Goal: Task Accomplishment & Management: Manage account settings

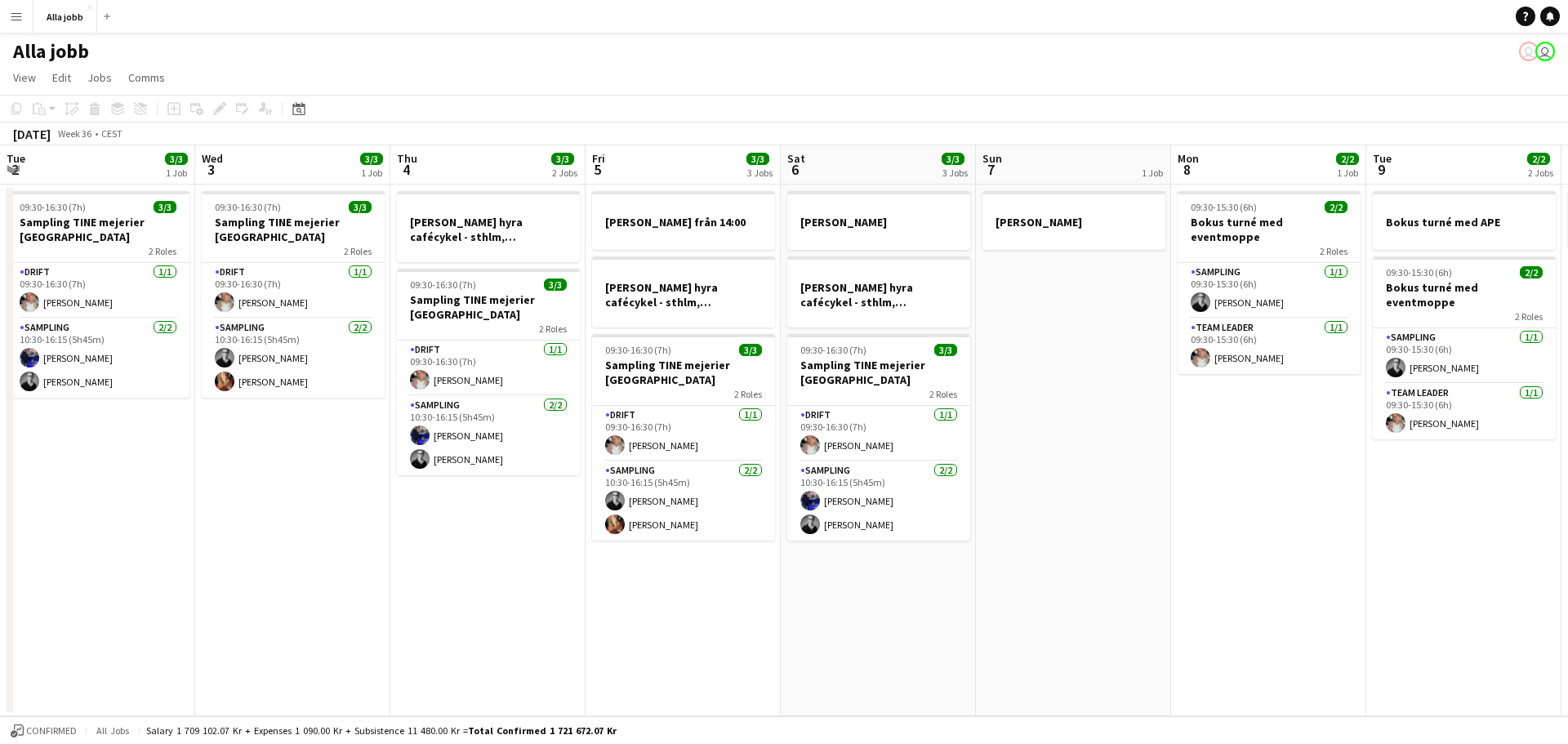
scroll to position [0, 492]
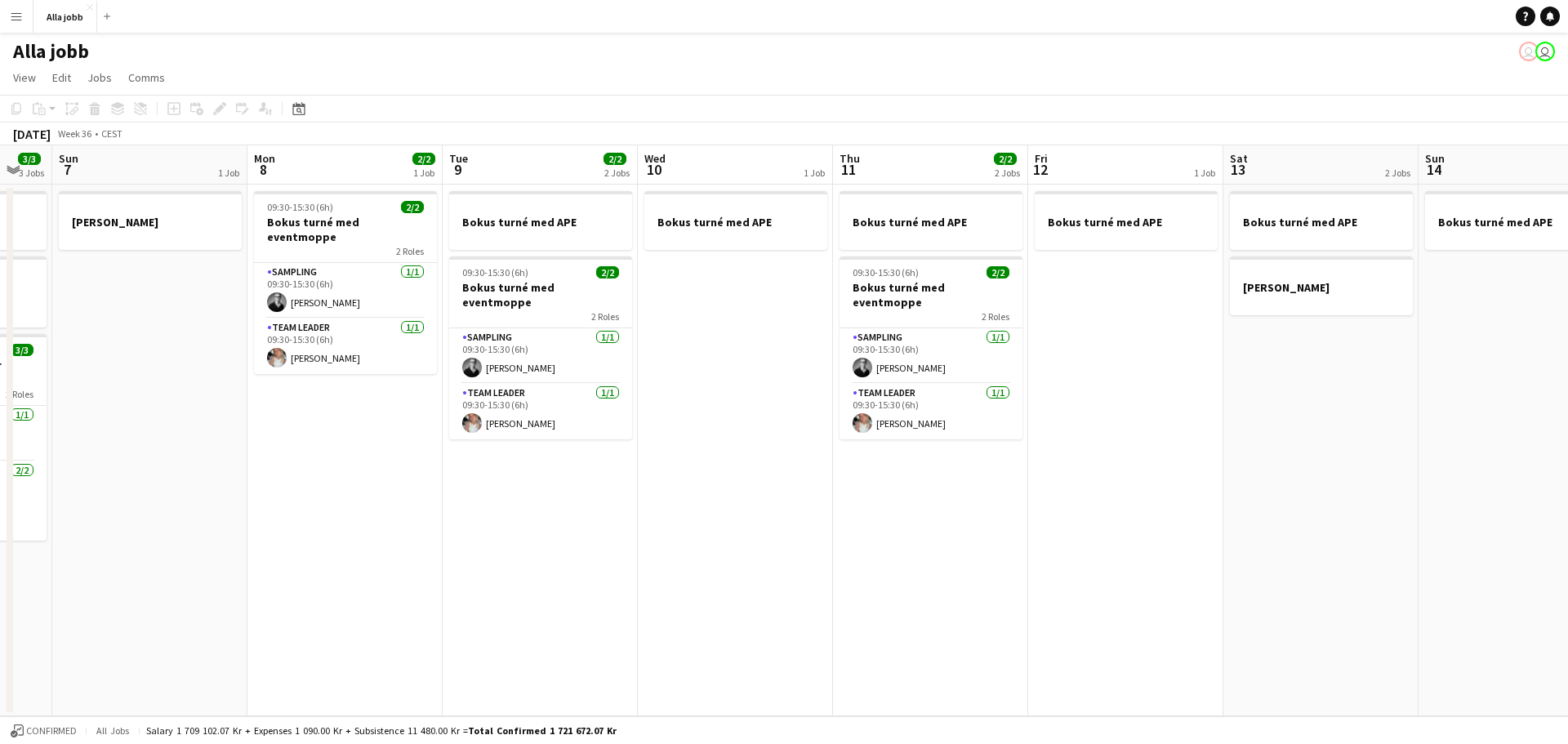
drag, startPoint x: 1021, startPoint y: 452, endPoint x: 848, endPoint y: 453, distance: 173.0
click at [590, 446] on app-calendar-viewport "Thu 4 3/3 2 Jobs Fri 5 3/3 3 Jobs Sat 6 3/3 3 Jobs Sun 7 1 Job Mon 8 2/2 1 Job …" at bounding box center [784, 430] width 1568 height 570
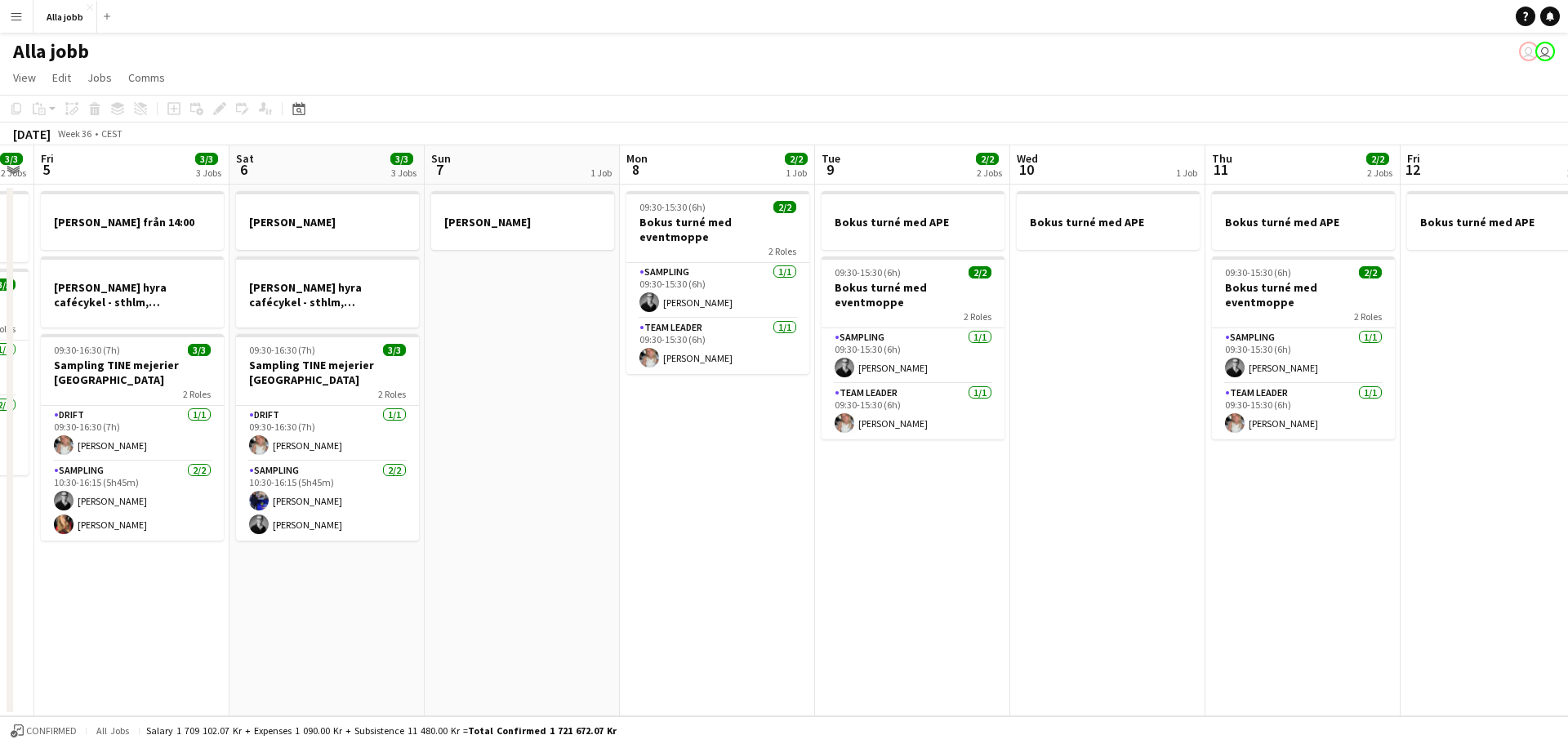
drag, startPoint x: 859, startPoint y: 463, endPoint x: 1424, endPoint y: 480, distance: 565.3
click at [1424, 480] on app-calendar-viewport "Wed 3 3/3 1 Job Thu 4 3/3 2 Jobs Fri 5 3/3 3 Jobs Sat 6 3/3 3 Jobs Sun 7 1 Job …" at bounding box center [784, 430] width 1568 height 570
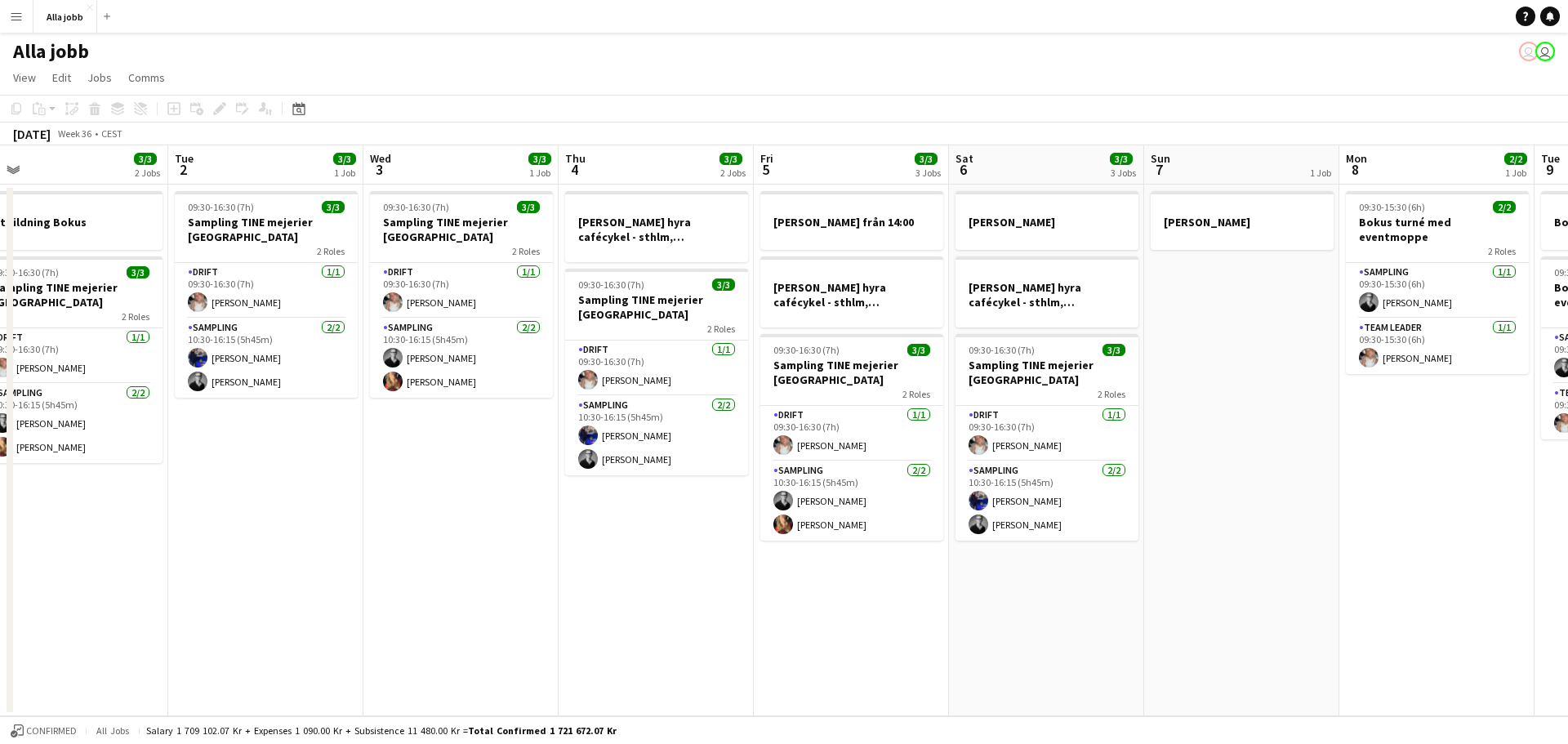
drag, startPoint x: 655, startPoint y: 433, endPoint x: 1257, endPoint y: 476, distance: 603.5
click at [1307, 484] on app-calendar-viewport "Sat 30 2 Jobs Sun 31 Mon 1 3/3 2 Jobs Tue 2 3/3 1 Job Wed 3 3/3 1 Job Thu 4 3/3…" at bounding box center [784, 430] width 1568 height 570
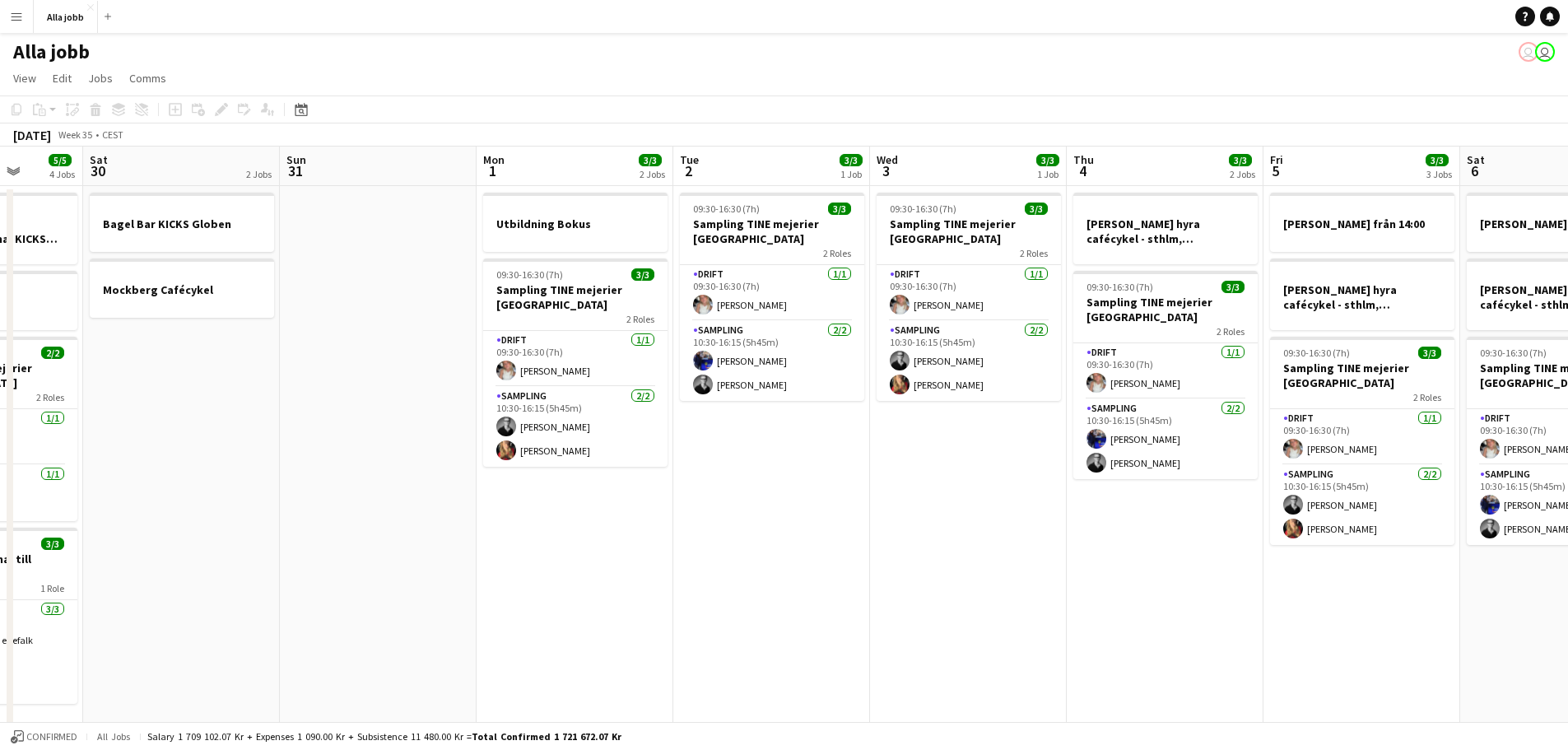
drag, startPoint x: 455, startPoint y: 350, endPoint x: 1033, endPoint y: 378, distance: 578.7
click at [1033, 378] on app-calendar-viewport "Wed 27 5/5 3 Jobs Thu 28 7/11 4 Jobs Fri 29 5/5 4 Jobs Sat 30 2 Jobs Sun 31 Mon…" at bounding box center [784, 529] width 1568 height 764
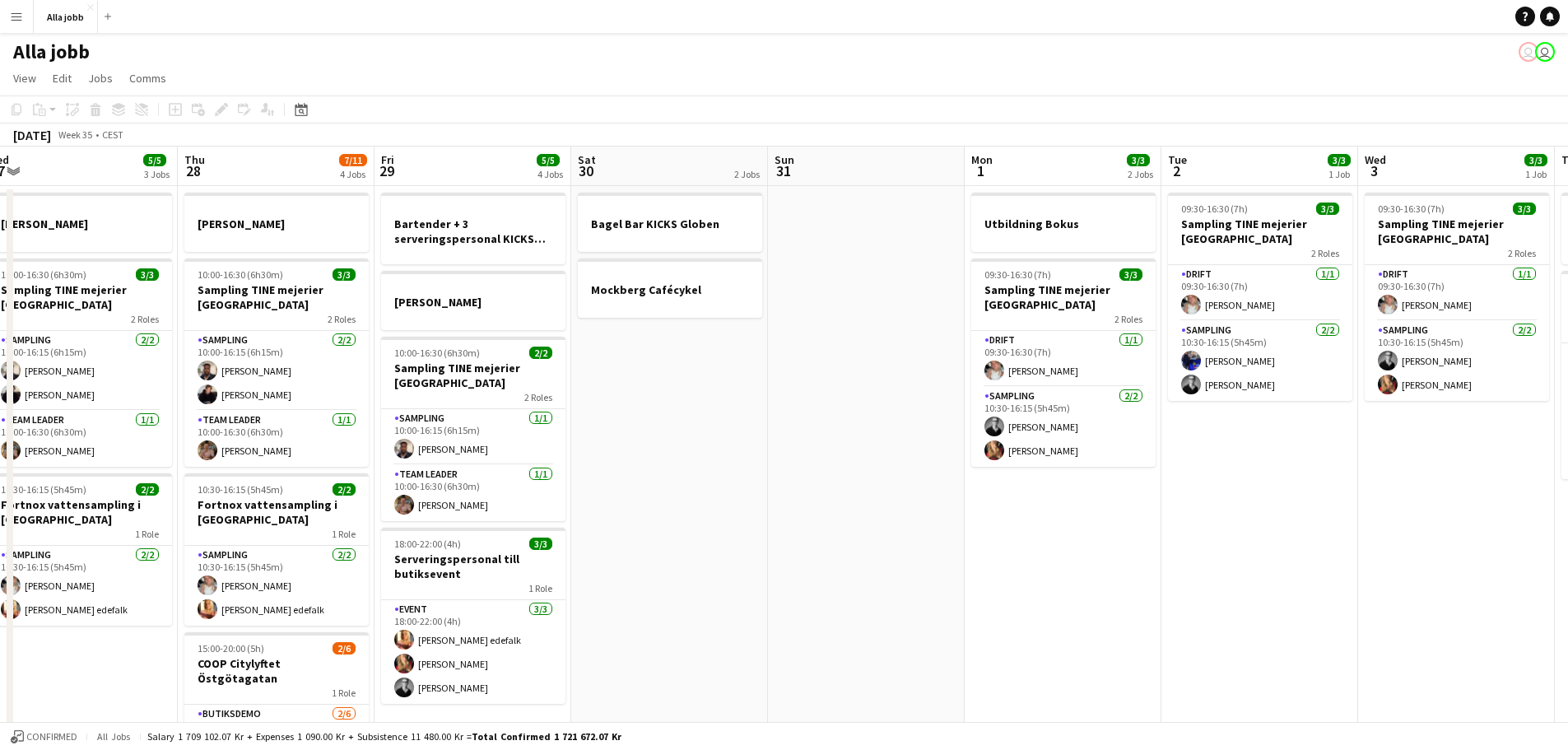
scroll to position [0, 394]
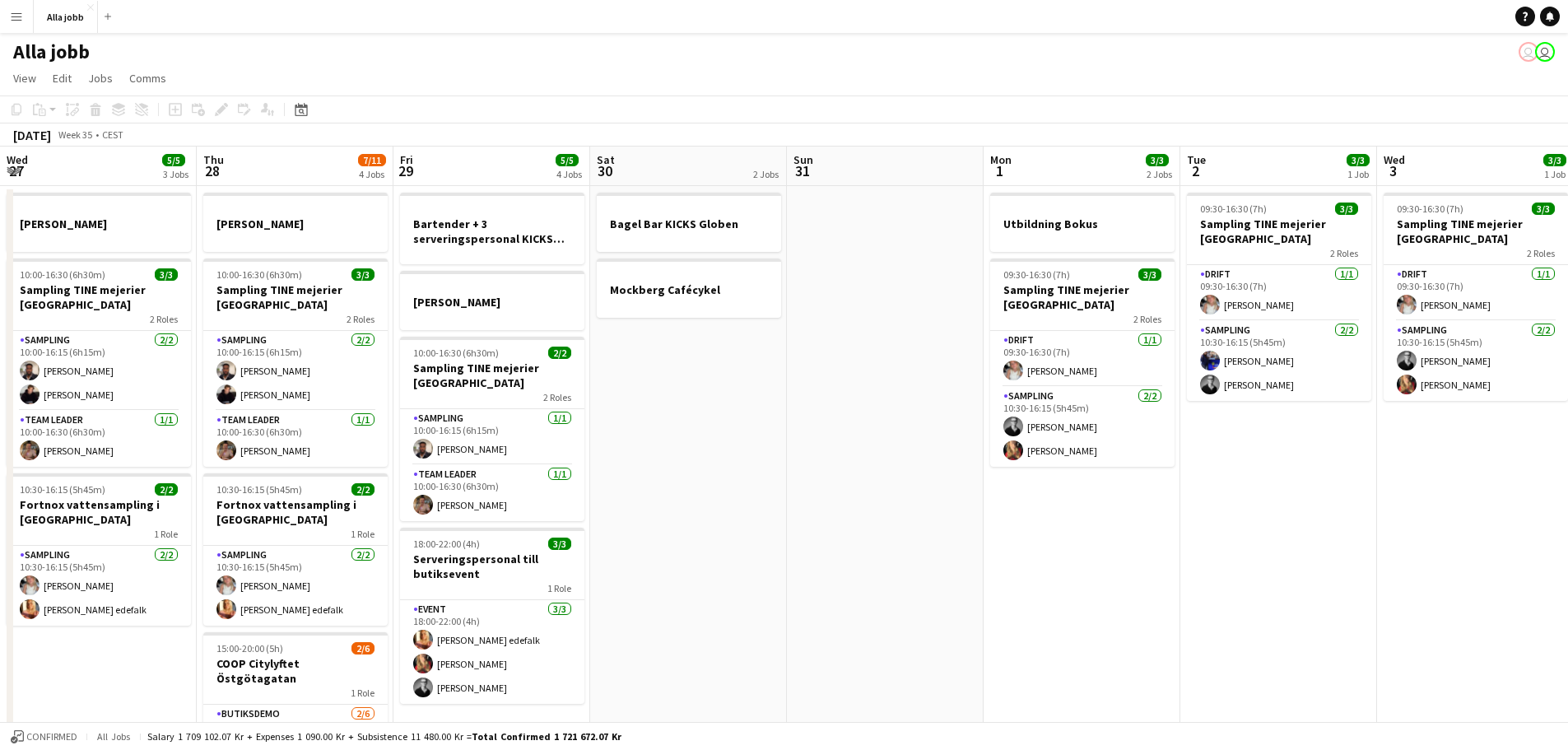
drag, startPoint x: 473, startPoint y: 352, endPoint x: 980, endPoint y: 372, distance: 507.4
click at [980, 372] on app-calendar-viewport "Mon 25 3 Jobs Tue 26 3/3 2 Jobs Wed 27 5/5 3 Jobs Thu 28 7/11 4 Jobs Fri 29 5/5…" at bounding box center [784, 529] width 1568 height 764
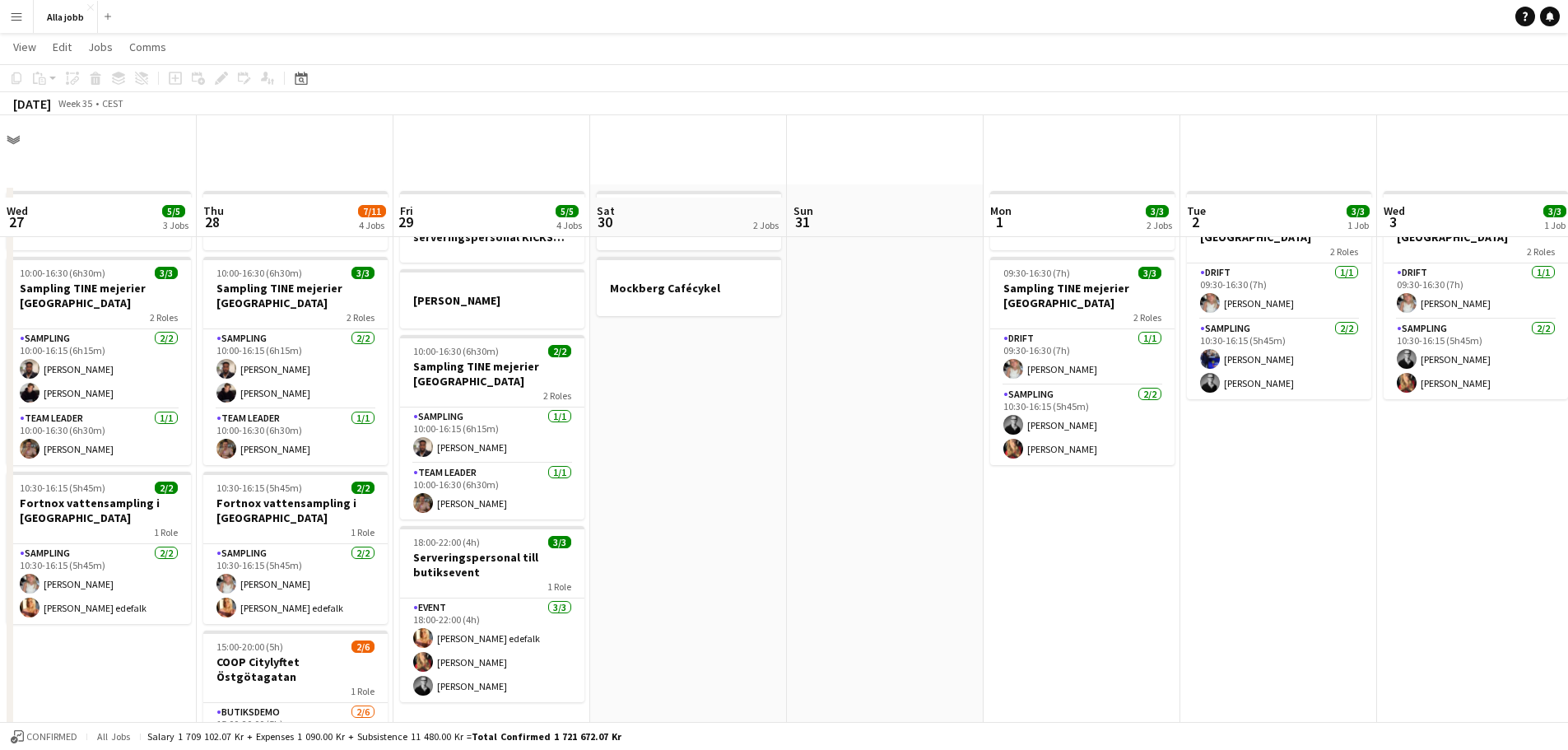
scroll to position [188, 0]
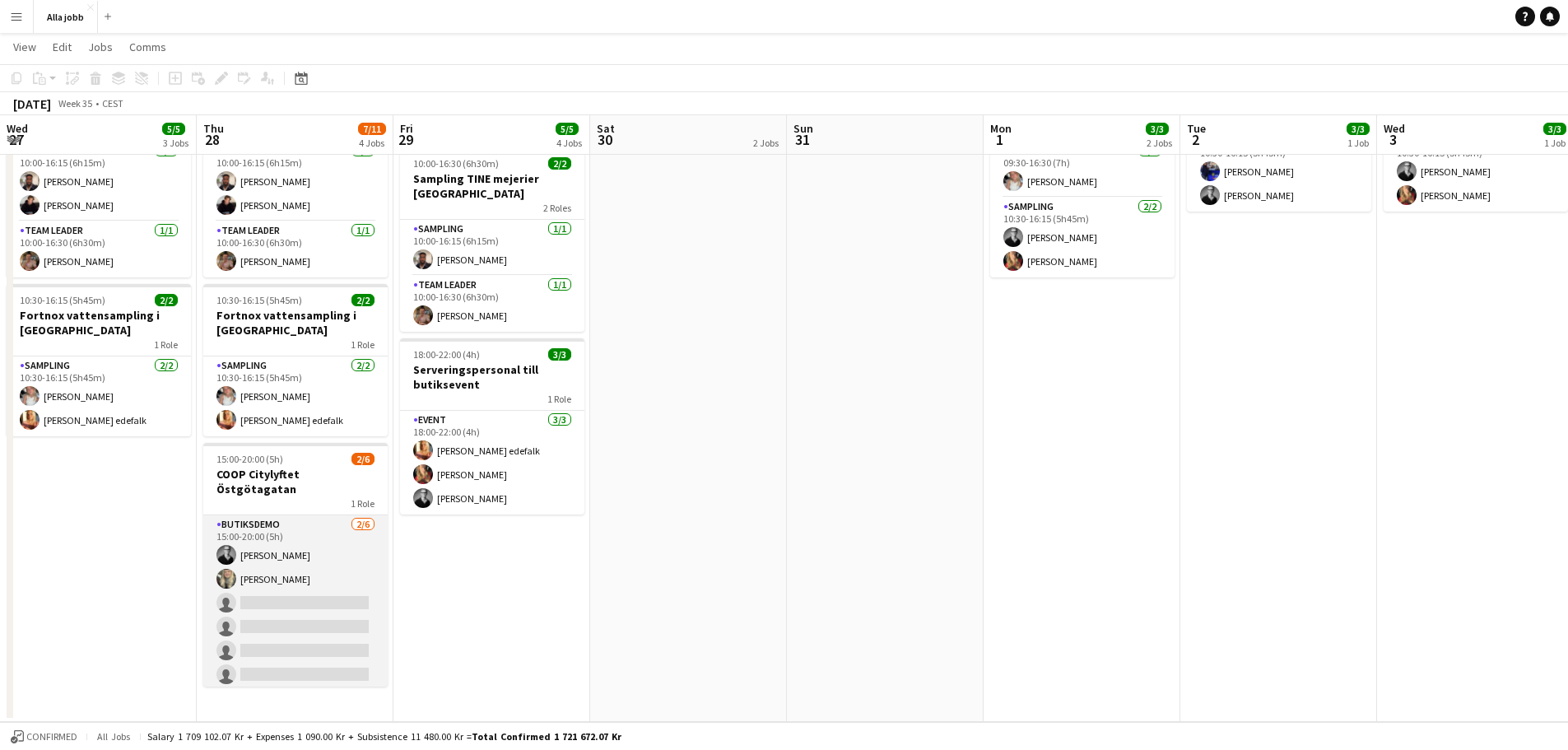
click at [254, 596] on app-card-role "Butiksdemo [DATE] 15:00-20:00 (5h) [PERSON_NAME] [PERSON_NAME] single-neutral-a…" at bounding box center [296, 603] width 184 height 175
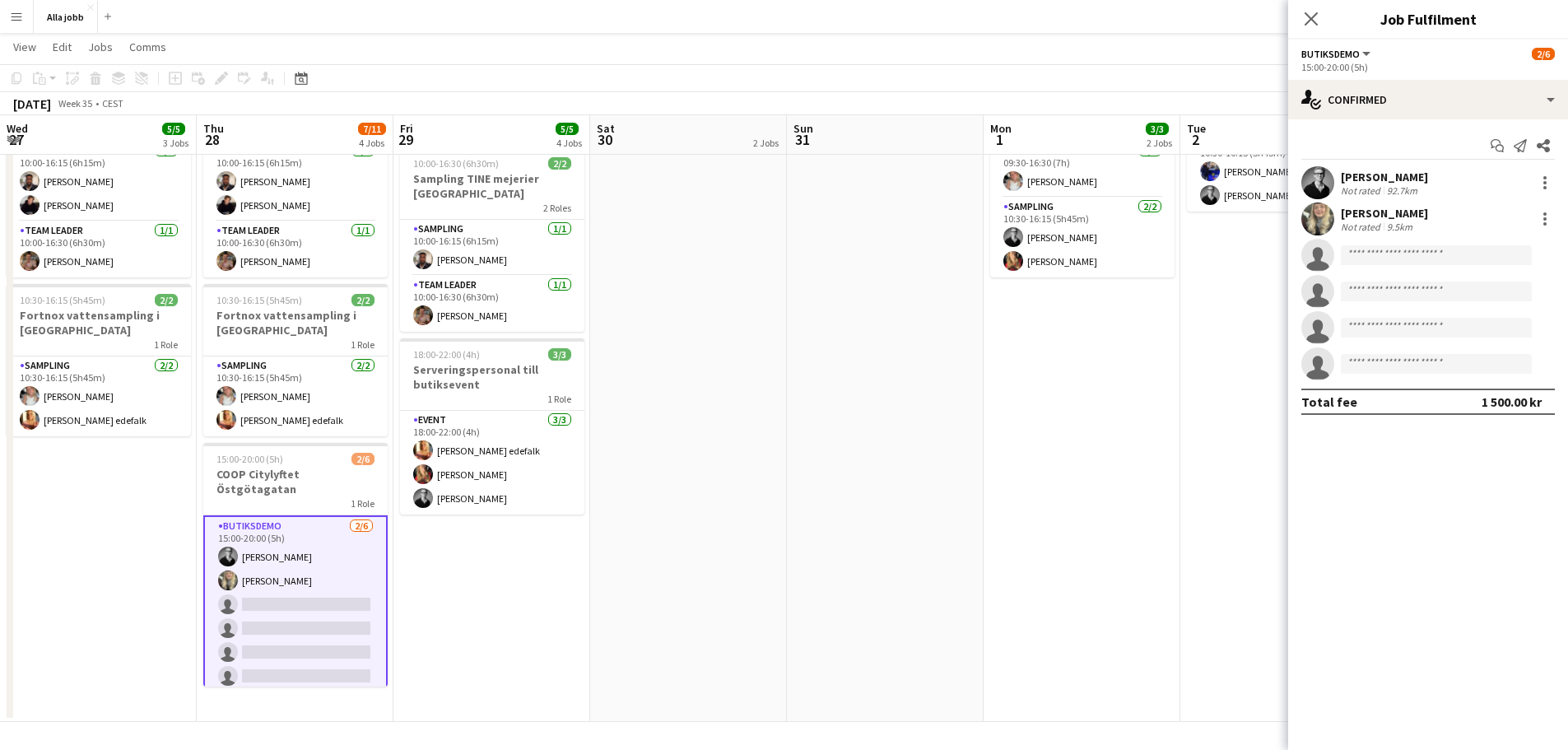
click at [1046, 456] on app-date-cell "Utbildning Bokus 09:30-16:30 (7h) 3/3 Sampling TINE mejerier Stockholm 2 Roles …" at bounding box center [1081, 359] width 196 height 725
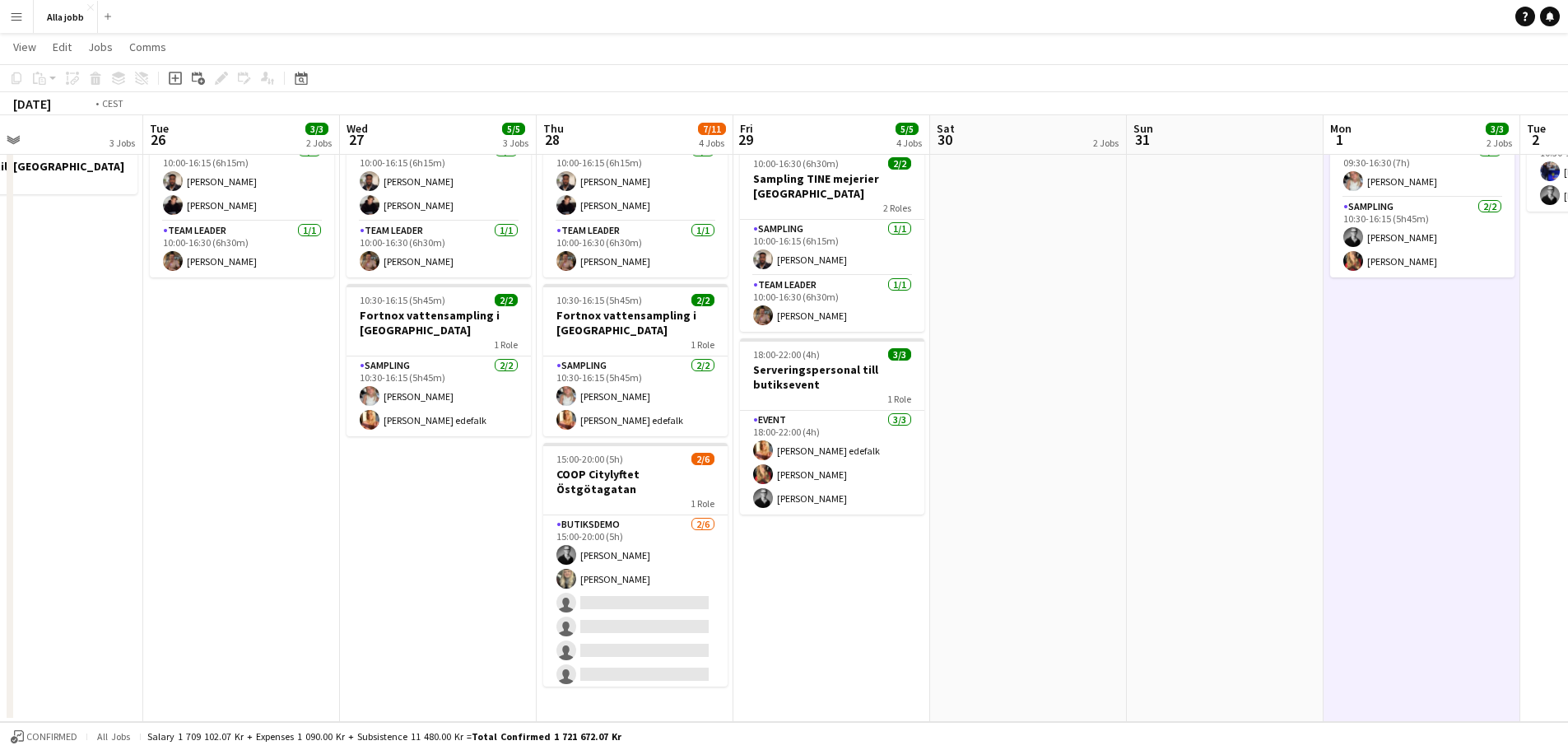
drag, startPoint x: 505, startPoint y: 354, endPoint x: 1066, endPoint y: 388, distance: 562.0
click at [1061, 388] on app-calendar-viewport "Sat 23 Sun 24 Mon 25 3 Jobs Tue 26 3/3 2 Jobs Wed 27 5/5 3 Jobs Thu 28 7/11 4 J…" at bounding box center [784, 299] width 1568 height 846
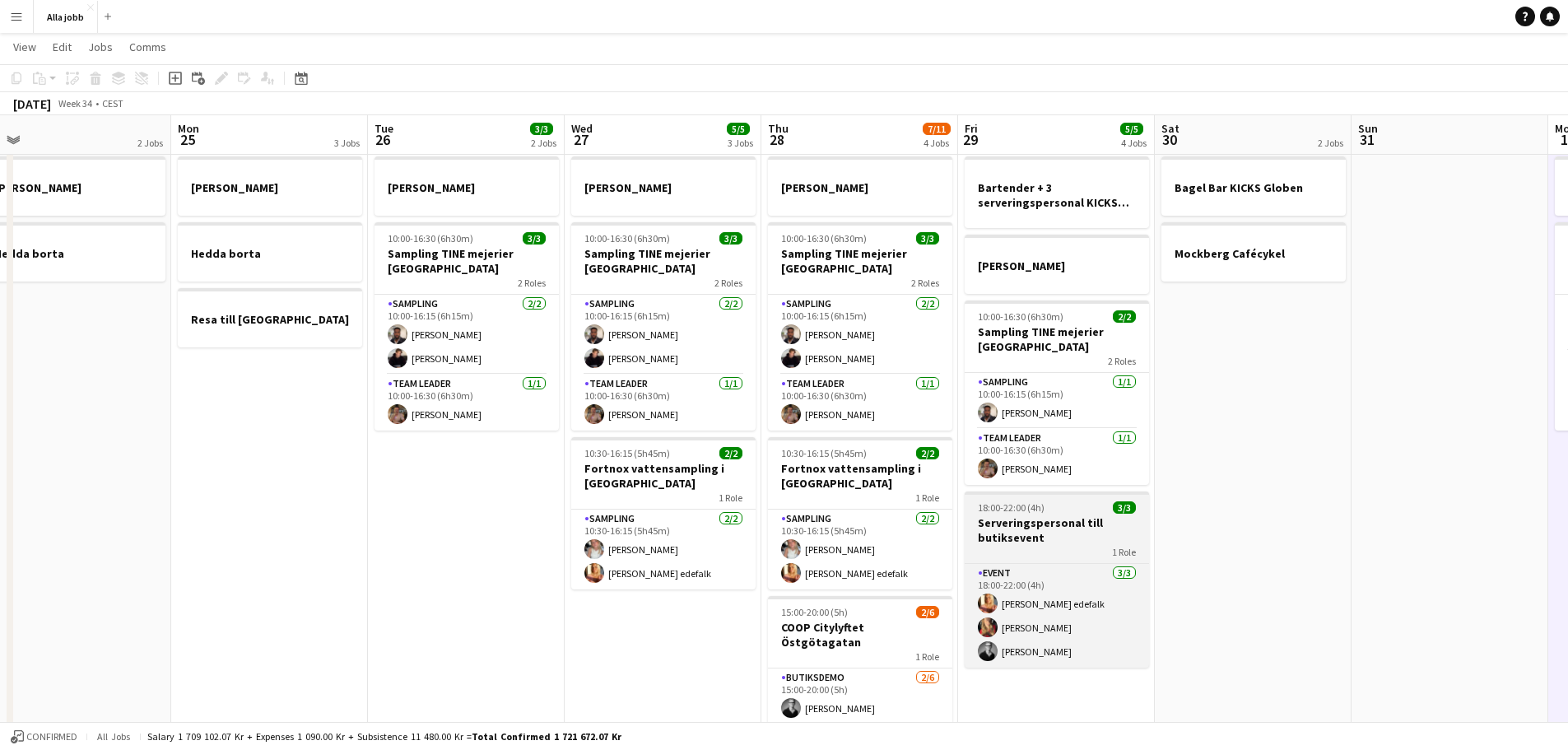
scroll to position [0, 0]
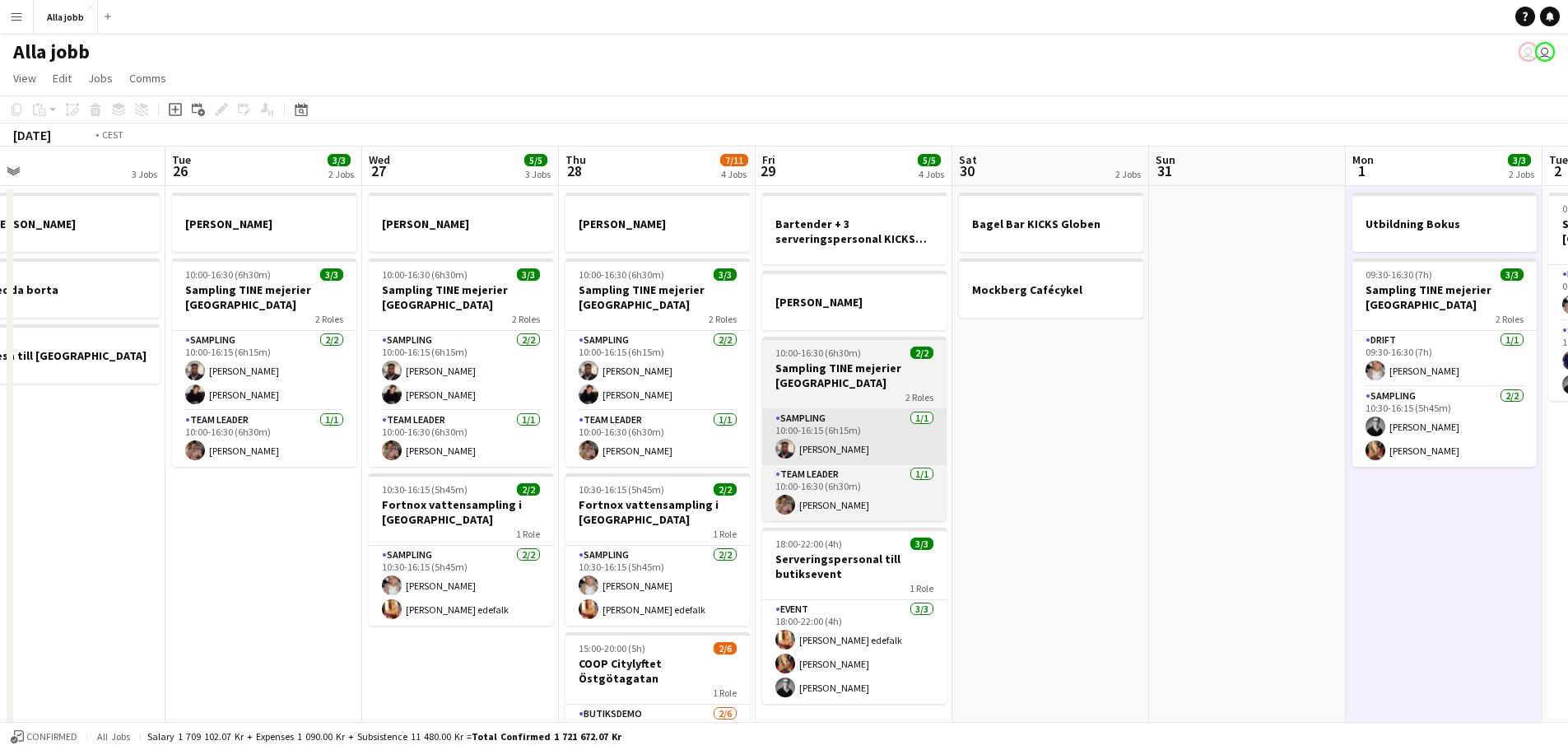
drag, startPoint x: 858, startPoint y: 341, endPoint x: 730, endPoint y: 433, distance: 157.6
click at [616, 433] on app-calendar-viewport "Fri 22 1 Job Sat 23 2/2 3 Jobs Sun 24 2 Jobs Mon 25 3 Jobs Tue 26 3/3 2 Jobs We…" at bounding box center [784, 529] width 1568 height 764
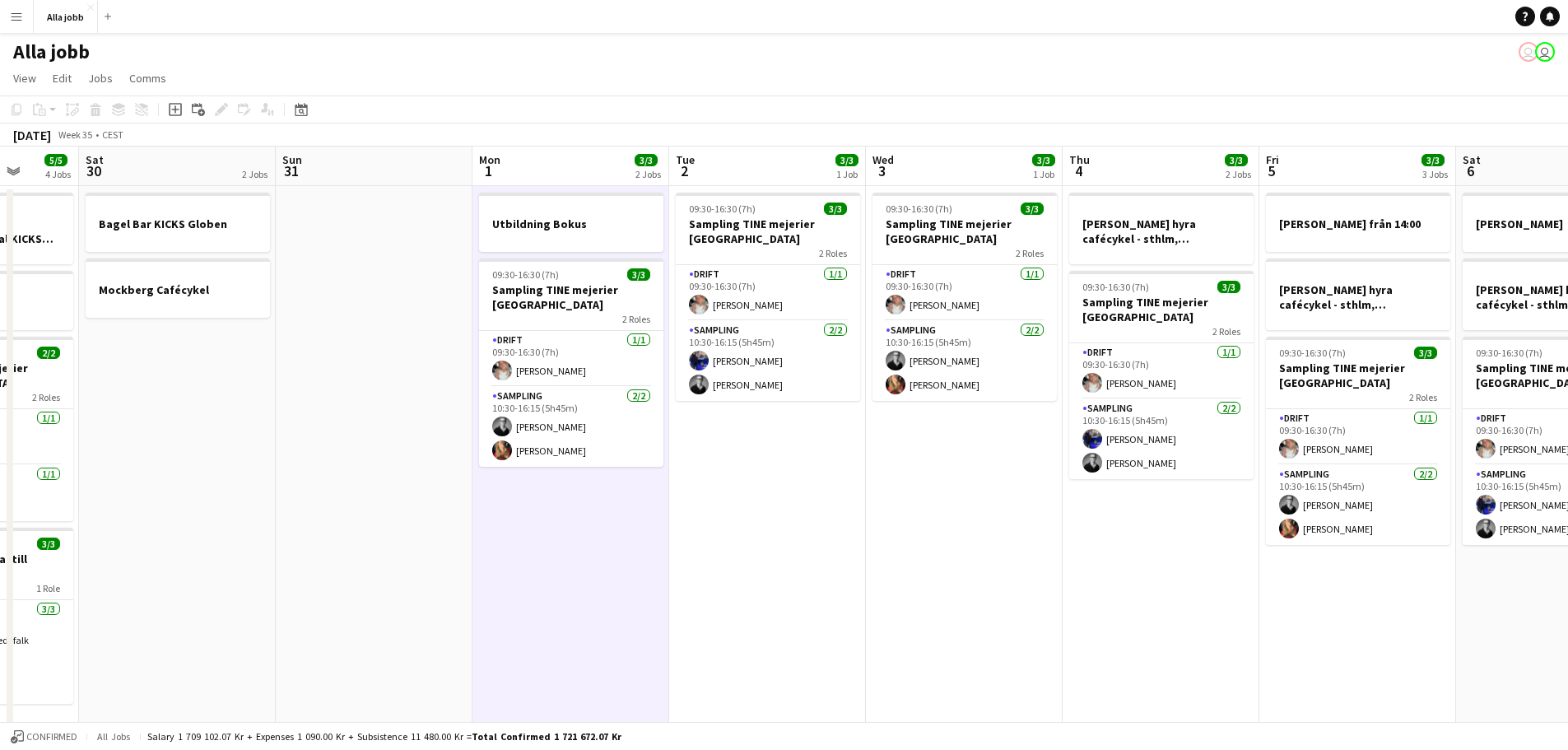
drag, startPoint x: 1237, startPoint y: 435, endPoint x: 737, endPoint y: 412, distance: 500.5
click at [380, 362] on app-calendar-viewport "Wed 27 5/5 3 Jobs Thu 28 7/11 4 Jobs Fri 29 5/5 4 Jobs Sat 30 2 Jobs Sun 31 Mon…" at bounding box center [784, 529] width 1568 height 764
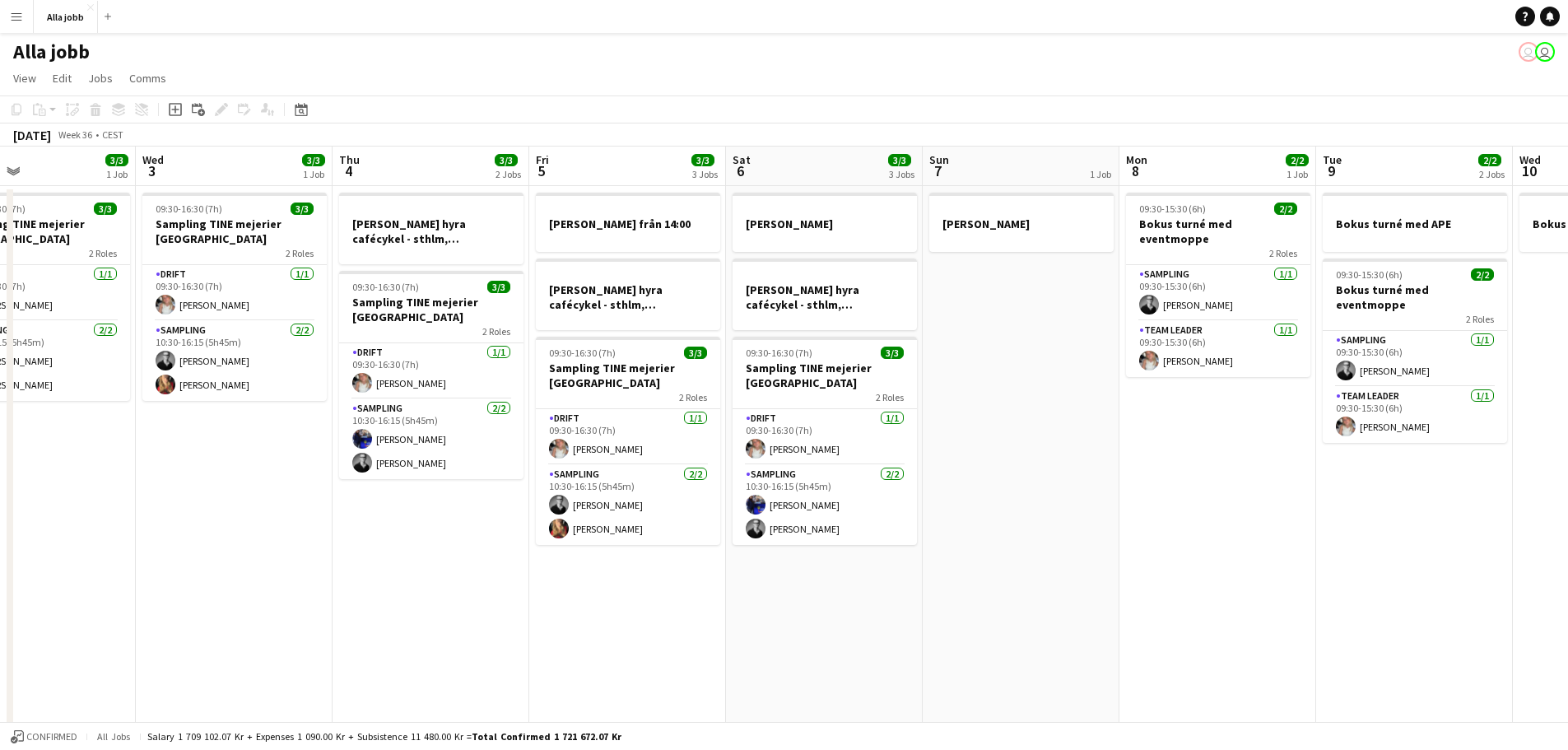
drag, startPoint x: 1173, startPoint y: 478, endPoint x: 1181, endPoint y: 437, distance: 41.8
click at [473, 414] on app-calendar-viewport "Sat 30 2 Jobs Sun 31 Mon 1 3/3 2 Jobs Tue 2 3/3 1 Job Wed 3 3/3 1 Job Thu 4 3/3…" at bounding box center [784, 529] width 1568 height 764
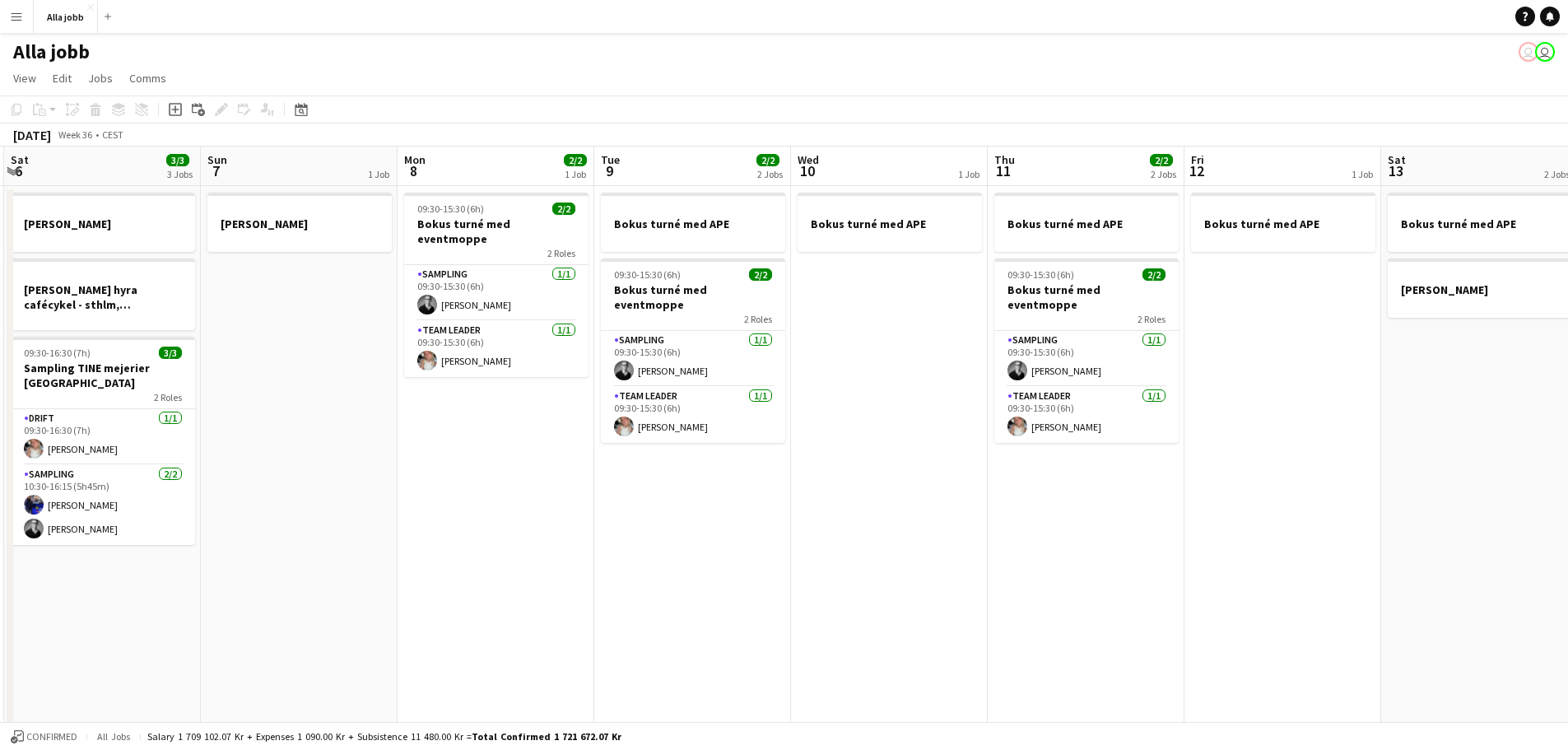
drag, startPoint x: 1190, startPoint y: 438, endPoint x: 462, endPoint y: 391, distance: 729.5
click at [462, 391] on app-calendar-viewport "Wed 3 3/3 1 Job Thu 4 3/3 2 Jobs Fri 5 3/3 3 Jobs Sat 6 3/3 3 Jobs Sun 7 1 Job …" at bounding box center [784, 529] width 1568 height 764
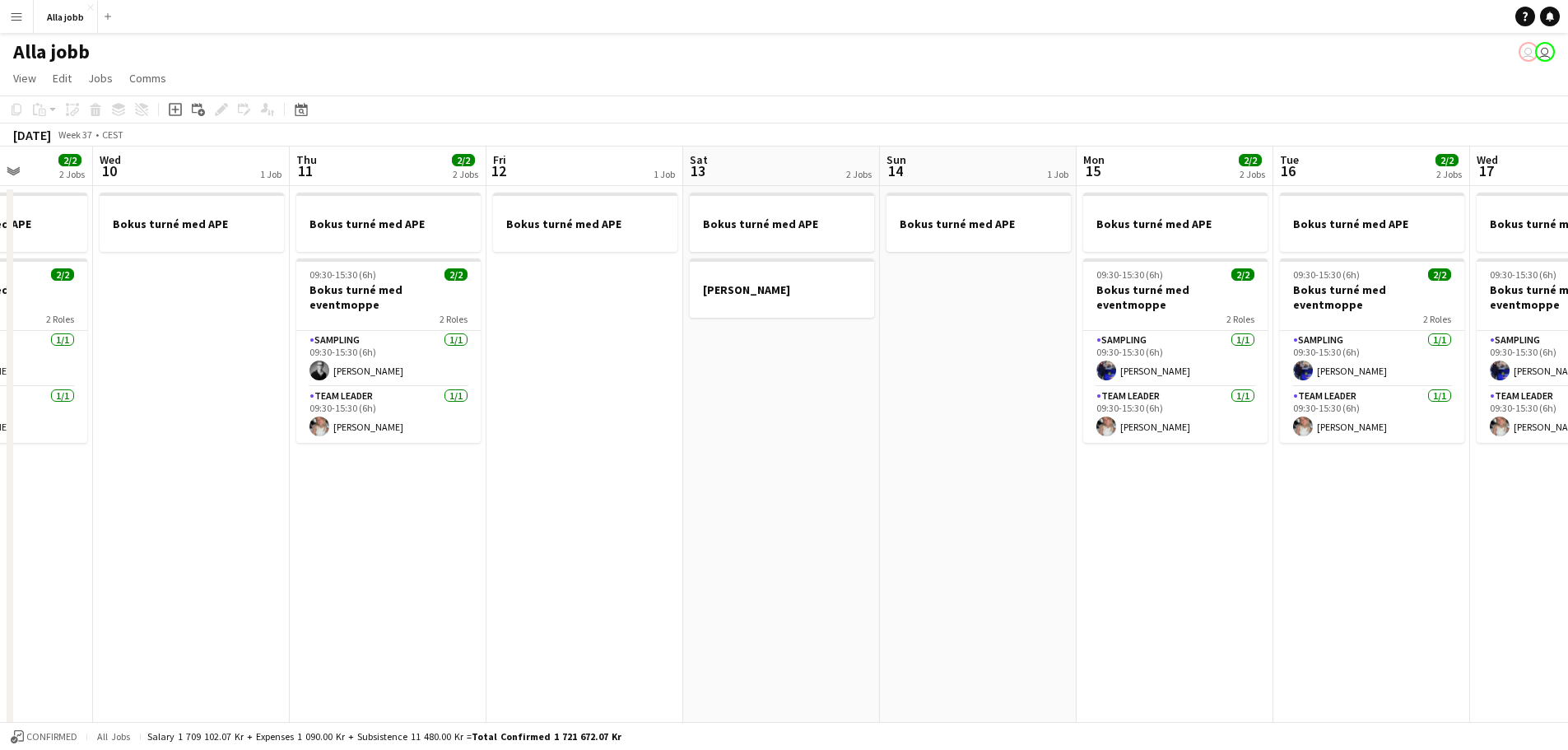
drag, startPoint x: 963, startPoint y: 392, endPoint x: 68, endPoint y: 344, distance: 896.3
click at [68, 344] on app-calendar-viewport "Sun 7 1 Job Mon 8 2/2 1 Job Tue 9 2/2 2 Jobs Wed 10 1 Job Thu 11 2/2 2 Jobs Fri…" at bounding box center [784, 529] width 1568 height 764
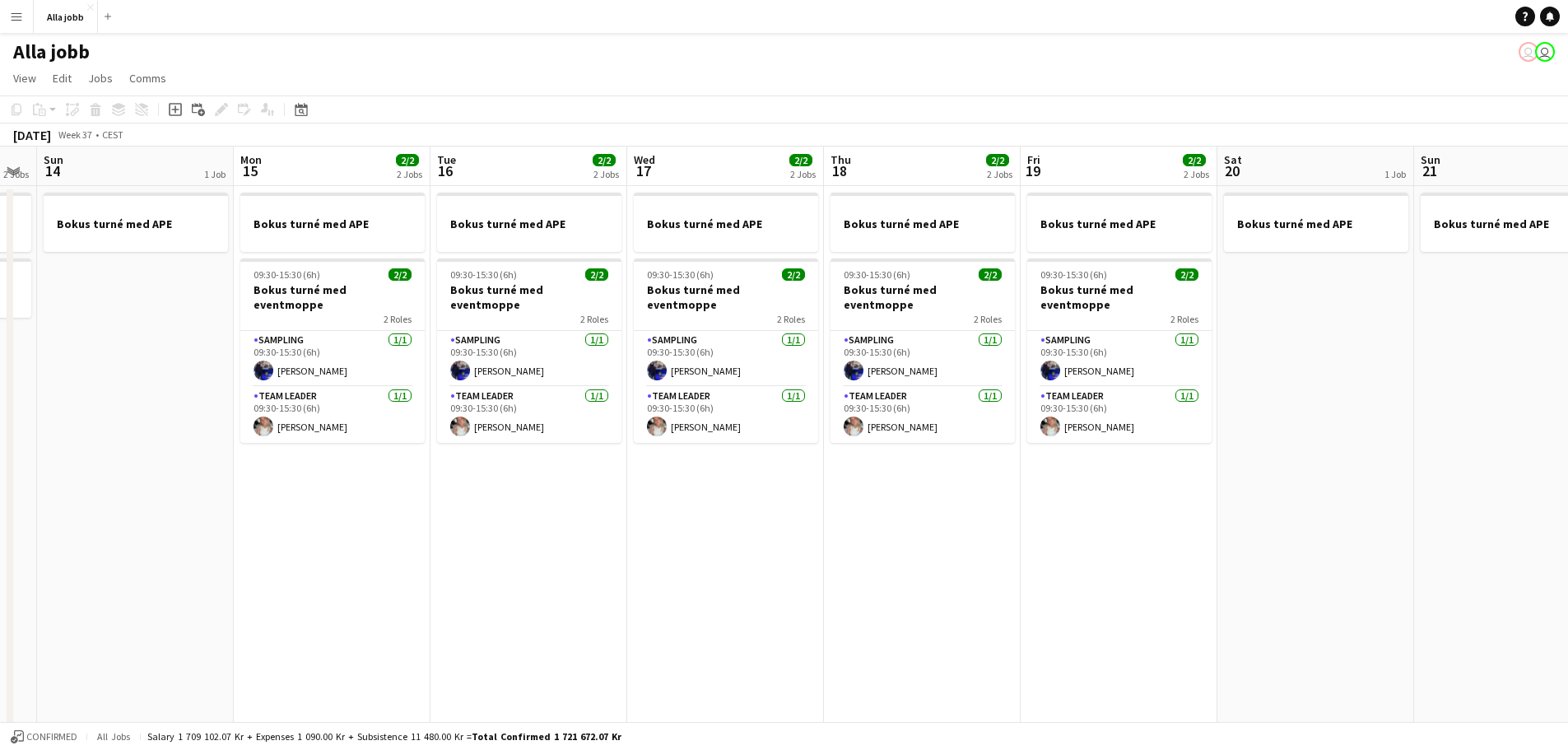
drag, startPoint x: 803, startPoint y: 404, endPoint x: 362, endPoint y: 376, distance: 441.9
click at [362, 376] on app-calendar-viewport "Thu 11 2/2 2 Jobs Fri 12 1 Job Sat 13 2 Jobs Sun 14 1 Job Mon 15 2/2 2 Jobs Tue…" at bounding box center [784, 529] width 1568 height 764
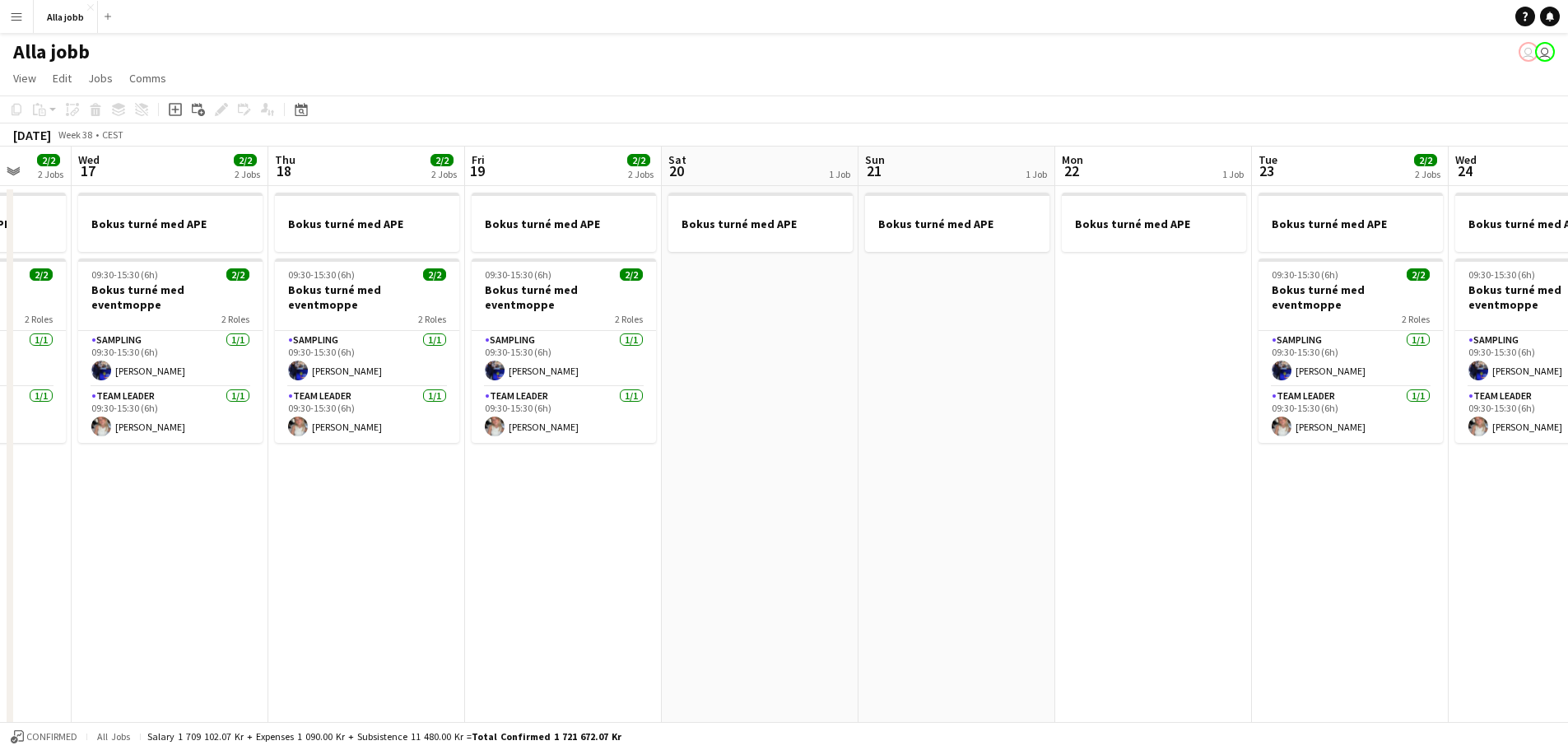
drag, startPoint x: 1116, startPoint y: 405, endPoint x: 363, endPoint y: 353, distance: 754.8
click at [363, 353] on app-calendar-viewport "Sun 14 1 Job Mon 15 2/2 2 Jobs Tue 16 2/2 2 Jobs Wed 17 2/2 2 Jobs Thu 18 2/2 2…" at bounding box center [784, 529] width 1568 height 764
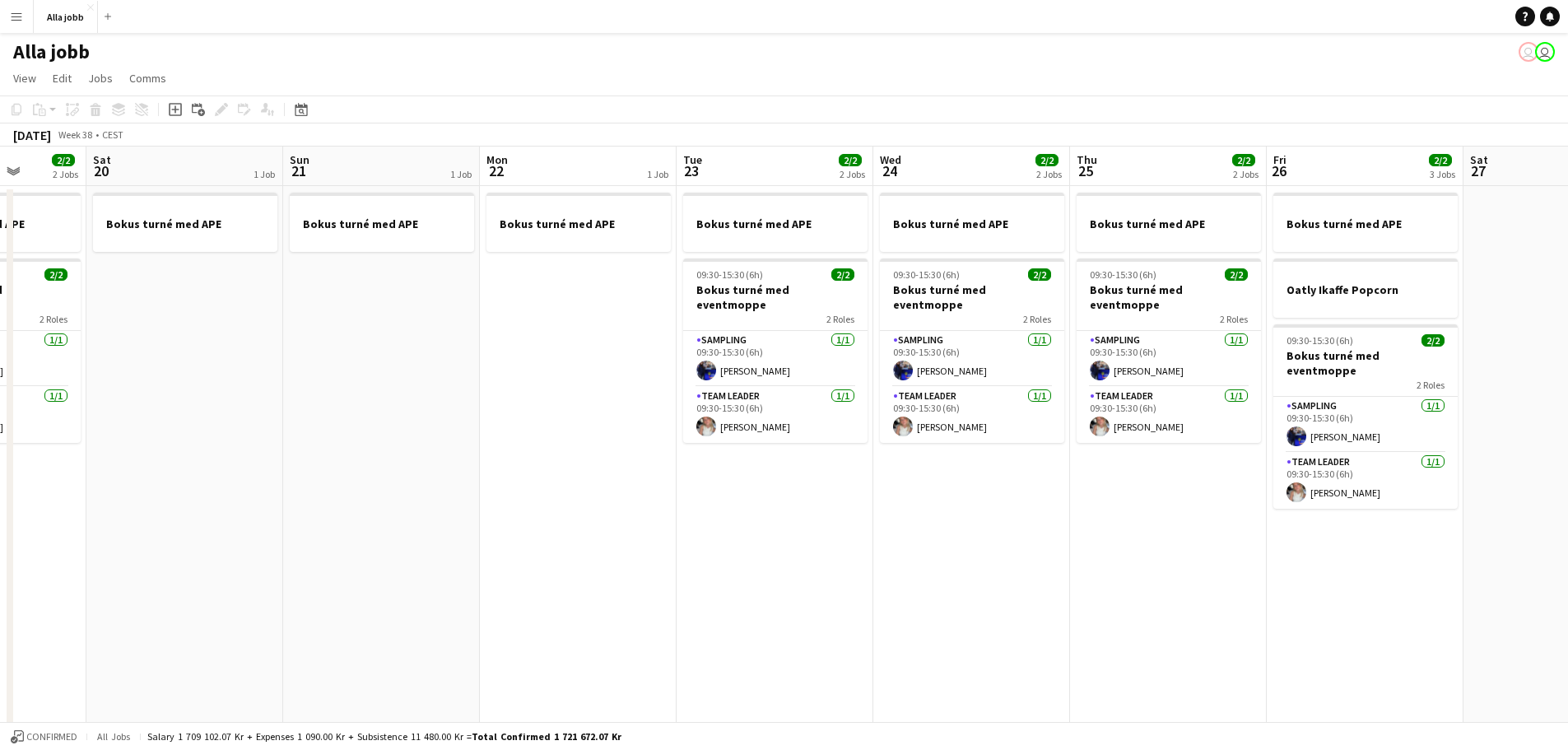
scroll to position [0, 521]
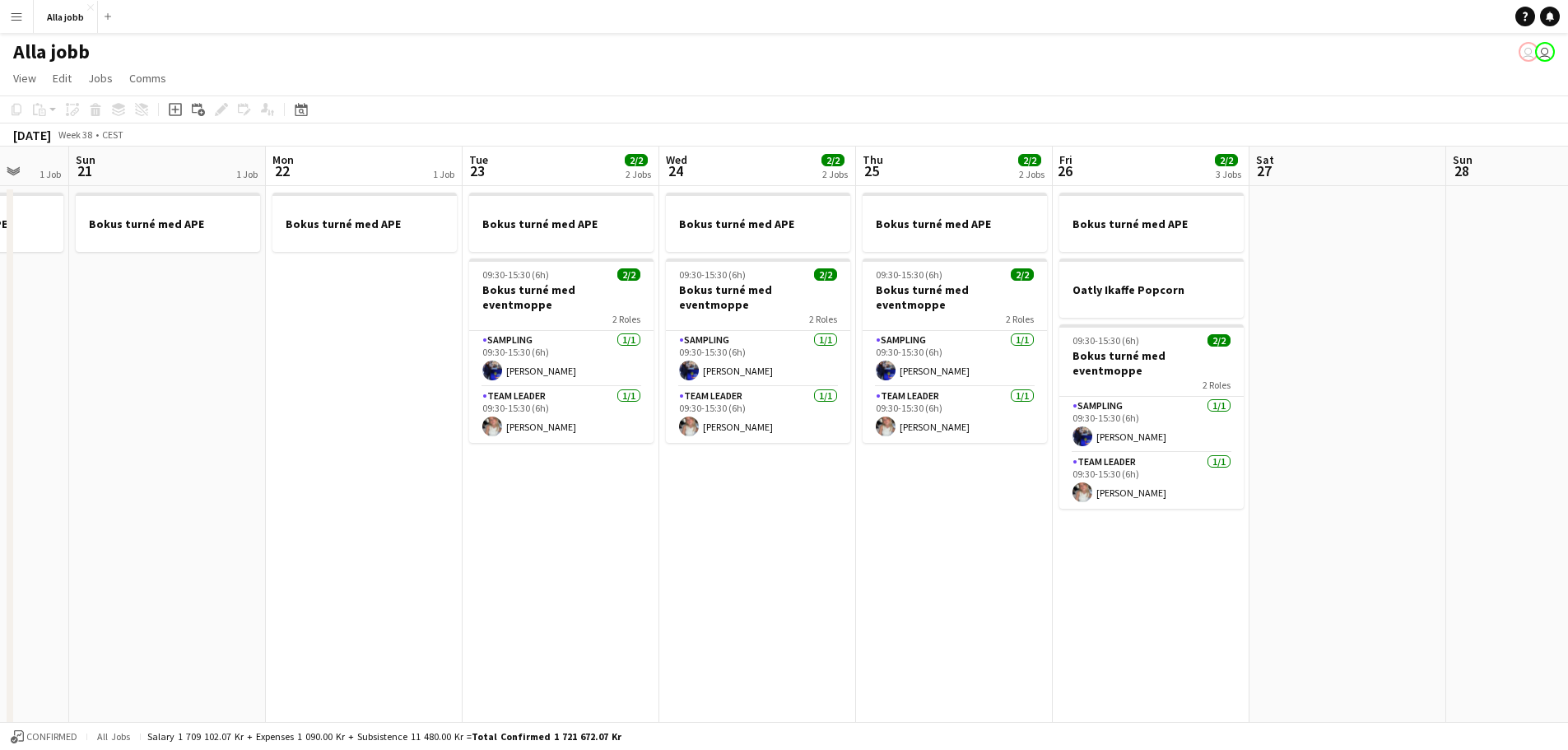
drag, startPoint x: 872, startPoint y: 352, endPoint x: 492, endPoint y: 323, distance: 381.1
click at [492, 323] on app-calendar-viewport "Thu 18 2/2 2 Jobs Fri 19 2/2 2 Jobs Sat 20 1 Job Sun 21 1 Job Mon 22 1 Job Tue …" at bounding box center [784, 529] width 1568 height 764
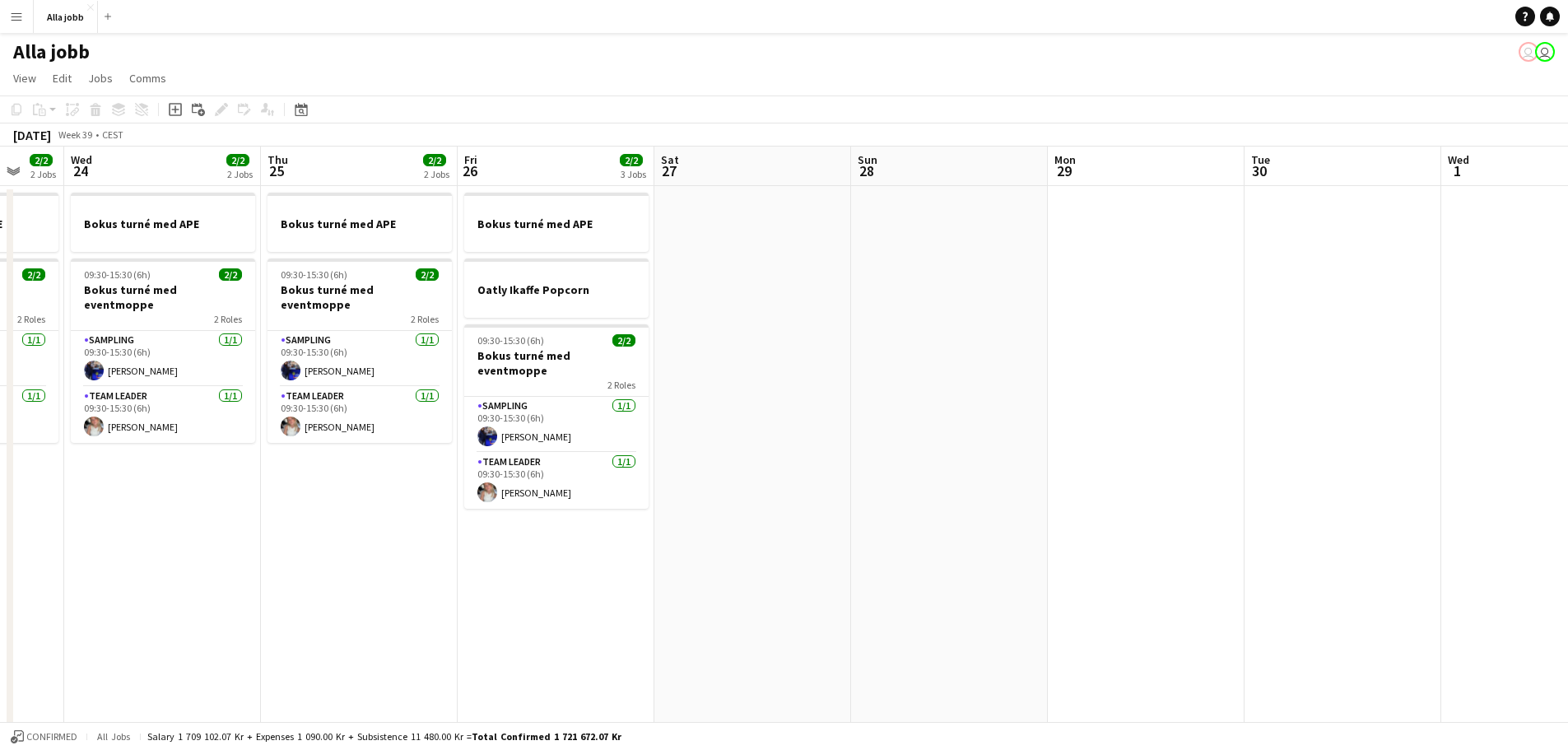
drag, startPoint x: 1103, startPoint y: 399, endPoint x: 369, endPoint y: 329, distance: 737.3
click at [126, 321] on app-calendar-viewport "Sun 21 1 Job Mon 22 1 Job Tue 23 2/2 2 Jobs Wed 24 2/2 2 Jobs Thu 25 2/2 2 Jobs…" at bounding box center [784, 529] width 1568 height 764
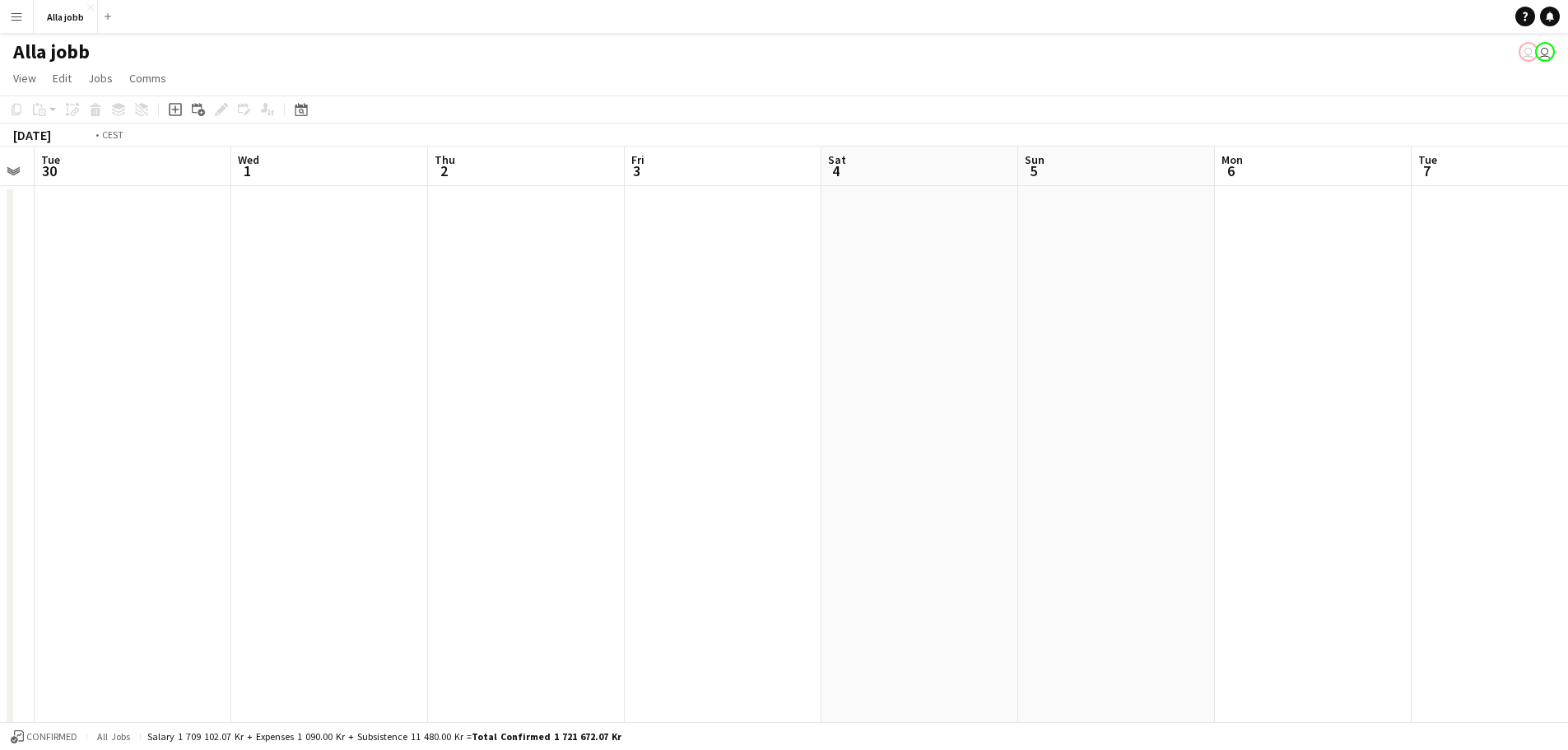
drag, startPoint x: 1171, startPoint y: 409, endPoint x: 1167, endPoint y: 371, distance: 38.2
click at [1273, 357] on app-calendar-viewport "Sun 28 Mon 29 Tue 30 Wed 1 Thu 2 Fri 3 Sat 4 Sun 5 Mon 6 Tue 7 Wed 8 Thu 9 1 Jo…" at bounding box center [784, 529] width 1568 height 764
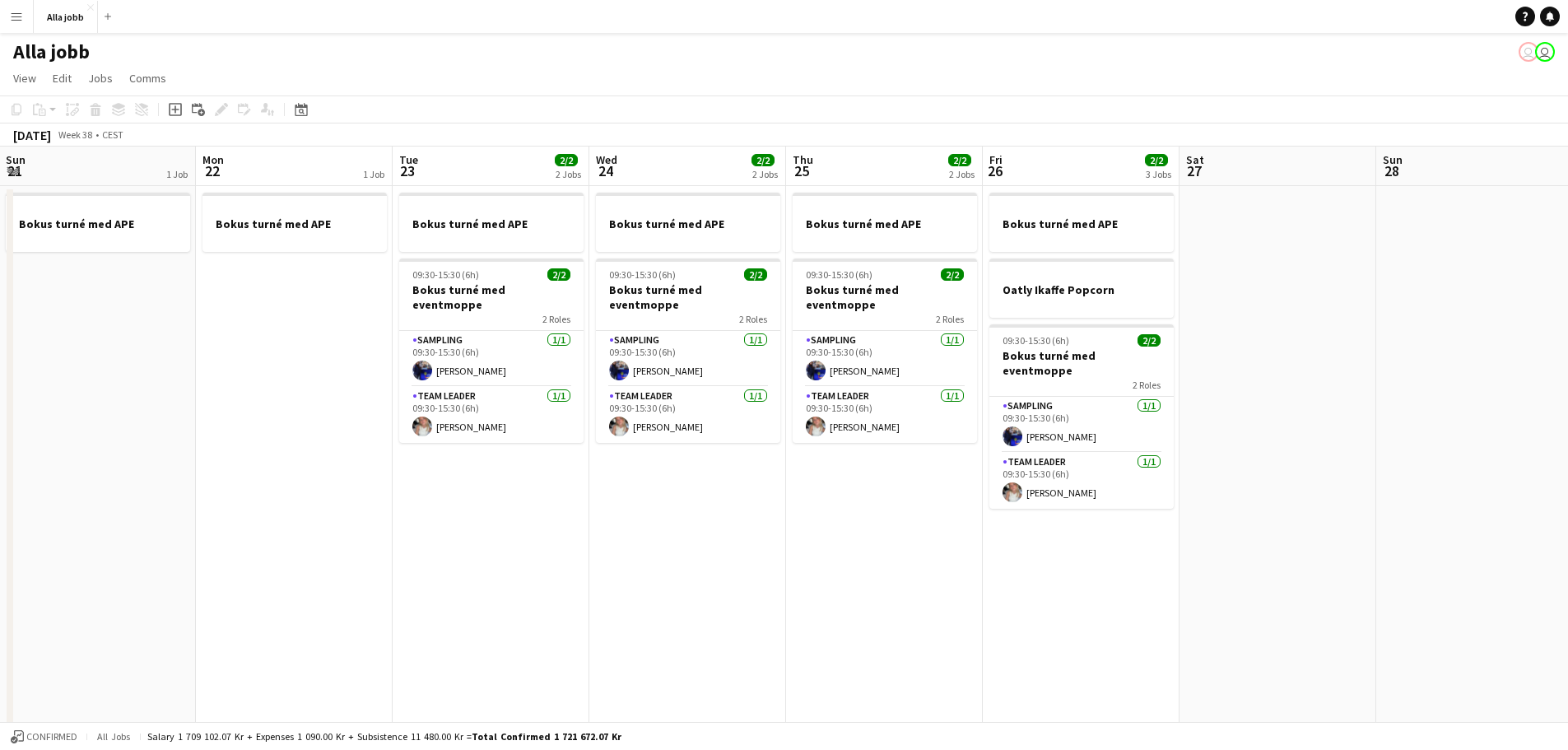
drag, startPoint x: 438, startPoint y: 346, endPoint x: 1533, endPoint y: 464, distance: 1101.3
click at [1533, 464] on app-calendar-viewport "Fri 19 2/2 2 Jobs Sat 20 1 Job Sun 21 1 Job Mon 22 1 Job Tue 23 2/2 2 Jobs Wed …" at bounding box center [784, 529] width 1568 height 764
click at [1504, 535] on app-calendar-viewport "Fri 19 2/2 2 Jobs Sat 20 1 Job Sun 21 1 Job Mon 22 1 Job Tue 23 2/2 2 Jobs Wed …" at bounding box center [784, 529] width 1568 height 764
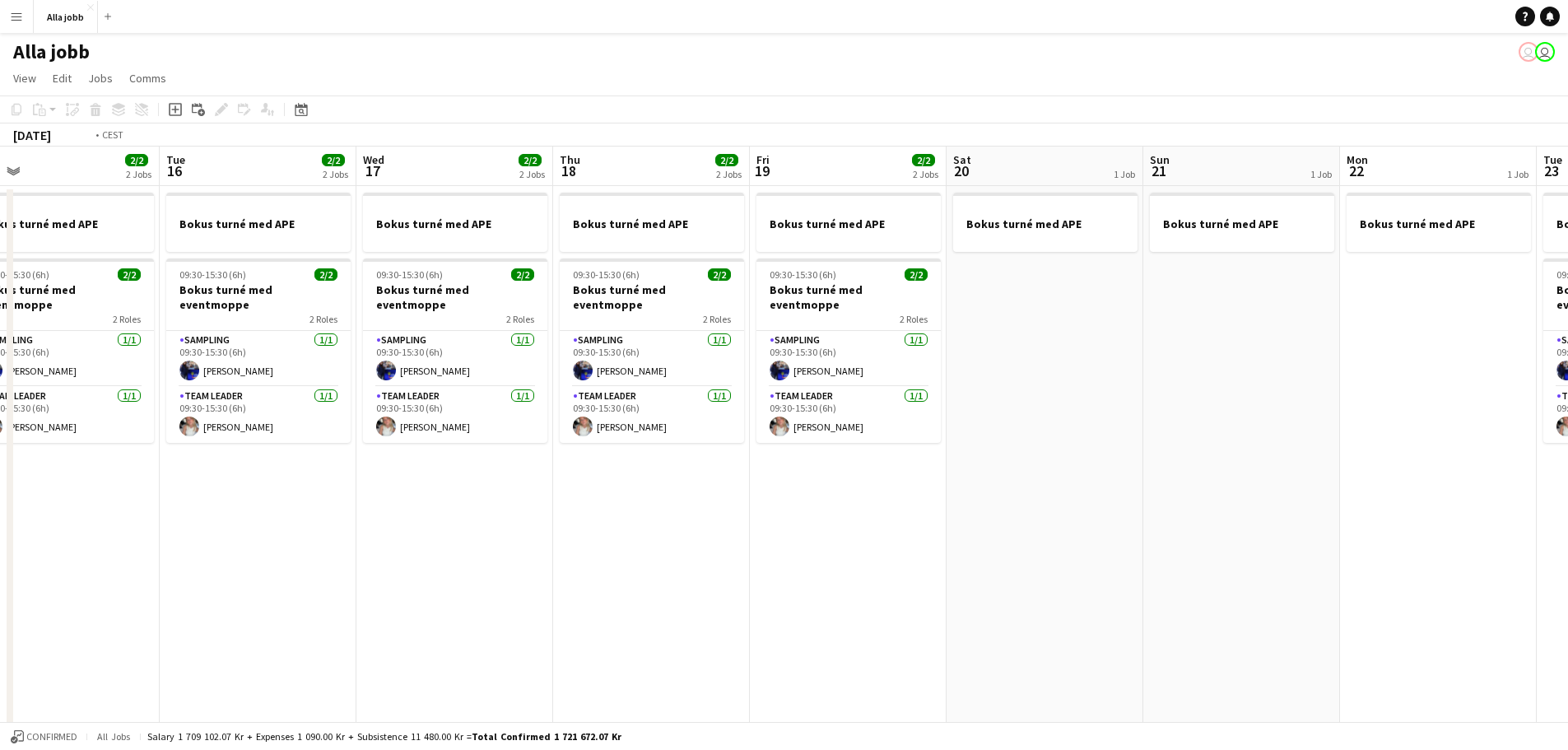
click at [1397, 530] on app-calendar-viewport "Mon 15 2/2 2 Jobs Tue 16 2/2 2 Jobs Wed 17 2/2 2 Jobs Thu 18 2/2 2 Jobs Fri 19 …" at bounding box center [784, 529] width 1568 height 764
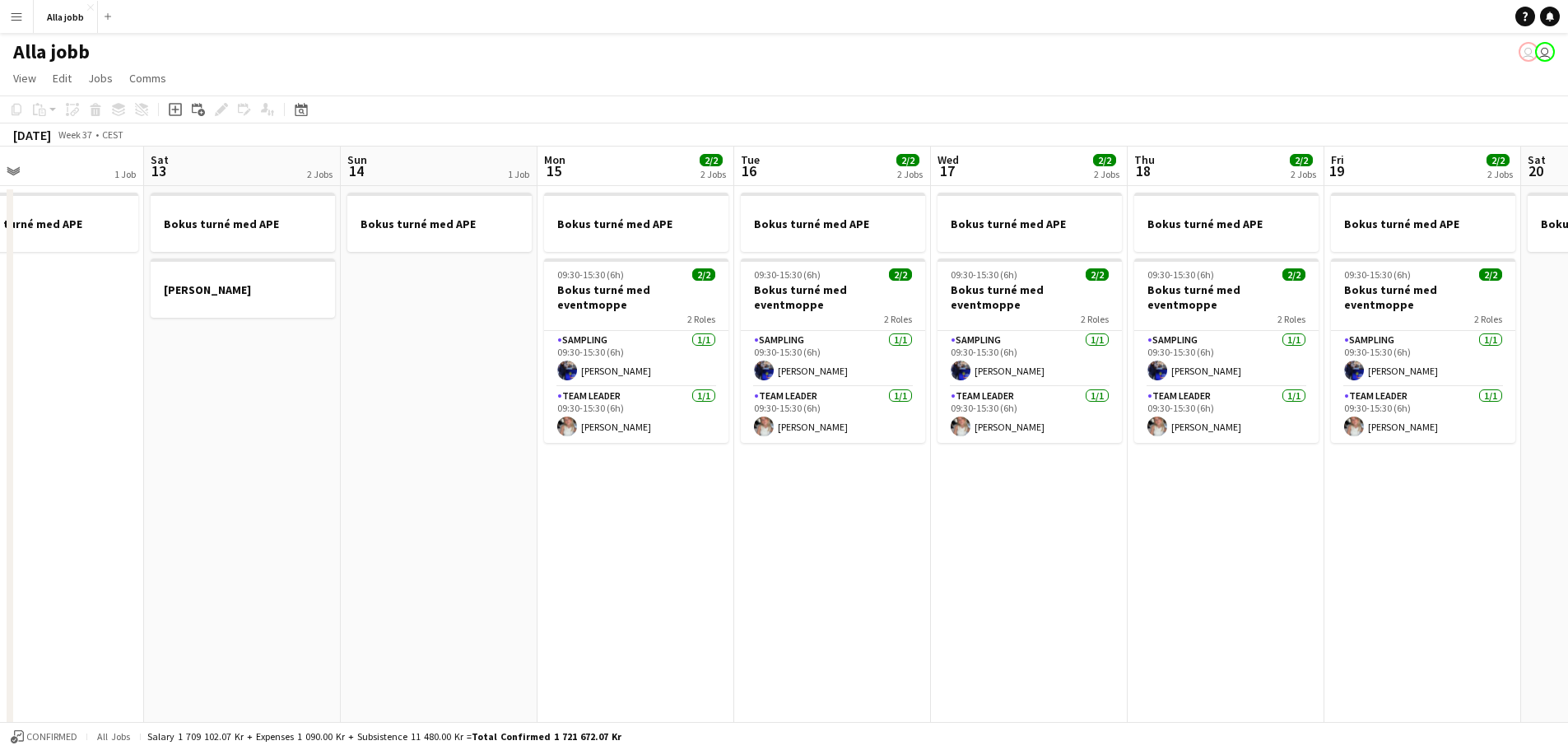
drag, startPoint x: 870, startPoint y: 464, endPoint x: 1594, endPoint y: 529, distance: 726.9
click at [1568, 529] on html "Menu Boards Boards Boards All jobs Status Workforce Workforce My Workforce Recr…" at bounding box center [784, 470] width 1568 height 939
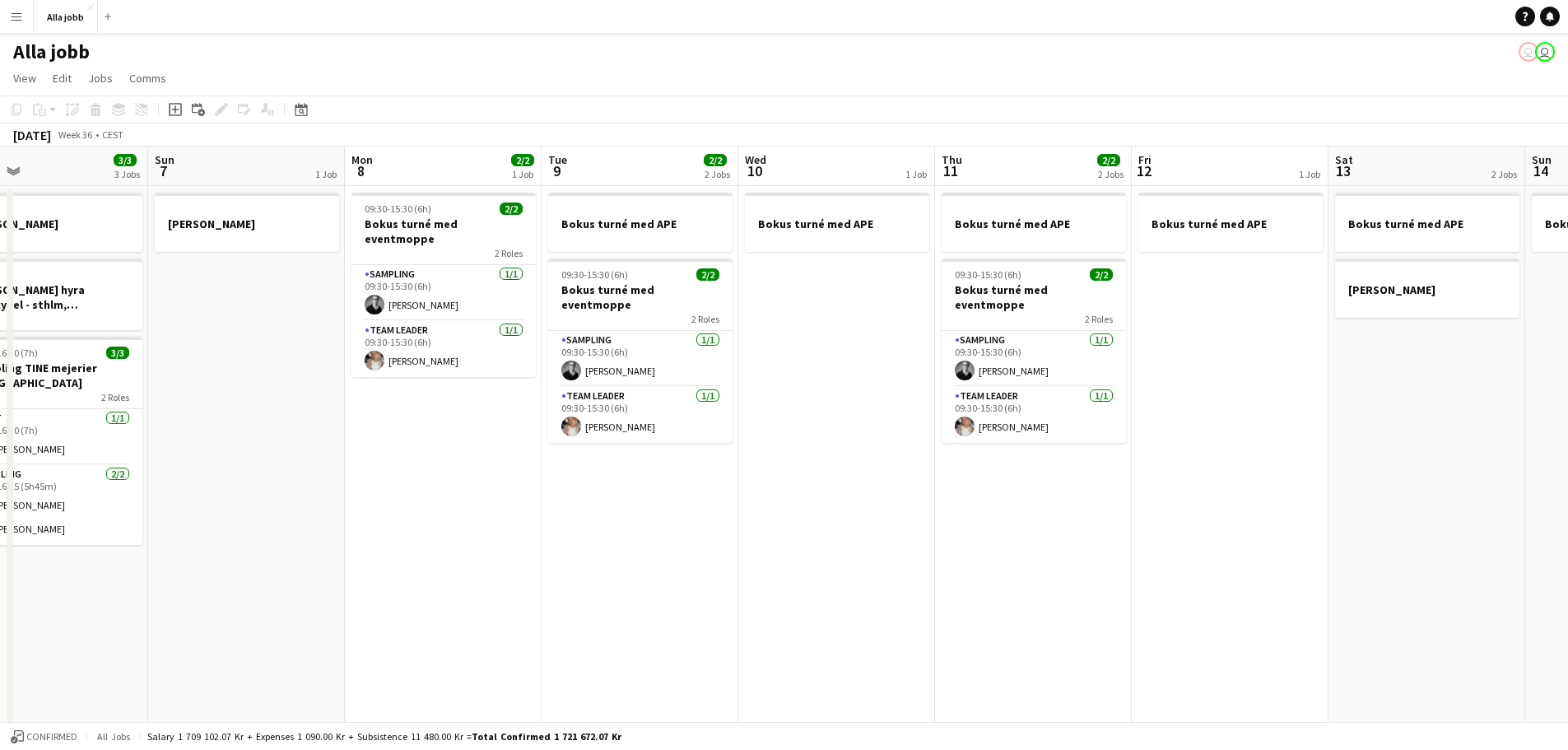
drag, startPoint x: 671, startPoint y: 448, endPoint x: 1379, endPoint y: 498, distance: 709.8
click at [1379, 498] on app-calendar-viewport "Thu 4 3/3 2 Jobs Fri 5 3/3 3 Jobs Sat 6 3/3 3 Jobs Sun 7 1 Job Mon 8 2/2 1 Job …" at bounding box center [784, 529] width 1568 height 764
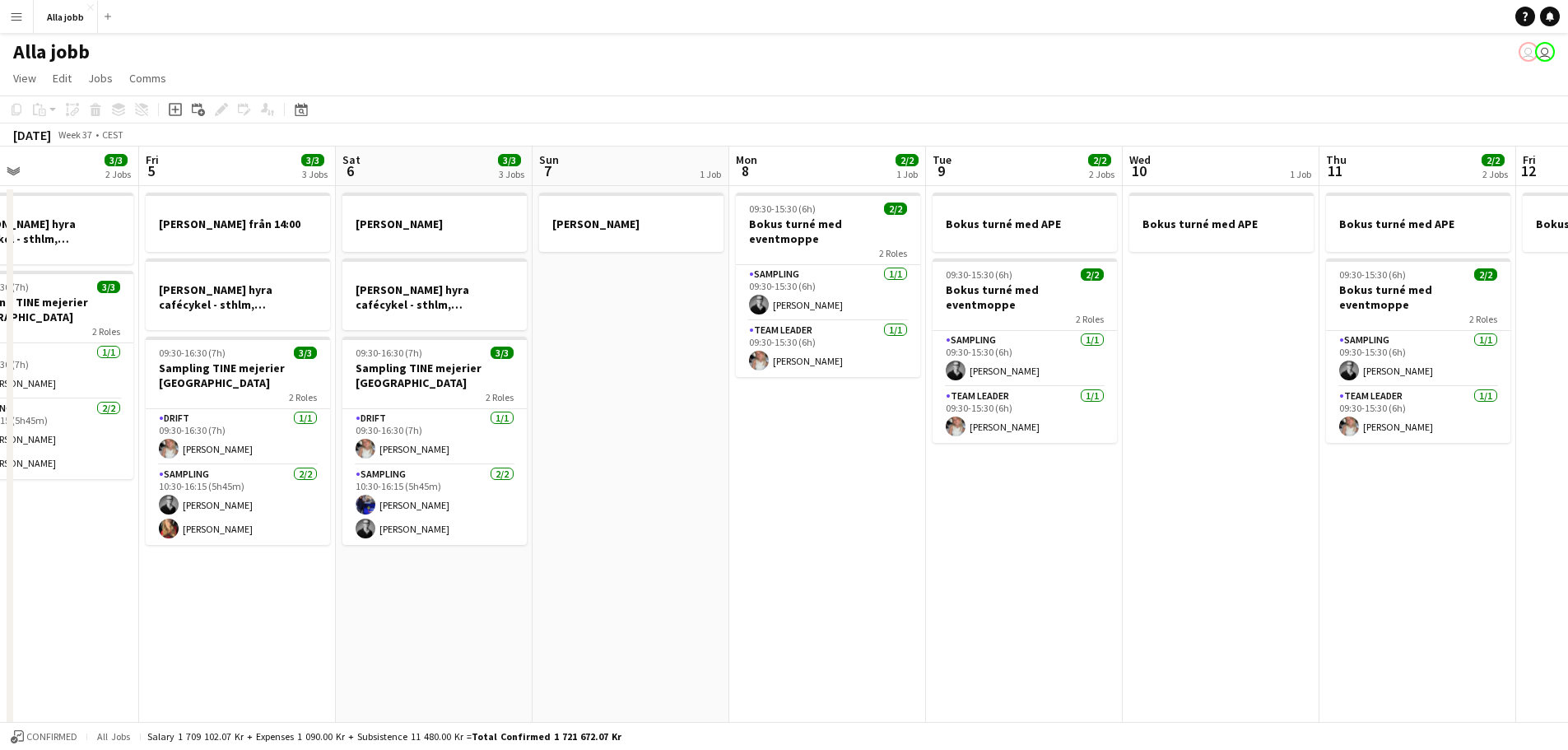
drag, startPoint x: 661, startPoint y: 445, endPoint x: 1327, endPoint y: 457, distance: 666.1
click at [1294, 457] on app-calendar-viewport "Wed 3 3/3 1 Job Thu 4 3/3 2 Jobs Fri 5 3/3 3 Jobs Sat 6 3/3 3 Jobs Sun 7 1 Job …" at bounding box center [784, 529] width 1568 height 764
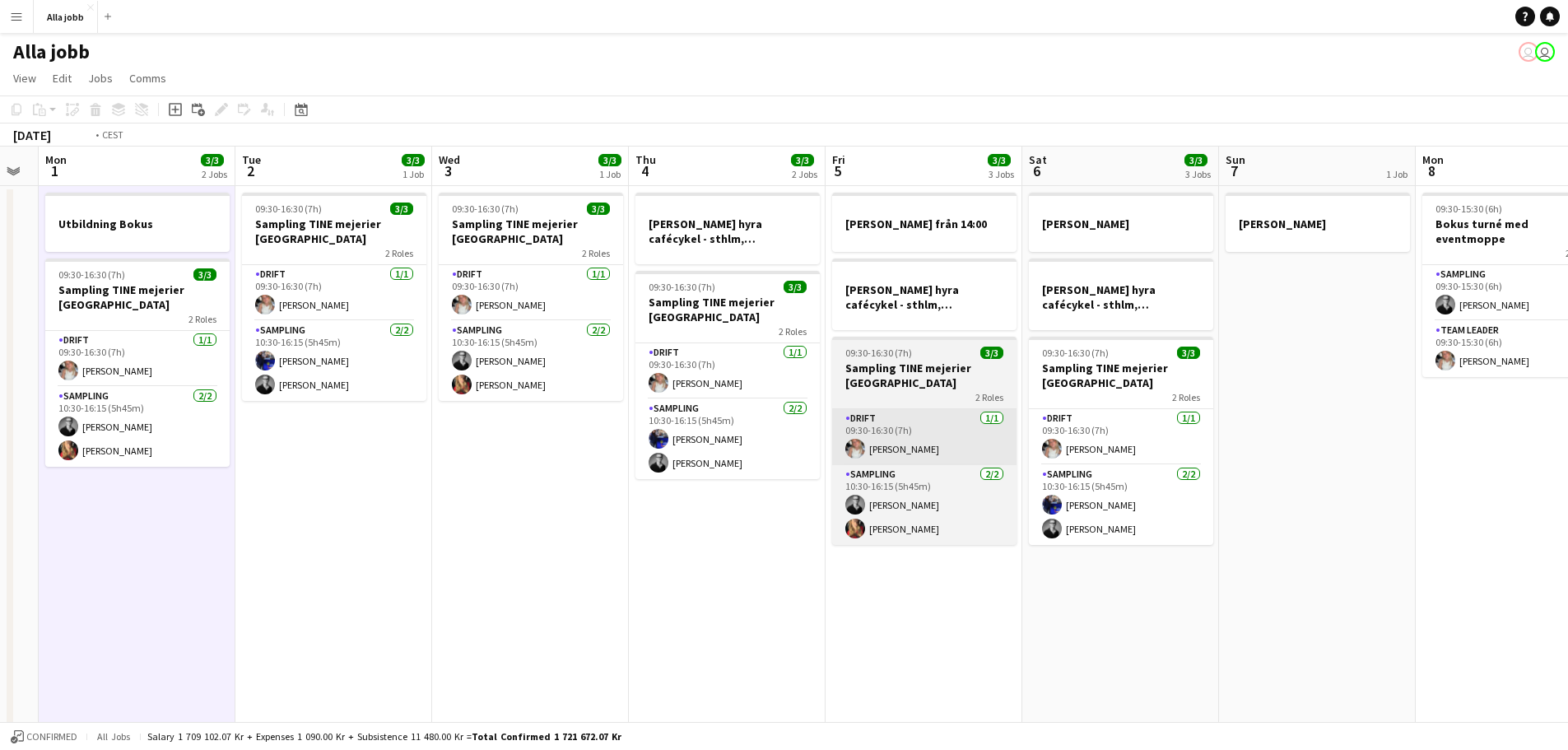
drag, startPoint x: 726, startPoint y: 414, endPoint x: 1389, endPoint y: 425, distance: 663.1
click at [1422, 416] on app-calendar-viewport "Sat 30 2 Jobs Sun 31 Mon 1 3/3 2 Jobs Tue 2 3/3 1 Job Wed 3 3/3 1 Job Thu 4 3/3…" at bounding box center [784, 529] width 1568 height 764
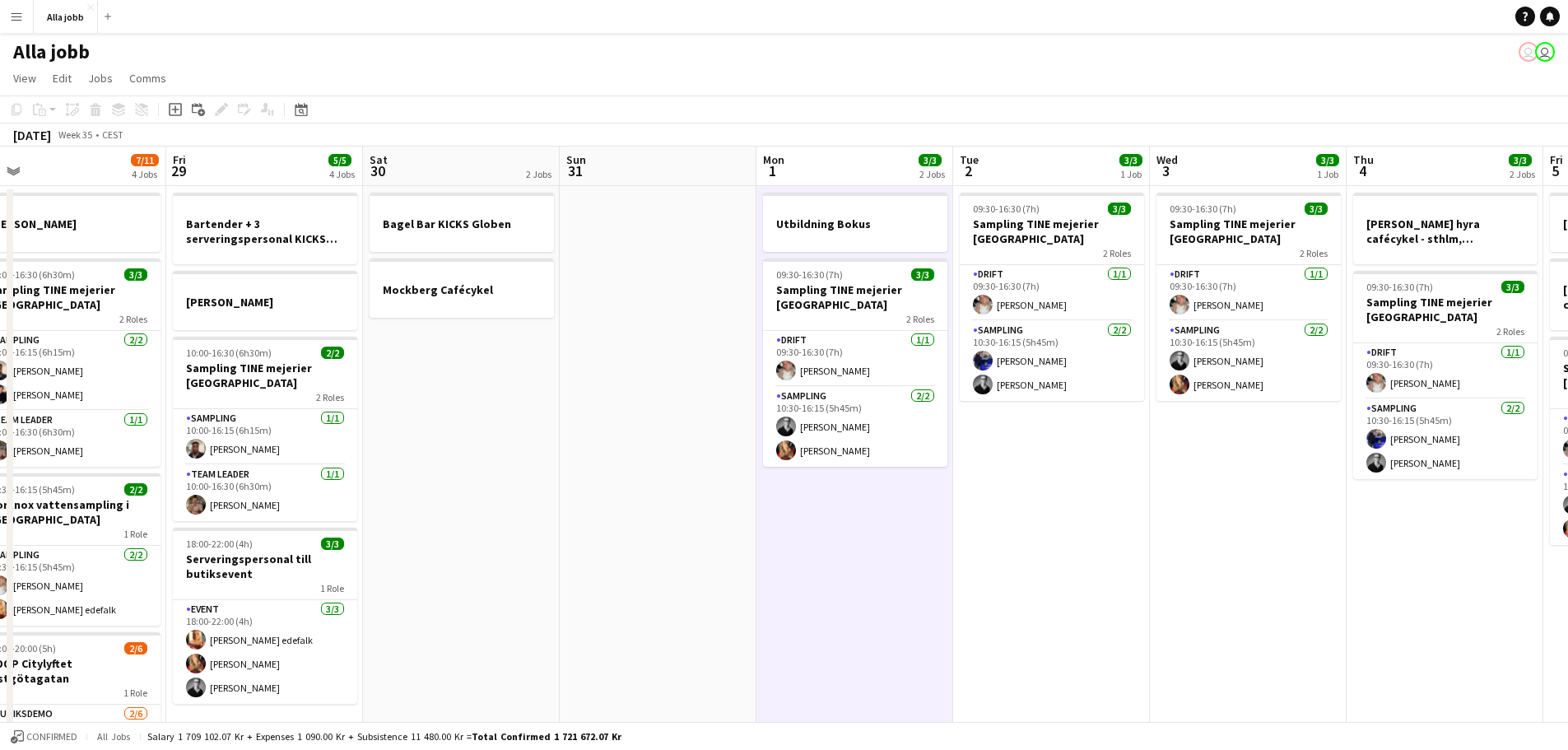
drag, startPoint x: 626, startPoint y: 421, endPoint x: 1405, endPoint y: 443, distance: 779.3
click at [1405, 443] on app-calendar-viewport "Tue 26 3/3 2 Jobs Wed 27 5/5 3 Jobs Thu 28 7/11 4 Jobs Fri 29 5/5 4 Jobs Sat 30…" at bounding box center [784, 529] width 1568 height 764
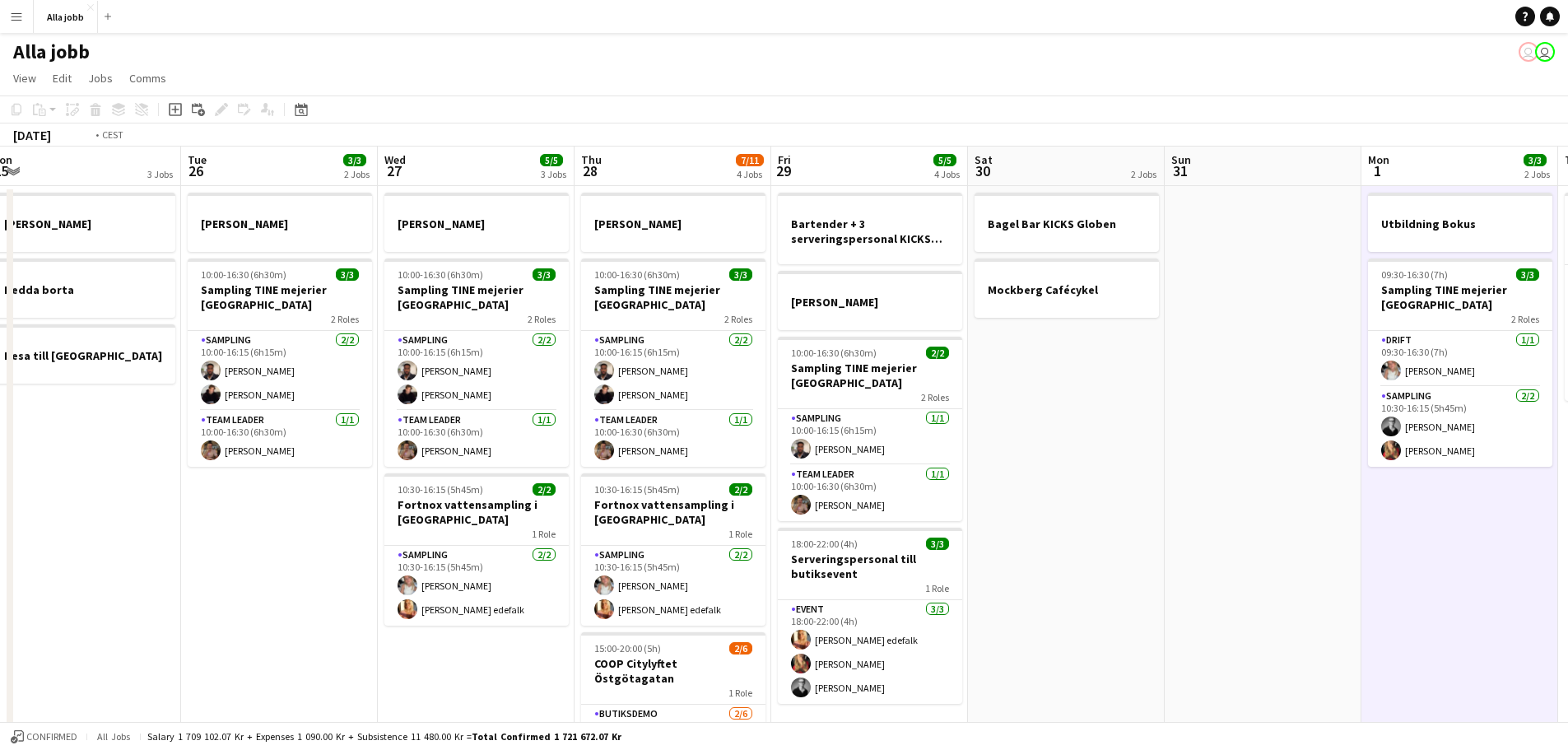
scroll to position [0, 621]
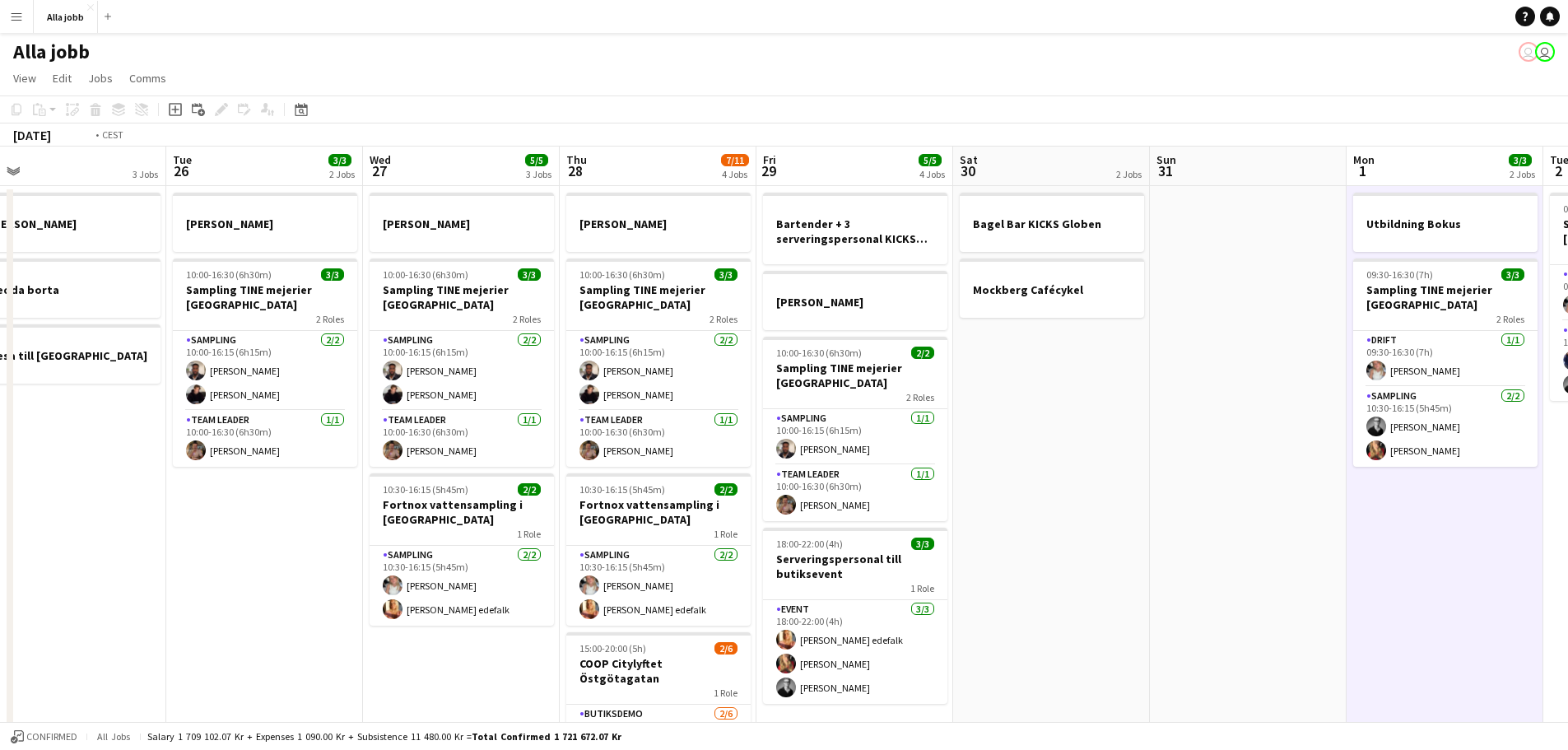
drag, startPoint x: 1097, startPoint y: 445, endPoint x: 780, endPoint y: 449, distance: 317.0
click at [780, 449] on app-calendar-viewport "Fri 22 1 Job Sat 23 2/2 3 Jobs Sun 24 2 Jobs Mon 25 3 Jobs Tue 26 3/3 2 Jobs We…" at bounding box center [784, 529] width 1568 height 764
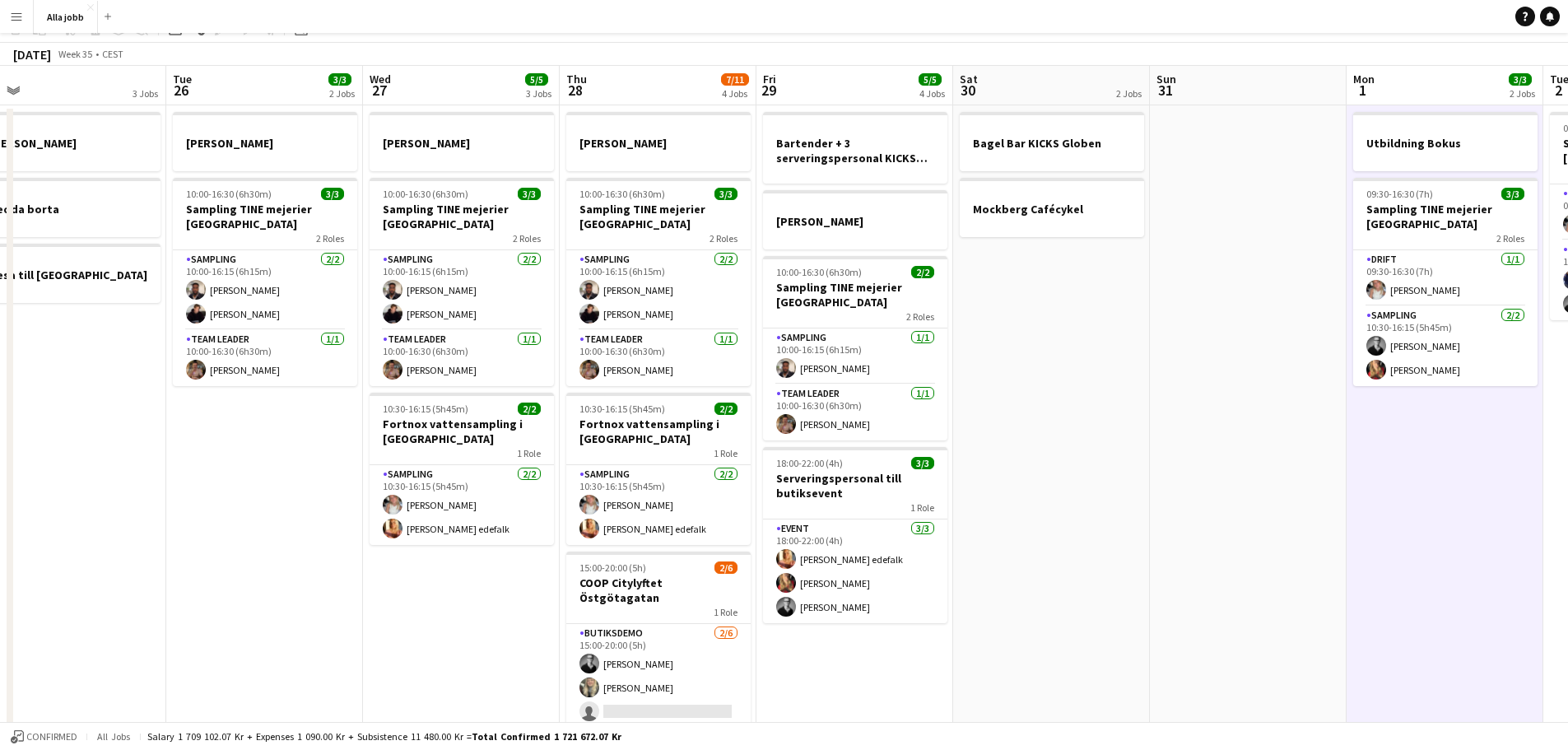
scroll to position [188, 0]
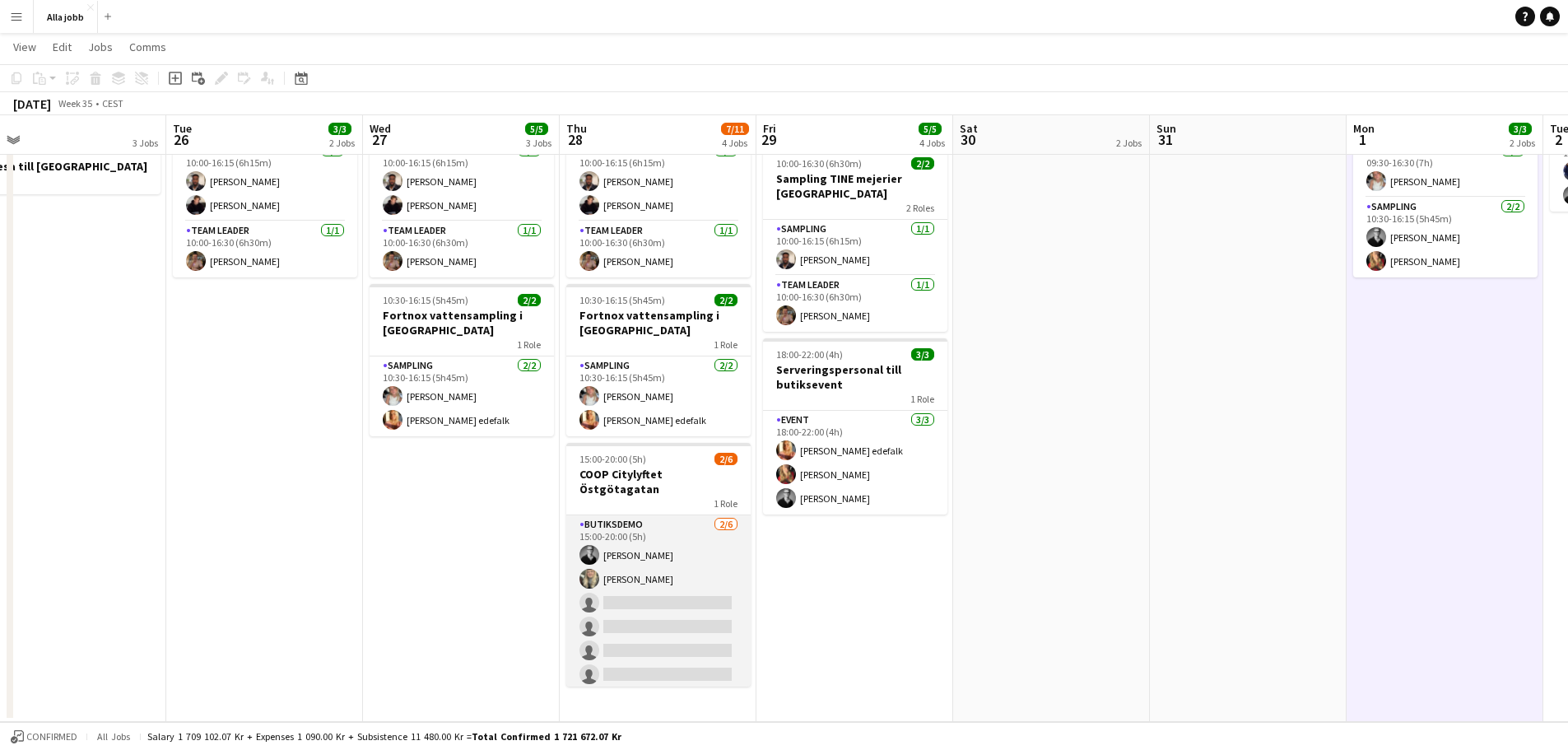
drag, startPoint x: 680, startPoint y: 556, endPoint x: 732, endPoint y: 525, distance: 60.5
click at [680, 557] on app-card-role "Butiksdemo [DATE] 15:00-20:00 (5h) [PERSON_NAME] [PERSON_NAME] single-neutral-a…" at bounding box center [658, 603] width 184 height 175
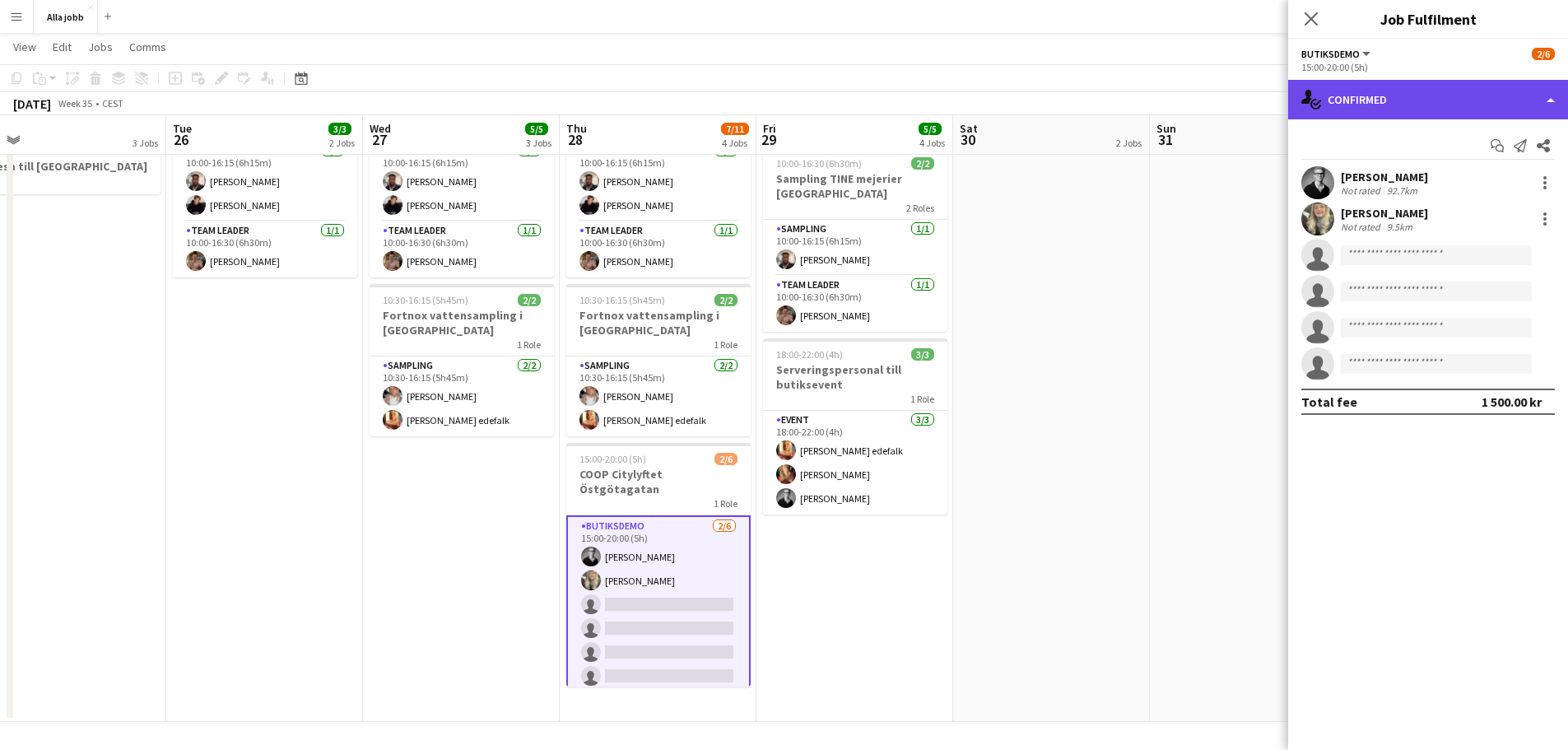
click at [1485, 87] on div "single-neutral-actions-check-2 Confirmed" at bounding box center [1427, 99] width 279 height 39
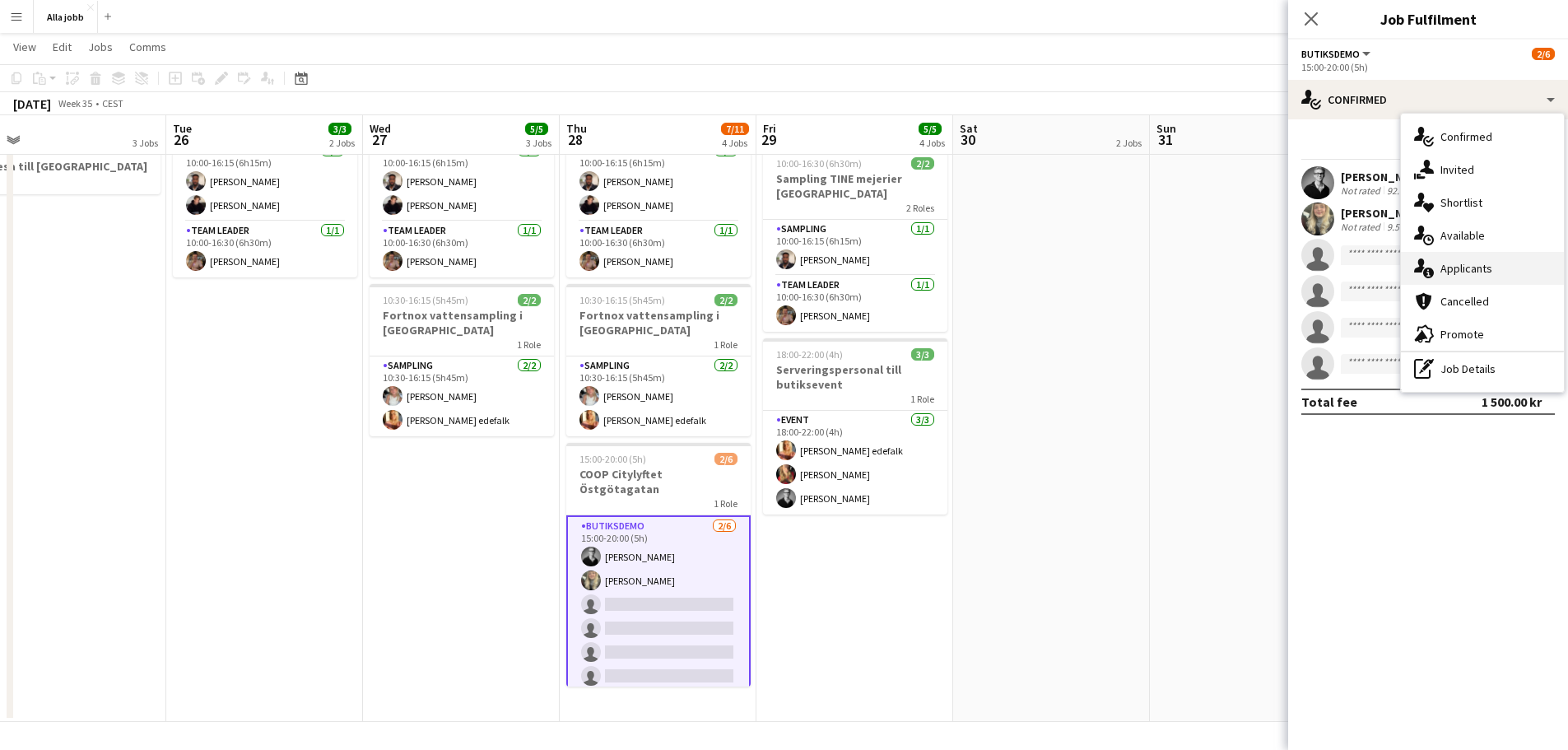
click at [1477, 261] on div "single-neutral-actions-information Applicants" at bounding box center [1482, 268] width 163 height 33
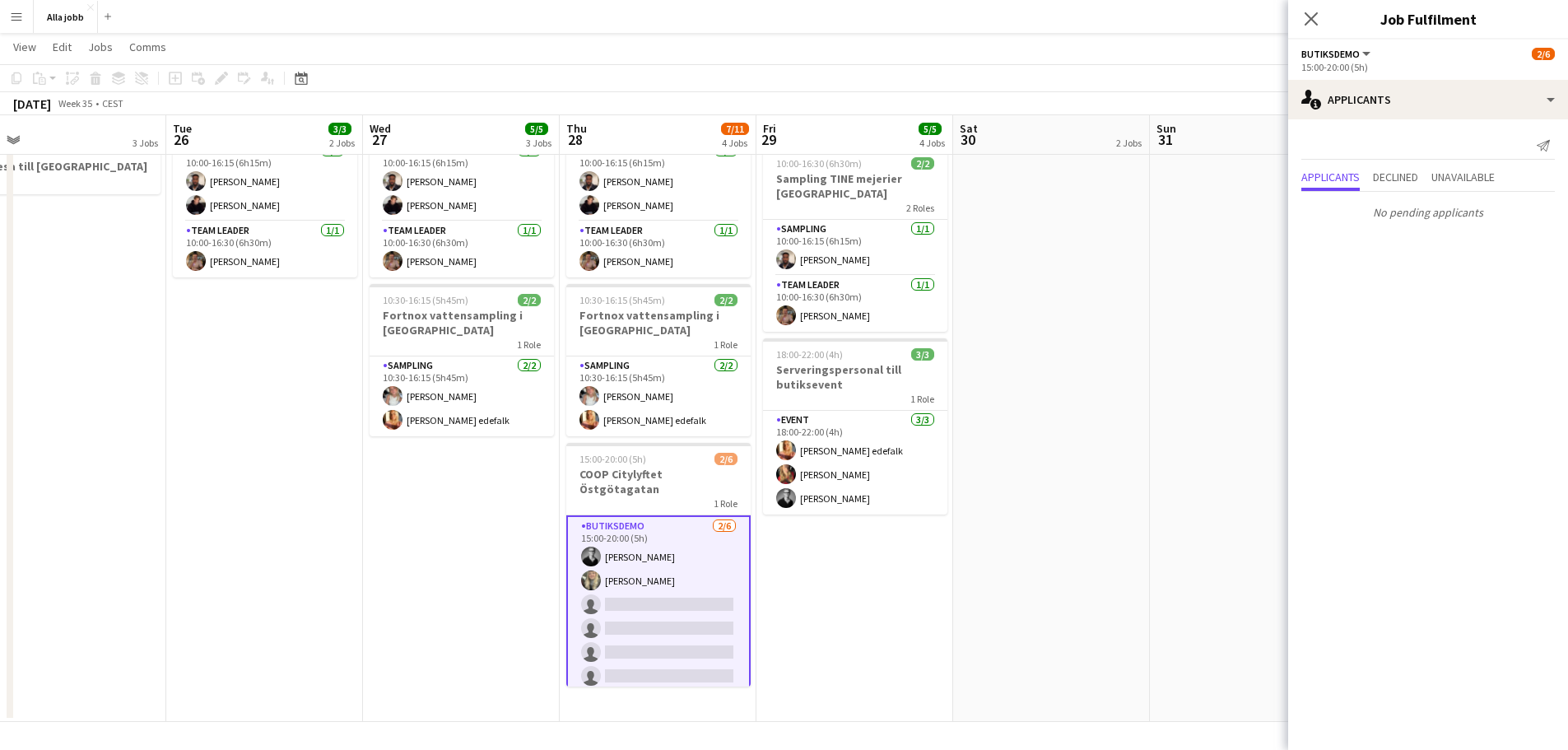
click at [1063, 457] on app-date-cell "Bagel Bar KICKS Globen Mockberg Cafécykel" at bounding box center [1051, 359] width 196 height 725
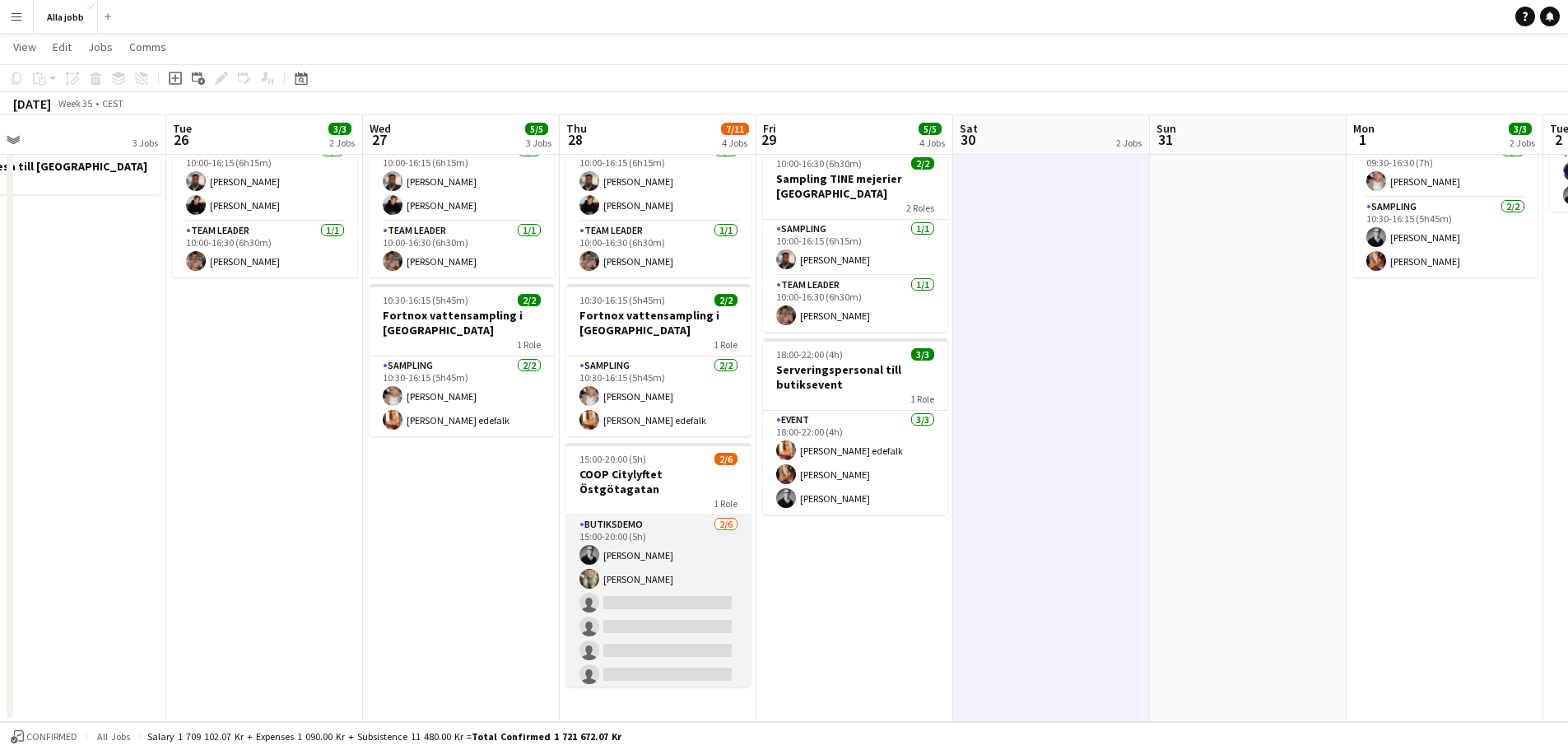
click at [653, 586] on app-card-role "Butiksdemo [DATE] 15:00-20:00 (5h) [PERSON_NAME] [PERSON_NAME] single-neutral-a…" at bounding box center [658, 603] width 184 height 175
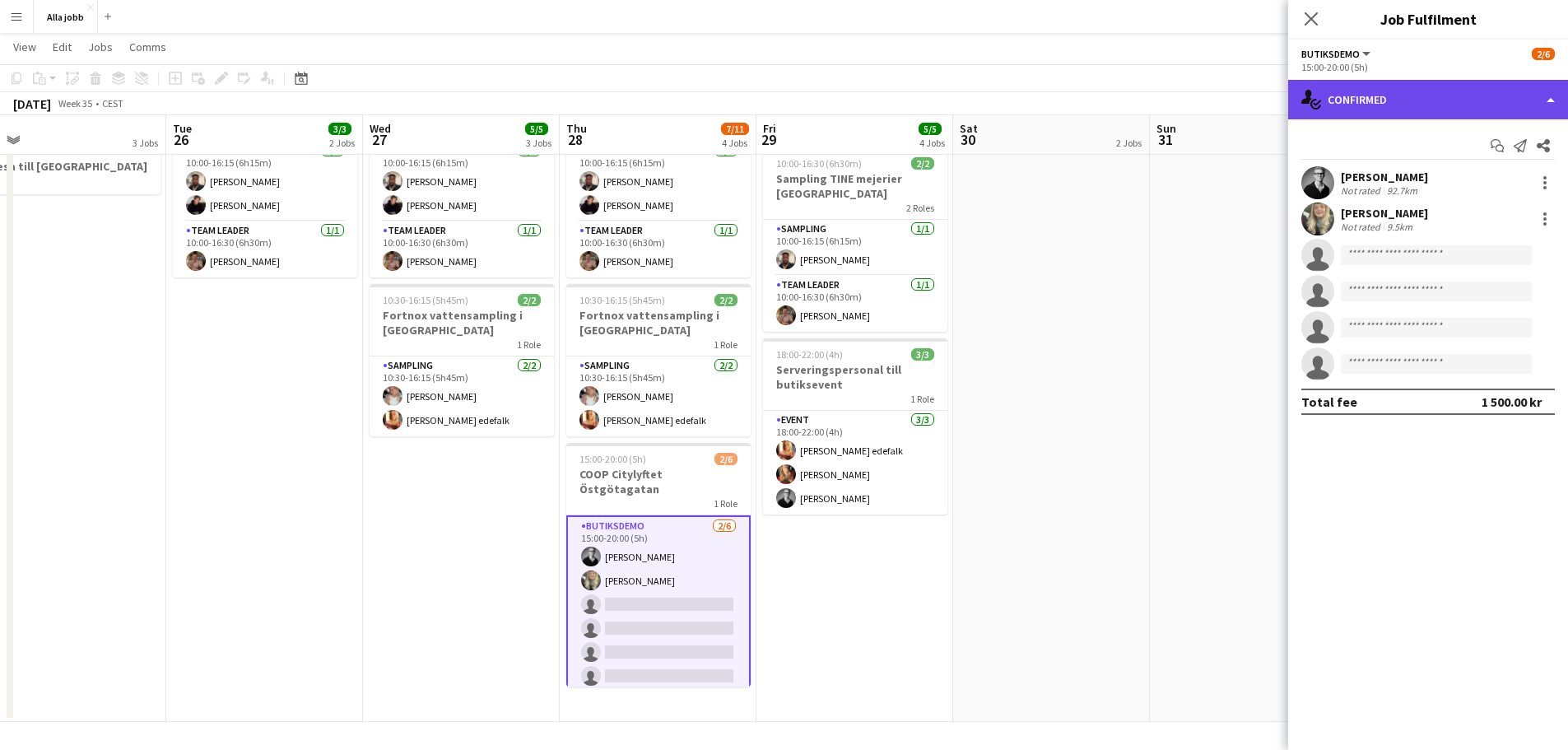
click at [1456, 101] on div "single-neutral-actions-check-2 Confirmed" at bounding box center [1427, 99] width 279 height 39
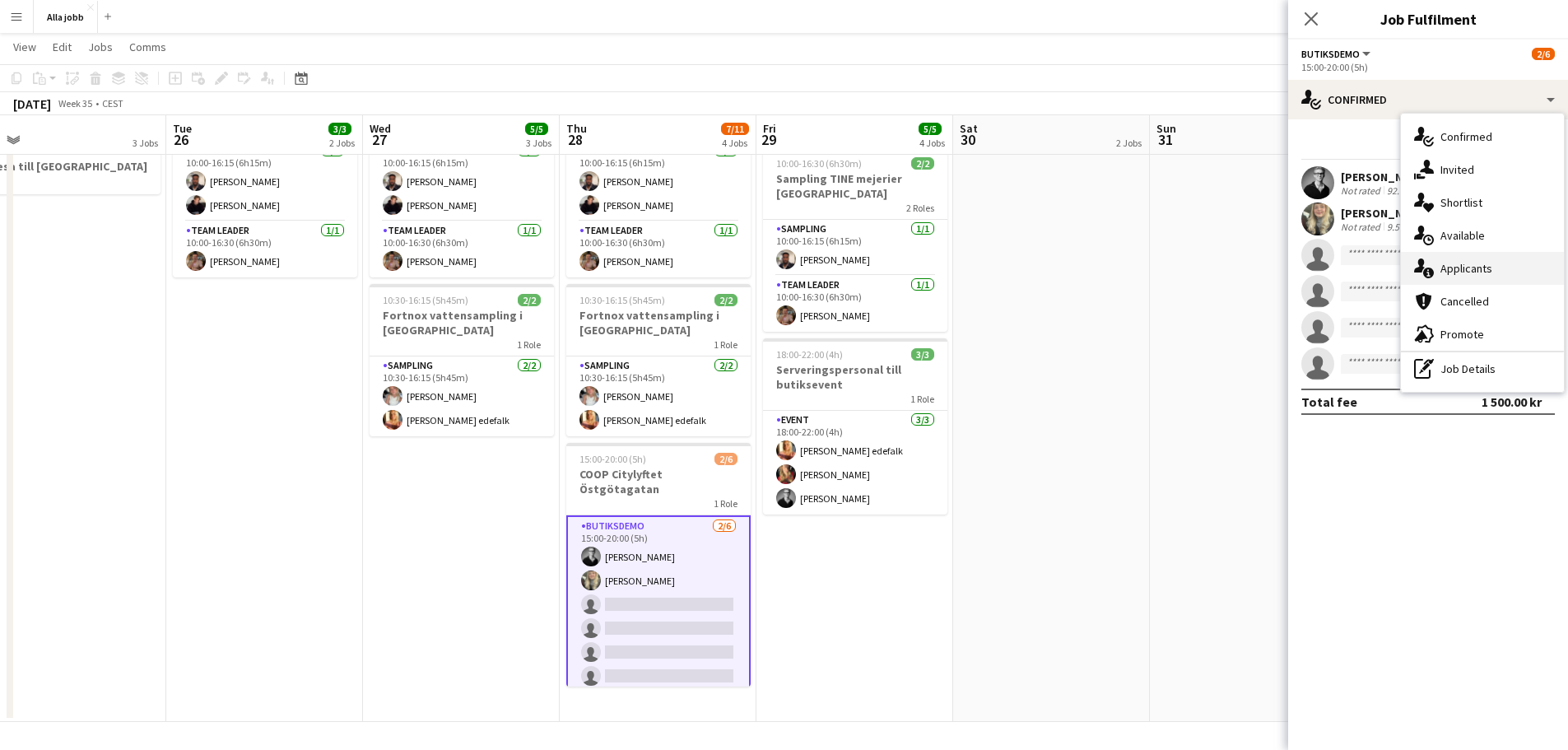
click at [1505, 279] on div "single-neutral-actions-information Applicants" at bounding box center [1482, 268] width 163 height 33
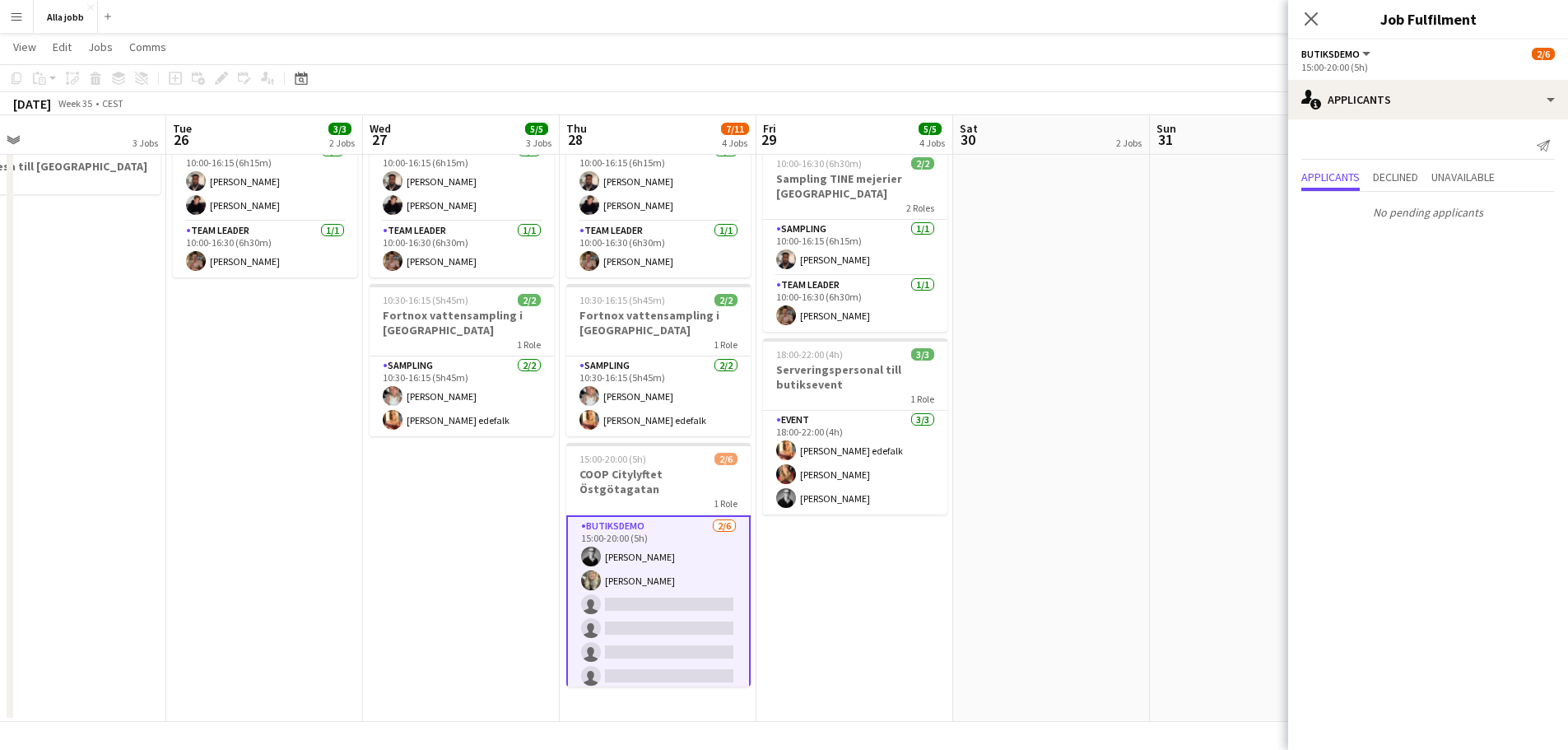
click at [1080, 428] on app-date-cell "Bagel Bar KICKS Globen Mockberg Cafécykel" at bounding box center [1051, 359] width 196 height 725
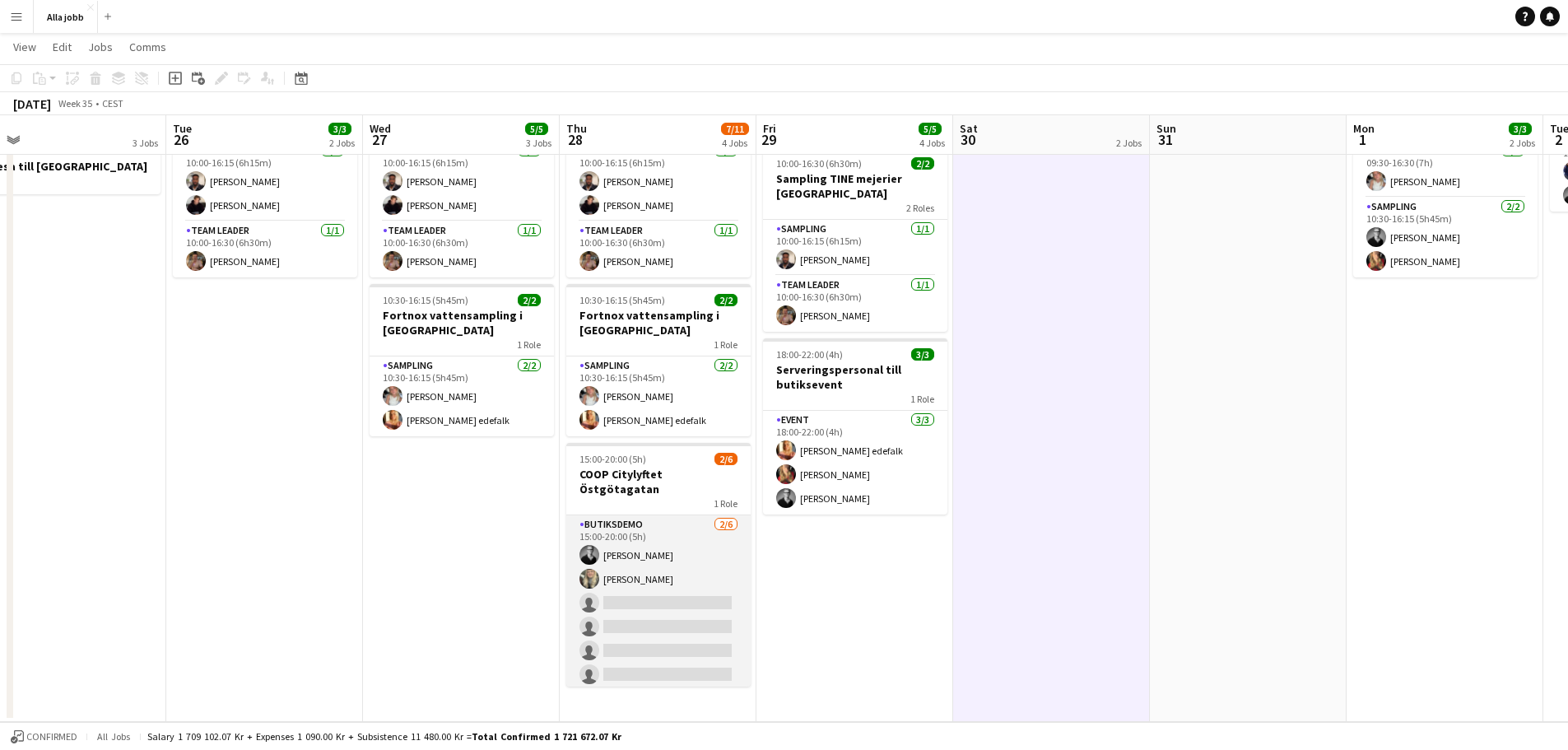
click at [630, 557] on app-card-role "Butiksdemo [DATE] 15:00-20:00 (5h) [PERSON_NAME] [PERSON_NAME] single-neutral-a…" at bounding box center [658, 603] width 184 height 175
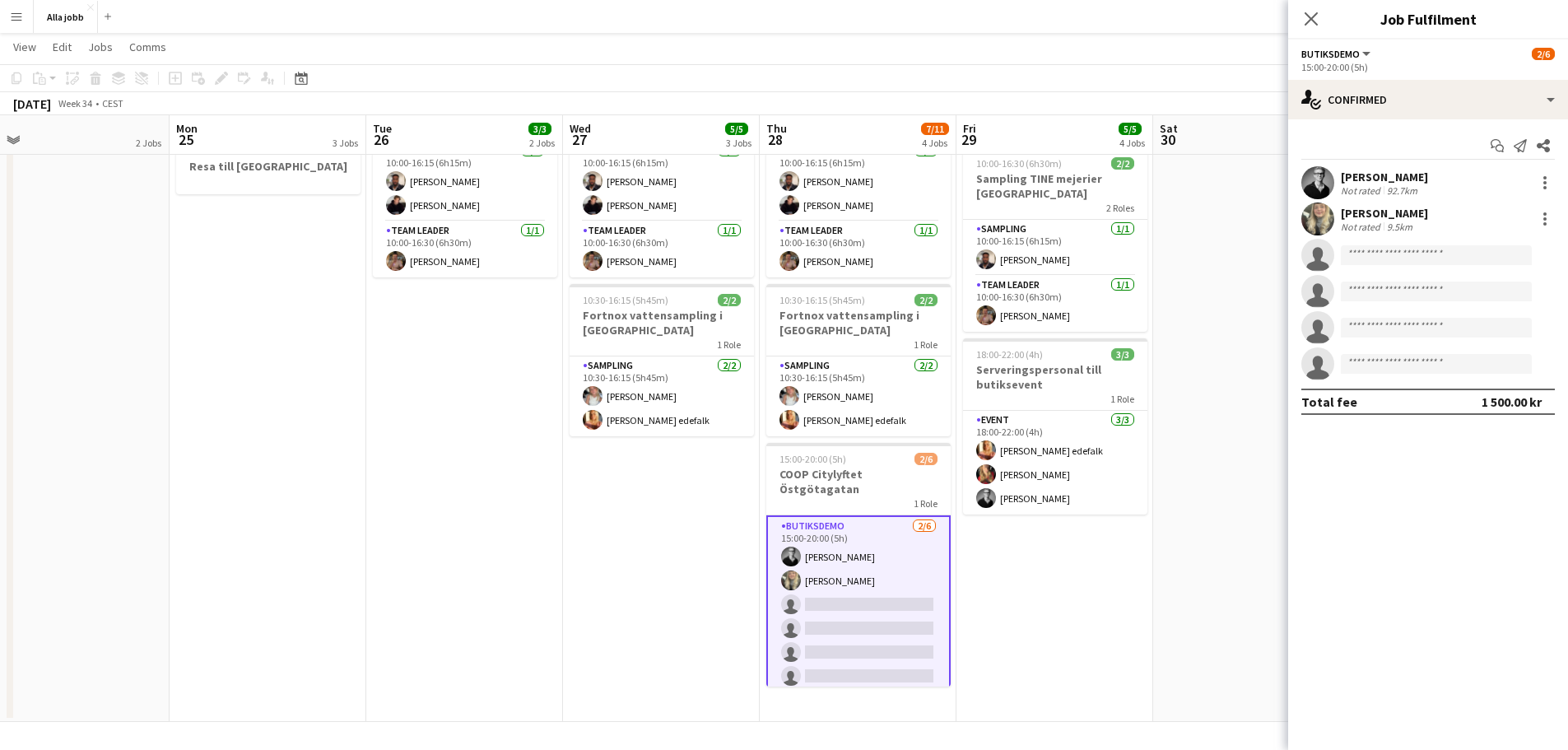
drag, startPoint x: 948, startPoint y: 614, endPoint x: 1148, endPoint y: 612, distance: 200.0
click at [1148, 612] on app-calendar-viewport "Fri 22 1 Job Sat 23 2/2 3 Jobs Sun 24 2 Jobs Mon 25 3 Jobs Tue 26 3/3 2 Jobs We…" at bounding box center [784, 299] width 1568 height 846
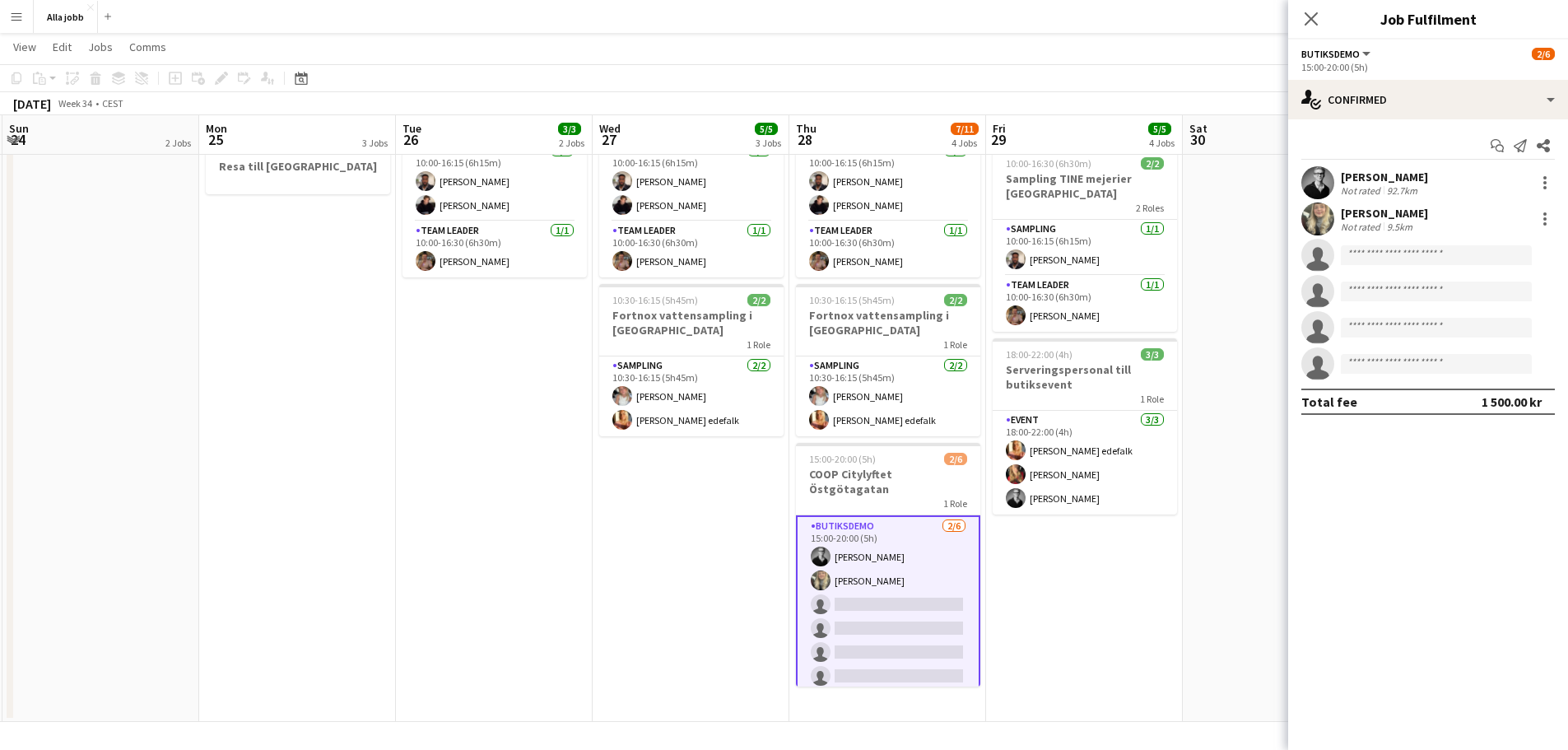
drag, startPoint x: 663, startPoint y: 460, endPoint x: 889, endPoint y: 454, distance: 226.1
click at [889, 454] on app-calendar-viewport "Fri 22 1 Job Sat 23 2/2 3 Jobs Sun 24 2 Jobs Mon 25 3 Jobs Tue 26 3/3 2 Jobs We…" at bounding box center [784, 299] width 1568 height 846
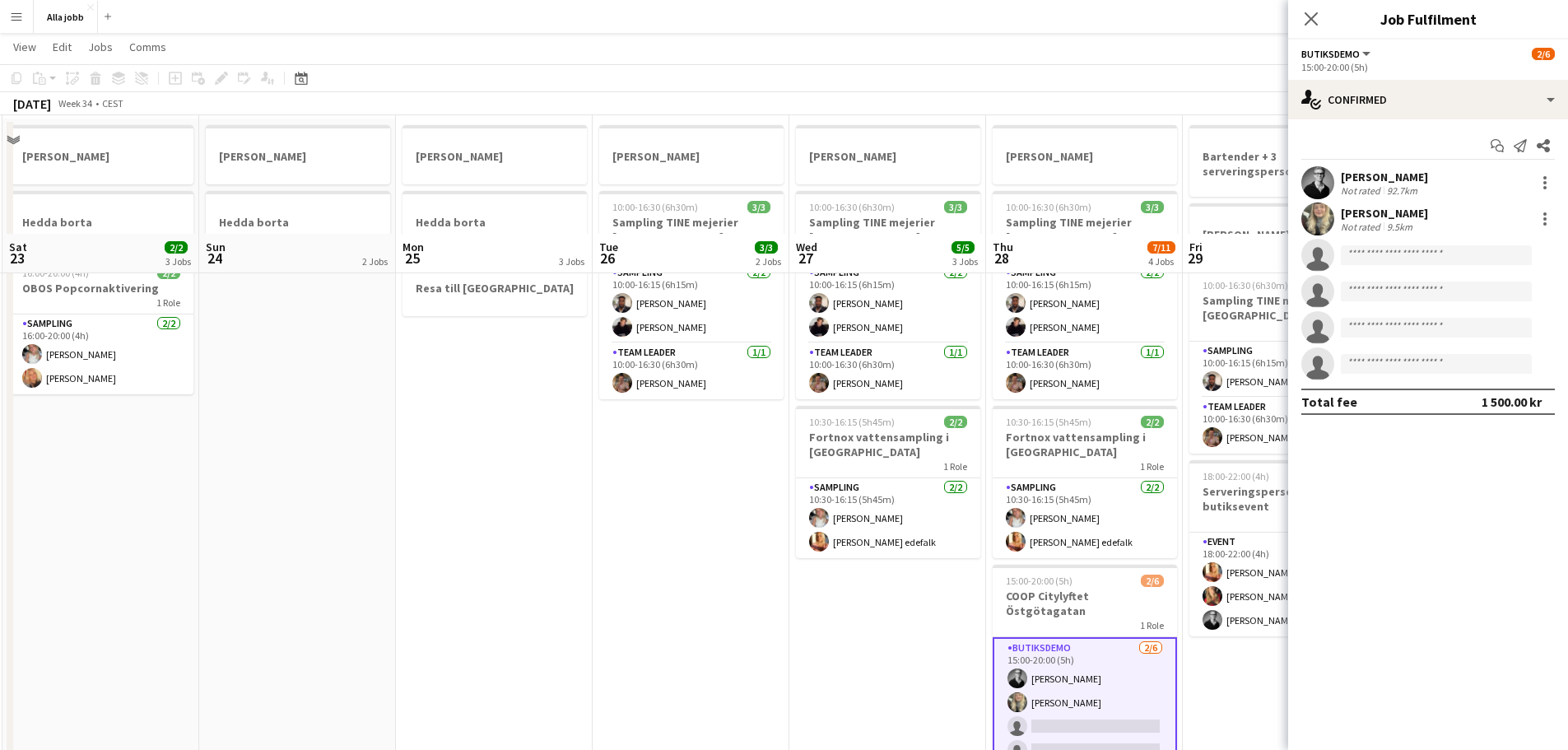
scroll to position [0, 0]
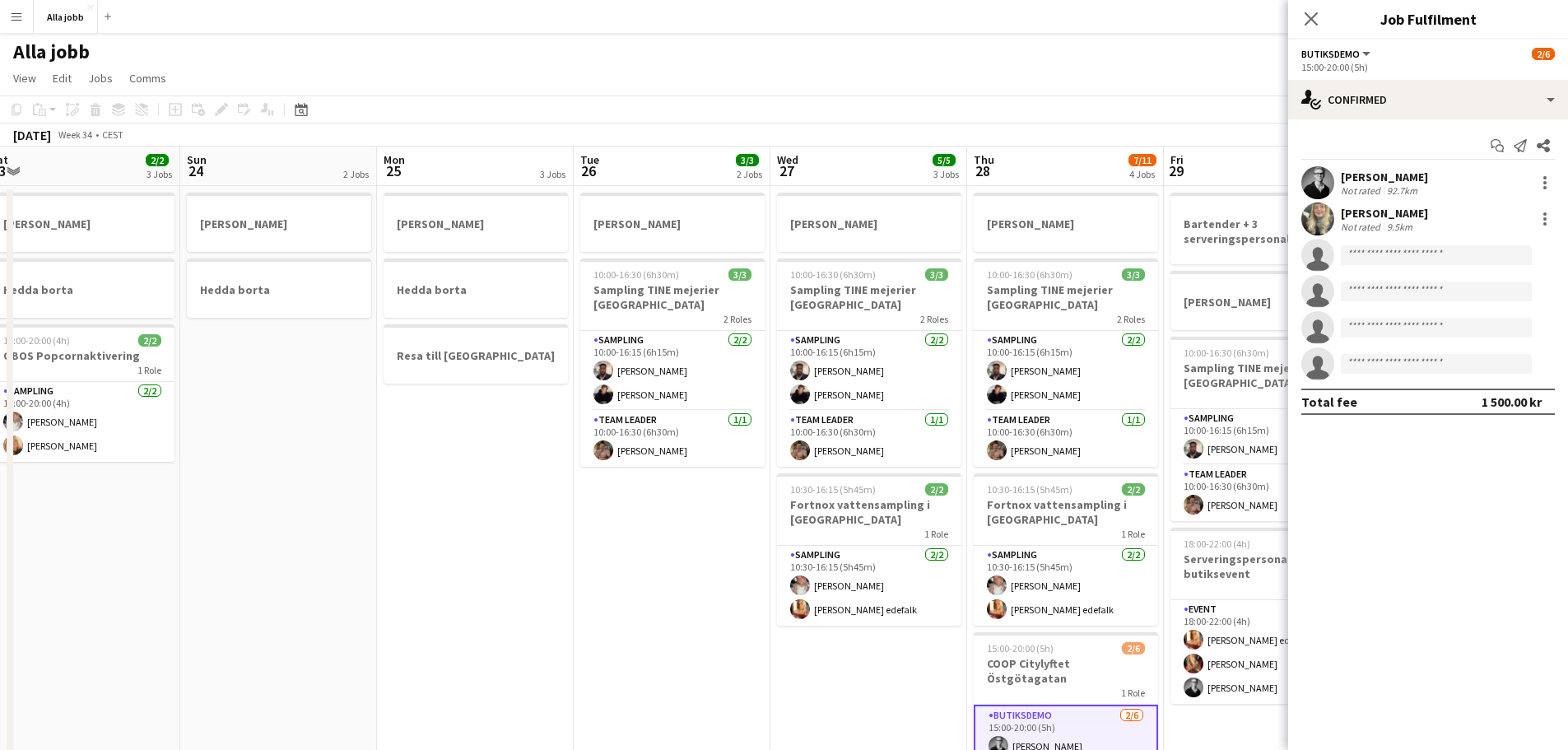
drag, startPoint x: 656, startPoint y: 429, endPoint x: 1040, endPoint y: 433, distance: 384.0
click at [1040, 433] on app-calendar-viewport "Thu 21 12/12 3 Jobs Fri 22 1 Job Sat 23 2/2 3 Jobs Sun 24 2 Jobs Mon 25 3 Jobs …" at bounding box center [784, 529] width 1568 height 764
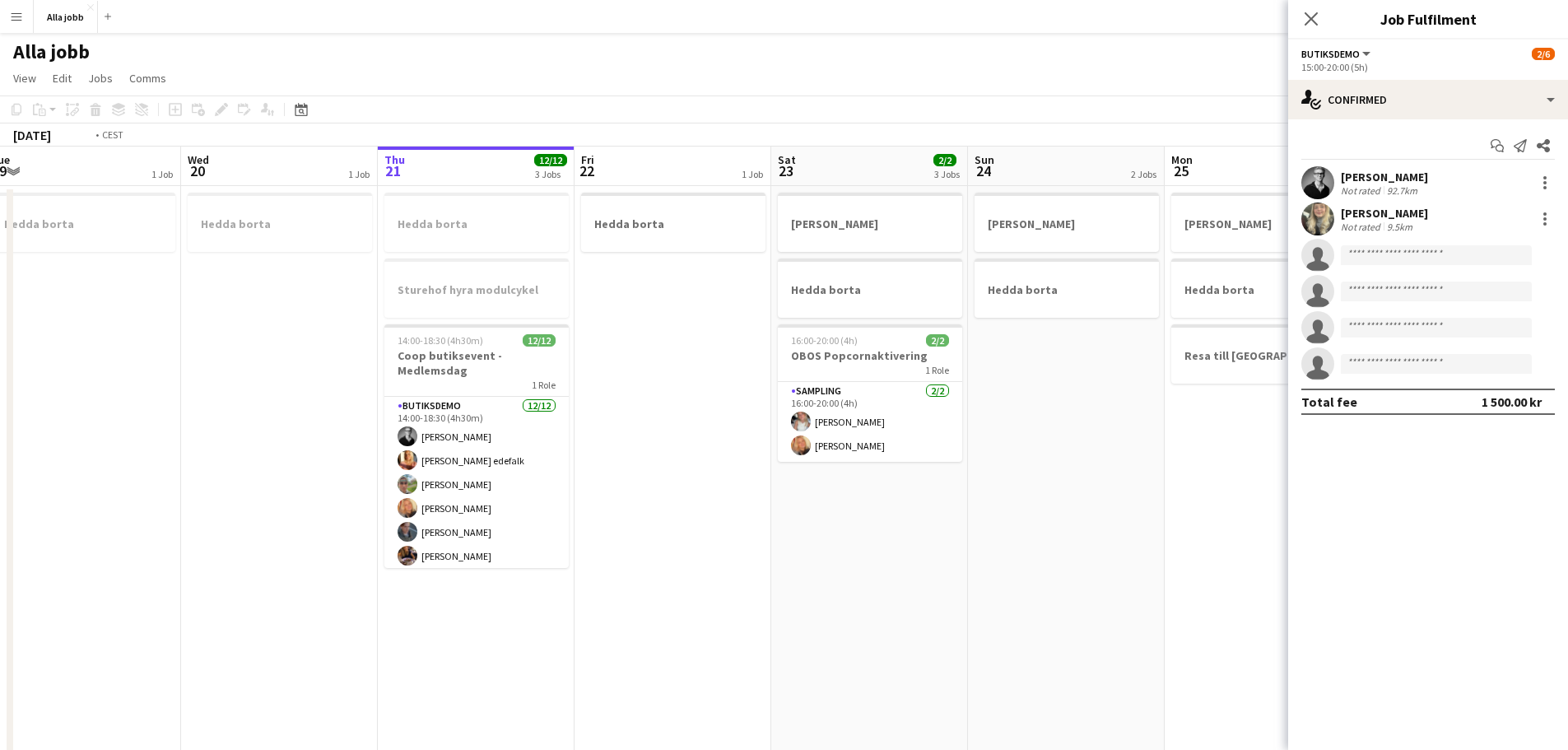
drag, startPoint x: 452, startPoint y: 450, endPoint x: 1061, endPoint y: 468, distance: 609.3
click at [1108, 469] on app-calendar-viewport "Sun 17 Mon 18 Tue 19 1 Job Wed 20 1 Job Thu 21 12/12 3 Jobs Fri 22 1 Job Sat 23…" at bounding box center [784, 529] width 1568 height 764
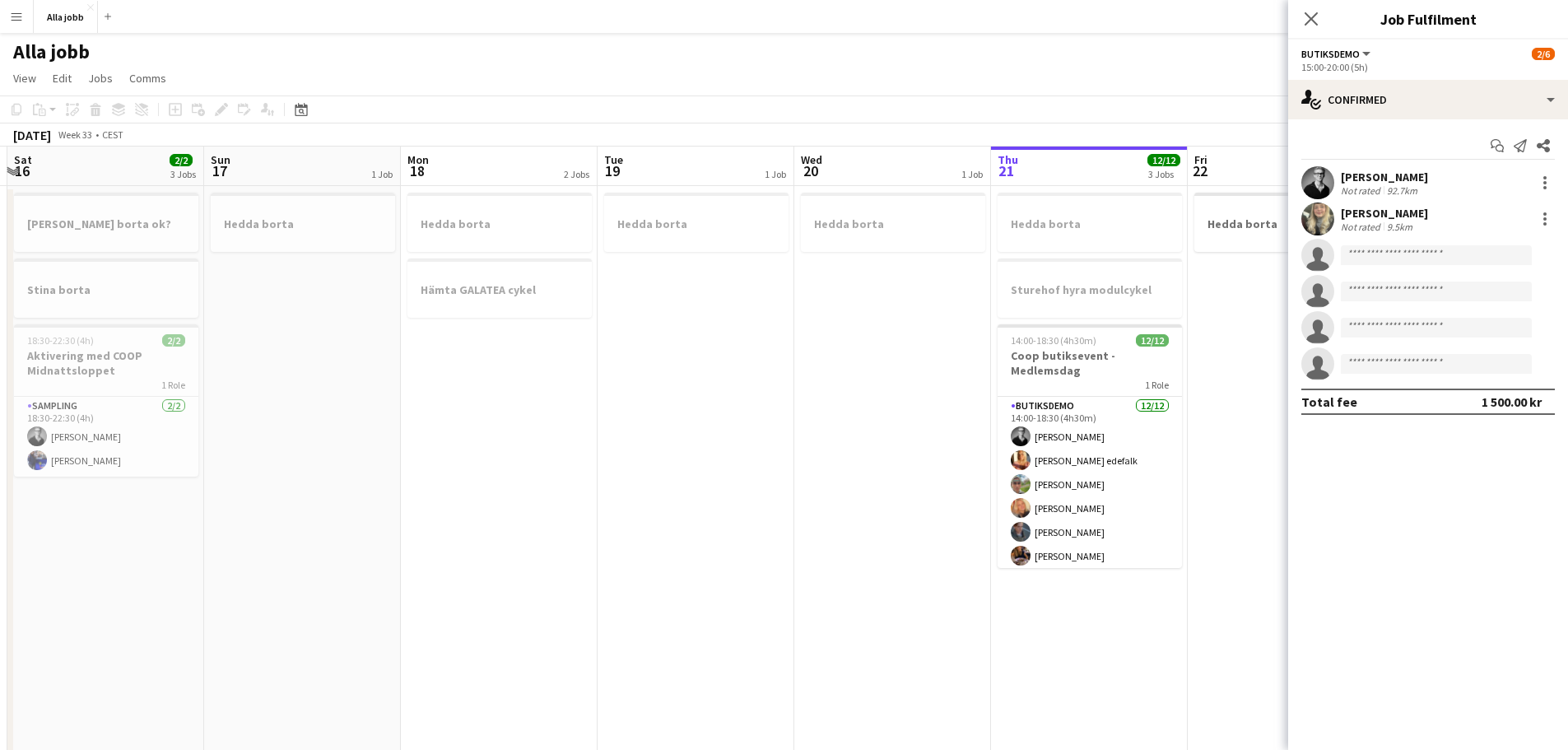
drag, startPoint x: 471, startPoint y: 467, endPoint x: 787, endPoint y: 461, distance: 316.1
click at [787, 461] on app-calendar-viewport "Thu 14 Fri 15 Sat 16 2/2 3 Jobs Sun 17 1 Job Mon 18 2 Jobs Tue 19 1 Job Wed 20 …" at bounding box center [784, 529] width 1568 height 764
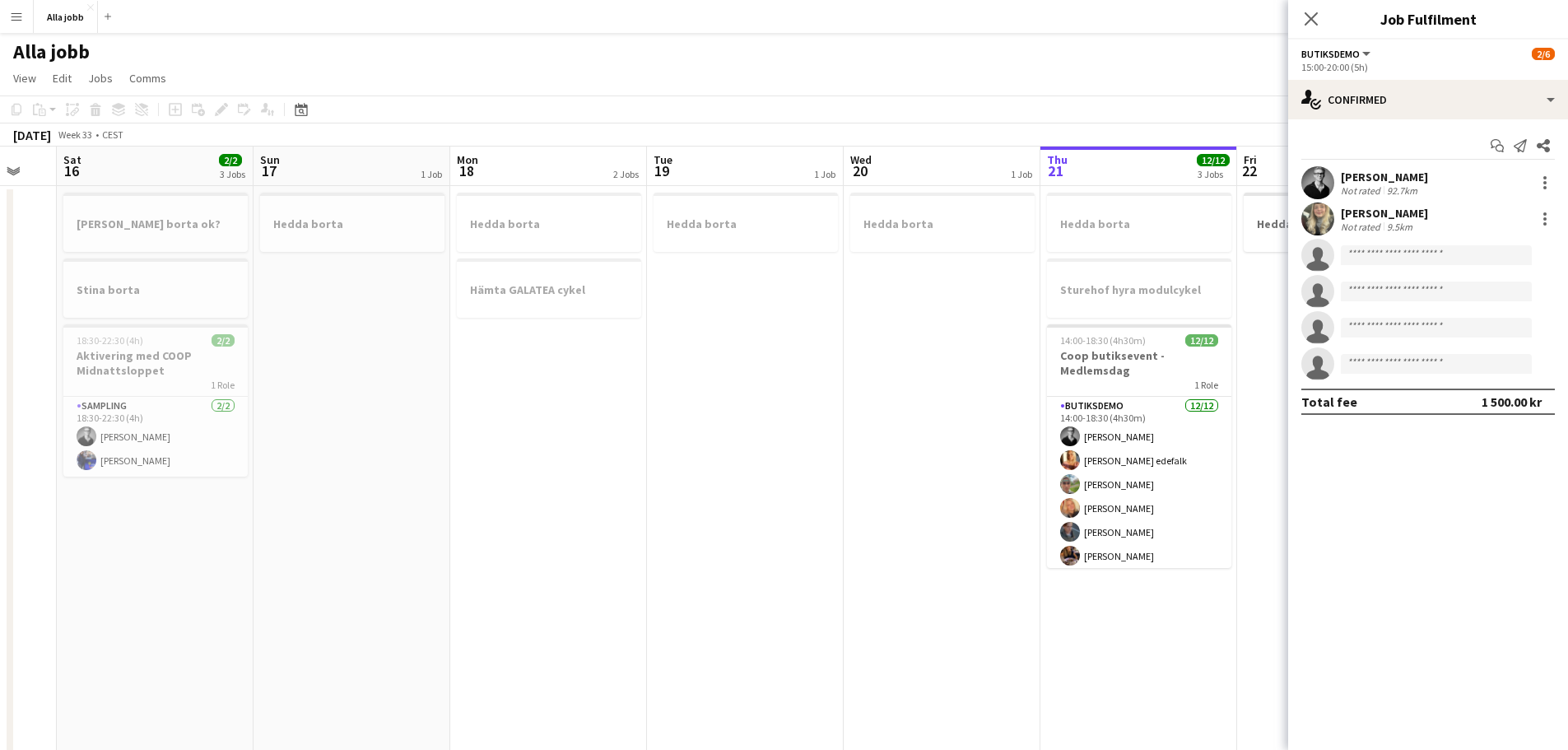
drag, startPoint x: 688, startPoint y: 467, endPoint x: 1141, endPoint y: 475, distance: 453.1
click at [1145, 475] on app-calendar-viewport "Thu 14 Fri 15 Sat 16 2/2 3 Jobs Sun 17 1 Job Mon 18 2 Jobs Tue 19 1 Job Wed 20 …" at bounding box center [784, 529] width 1568 height 764
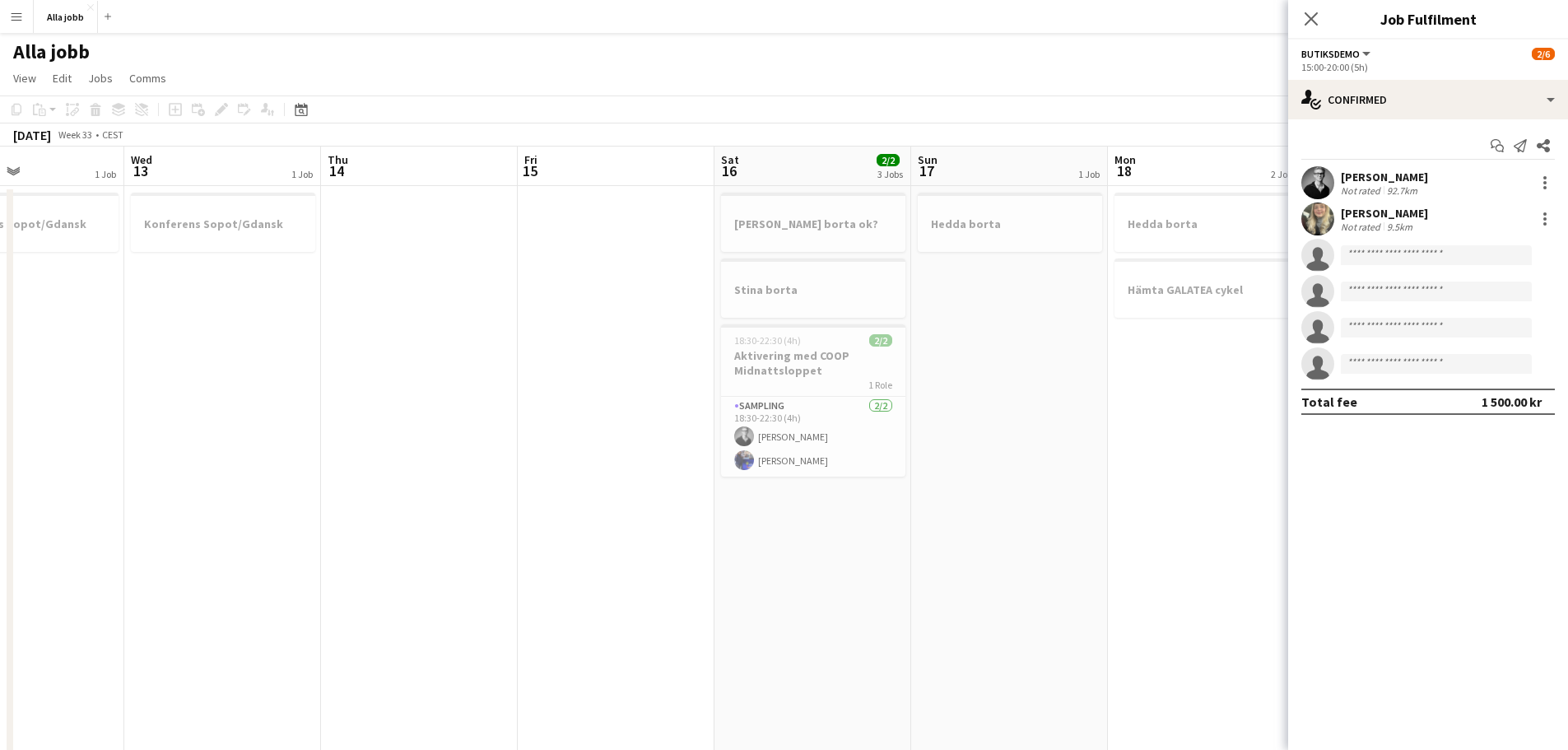
drag, startPoint x: 293, startPoint y: 412, endPoint x: 880, endPoint y: 459, distance: 588.9
click at [855, 461] on app-calendar-viewport "Mon 11 Tue 12 1 Job Wed 13 1 Job Thu 14 Fri 15 Sat 16 2/2 3 Jobs Sun 17 1 Job M…" at bounding box center [784, 529] width 1568 height 764
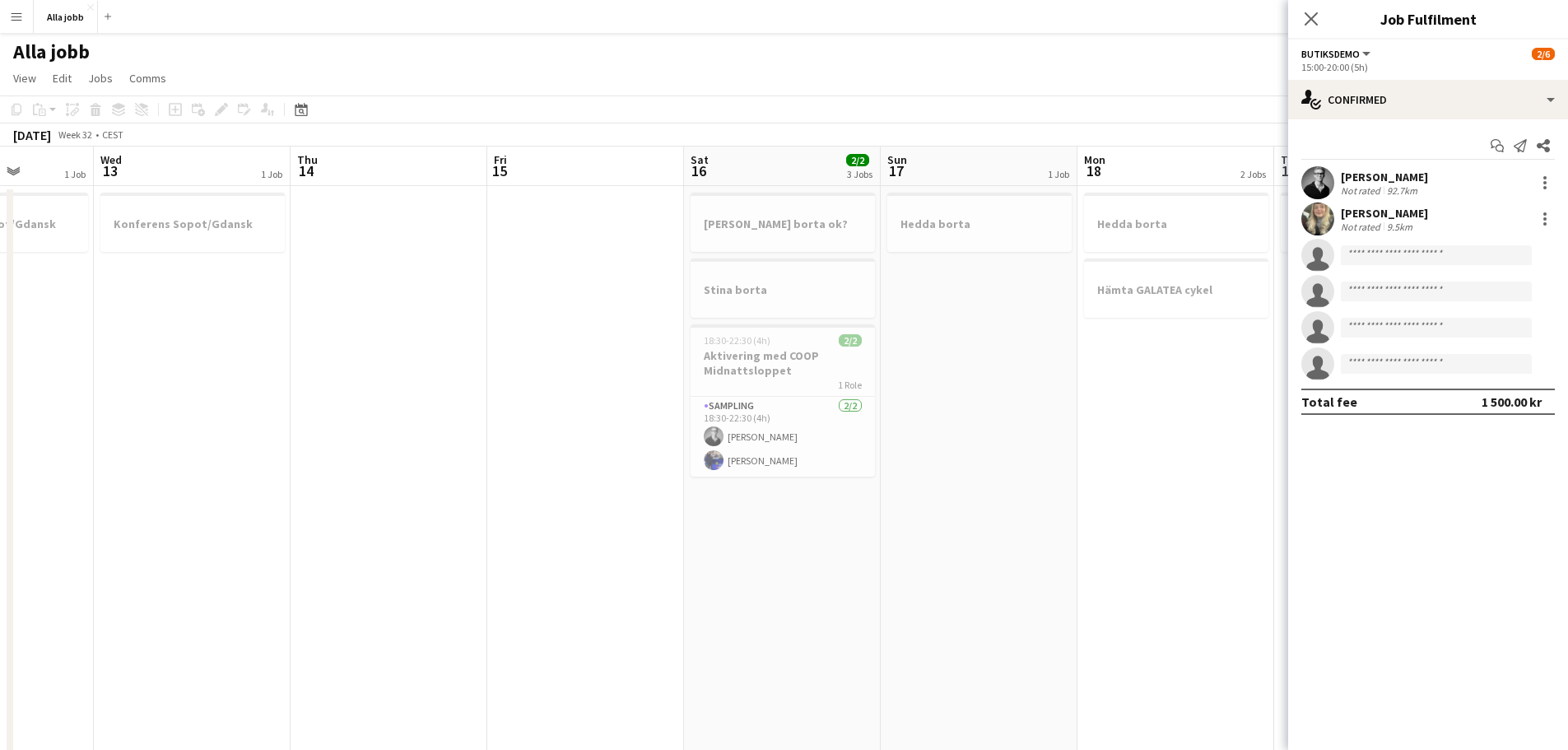
drag, startPoint x: 487, startPoint y: 406, endPoint x: 434, endPoint y: 396, distance: 53.9
click at [204, 391] on app-calendar-viewport "Sat 9 9/9 6 Jobs Sun 10 2/2 2 Jobs Mon 11 Tue 12 1 Job Wed 13 1 Job Thu 14 Fri …" at bounding box center [784, 574] width 1568 height 856
click at [262, 418] on app-calendar-viewport "Sun 10 2/2 2 Jobs Mon 11 Tue 12 1 Job Wed 13 1 Job Thu 14 Fri 15 Sat 16 2/2 3 J…" at bounding box center [784, 574] width 1568 height 856
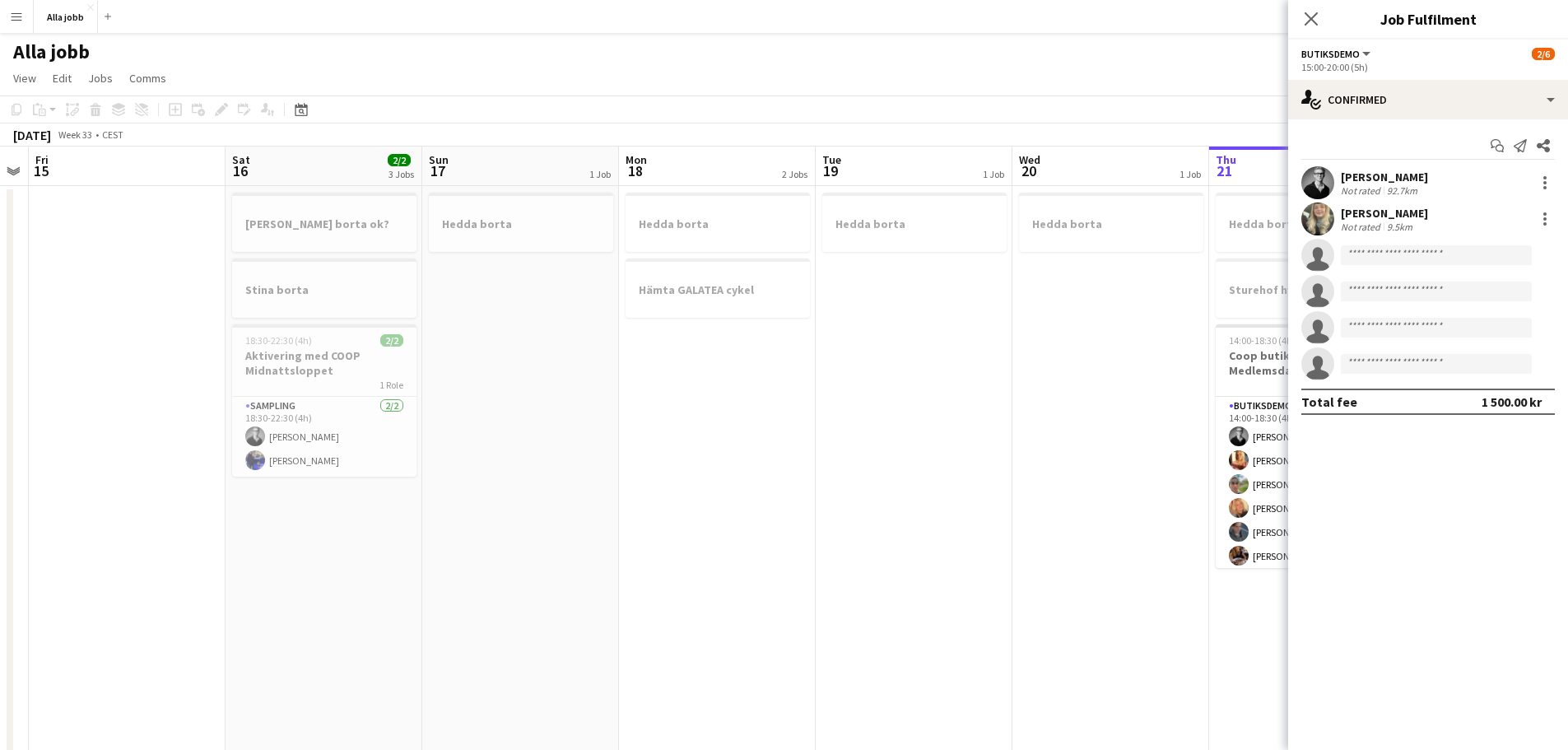
drag, startPoint x: 751, startPoint y: 435, endPoint x: 424, endPoint y: 446, distance: 327.2
click at [415, 446] on app-calendar-viewport "Tue 12 1 Job Wed 13 1 Job Thu 14 Fri 15 Sat 16 2/2 3 Jobs Sun 17 1 Job Mon 18 2…" at bounding box center [784, 574] width 1568 height 856
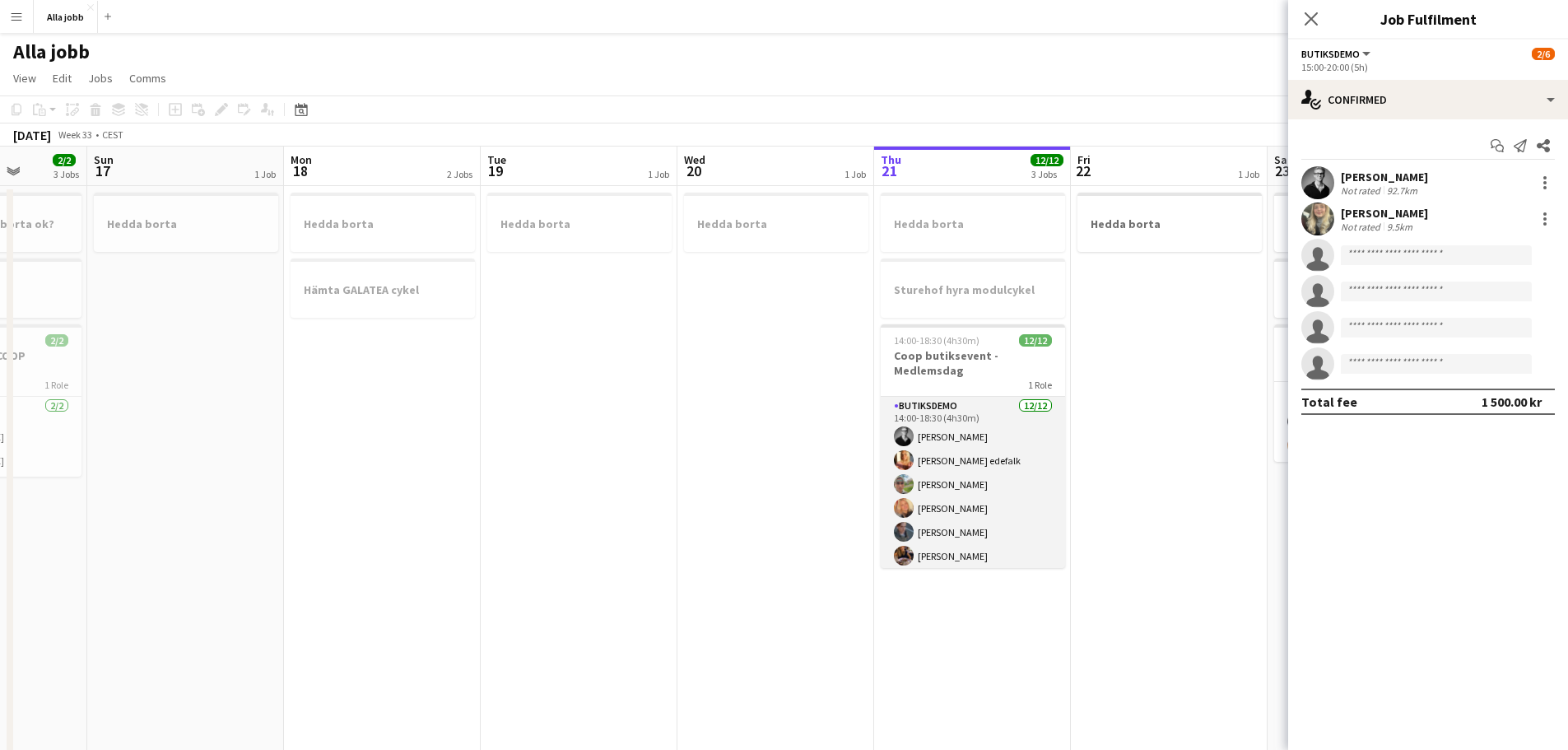
click at [973, 504] on app-card-role "Butiksdemo [DATE] 14:00-18:30 (4h30m) [PERSON_NAME] [PERSON_NAME] [PERSON_NAME]…" at bounding box center [972, 555] width 184 height 319
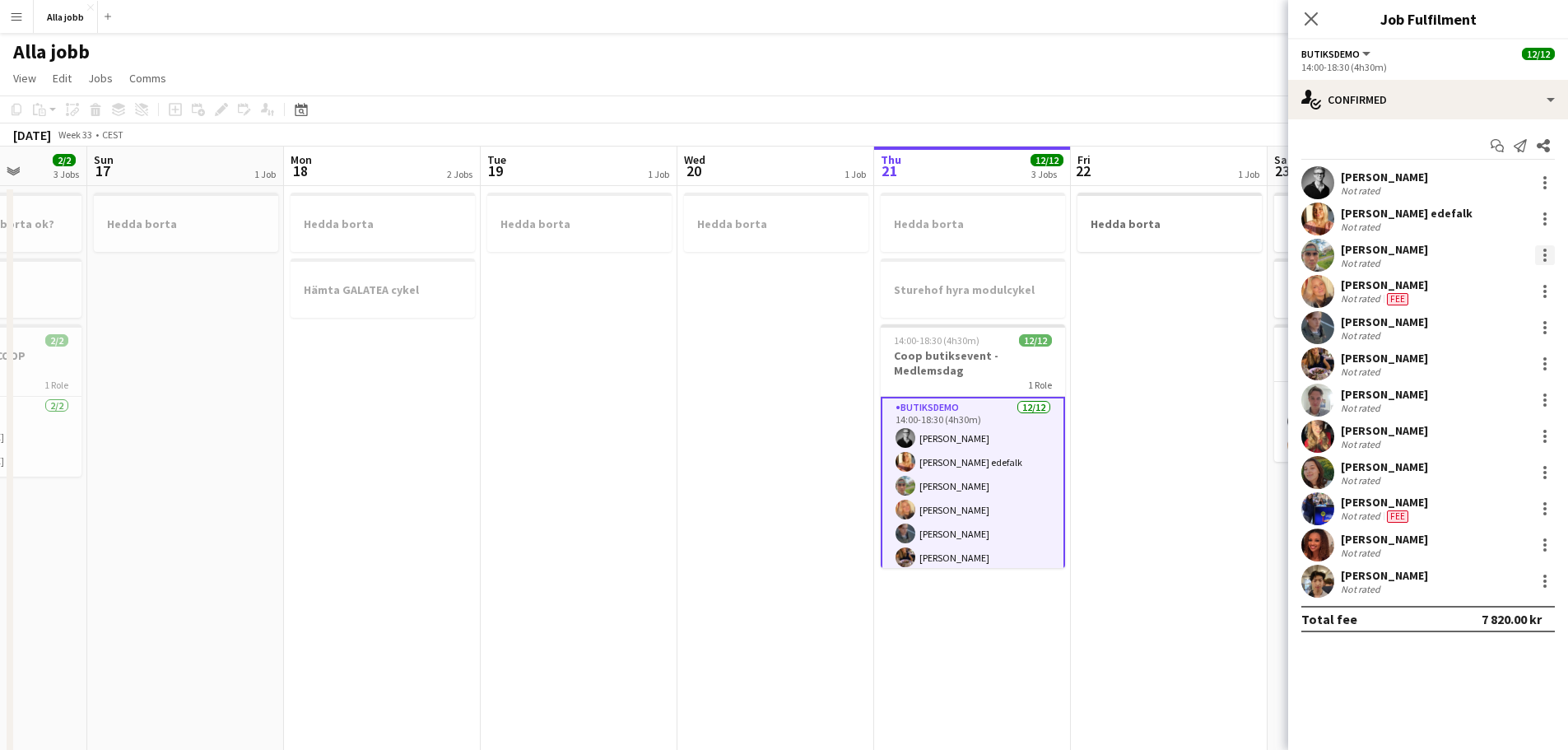
click at [1545, 261] on div at bounding box center [1545, 260] width 4 height 4
click at [1489, 451] on span "Remove" at bounding box center [1490, 443] width 102 height 15
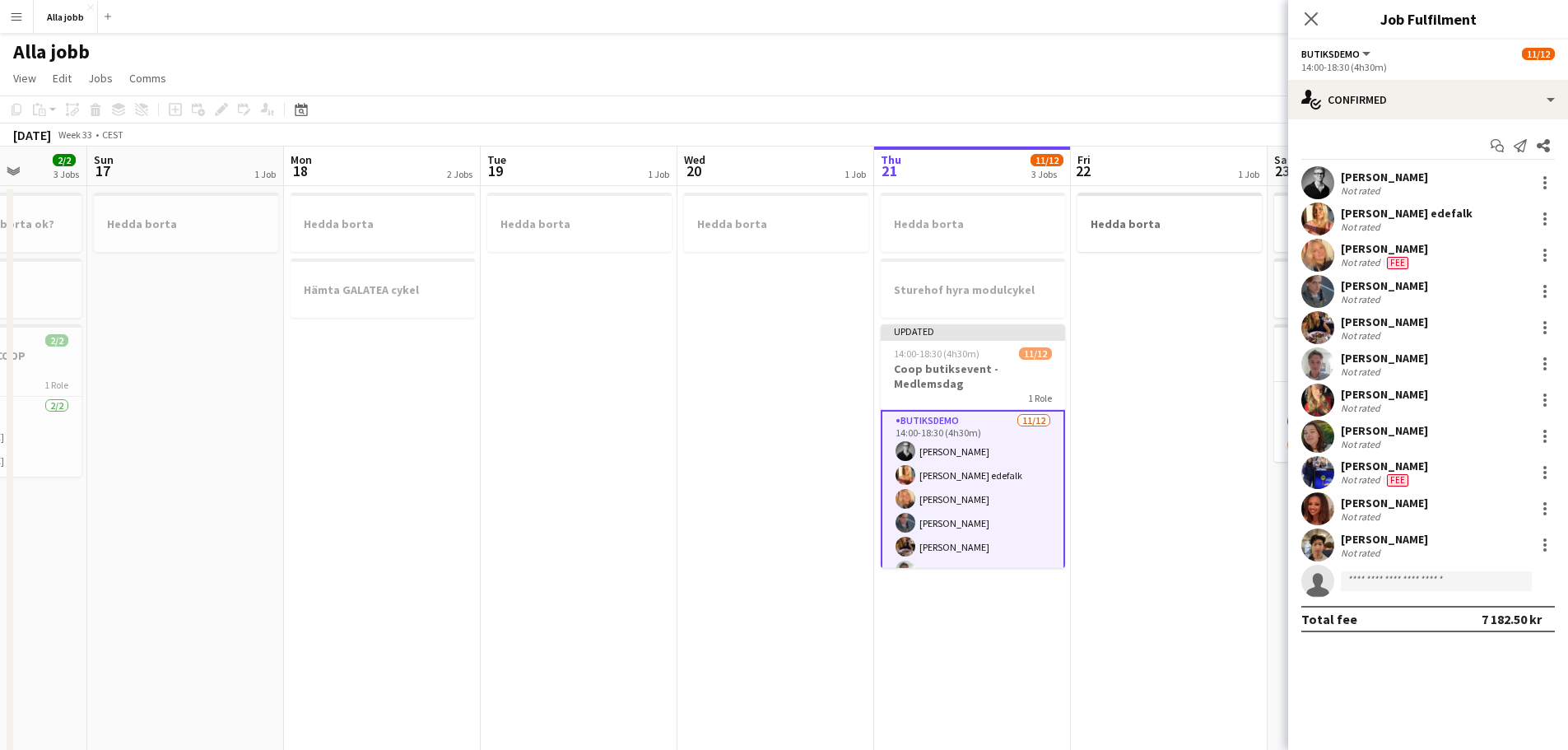
click at [1173, 354] on app-date-cell "Hedda borta" at bounding box center [1169, 594] width 196 height 817
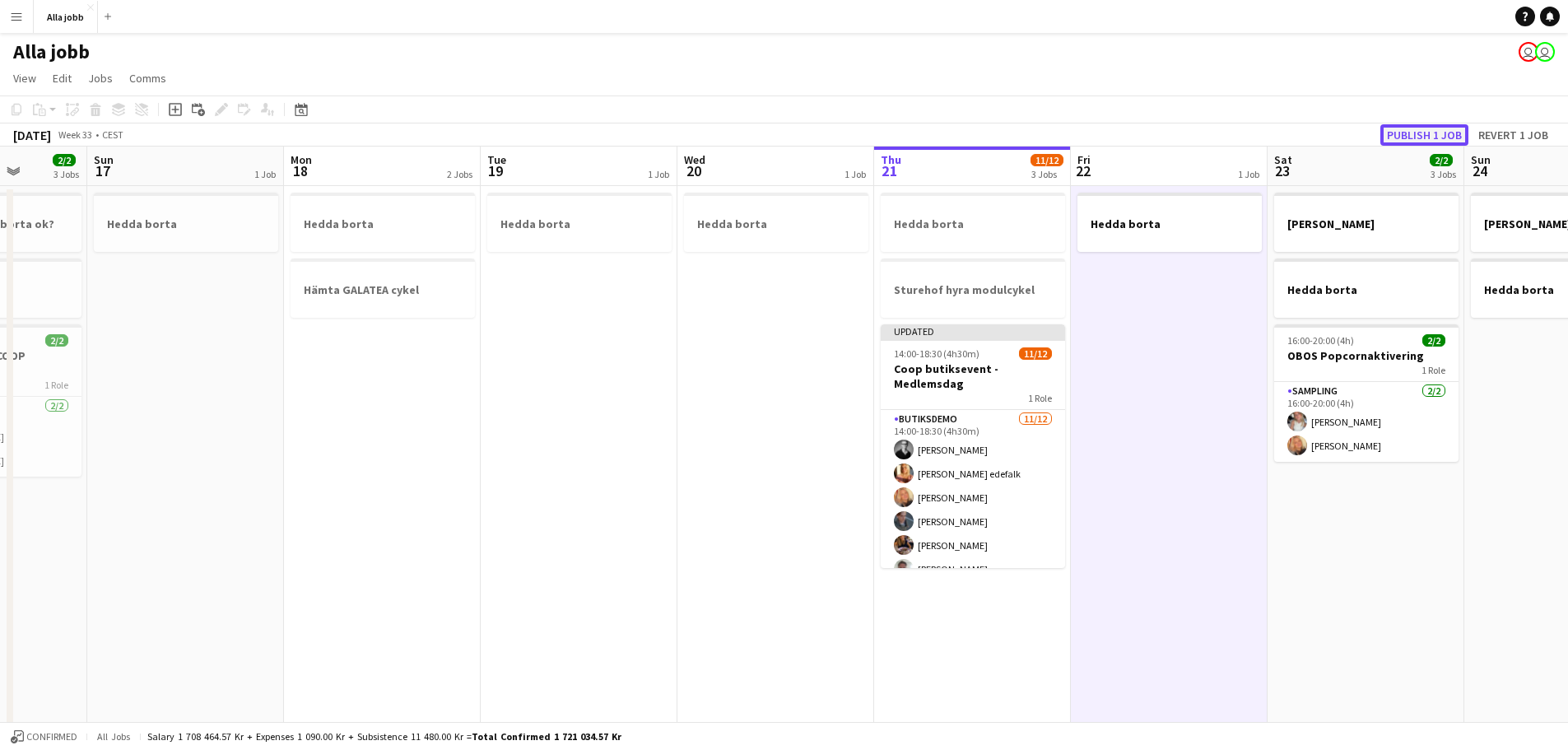
click at [1421, 129] on button "Publish 1 job" at bounding box center [1424, 135] width 88 height 21
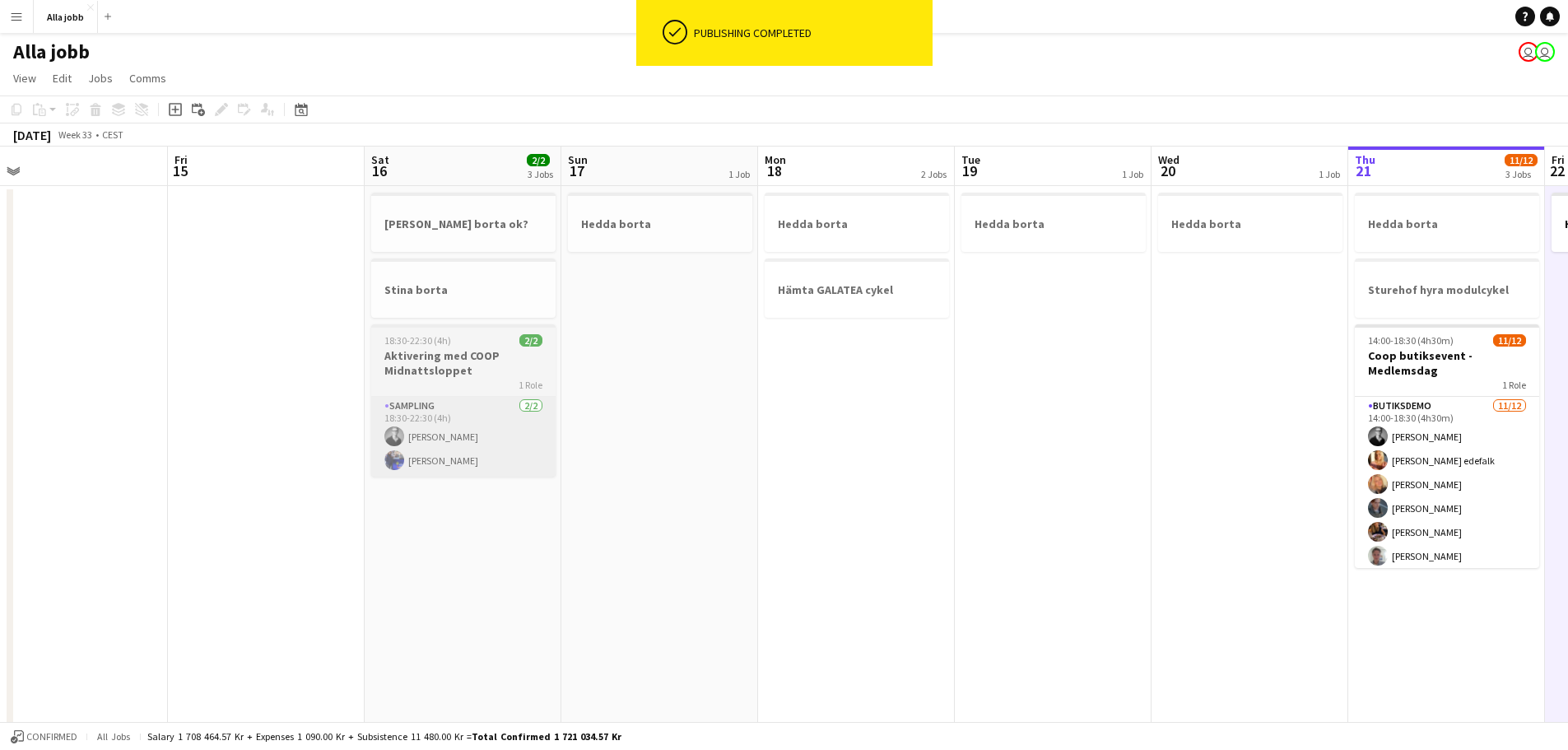
drag, startPoint x: 573, startPoint y: 413, endPoint x: 513, endPoint y: 424, distance: 61.0
click at [1092, 421] on app-calendar-viewport "Tue 12 1 Job Wed 13 1 Job Thu 14 Fri 15 Sat 16 2/2 3 Jobs Sun 17 1 Job Mon 18 2…" at bounding box center [784, 574] width 1568 height 856
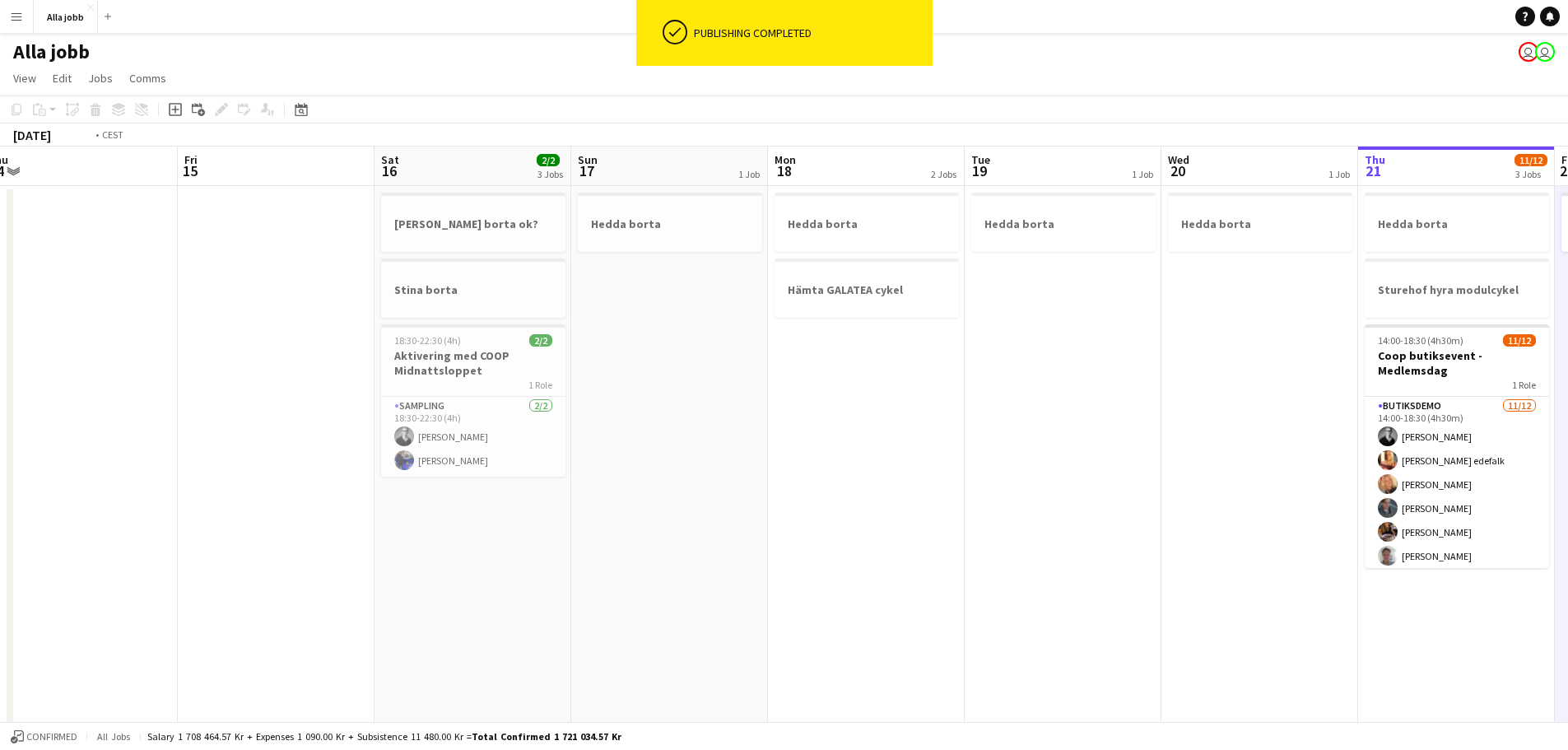
drag, startPoint x: 349, startPoint y: 429, endPoint x: 870, endPoint y: 443, distance: 521.2
click at [1197, 430] on app-calendar-viewport "Tue 12 1 Job Wed 13 1 Job Thu 14 Fri 15 Sat 16 2/2 3 Jobs Sun 17 1 Job Mon 18 2…" at bounding box center [784, 574] width 1568 height 856
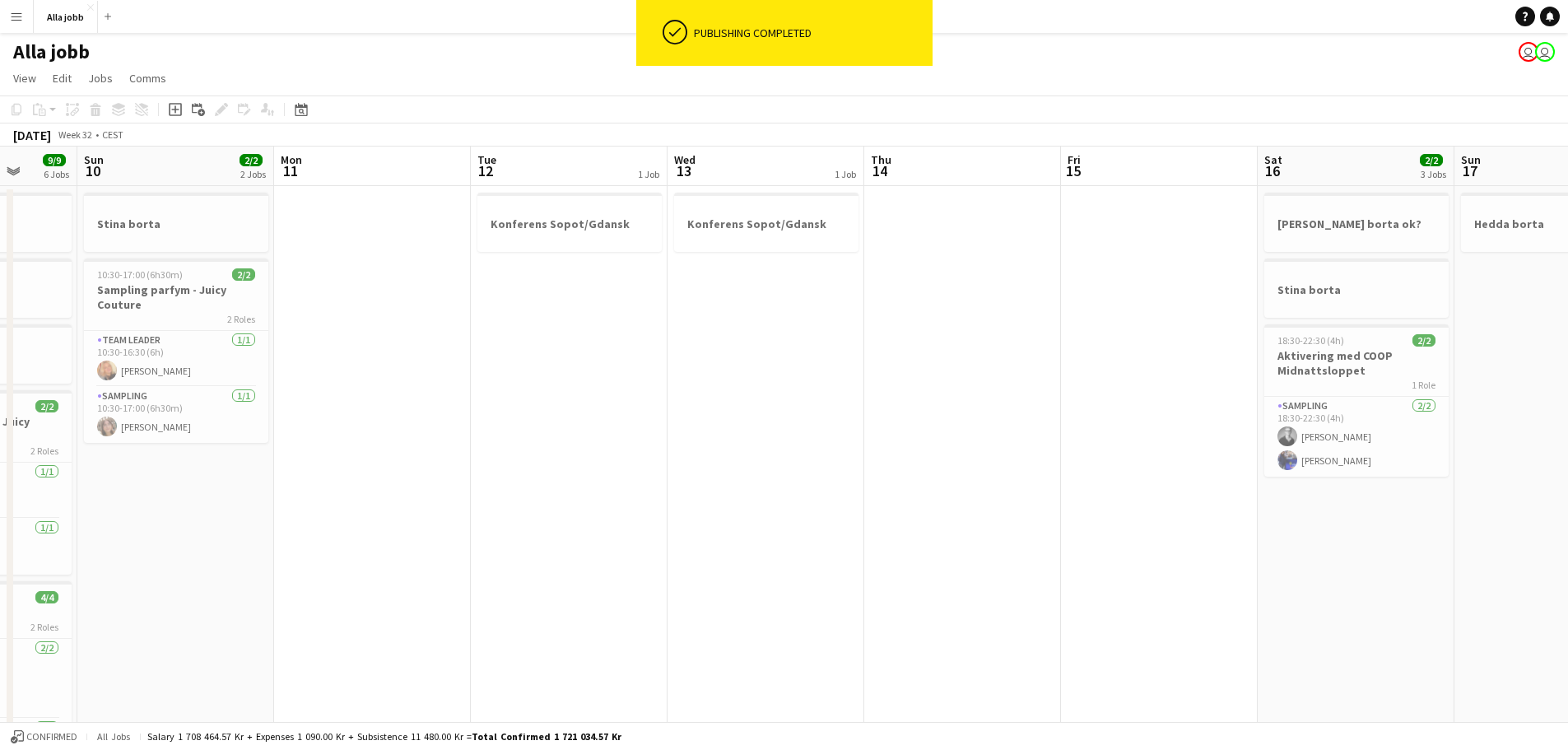
click at [815, 454] on app-calendar-viewport "Thu 7 Fri 8 9/9 8 Jobs Sat 9 9/9 6 Jobs Sun 10 2/2 2 Jobs Mon 11 Tue 12 1 Job W…" at bounding box center [784, 663] width 1568 height 1034
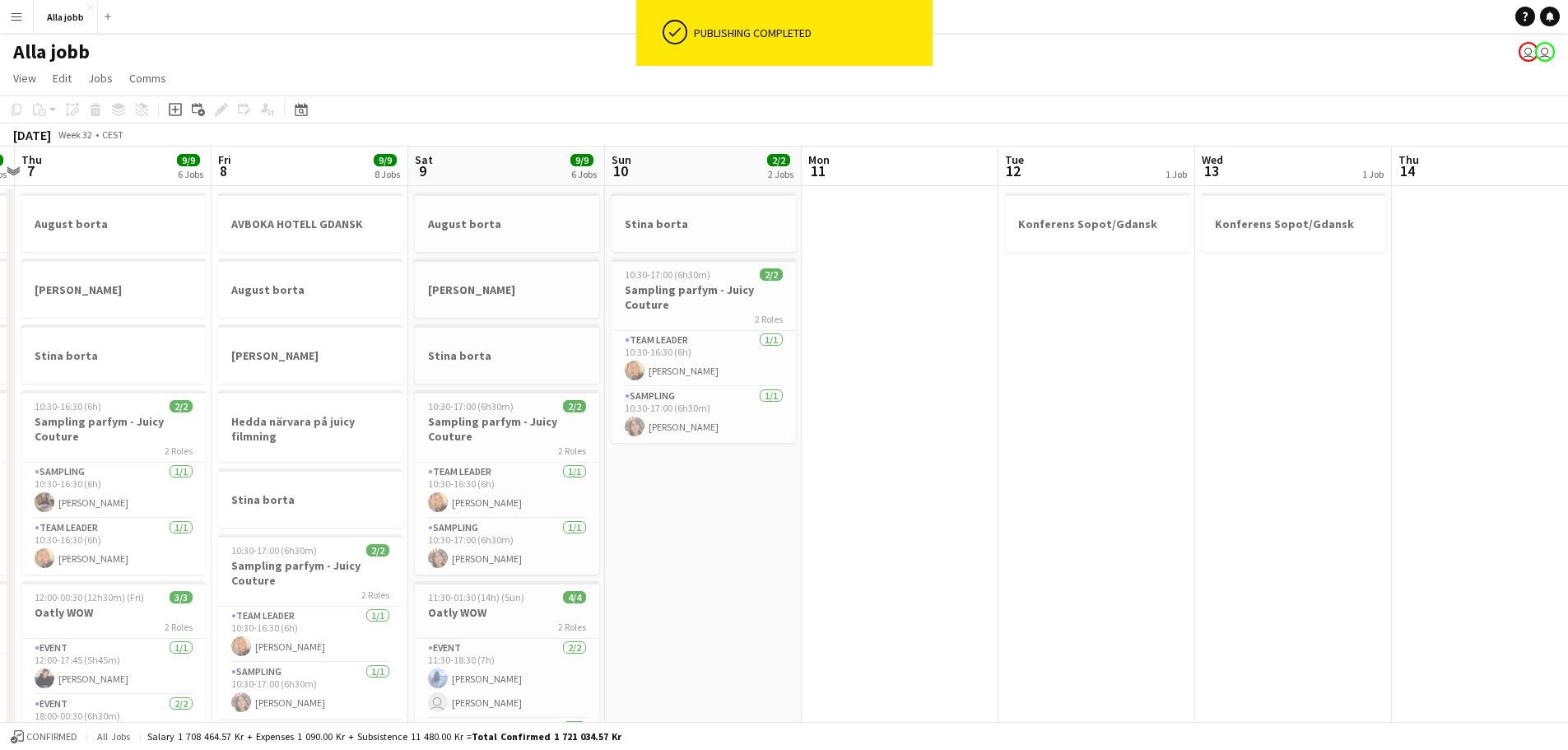
drag, startPoint x: 565, startPoint y: 492, endPoint x: 1254, endPoint y: 484, distance: 689.0
click at [1078, 487] on app-calendar-viewport "Tue 5 3 Jobs Wed 6 4/4 5 Jobs Thu 7 9/9 6 Jobs Fri 8 9/9 8 Jobs Sat 9 9/9 6 Job…" at bounding box center [784, 663] width 1568 height 1034
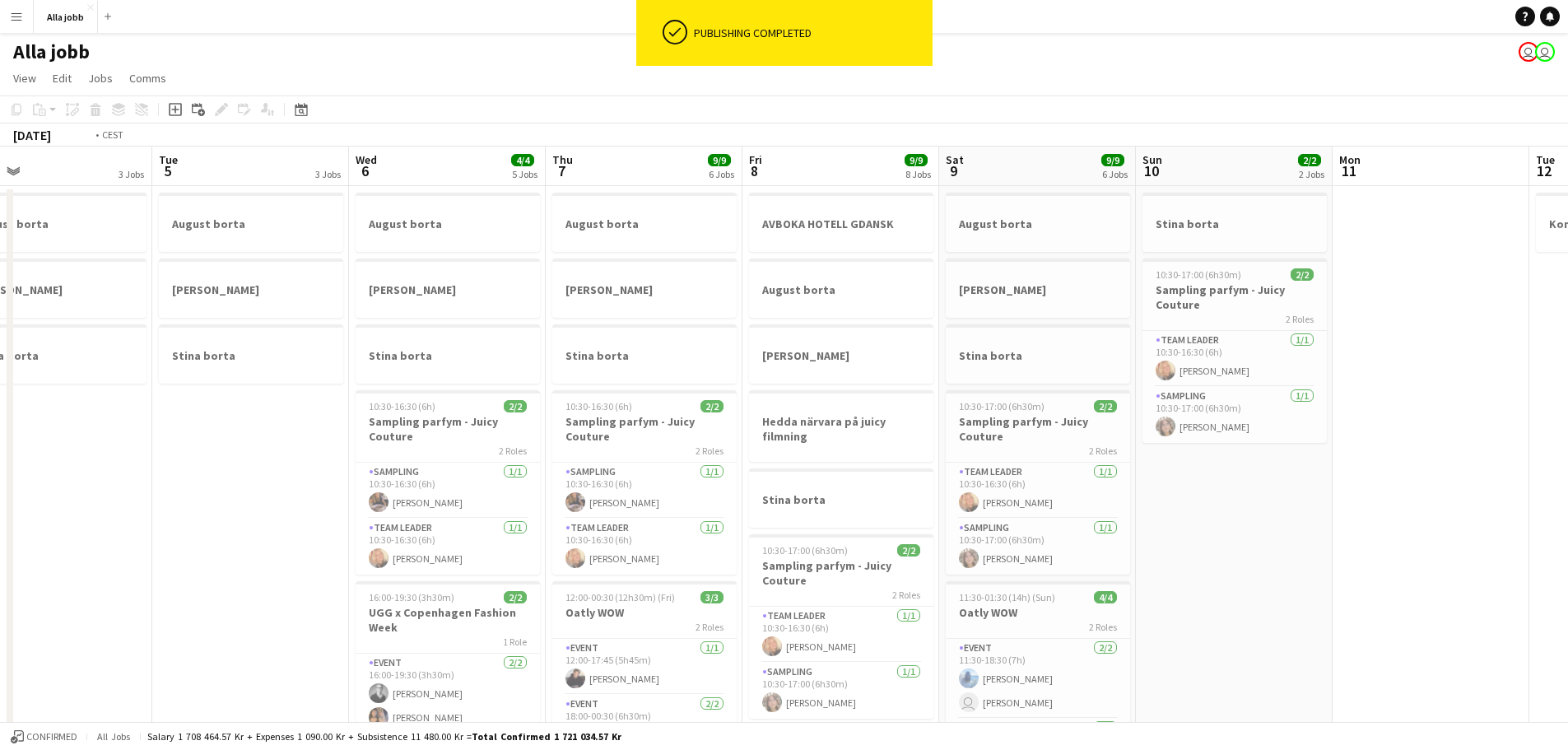
scroll to position [0, 430]
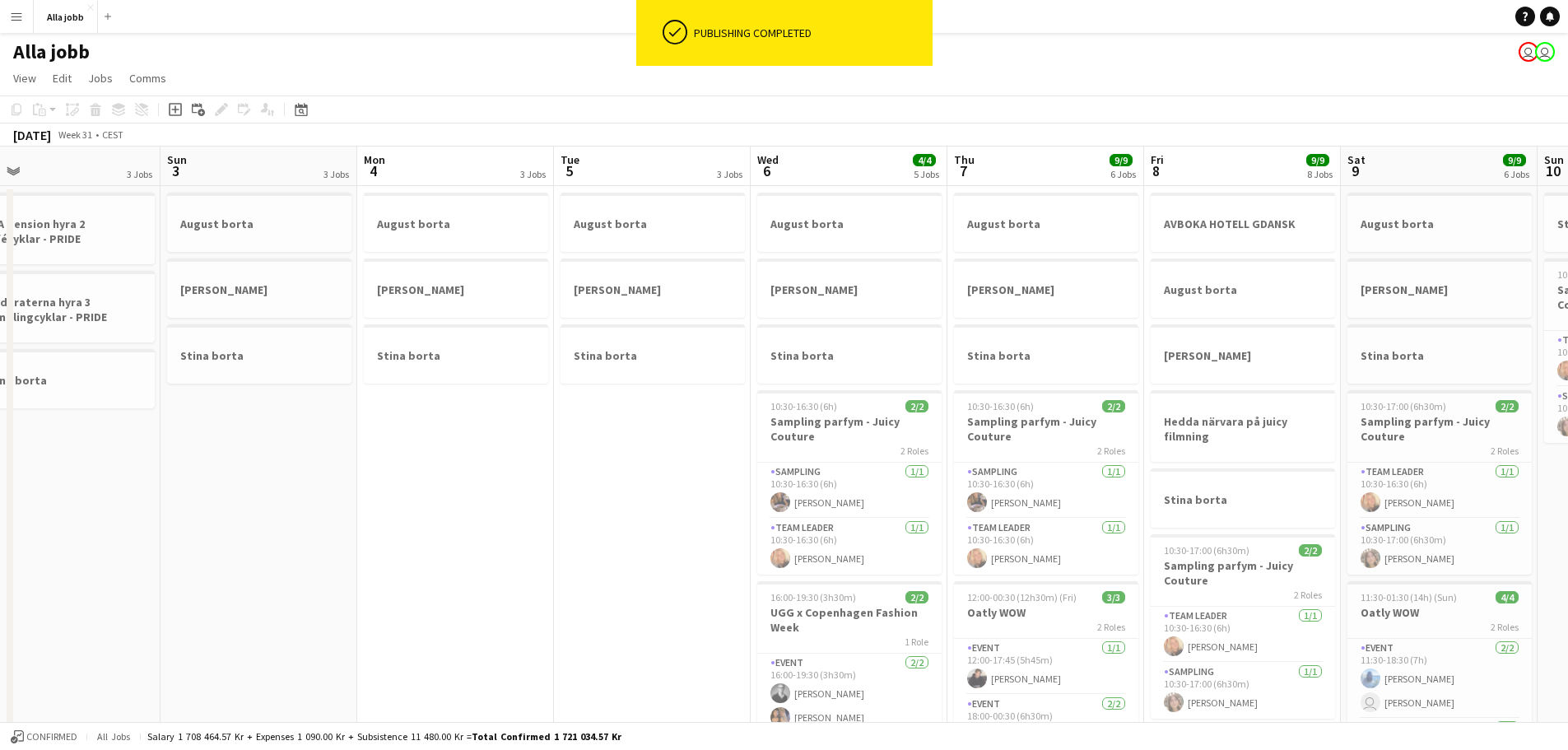
drag, startPoint x: 918, startPoint y: 463, endPoint x: 933, endPoint y: 463, distance: 15.0
click at [933, 463] on app-calendar-viewport "Thu 31 3 Jobs Fri 1 3 Jobs Sat 2 3 Jobs Sun 3 3 Jobs Mon 4 3 Jobs Tue 5 3 Jobs …" at bounding box center [784, 663] width 1568 height 1034
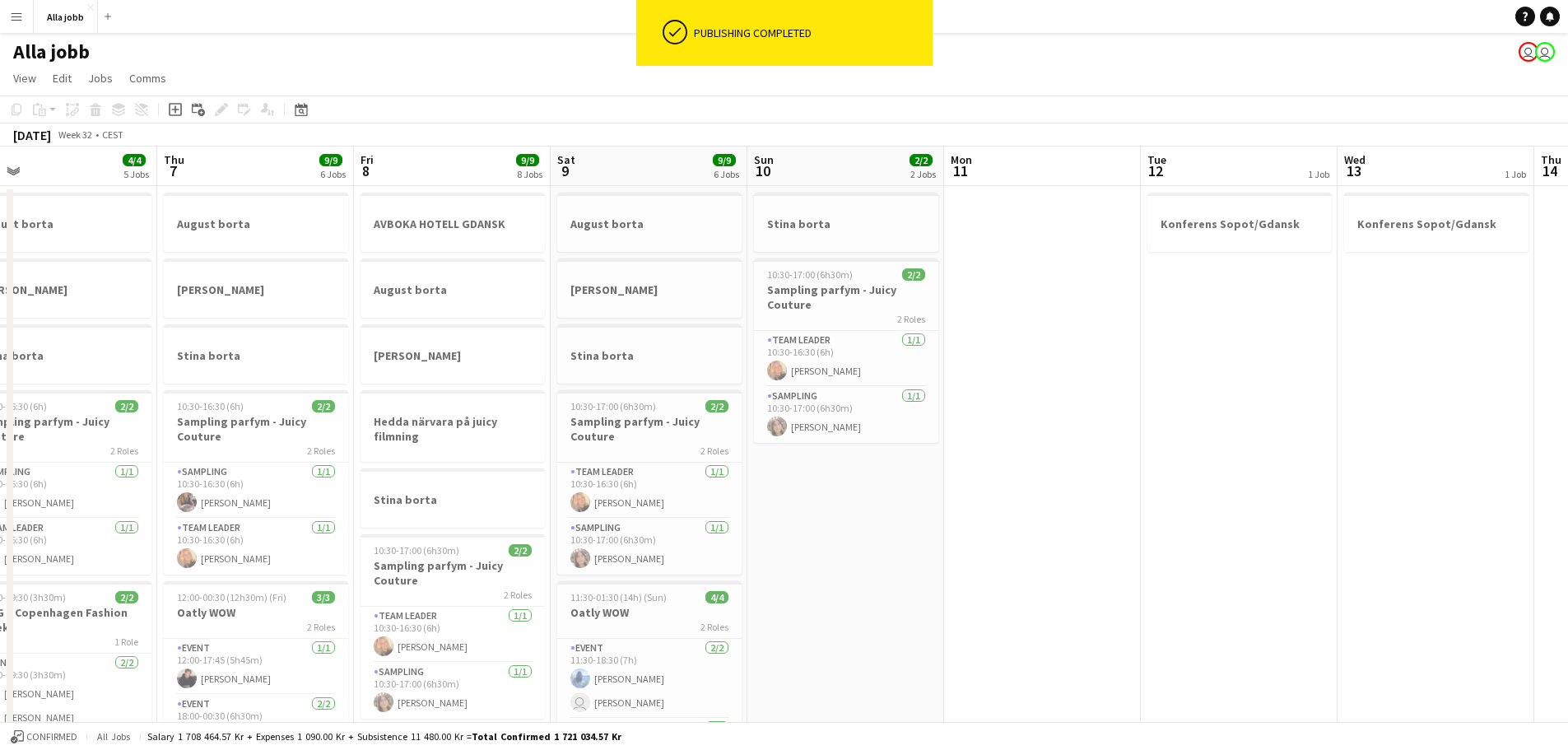
drag, startPoint x: 1029, startPoint y: 435, endPoint x: 312, endPoint y: 417, distance: 717.2
click at [309, 417] on app-calendar-viewport "Sun 3 3 Jobs Mon 4 3 Jobs Tue 5 3 Jobs Wed 6 4/4 5 Jobs Thu 7 9/9 6 Jobs Fri 8 …" at bounding box center [784, 663] width 1568 height 1034
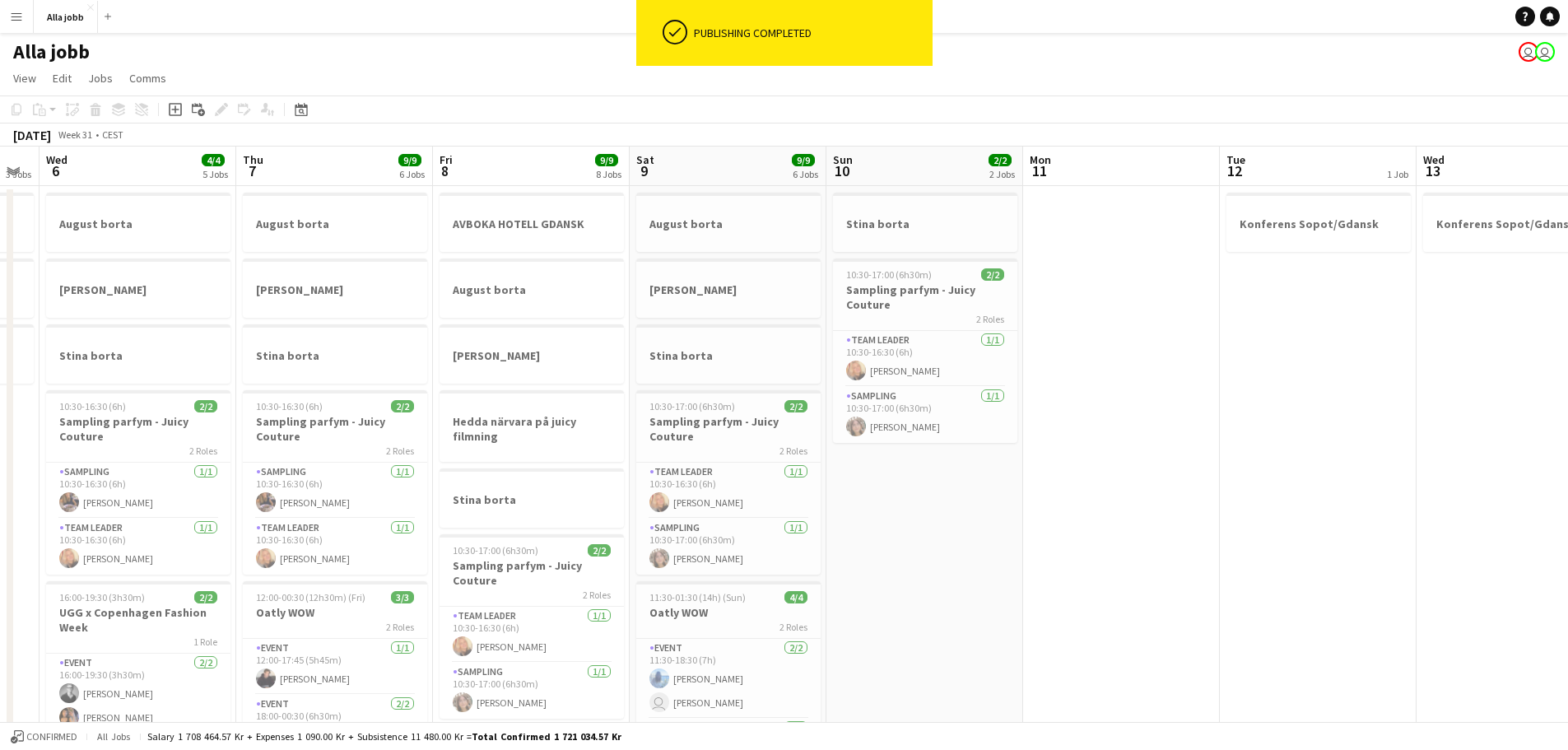
drag, startPoint x: 969, startPoint y: 422, endPoint x: 1, endPoint y: 452, distance: 968.5
click at [0, 453] on app-calendar-viewport "Sun 3 3 Jobs Mon 4 3 Jobs Tue 5 3 Jobs Wed 6 4/4 5 Jobs Thu 7 9/9 6 Jobs Fri 8 …" at bounding box center [784, 663] width 1568 height 1034
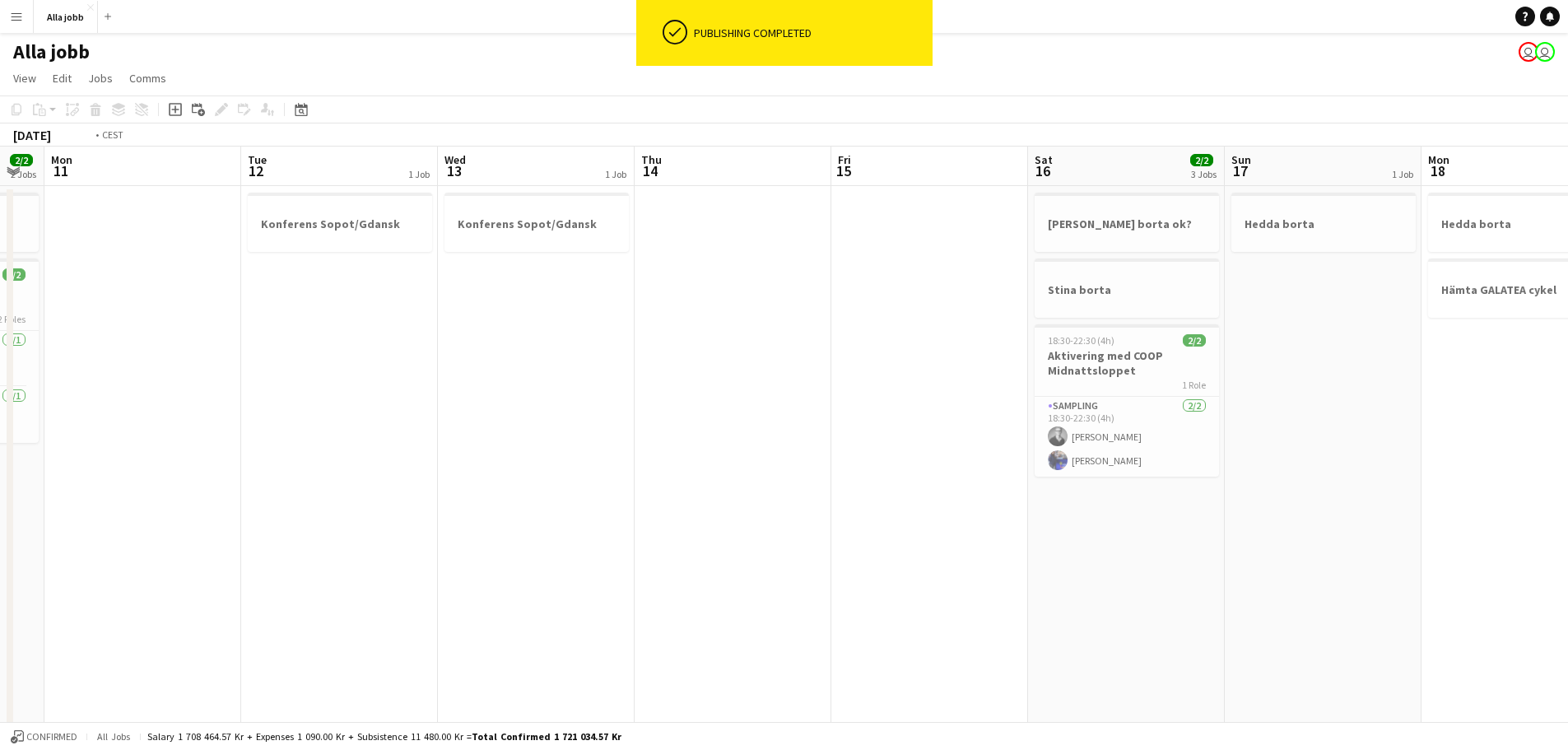
drag, startPoint x: 712, startPoint y: 453, endPoint x: 46, endPoint y: 446, distance: 666.0
click at [12, 452] on div "Fri 8 9/9 8 Jobs Sat 9 9/9 6 Jobs Sun 10 2/2 2 Jobs Mon 11 Tue 12 1 Job Wed 13 …" at bounding box center [784, 663] width 1568 height 1034
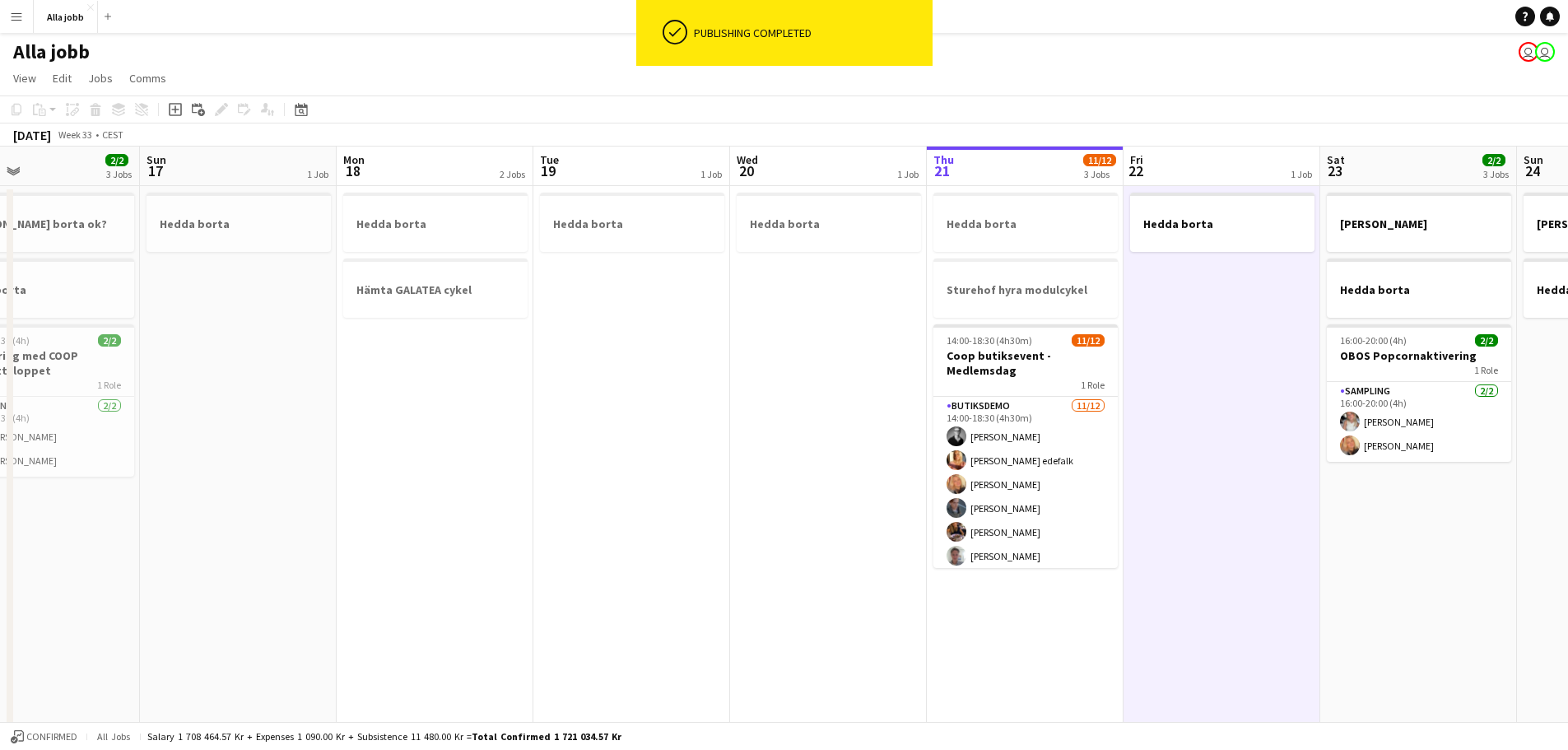
drag, startPoint x: 729, startPoint y: 445, endPoint x: 358, endPoint y: 454, distance: 371.1
click at [358, 454] on app-calendar-viewport "Wed 13 1 Job Thu 14 Fri 15 Sat 16 2/2 3 Jobs Sun 17 1 Job Mon 18 2 Jobs Tue 19 …" at bounding box center [784, 663] width 1568 height 1034
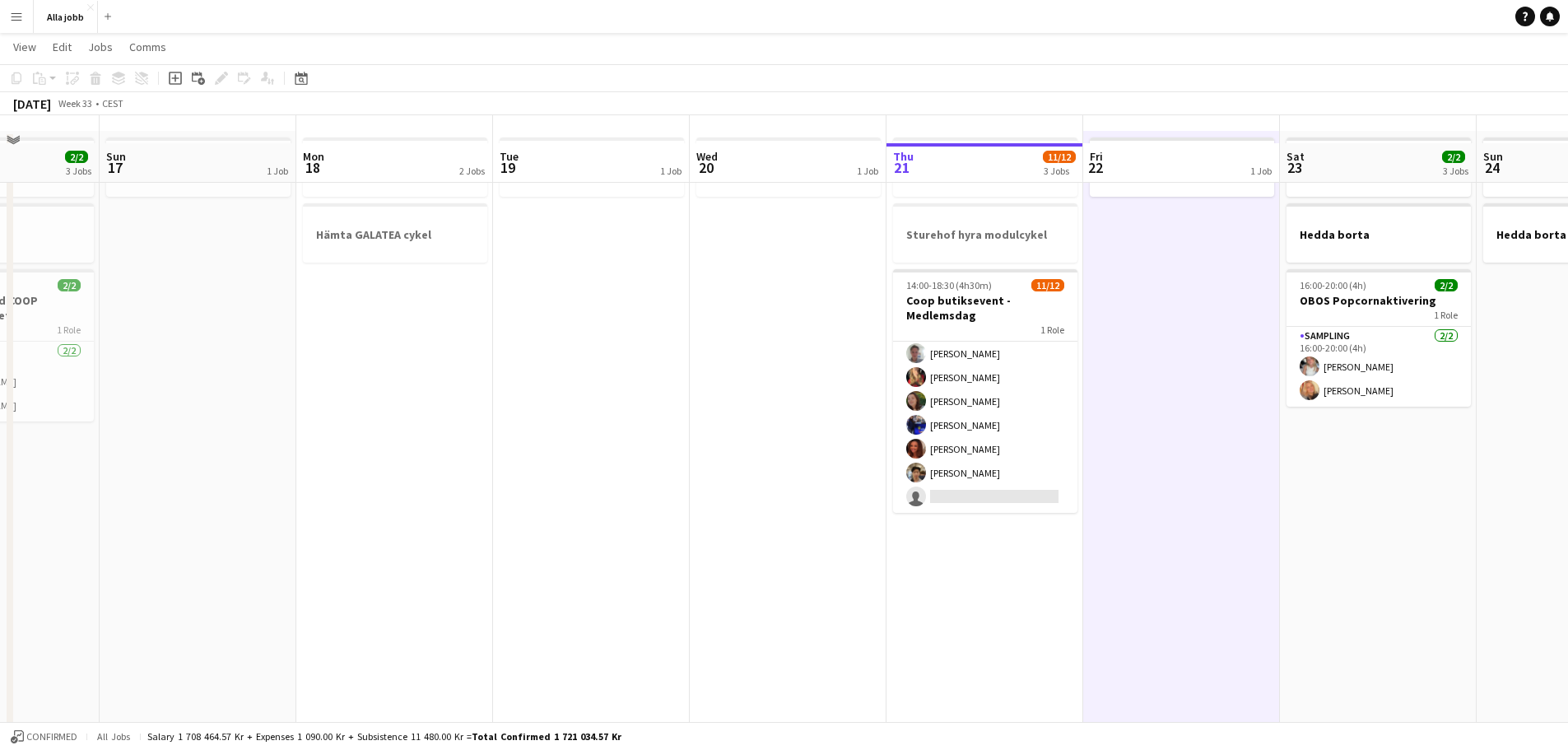
scroll to position [82, 0]
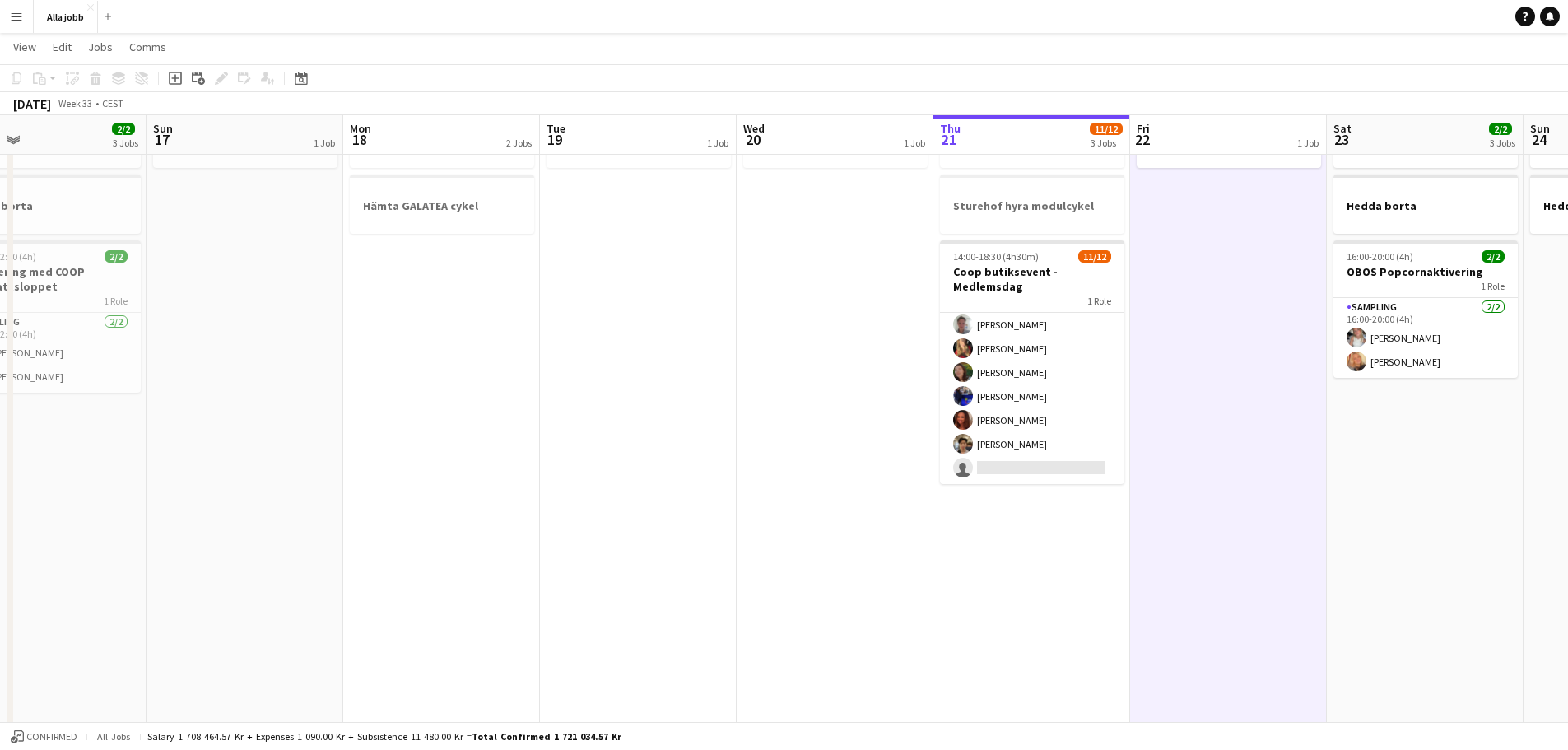
drag, startPoint x: 313, startPoint y: 494, endPoint x: 1176, endPoint y: 490, distance: 863.0
click at [1188, 490] on app-calendar-viewport "Thu 14 Fri 15 Sat 16 2/2 3 Jobs Sun 17 1 Job Mon 18 2 Jobs Tue 19 1 Job Wed 20 …" at bounding box center [784, 539] width 1568 height 1114
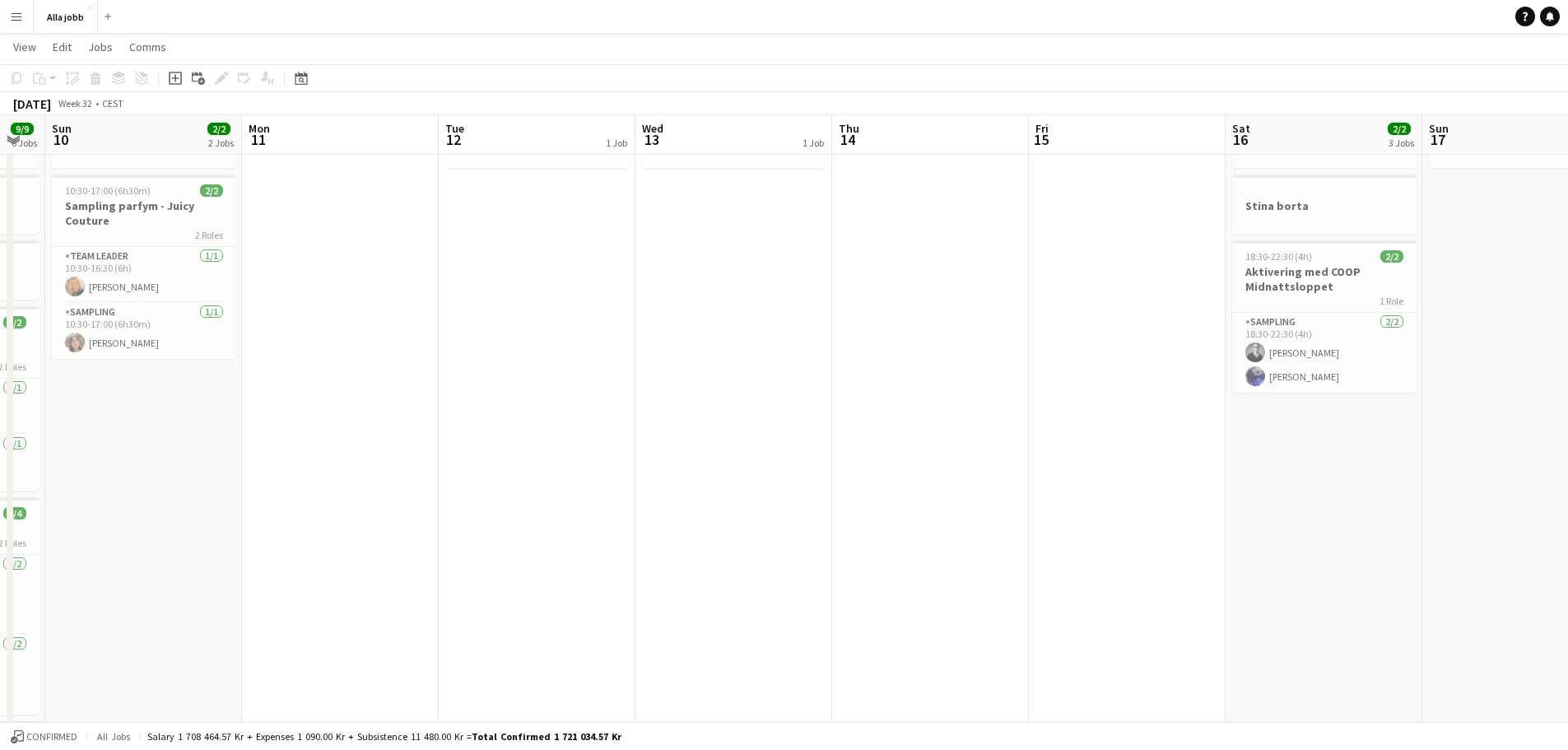
drag, startPoint x: 852, startPoint y: 491, endPoint x: 1256, endPoint y: 509, distance: 404.4
click at [1316, 517] on app-calendar-viewport "Fri 8 9/9 8 Jobs Sat 9 9/9 6 Jobs Sun 10 2/2 2 Jobs Mon 11 Tue 12 1 Job Wed 13 …" at bounding box center [784, 539] width 1568 height 1114
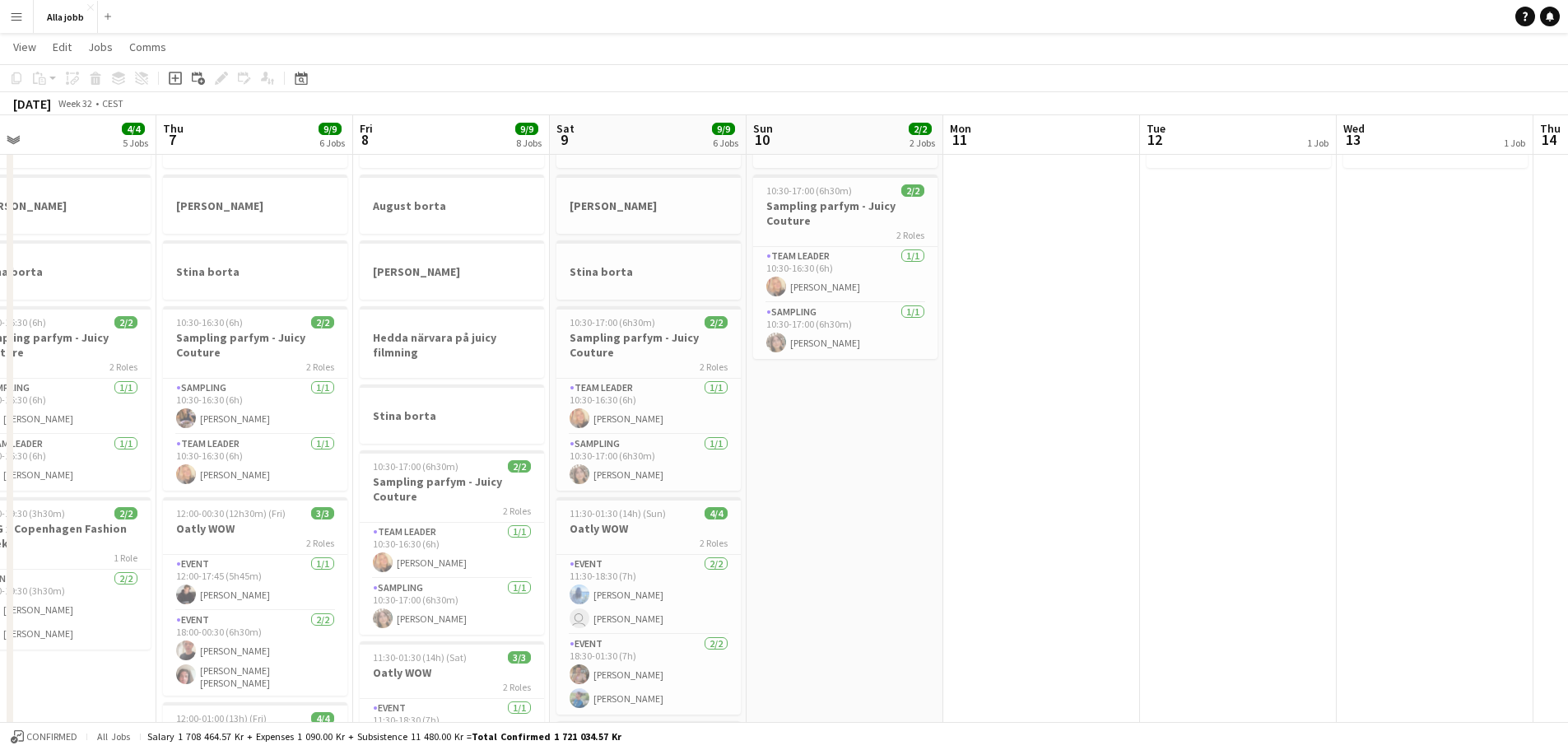
drag, startPoint x: 489, startPoint y: 471, endPoint x: 1137, endPoint y: 486, distance: 648.2
click at [1096, 486] on app-calendar-viewport "Mon 4 3 Jobs Tue 5 3 Jobs Wed 6 4/4 5 Jobs Thu 7 9/9 6 Jobs Fri 8 9/9 8 Jobs Sa…" at bounding box center [784, 539] width 1568 height 1114
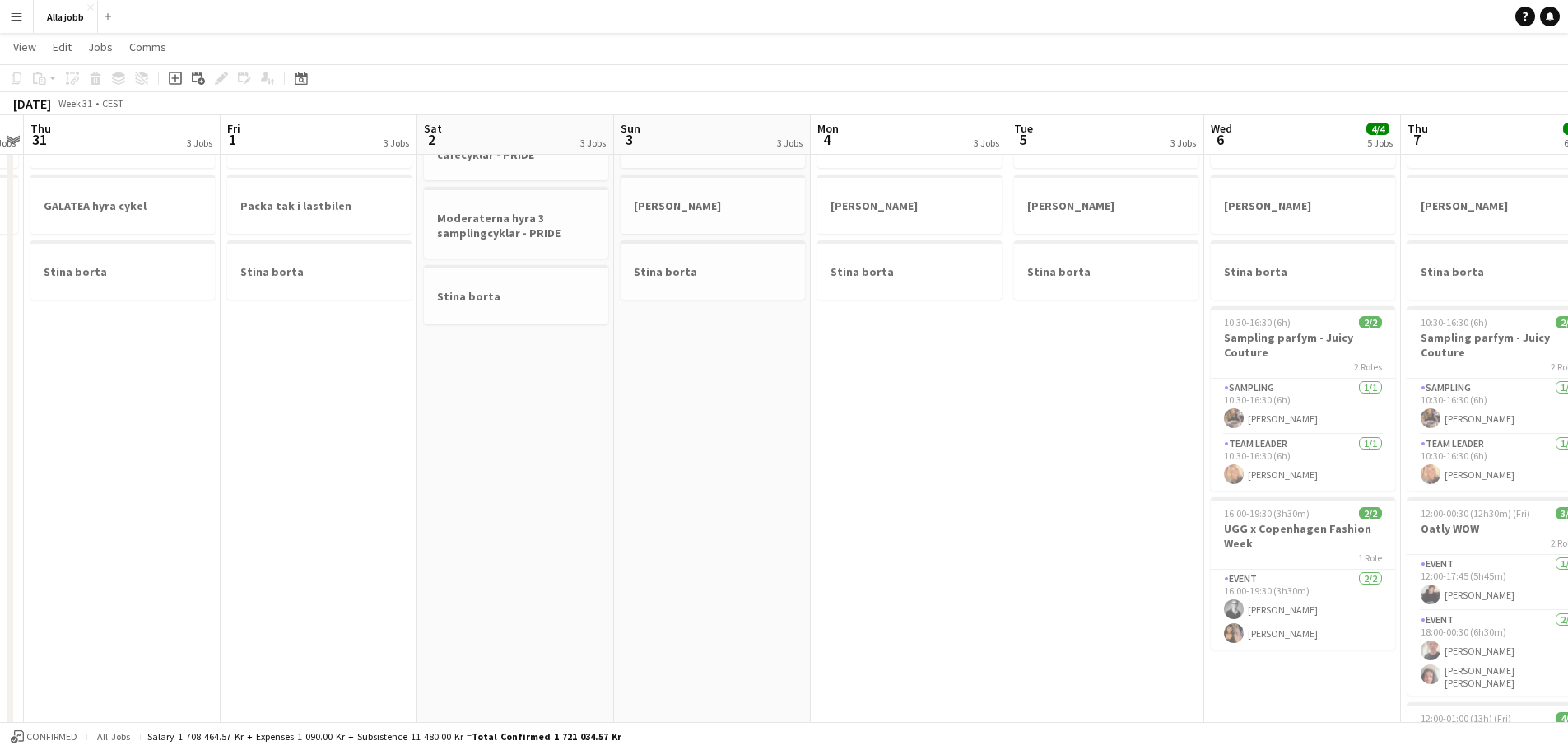
drag, startPoint x: 288, startPoint y: 461, endPoint x: 871, endPoint y: 477, distance: 583.2
click at [871, 477] on app-calendar-viewport "Tue 29 1 Job Wed 30 2 Jobs Thu 31 3 Jobs Fri 1 3 Jobs Sat 2 3 Jobs Sun 3 3 Jobs…" at bounding box center [784, 539] width 1568 height 1114
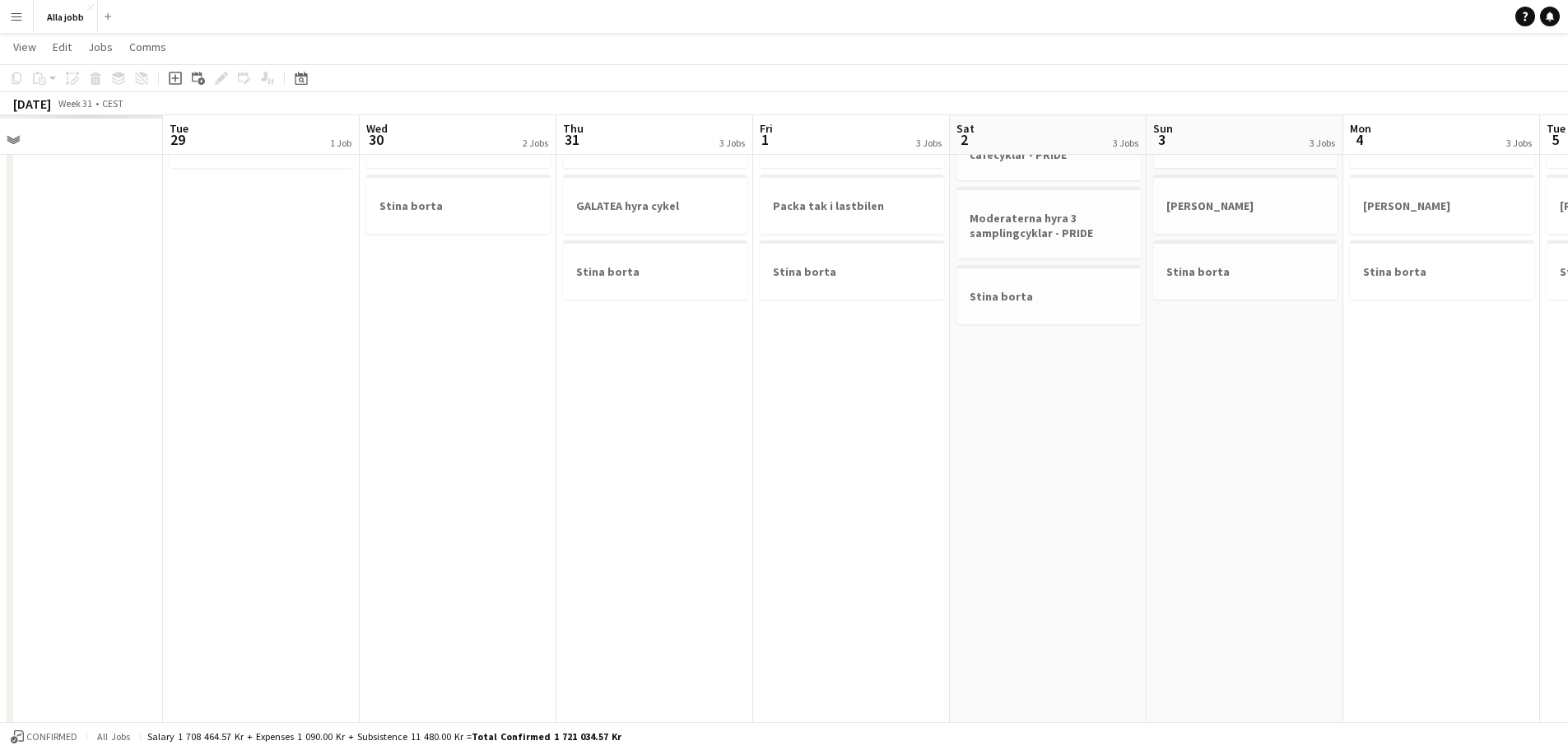
drag, startPoint x: 822, startPoint y: 462, endPoint x: 1230, endPoint y: 467, distance: 408.0
click at [1230, 467] on app-calendar-viewport "Sat 26 Sun 27 Mon 28 Tue 29 1 Job Wed 30 2 Jobs Thu 31 3 Jobs Fri 1 3 Jobs Sat …" at bounding box center [784, 539] width 1568 height 1114
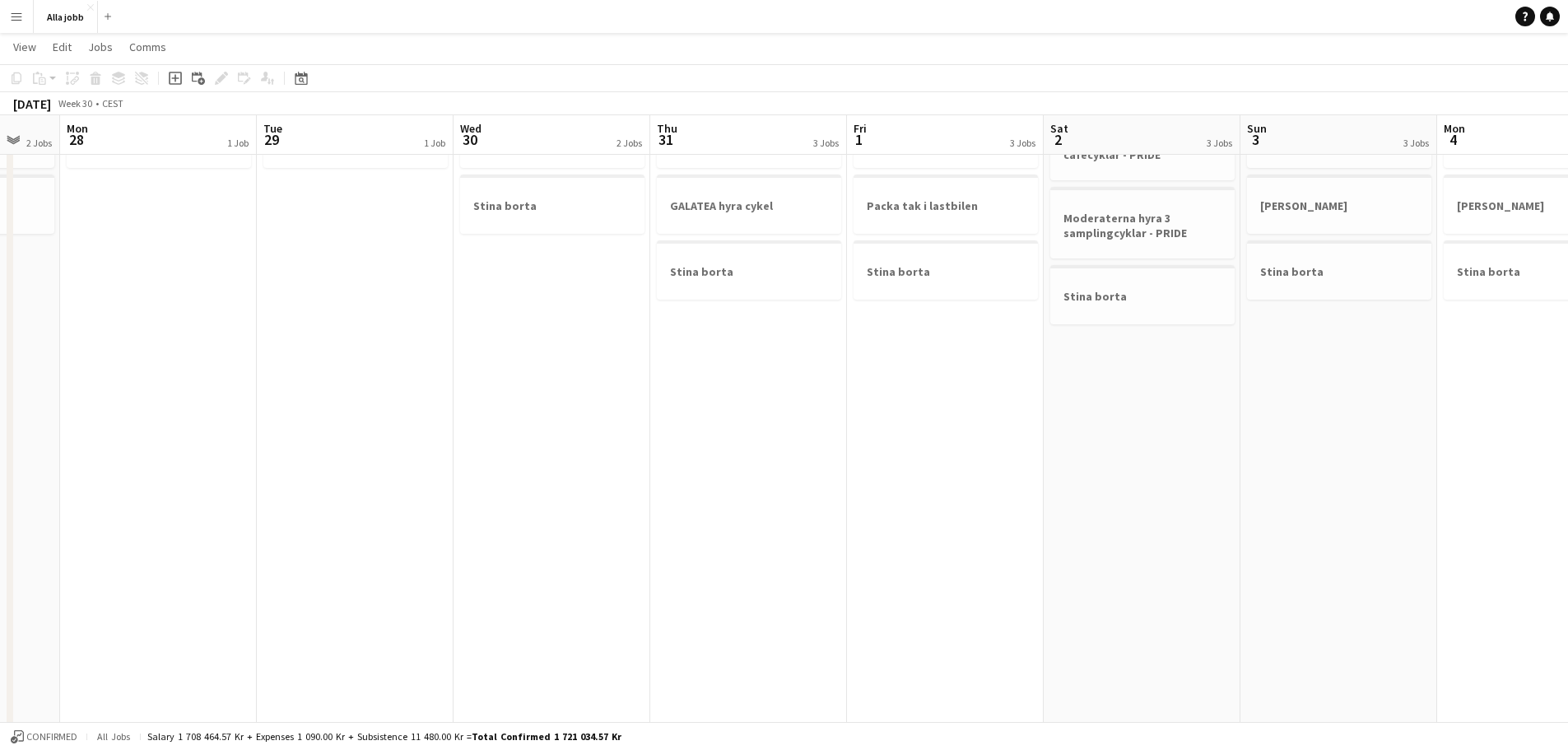
drag
click at [1074, 462] on app-calendar-viewport "Sat 26 2/2 4 Jobs Sun 27 2 Jobs Mon 28 1 Job Tue 29 1 Job Wed 30 2 Jobs Thu 31 …" at bounding box center [784, 539] width 1568 height 1114
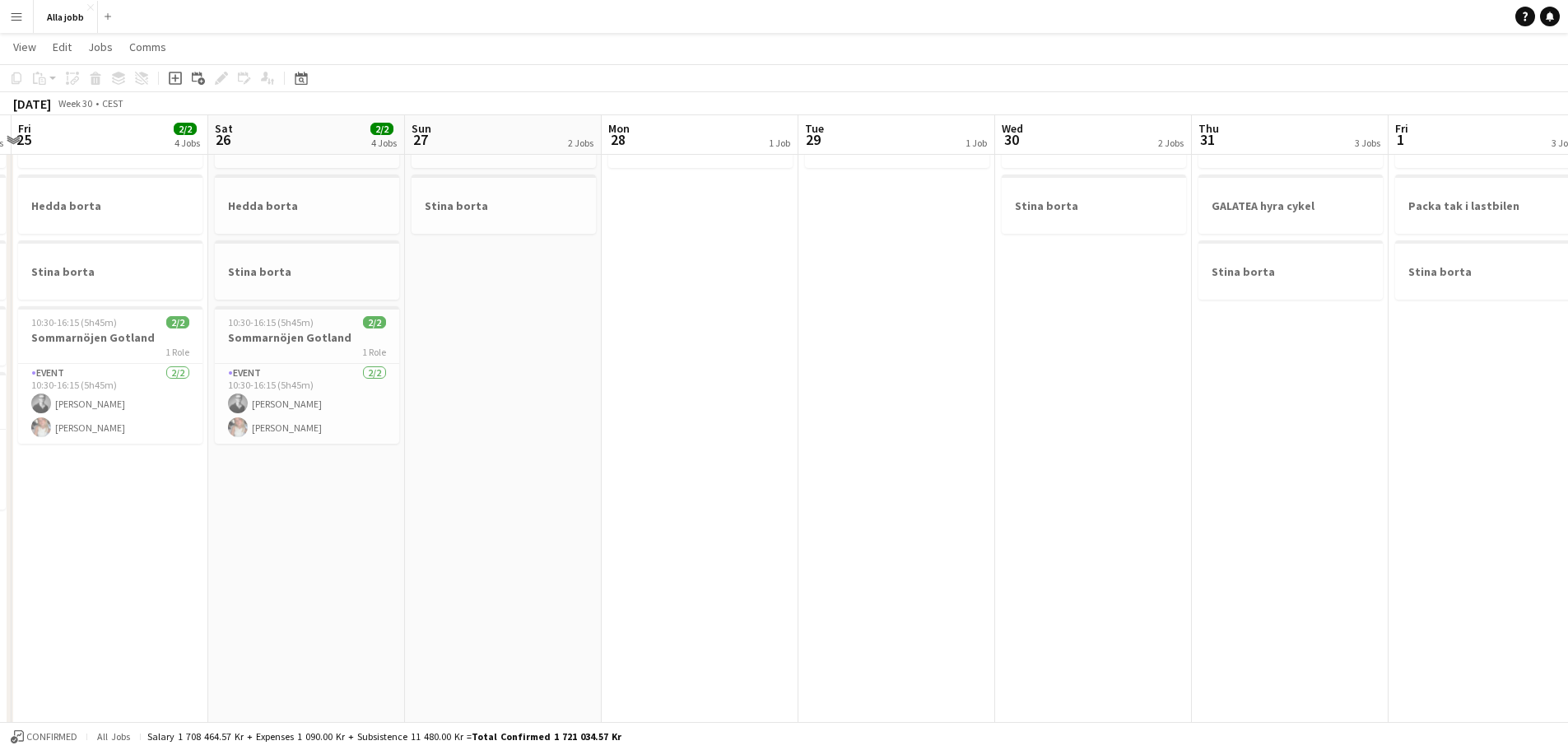
scroll to position [0, 333]
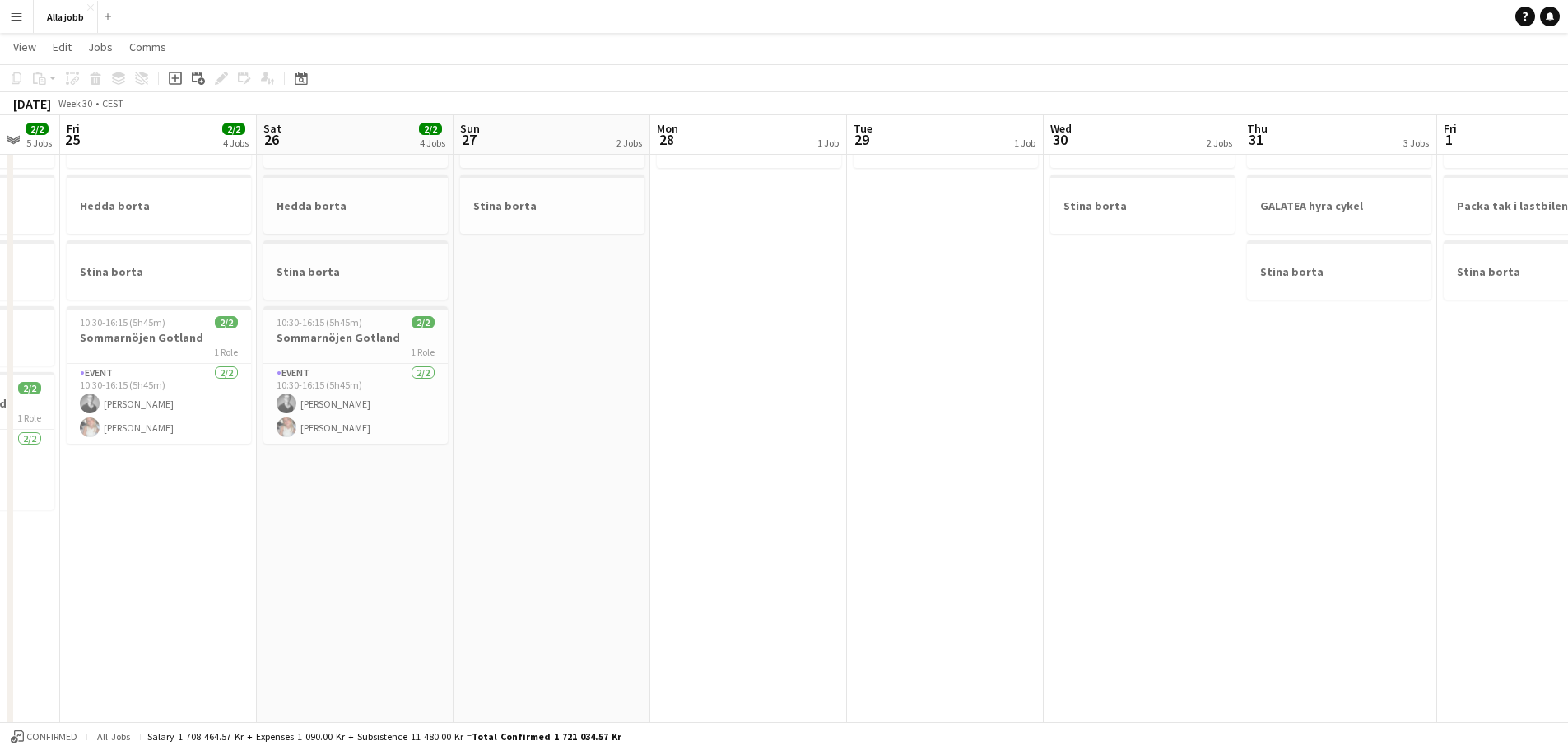
drag, startPoint x: 395, startPoint y: 462, endPoint x: 1181, endPoint y: 467, distance: 786.0
click at [1181, 467] on app-calendar-viewport "Wed 23 Thu 24 2/2 5 Jobs Fri 25 2/2 4 Jobs Sat 26 2/2 4 Jobs Sun 27 2 Jobs Mon …" at bounding box center [784, 539] width 1568 height 1114
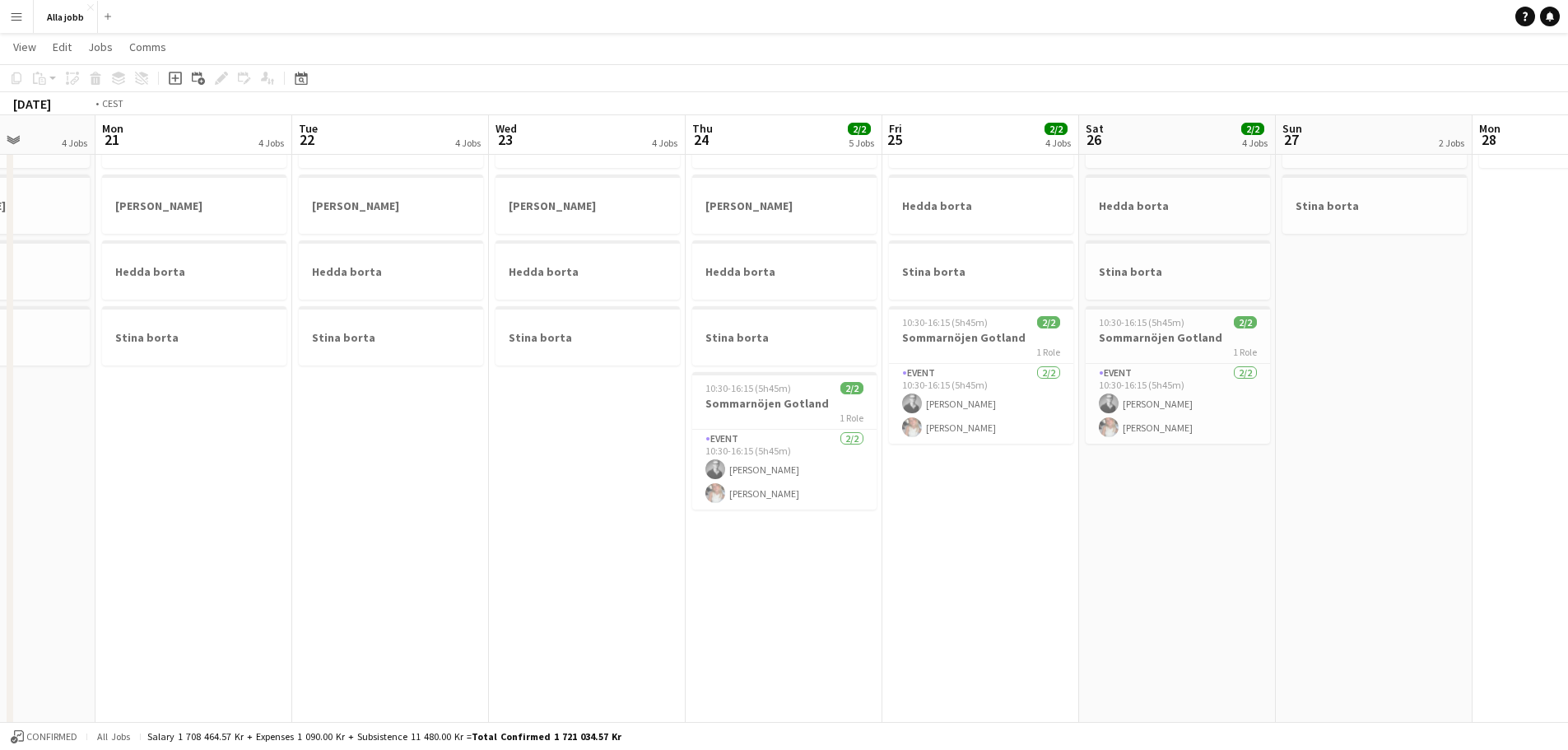
drag, startPoint x: 862, startPoint y: 402, endPoint x: 1700, endPoint y: 397, distance: 838.0
click at [1568, 397] on html "Menu Boards Boards Boards All jobs Status Workforce Workforce My Workforce Recr…" at bounding box center [784, 521] width 1568 height 1206
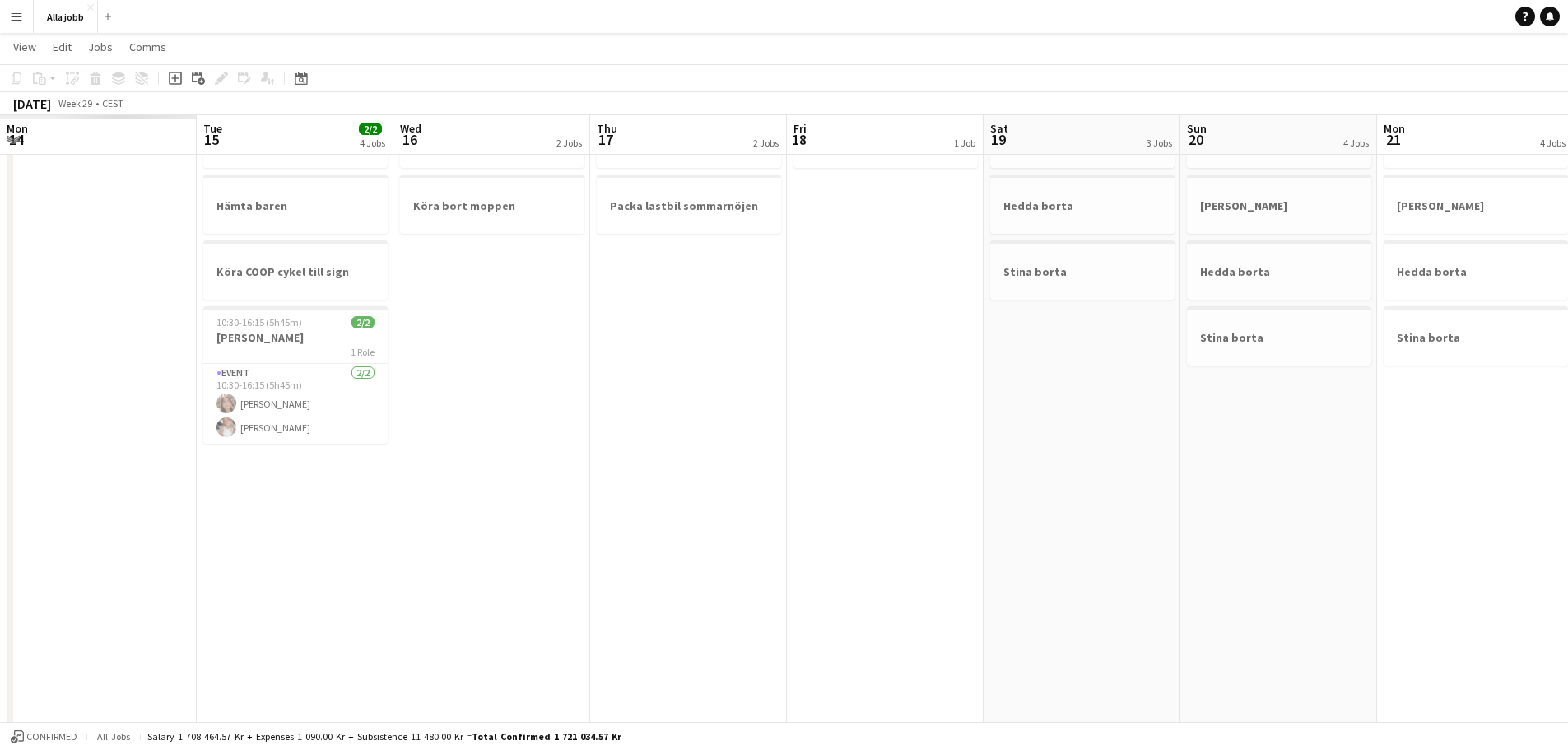
drag, startPoint x: 1226, startPoint y: 440, endPoint x: 1372, endPoint y: 462, distance: 147.6
click at [1568, 448] on html "Menu Boards Boards Boards All jobs Status Workforce Workforce My Workforce Recr…" at bounding box center [784, 521] width 1568 height 1206
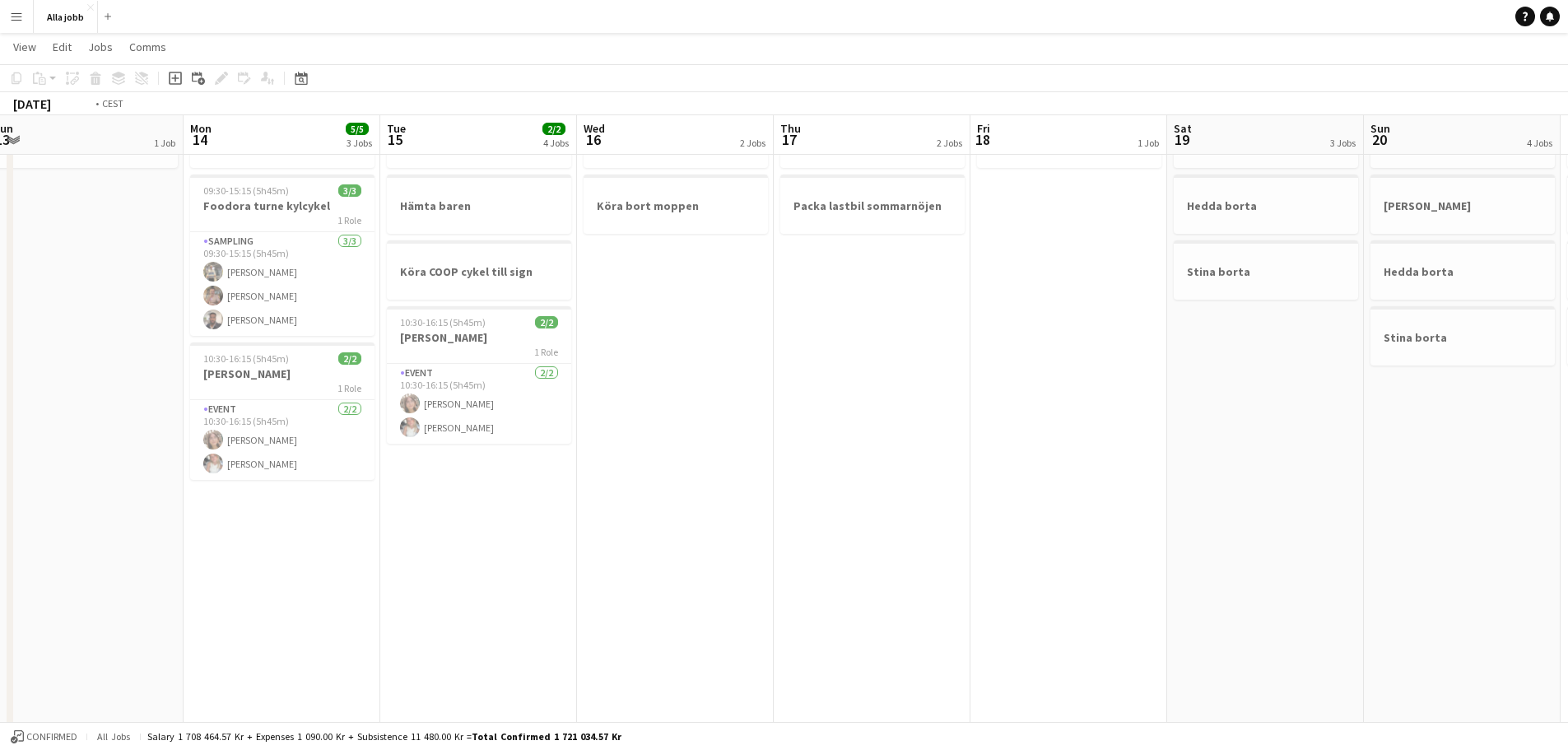
drag, startPoint x: 451, startPoint y: 462, endPoint x: 1198, endPoint y: 507, distance: 748.4
click at [1409, 502] on app-calendar-viewport "Sat 12 5/5 3 Jobs Sun 13 1 Job Mon 14 5/5 3 Jobs Tue 15 2/2 4 Jobs Wed 16 2 Job…" at bounding box center [784, 539] width 1568 height 1114
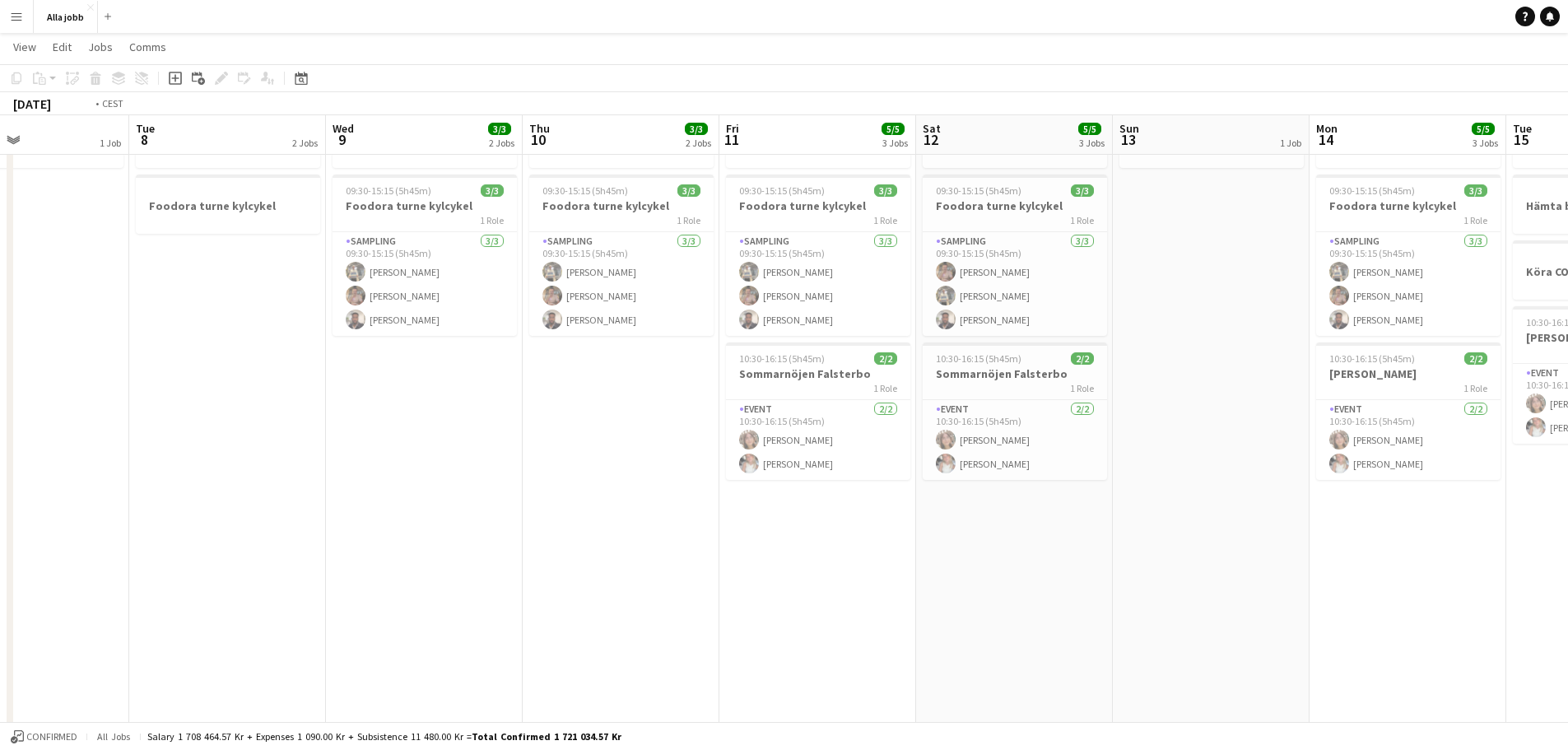
drag, startPoint x: 490, startPoint y: 488, endPoint x: 1038, endPoint y: 516, distance: 548.7
click at [1296, 521] on app-calendar-viewport "Sun 6 Mon 7 1 Job Tue 8 2 Jobs Wed 9 3/3 2 Jobs Thu 10 3/3 2 Jobs Fri 11 5/5 3 …" at bounding box center [784, 539] width 1568 height 1114
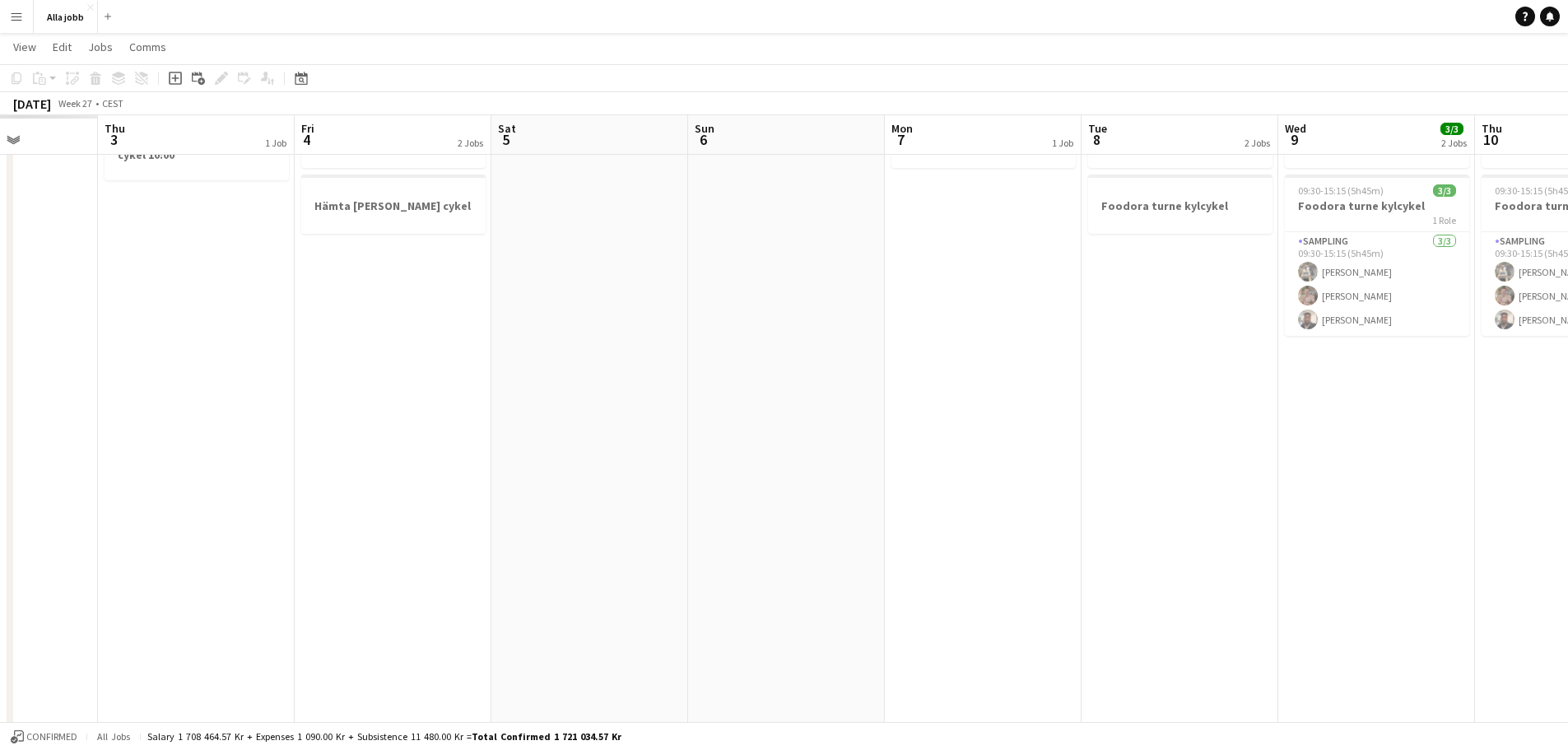
drag, startPoint x: 477, startPoint y: 483, endPoint x: 1040, endPoint y: 491, distance: 563.1
click at [1325, 486] on app-calendar-viewport "Mon 30 Tue 1 Wed 2 Thu 3 1 Job Fri 4 2 Jobs Sat 5 Sun 6 Mon 7 1 Job Tue 8 2 Job…" at bounding box center [784, 539] width 1568 height 1114
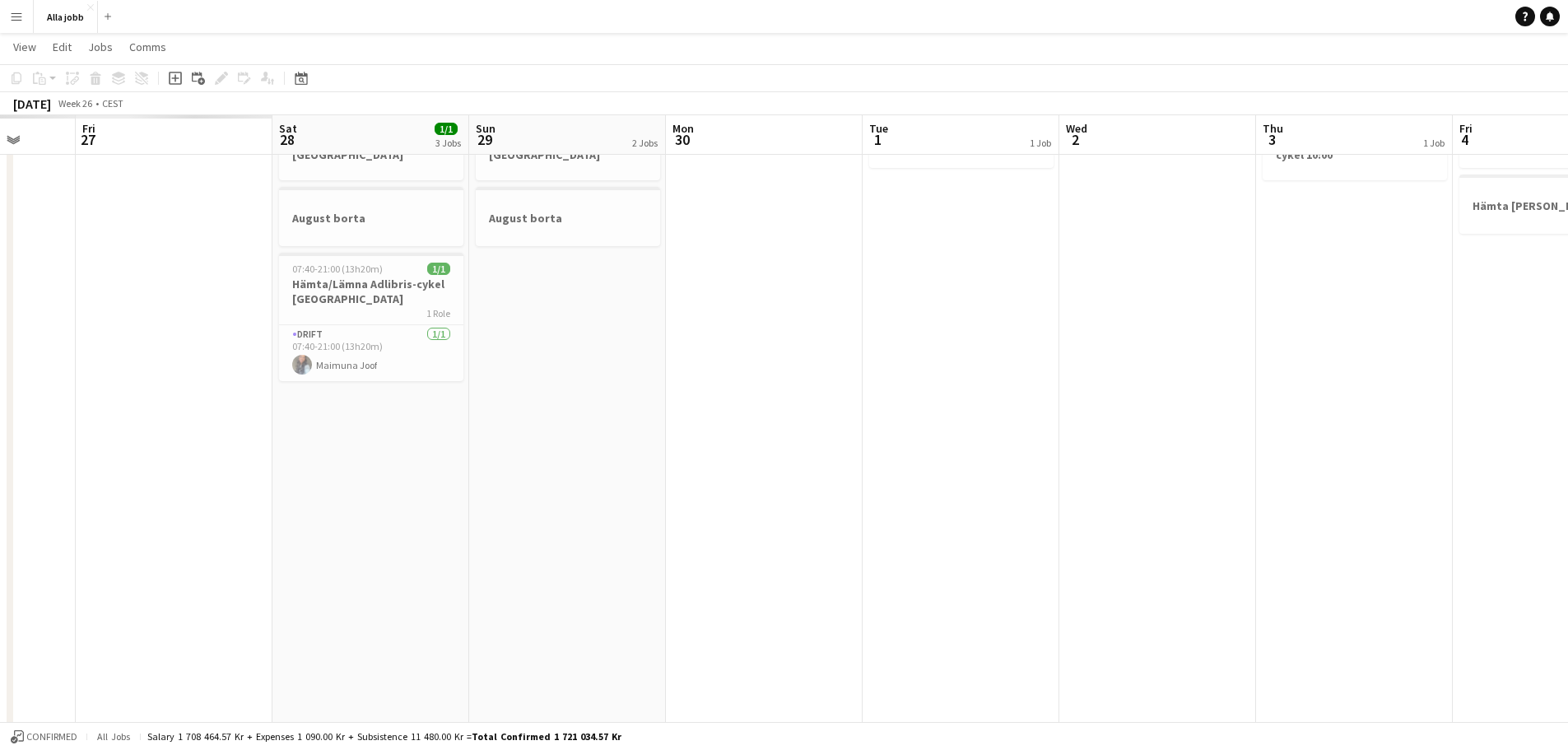
click at [1347, 466] on app-calendar-viewport "Wed 25 Thu 26 Fri 27 Sat 28 1/1 3 Jobs Sun 29 2 Jobs Mon 30 Tue 1 1 Job Wed 2 T…" at bounding box center [784, 539] width 1568 height 1114
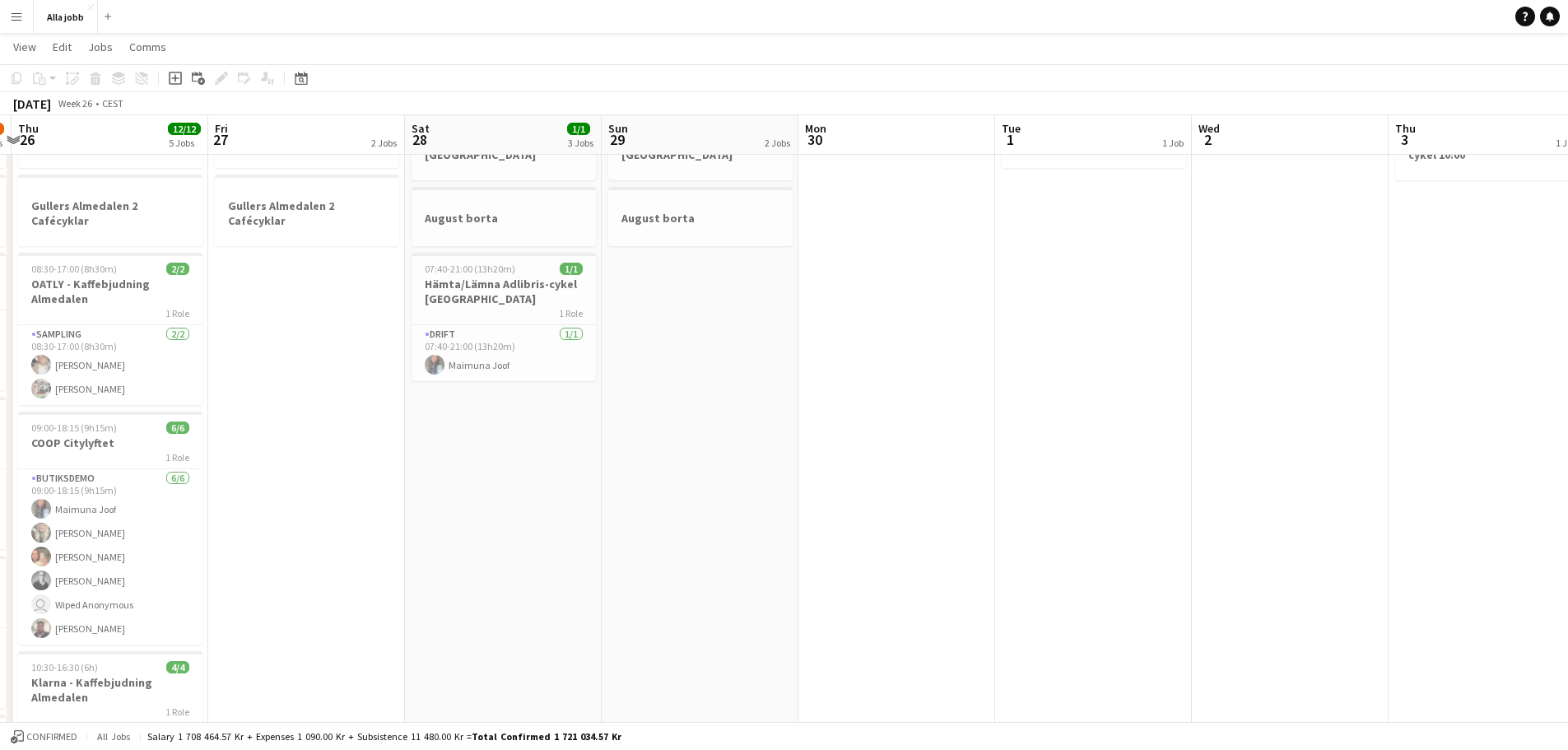
click at [1214, 485] on app-calendar-viewport "Tue 24 9/10 5 Jobs Wed 25 9/10 6 Jobs Thu 26 12/12 5 Jobs Fri 27 2 Jobs Sat 28 …" at bounding box center [784, 539] width 1568 height 1114
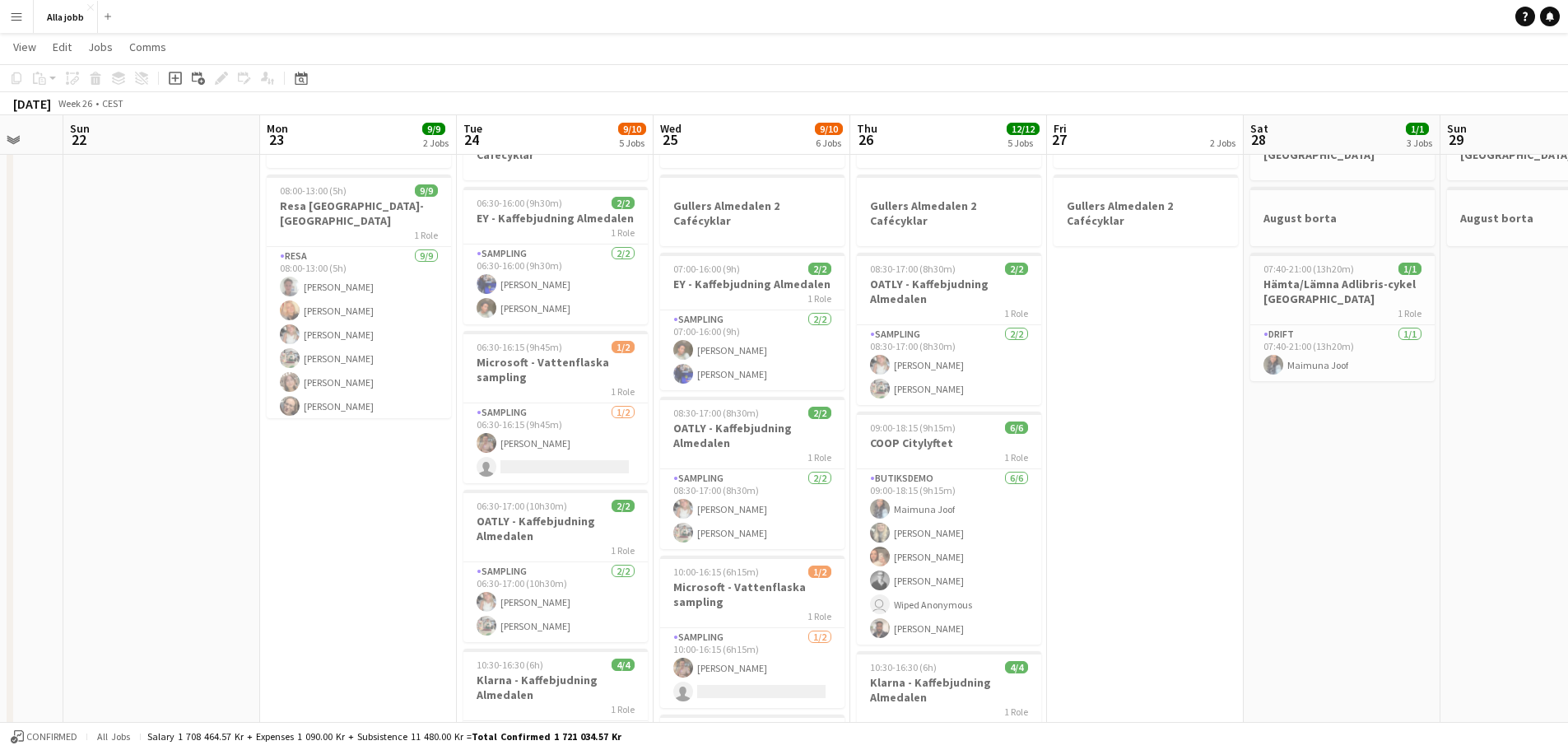
scroll to position [0, 480]
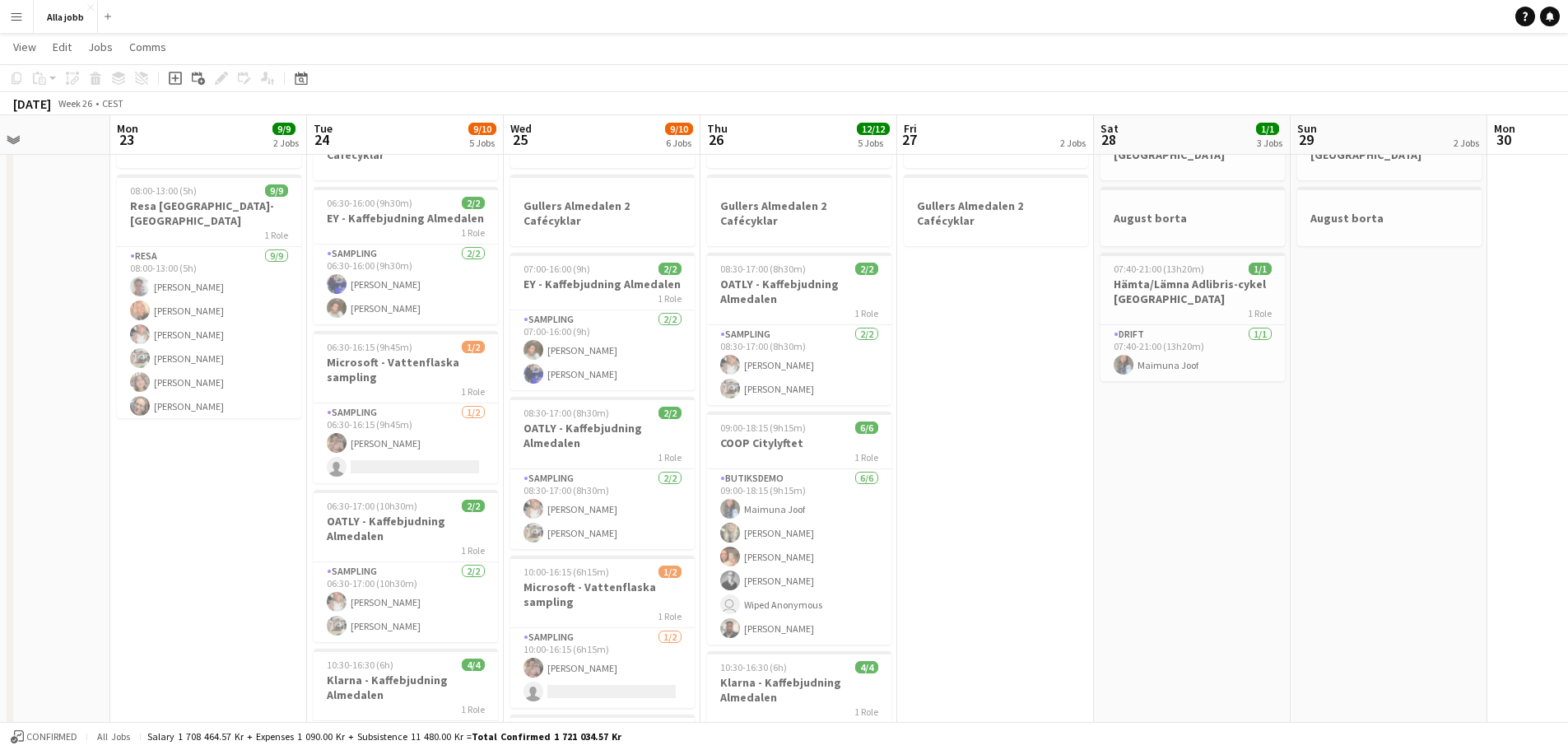
click at [637, 471] on app-calendar-viewport "Fri 20 Sat 21 Sun 22 Mon 23 9/9 2 Jobs Tue 24 9/10 5 Jobs Wed 25 9/10 6 Jobs Th…" at bounding box center [784, 539] width 1568 height 1114
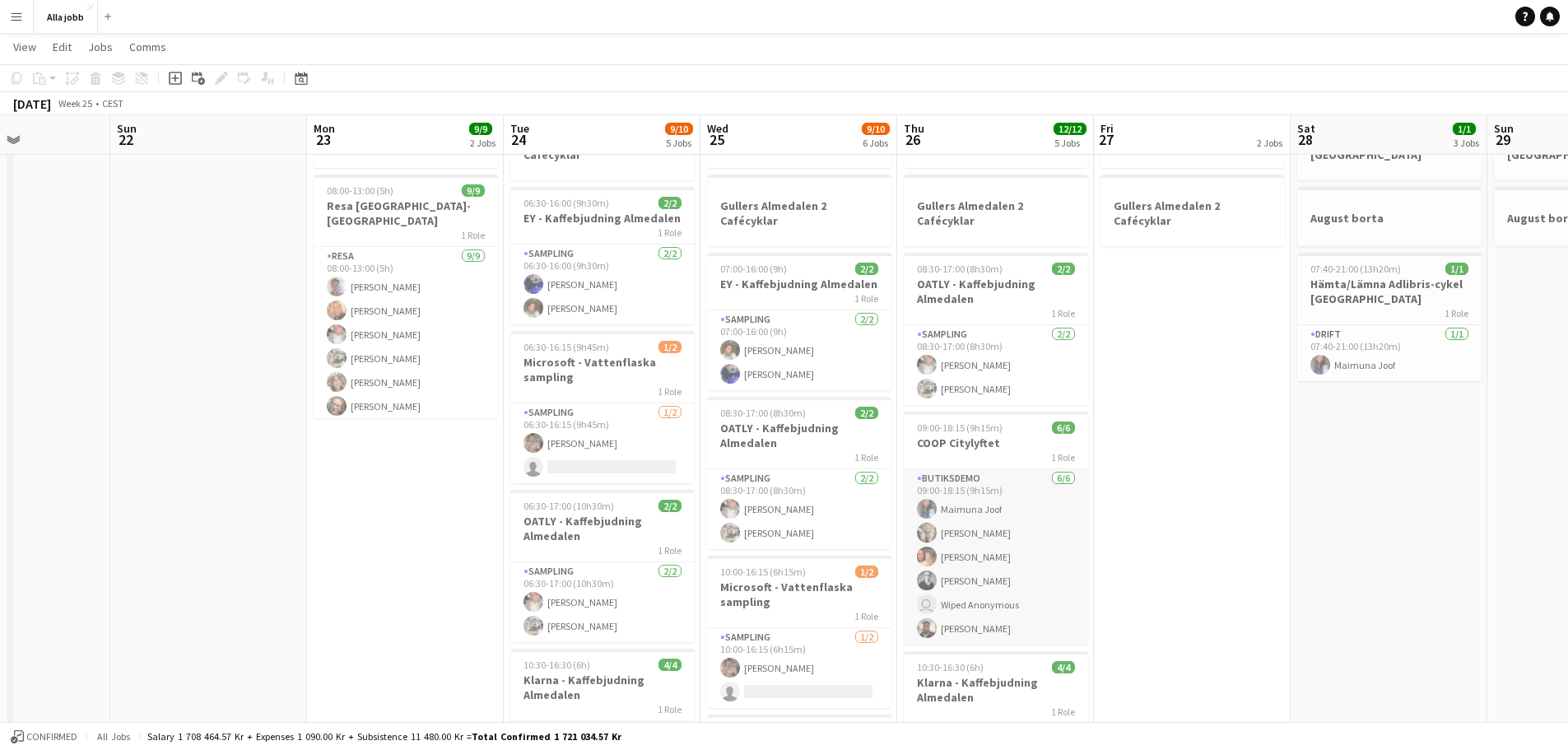
click at [981, 520] on app-card-role "Butiksdemo [DATE] 09:00-18:15 (9h15m) [PERSON_NAME] [PERSON_NAME] [PERSON_NAME]…" at bounding box center [996, 556] width 184 height 175
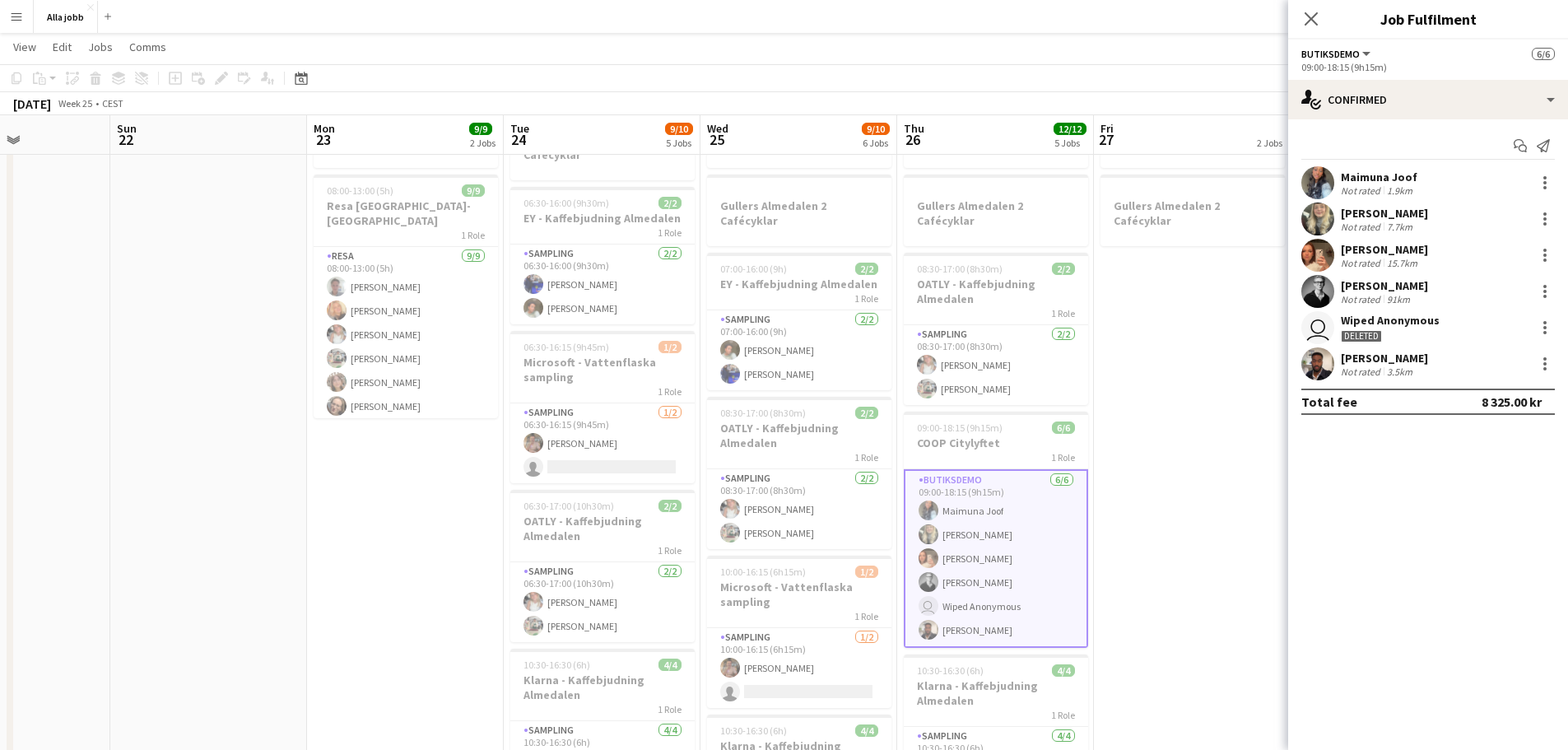
click at [1315, 330] on app-user-avatar "user" at bounding box center [1317, 327] width 33 height 33
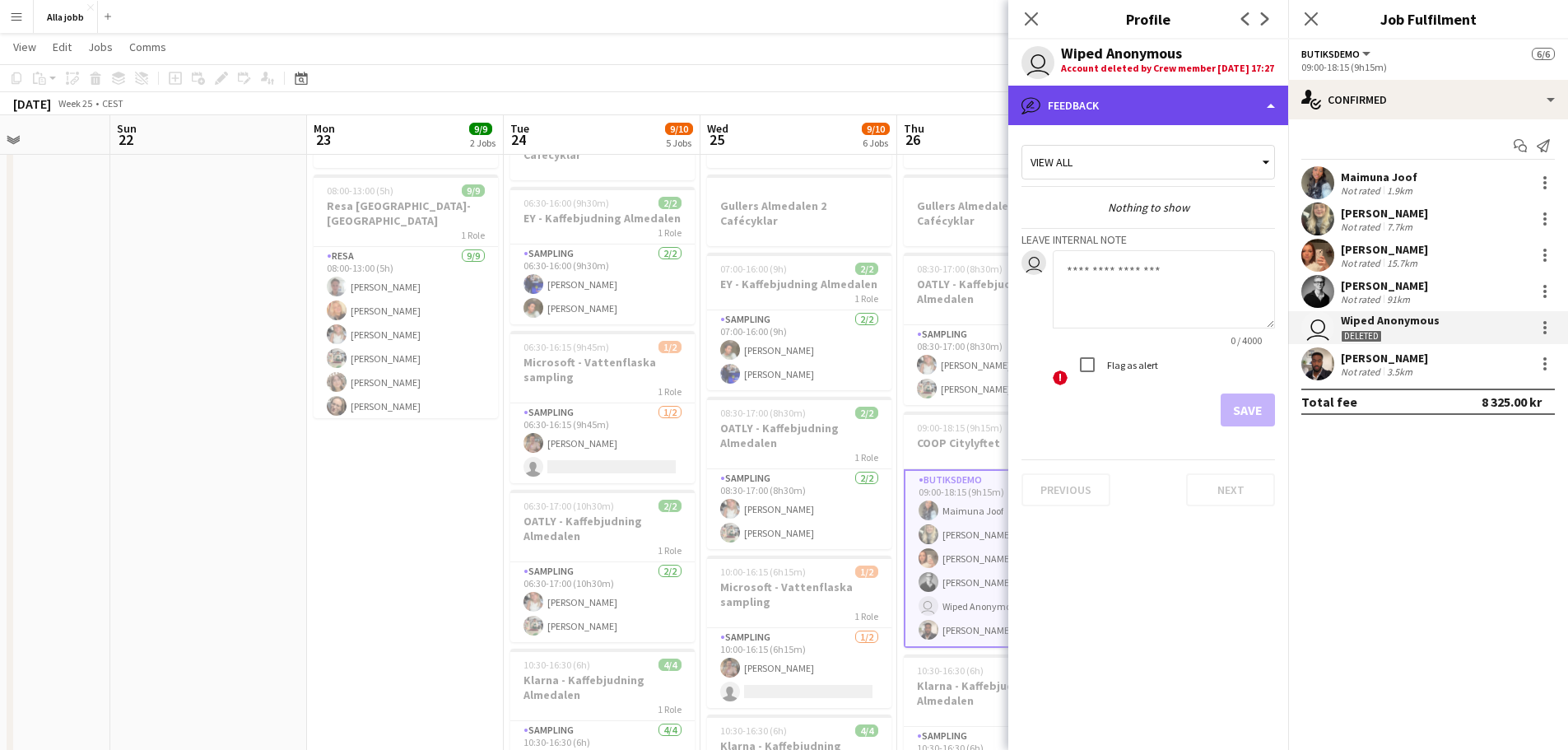
click at [1106, 112] on div "bubble-pencil Feedback" at bounding box center [1147, 105] width 279 height 39
click at [1081, 115] on div "bubble-pencil Feedback" at bounding box center [1147, 105] width 279 height 39
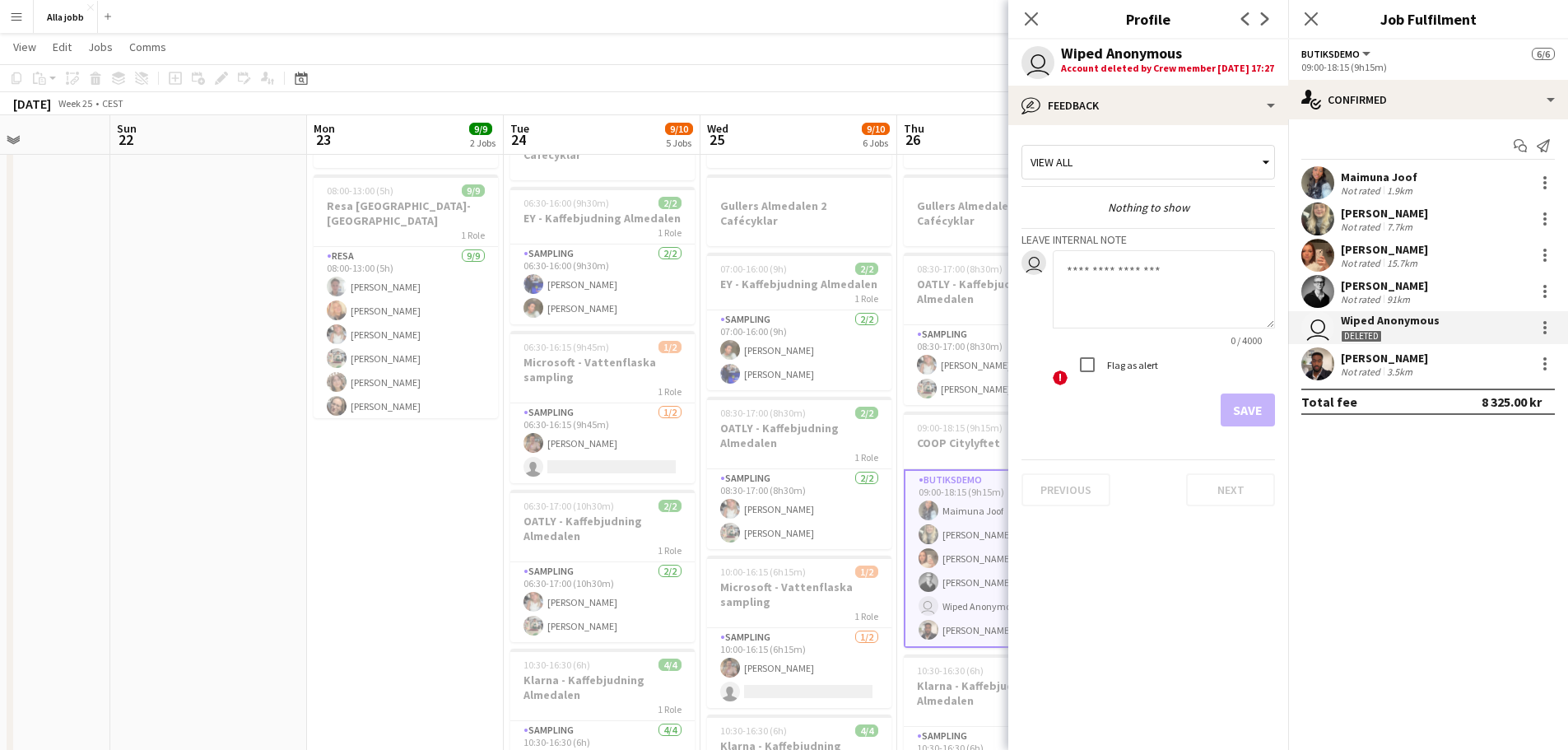
click at [1088, 75] on div "Account deleted by Crew member [DATE] 17:27" at bounding box center [1167, 68] width 213 height 15
click at [1108, 63] on div "Account deleted by Crew member [DATE] 17:27" at bounding box center [1167, 68] width 213 height 15
click at [1026, 22] on icon "Close pop-in" at bounding box center [1031, 19] width 16 height 16
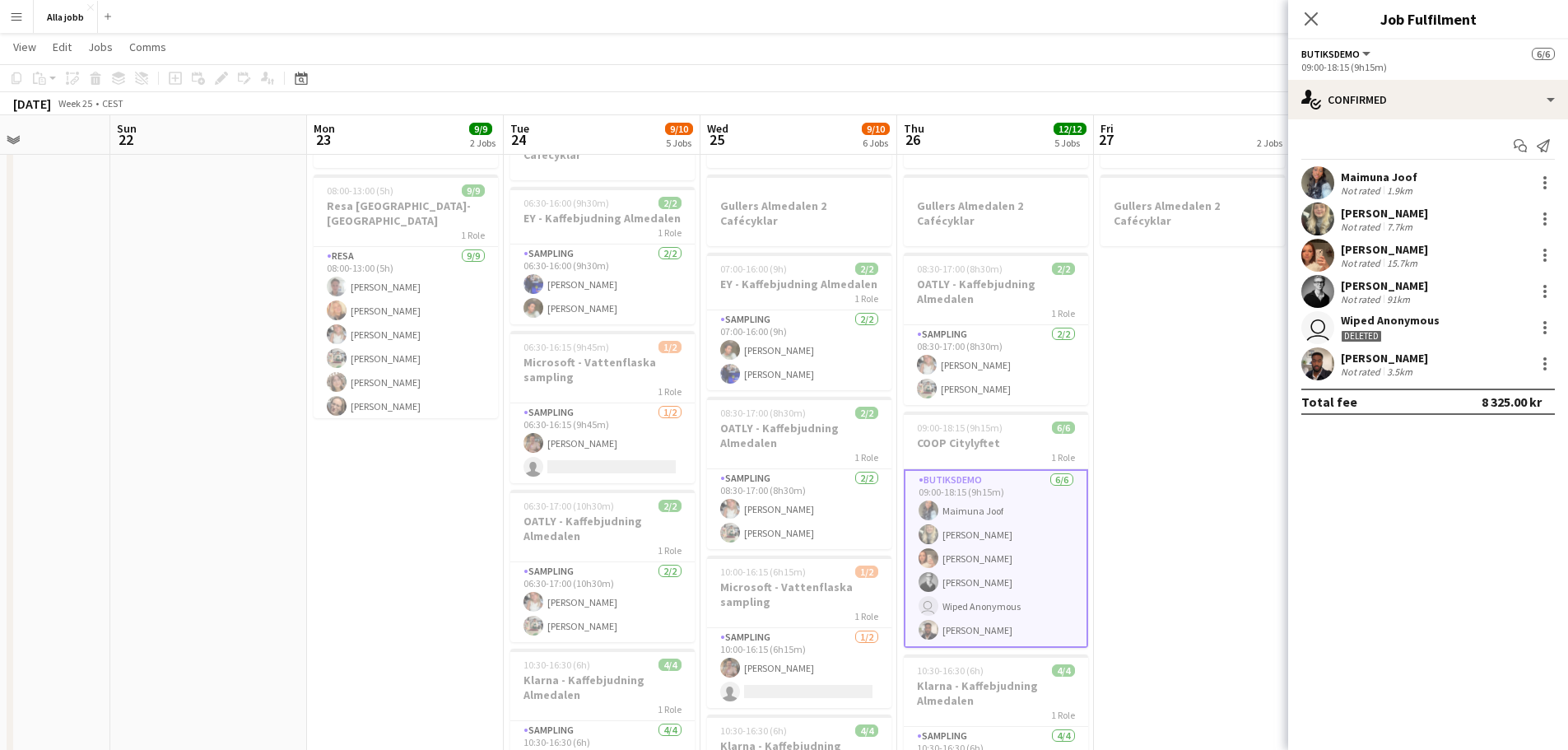
click at [1323, 362] on app-user-avatar at bounding box center [1317, 363] width 33 height 33
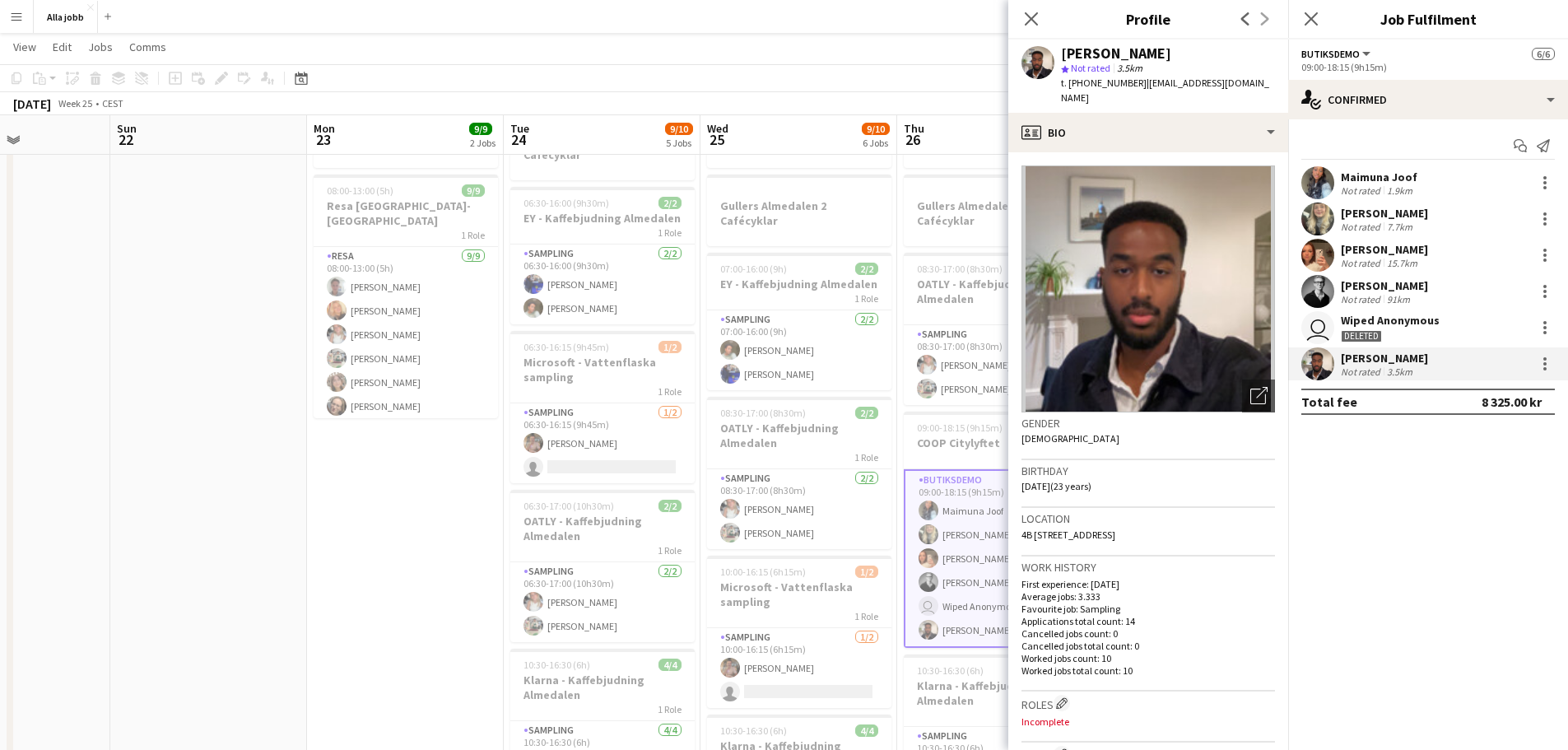
click at [920, 93] on div "[DATE] Week 25 • CEST" at bounding box center [784, 104] width 1568 height 23
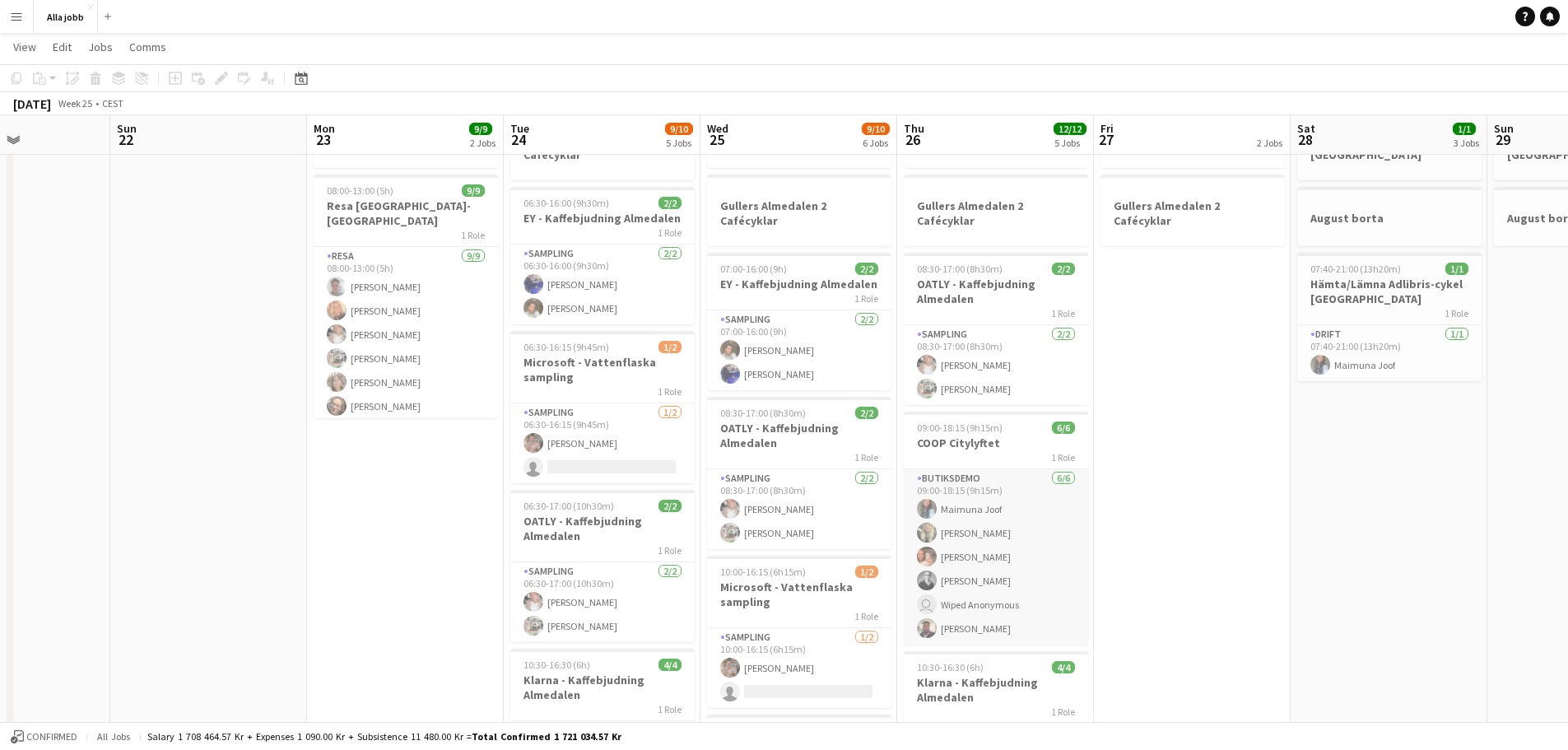
click at [1030, 496] on app-card-role "Butiksdemo [DATE] 09:00-18:15 (9h15m) [PERSON_NAME] [PERSON_NAME] [PERSON_NAME]…" at bounding box center [996, 556] width 184 height 175
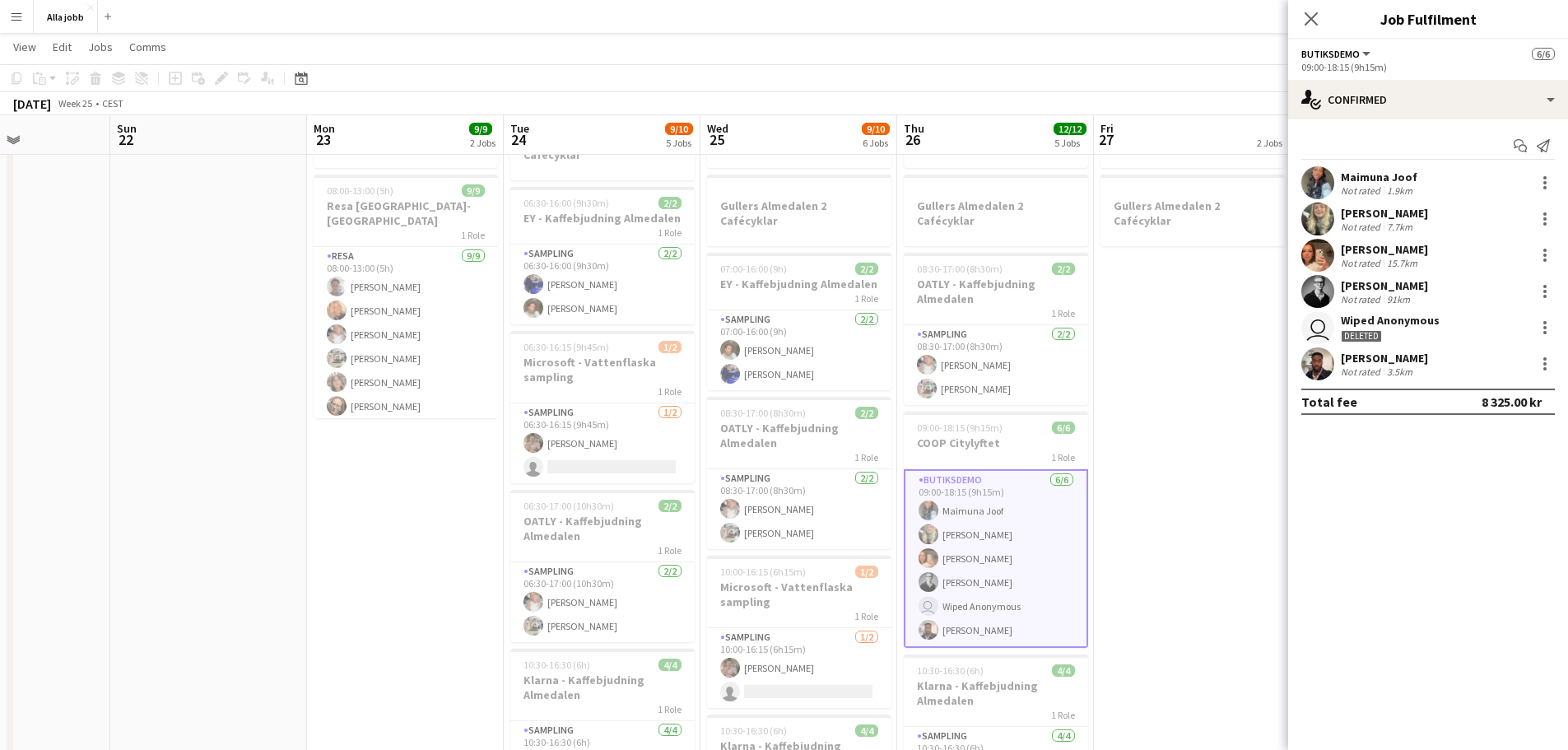
click at [1129, 379] on app-date-cell "August borta Gullers Almedalen 2 Cafécyklar" at bounding box center [1192, 598] width 196 height 994
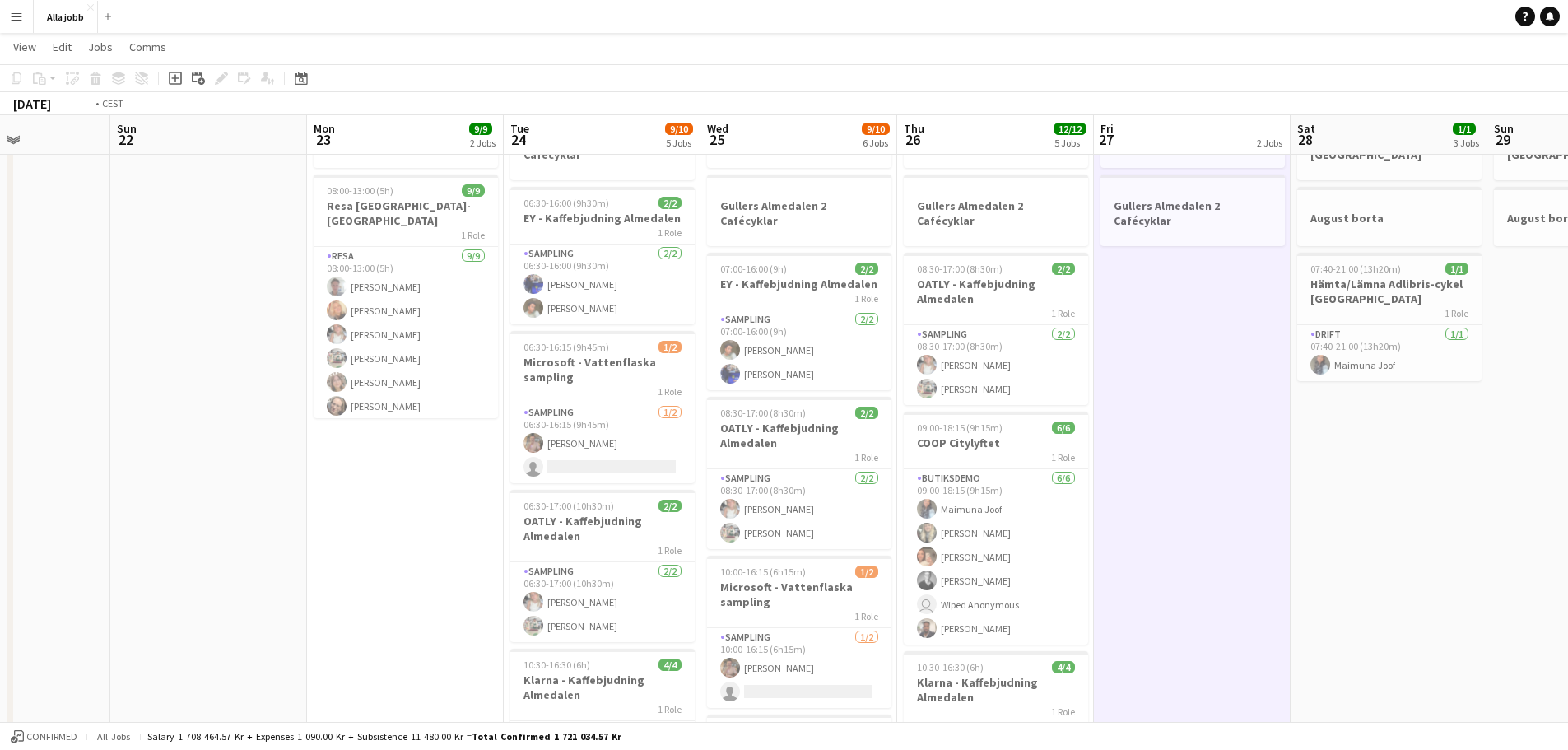
click at [430, 405] on app-calendar-viewport "Thu 19 1 Job Fri 20 Sat 21 Sun 22 Mon 23 9/9 2 Jobs Tue 24 9/10 5 Jobs Wed 25 9…" at bounding box center [784, 539] width 1568 height 1114
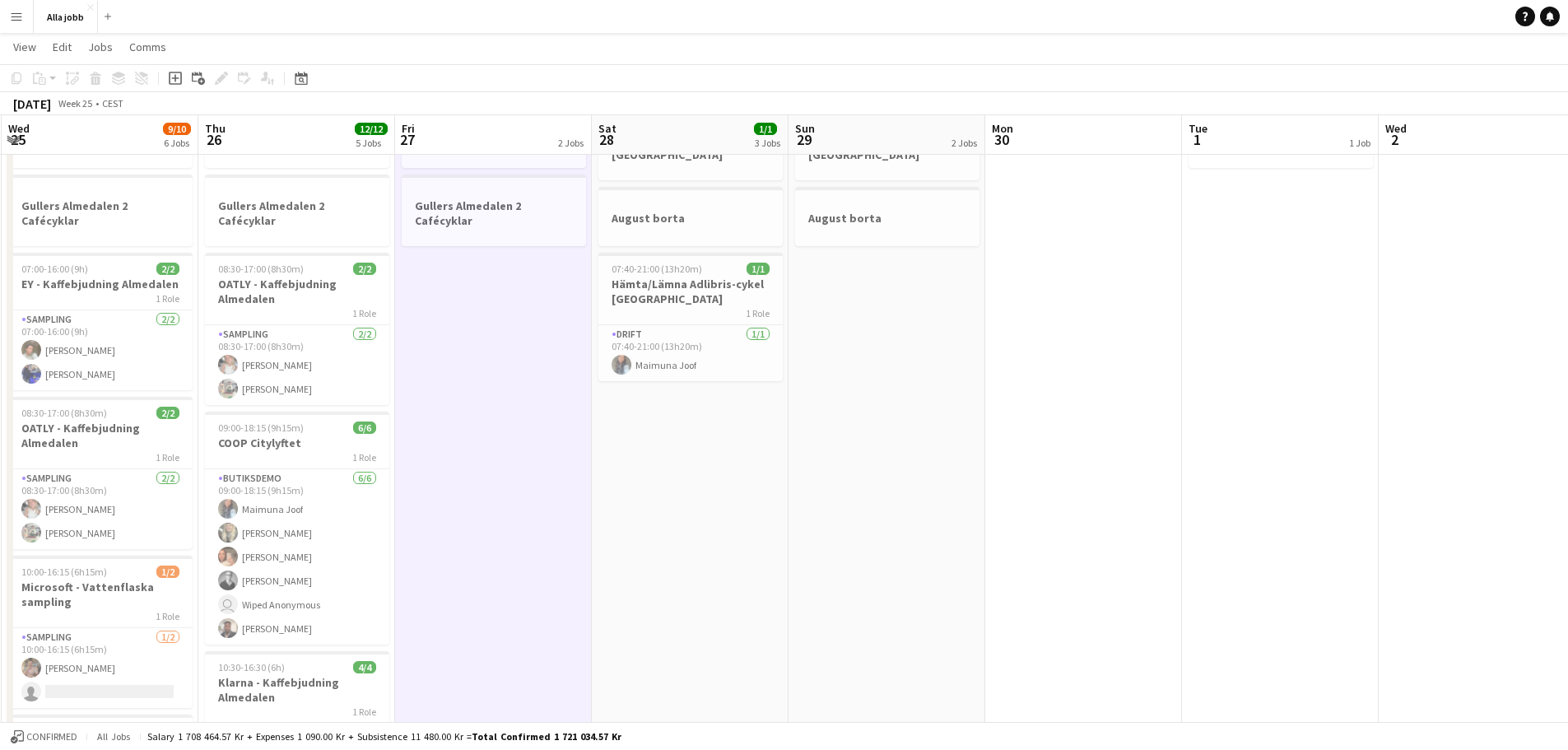
click at [113, 412] on app-calendar-viewport "Sun 22 Mon 23 9/9 2 Jobs Tue 24 9/10 5 Jobs Wed 25 9/10 6 Jobs Thu 26 12/12 5 J…" at bounding box center [784, 539] width 1568 height 1114
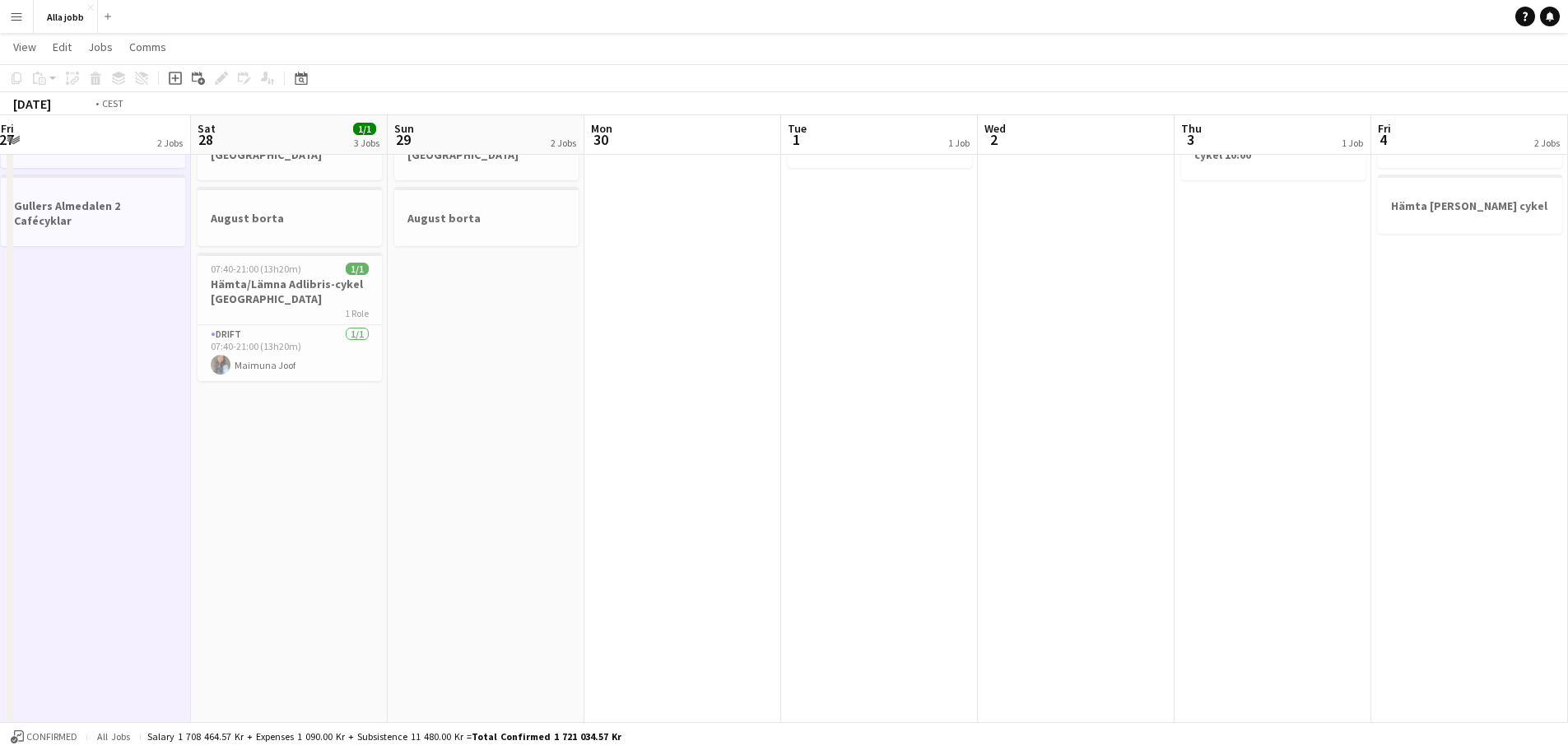
click at [0, 403] on app-calendar-viewport "Wed 25 9/10 6 Jobs Thu 26 12/12 5 Jobs Fri 27 2 Jobs Sat 28 1/1 3 Jobs Sun 29 2…" at bounding box center [784, 539] width 1568 height 1114
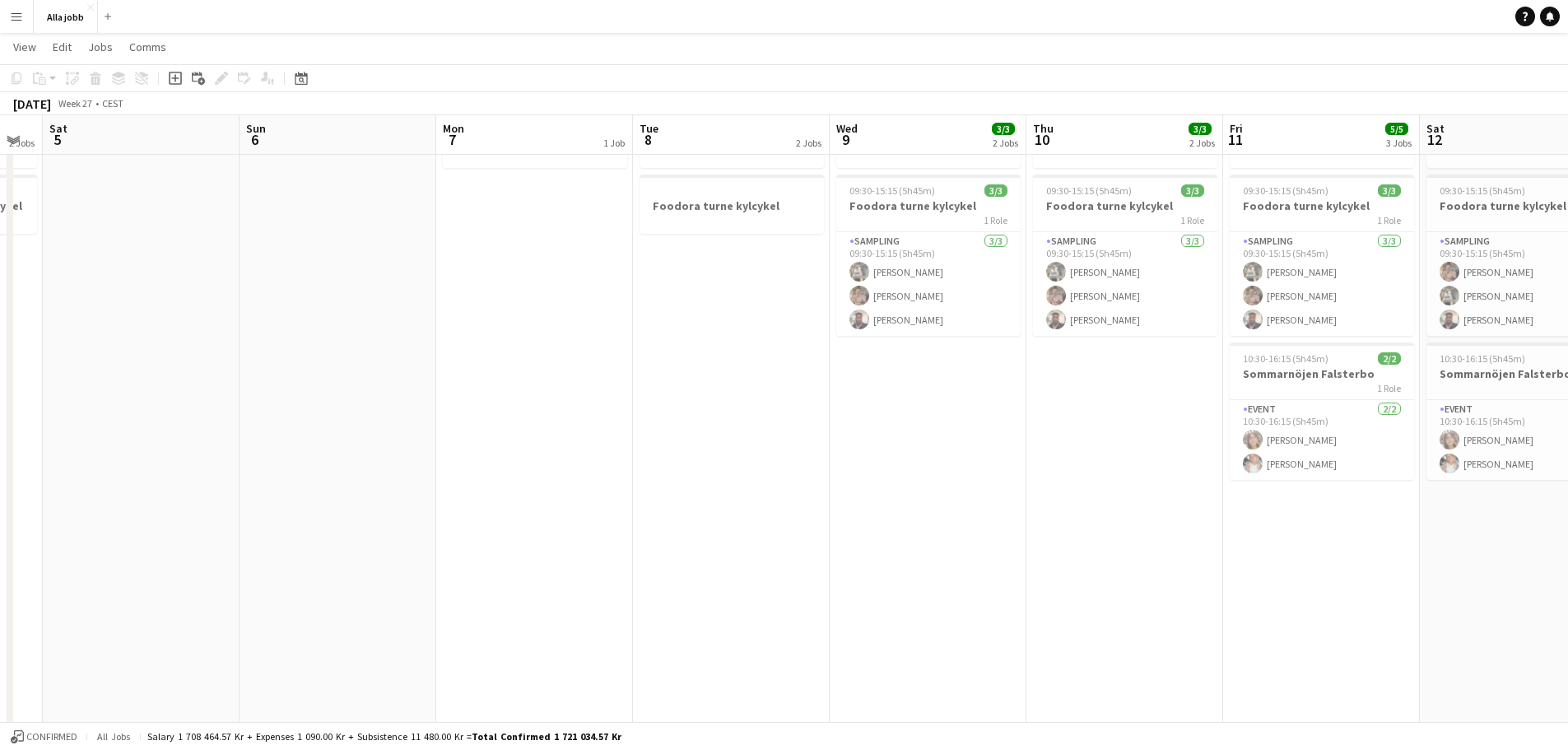
click at [0, 385] on app-calendar-viewport "Wed 2 Thu 3 1 Job Fri 4 2 Jobs Sat 5 Sun 6 Mon 7 1 Job Tue 8 2 Jobs Wed 9 3/3 2…" at bounding box center [784, 539] width 1568 height 1114
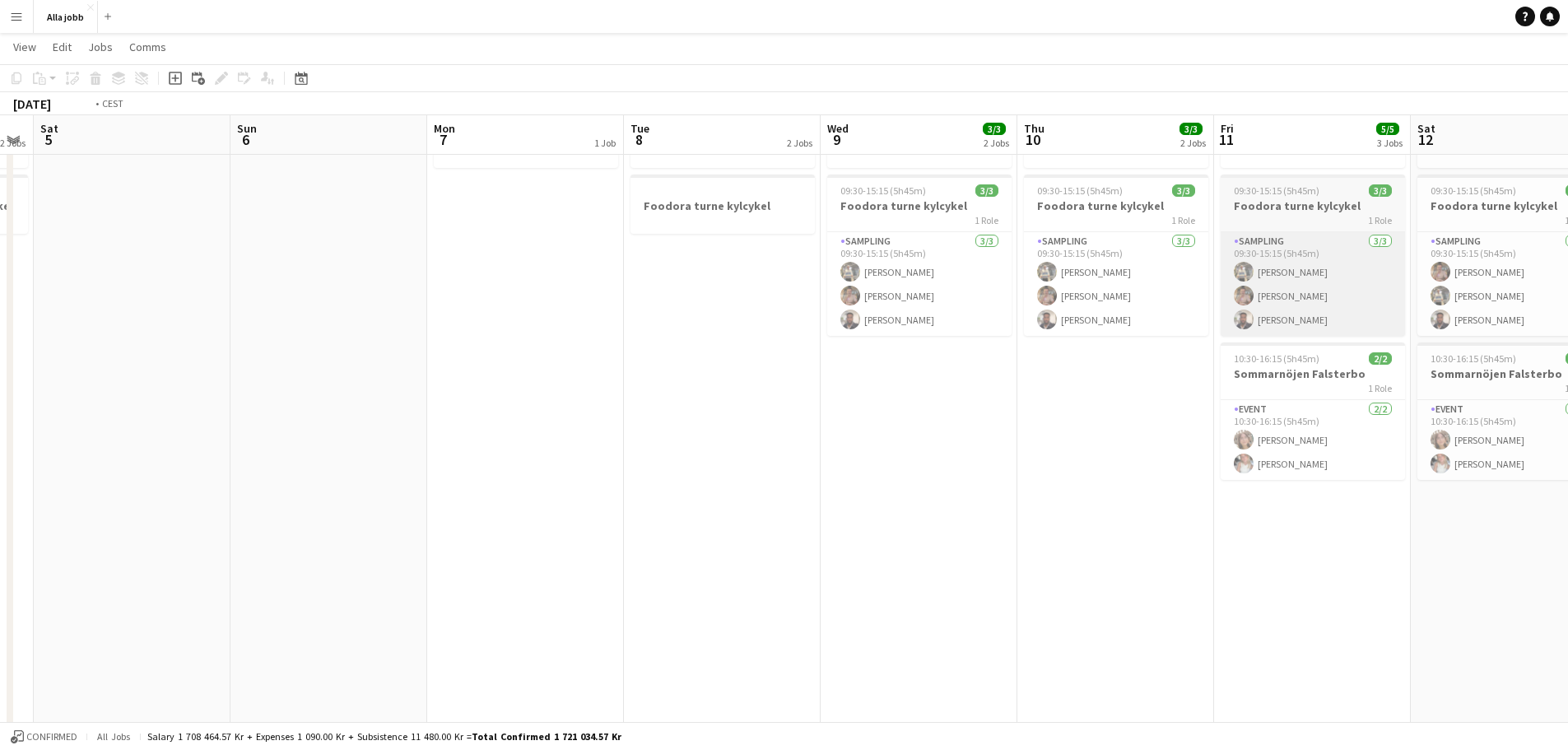
click at [66, 361] on app-calendar-viewport "Wed 2 Thu 3 1 Job Fri 4 2 Jobs Sat 5 Sun 6 Mon 7 1 Job Tue 8 2 Jobs Wed 9 3/3 2…" at bounding box center [784, 539] width 1568 height 1114
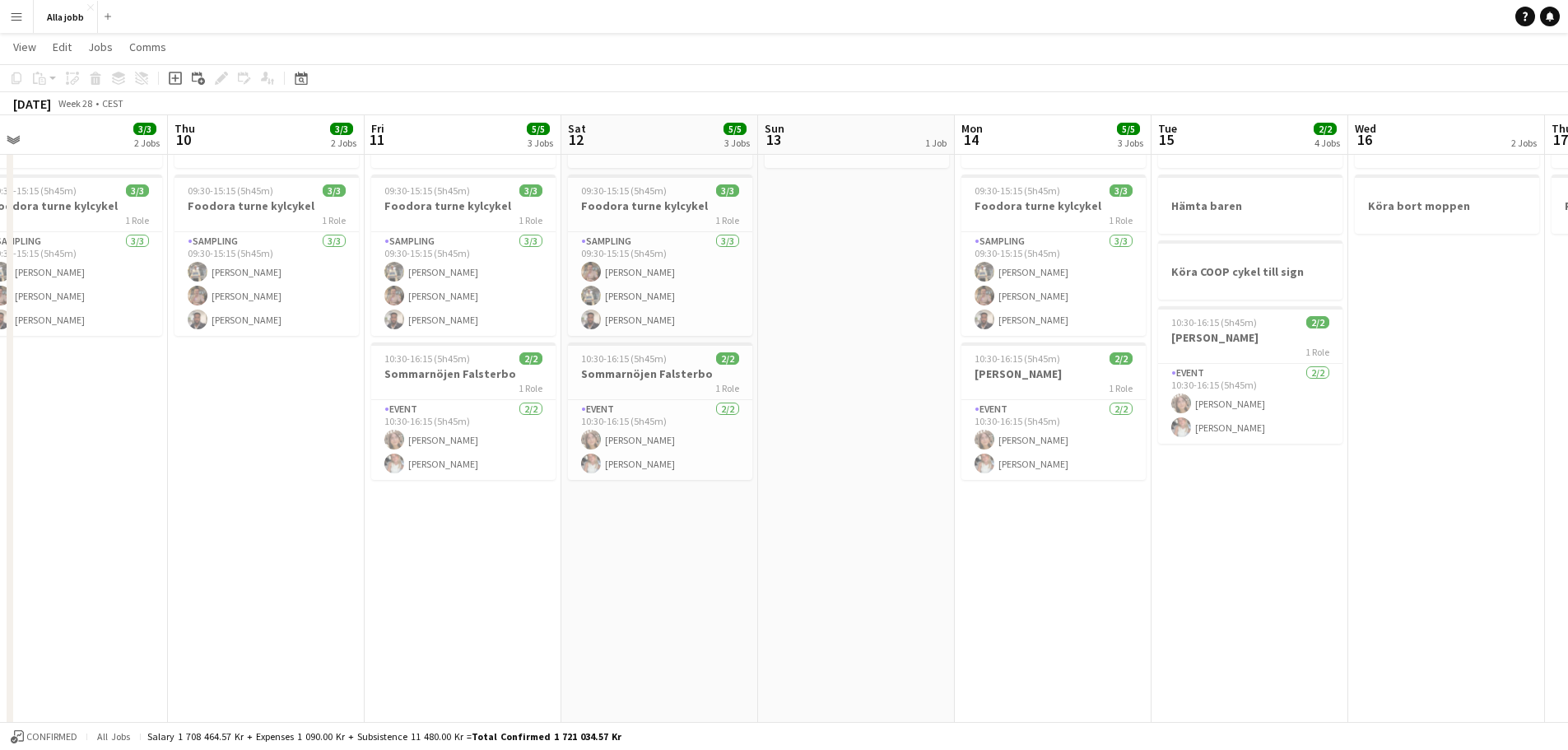
click at [123, 343] on app-calendar-viewport "Sun 6 Mon 7 1 Job Tue 8 2 Jobs Wed 9 3/3 2 Jobs Thu 10 3/3 2 Jobs Fri 11 5/5 3 …" at bounding box center [784, 539] width 1568 height 1114
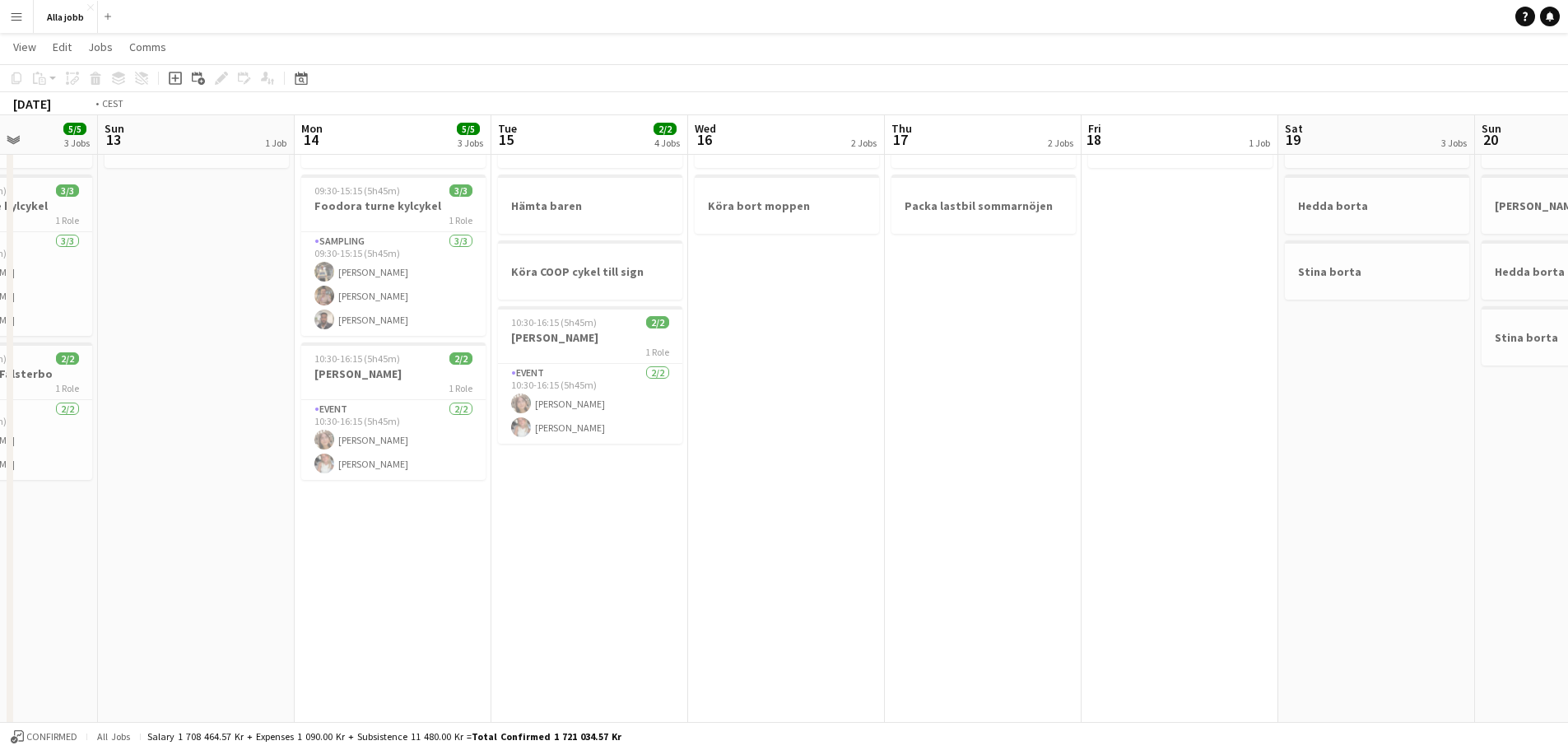
click at [130, 375] on app-calendar-viewport "Thu 10 3/3 2 Jobs Fri 11 5/5 3 Jobs Sat 12 5/5 3 Jobs Sun 13 1 Job Mon 14 5/5 3…" at bounding box center [784, 539] width 1568 height 1114
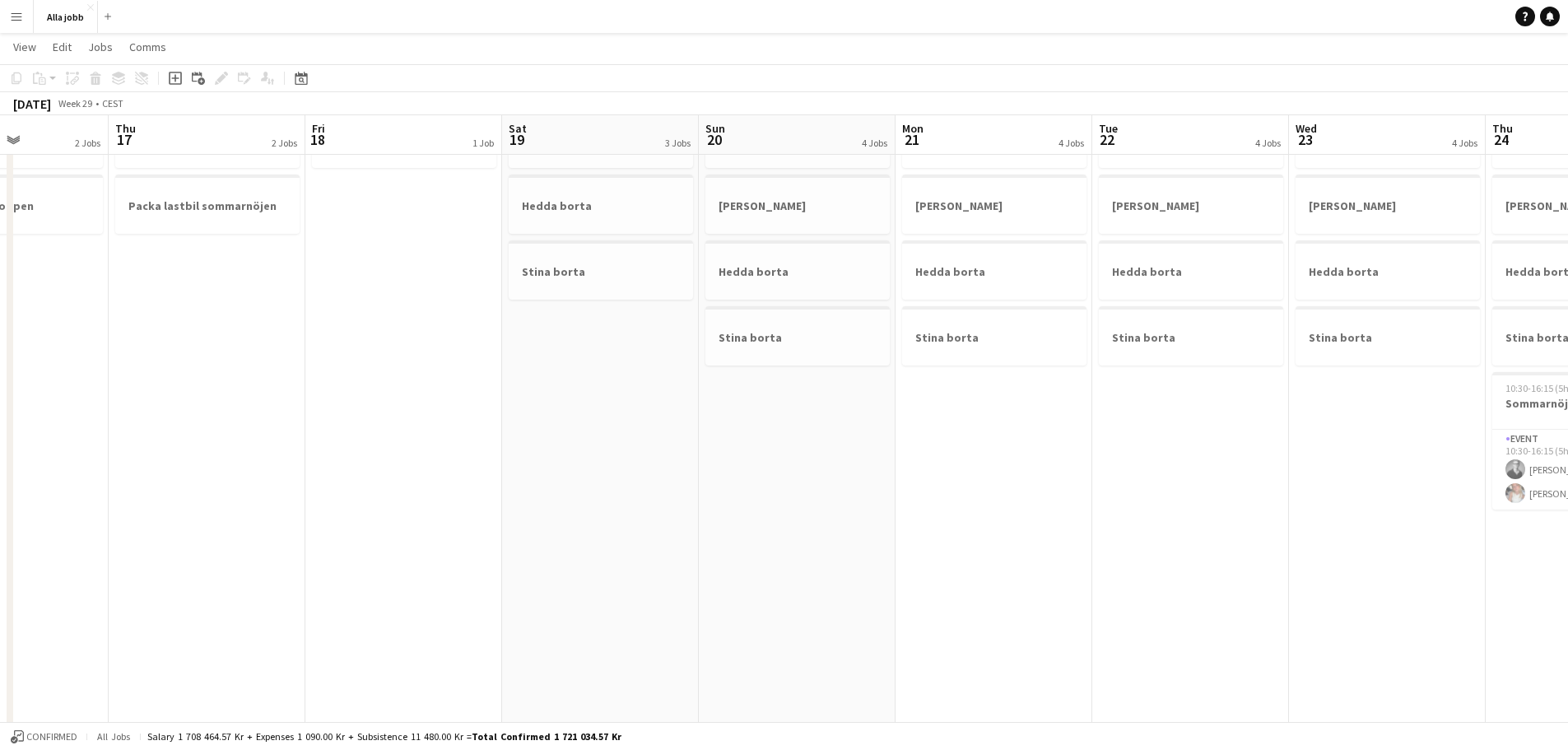
click at [14, 429] on app-calendar-viewport "Mon 14 5/5 3 Jobs Tue 15 2/2 4 Jobs Wed 16 2 Jobs Thu 17 2 Jobs Fri 18 1 Job Sa…" at bounding box center [784, 539] width 1568 height 1114
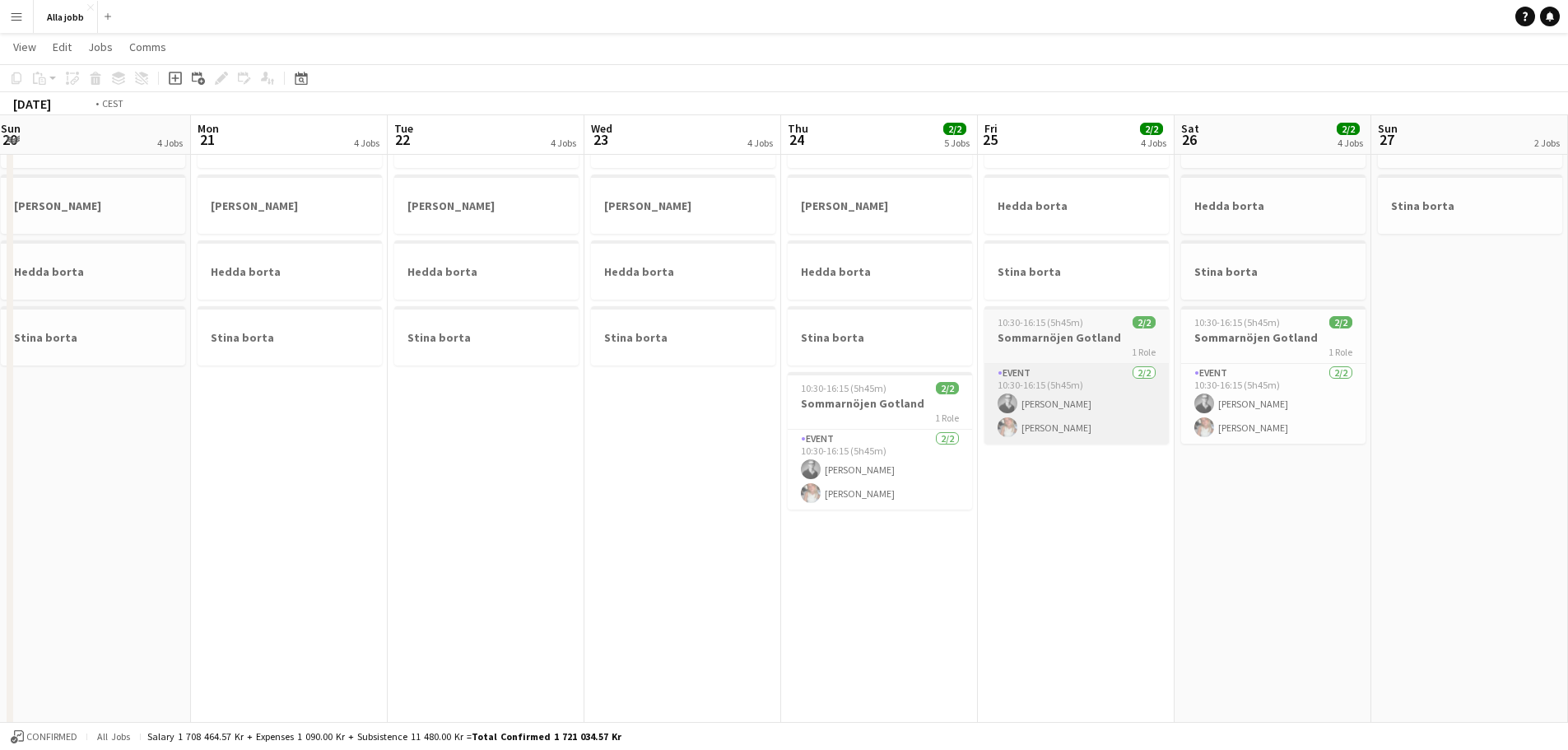
click at [190, 426] on app-calendar-viewport "Fri 18 1 Job Sat 19 3 Jobs Sun 20 4 Jobs Mon 21 4 Jobs Tue 22 4 Jobs Wed 23 4 J…" at bounding box center [784, 539] width 1568 height 1114
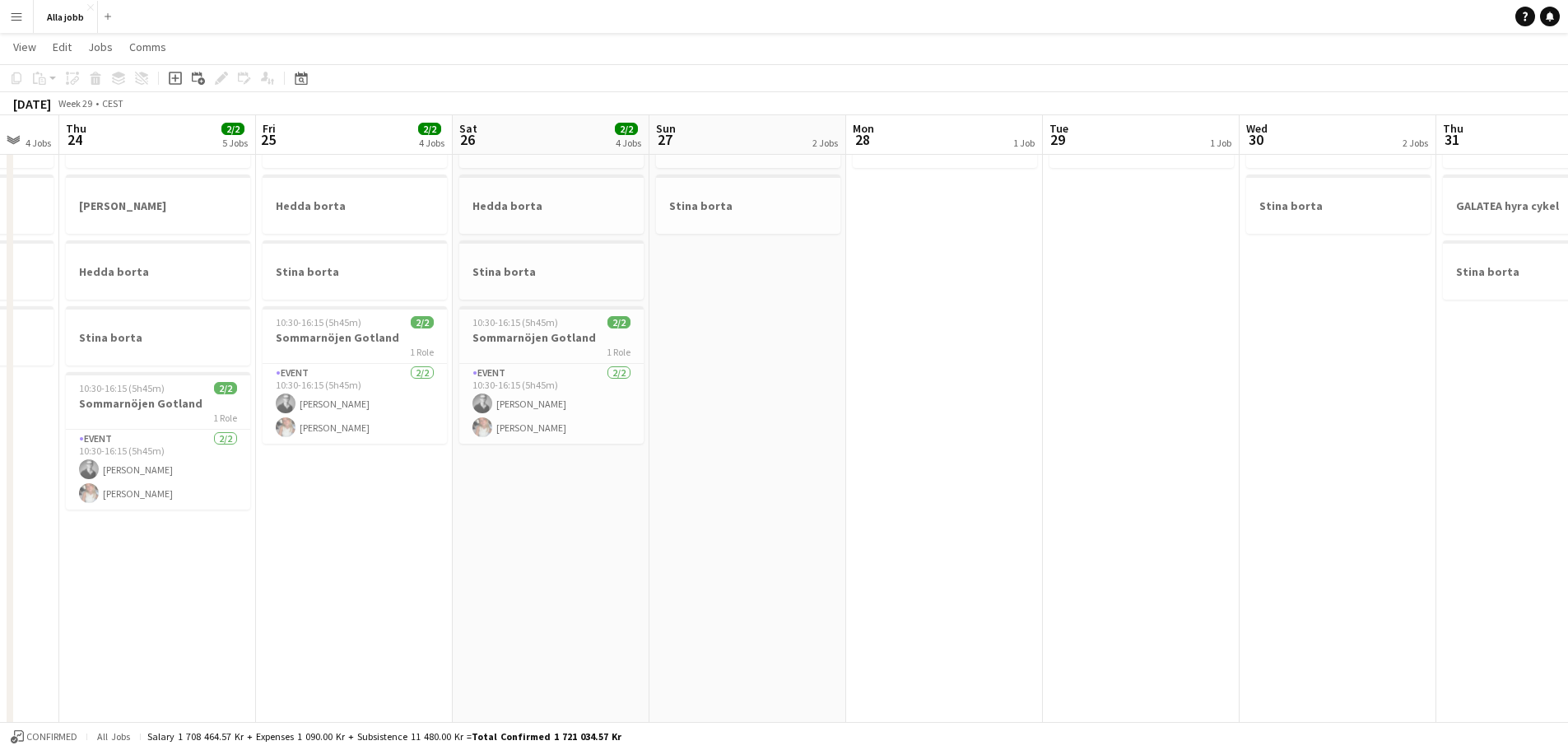
click at [314, 430] on app-calendar-viewport "Mon 21 4 Jobs Tue 22 4 Jobs Wed 23 4 Jobs Thu 24 2/2 5 Jobs Fri 25 2/2 4 Jobs S…" at bounding box center [784, 539] width 1568 height 1114
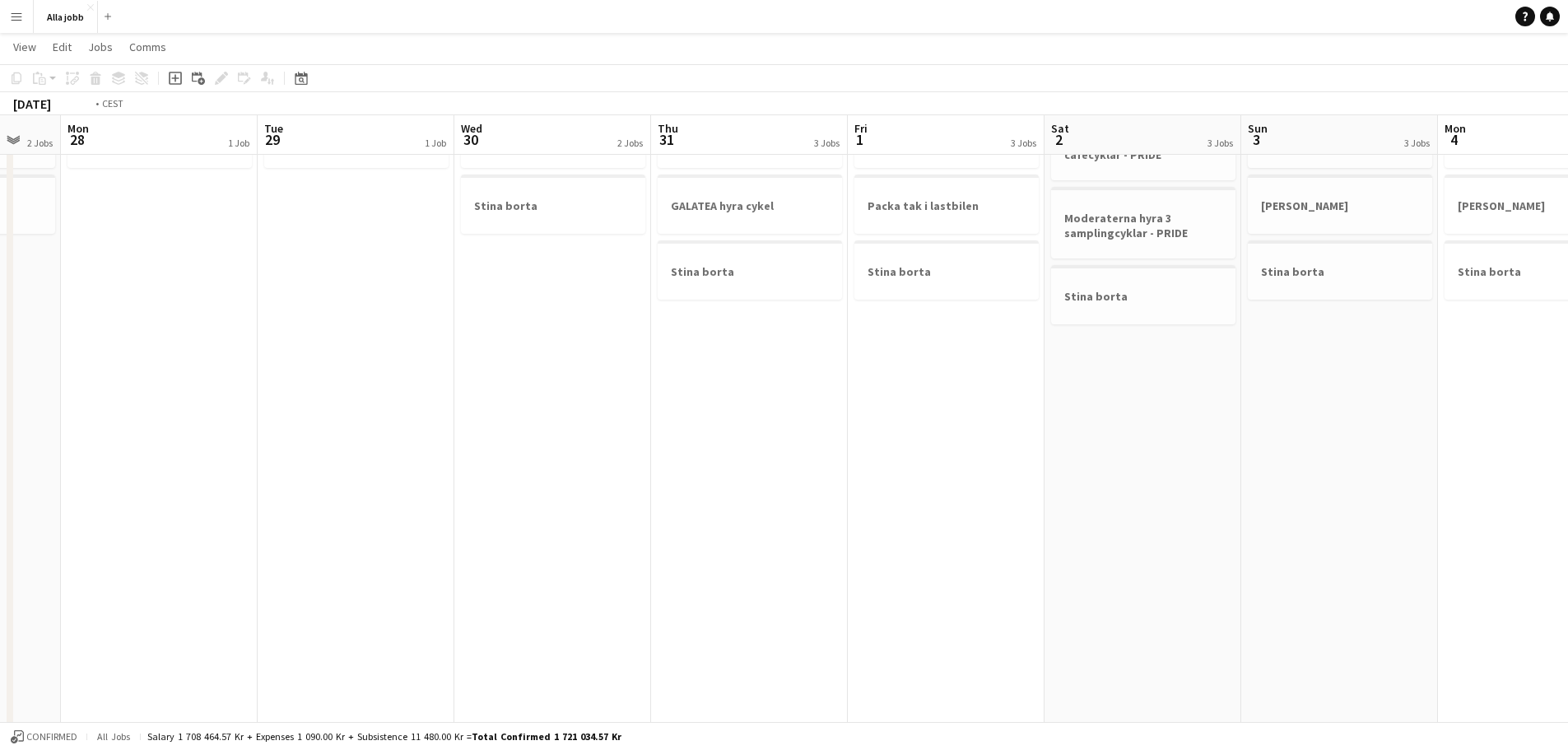
click at [233, 441] on app-calendar-viewport "Fri 25 2/2 4 Jobs Sat 26 2/2 4 Jobs Sun 27 2 Jobs Mon 28 1 Job Tue 29 1 Job Wed…" at bounding box center [784, 539] width 1568 height 1114
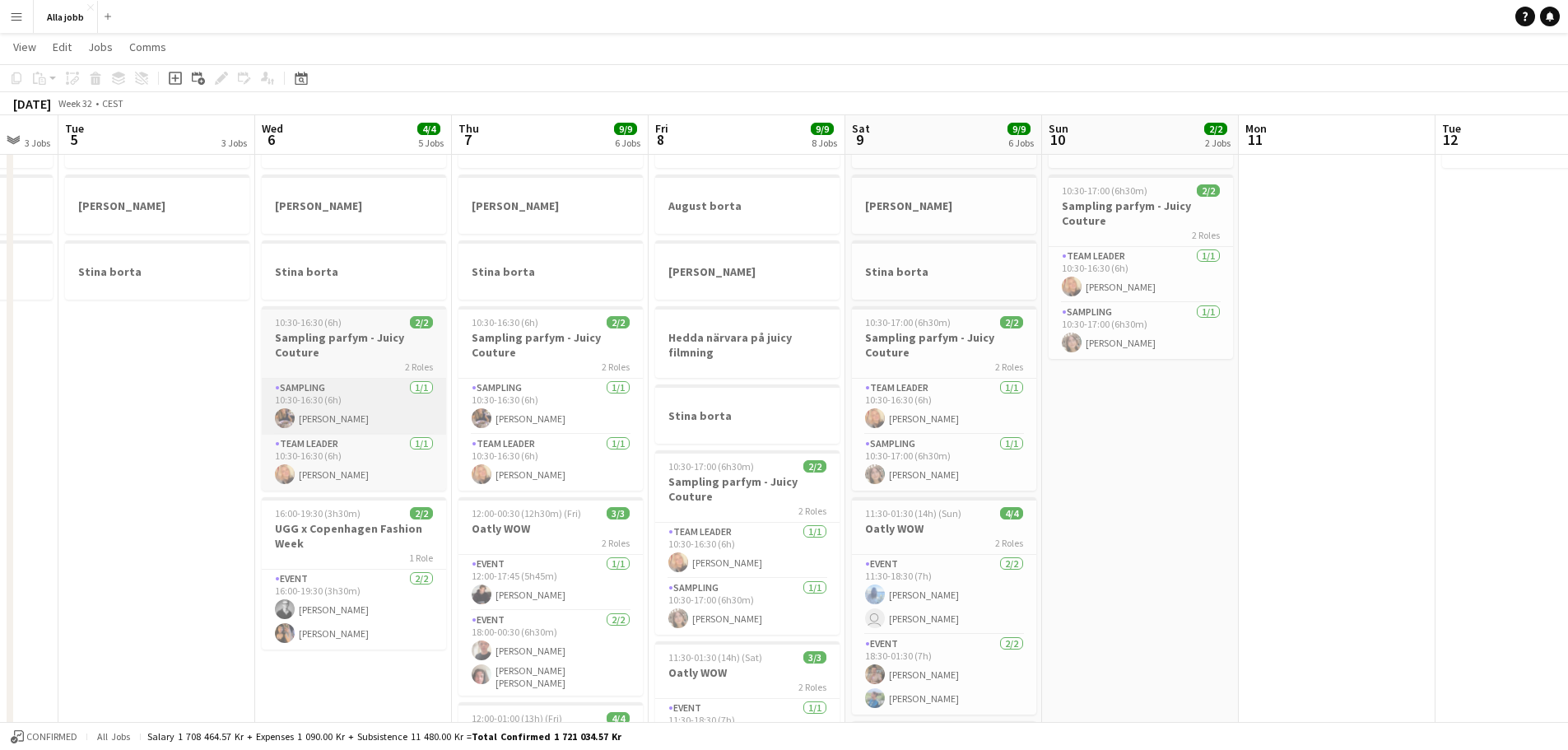
click at [280, 438] on app-calendar-viewport "Sat 2 3 Jobs Sun 3 3 Jobs Mon 4 3 Jobs Tue 5 3 Jobs Wed 6 4/4 5 Jobs Thu 7 9/9 …" at bounding box center [784, 539] width 1568 height 1114
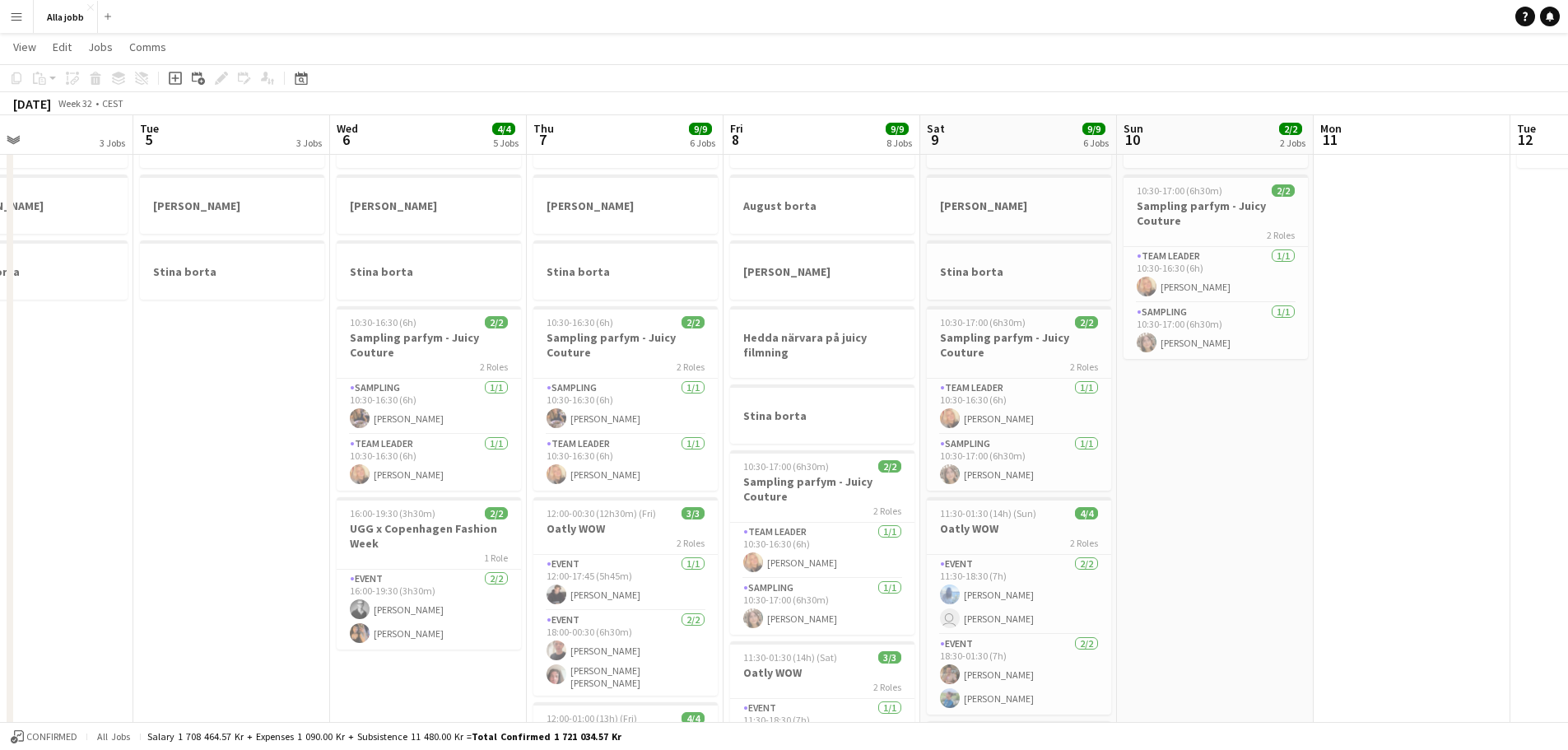
click at [312, 446] on app-calendar-viewport "Sat 2 3 Jobs Sun 3 3 Jobs Mon 4 3 Jobs Tue 5 3 Jobs Wed 6 4/4 5 Jobs Thu 7 9/9 …" at bounding box center [784, 539] width 1568 height 1114
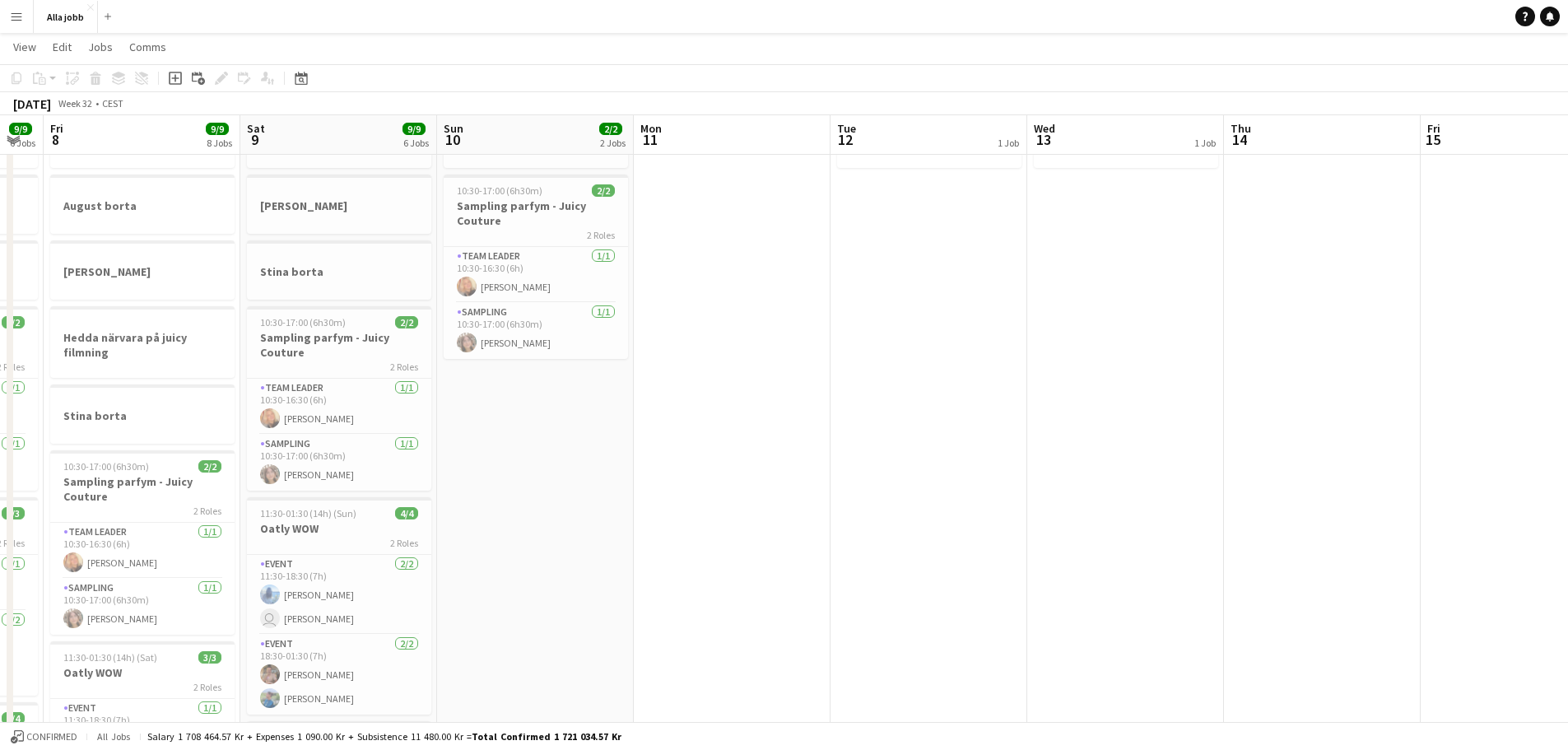
click at [334, 446] on app-calendar-viewport "Tue 5 3 Jobs Wed 6 4/4 5 Jobs Thu 7 9/9 6 Jobs Fri 8 9/9 8 Jobs Sat 9 9/9 6 Job…" at bounding box center [784, 539] width 1568 height 1114
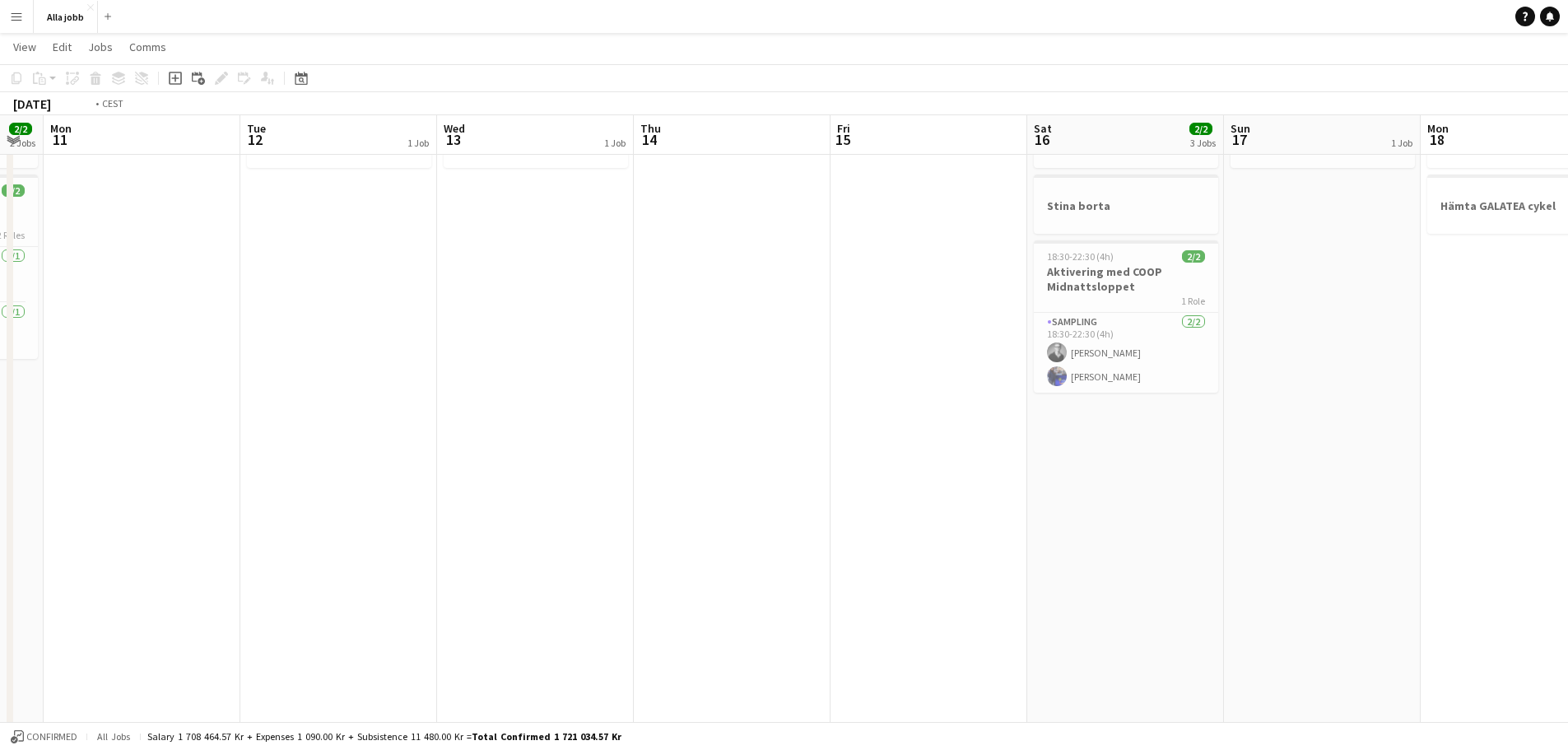
click at [120, 449] on app-calendar-viewport "Fri 8 9/9 8 Jobs Sat 9 9/9 6 Jobs Sun 10 2/2 2 Jobs Mon 11 Tue 12 1 Job Wed 13 …" at bounding box center [784, 539] width 1568 height 1114
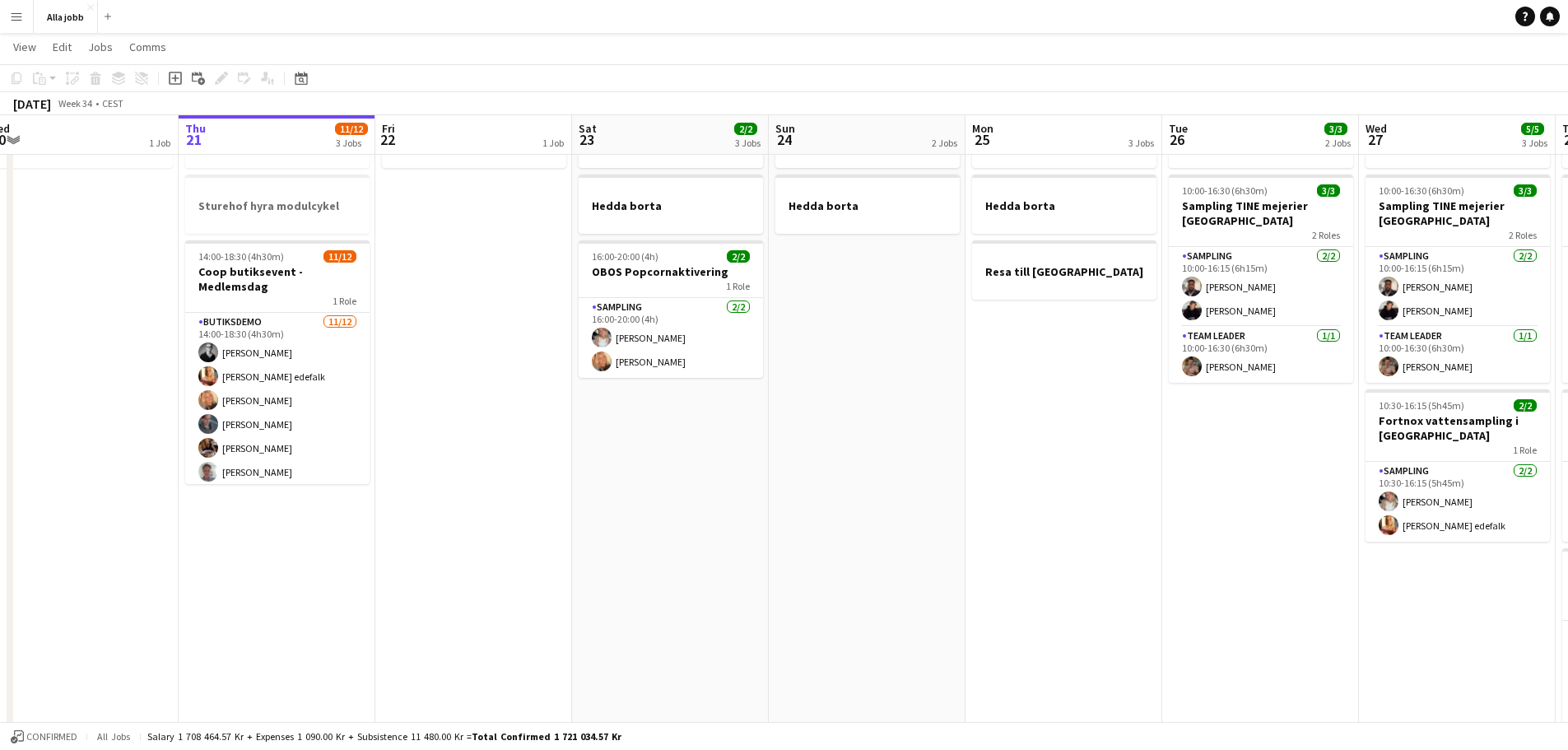
click at [44, 428] on app-calendar-viewport "Sun 17 1 Job Mon 18 2 Jobs Tue 19 1 Job Wed 20 1 Job Thu 21 11/12 3 Jobs Fri 22…" at bounding box center [784, 539] width 1568 height 1114
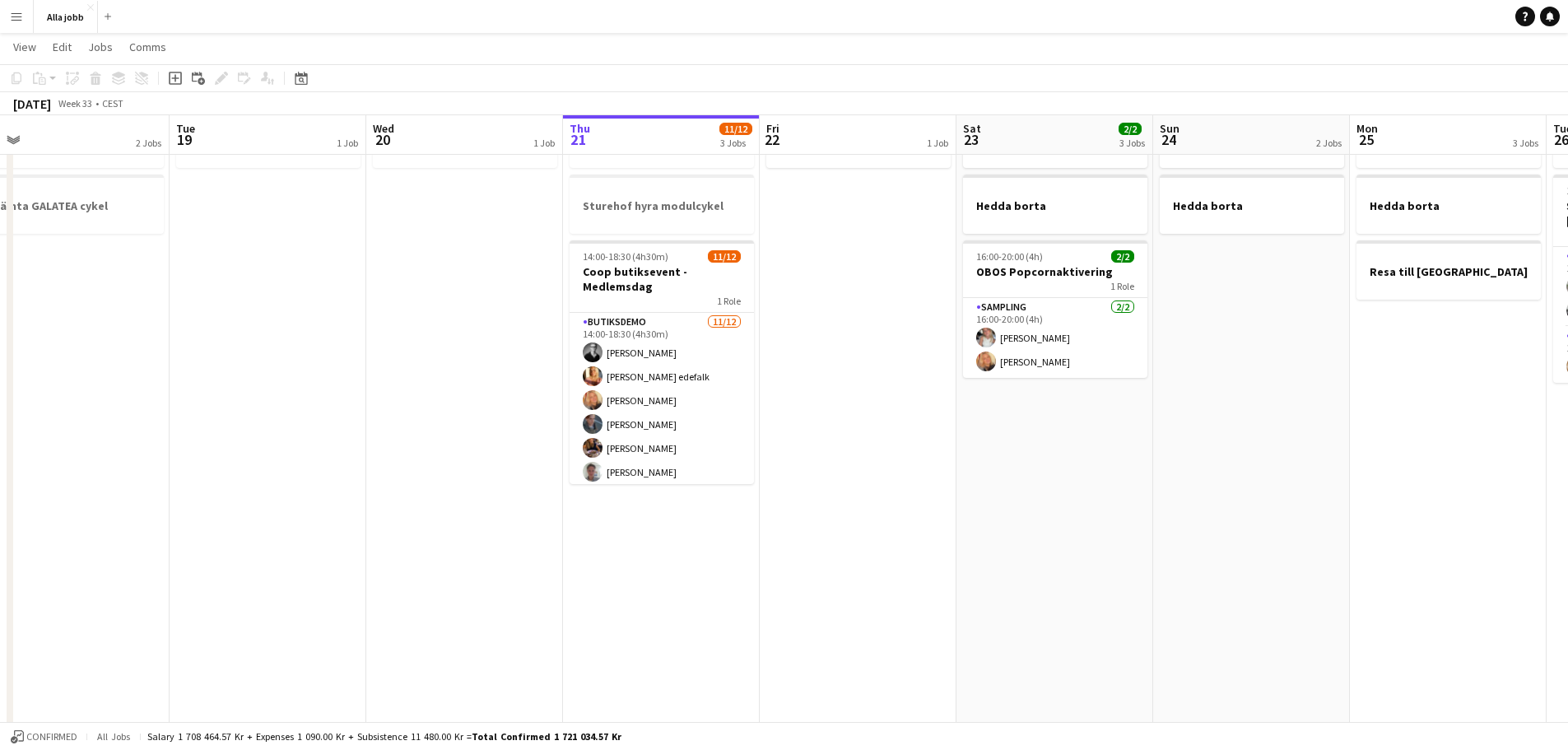
click at [1335, 390] on app-calendar-viewport "Sat 16 2/2 3 Jobs Sun 17 1 Job Mon 18 2 Jobs Tue 19 1 Job Wed 20 1 Job Thu 21 1…" at bounding box center [784, 539] width 1568 height 1114
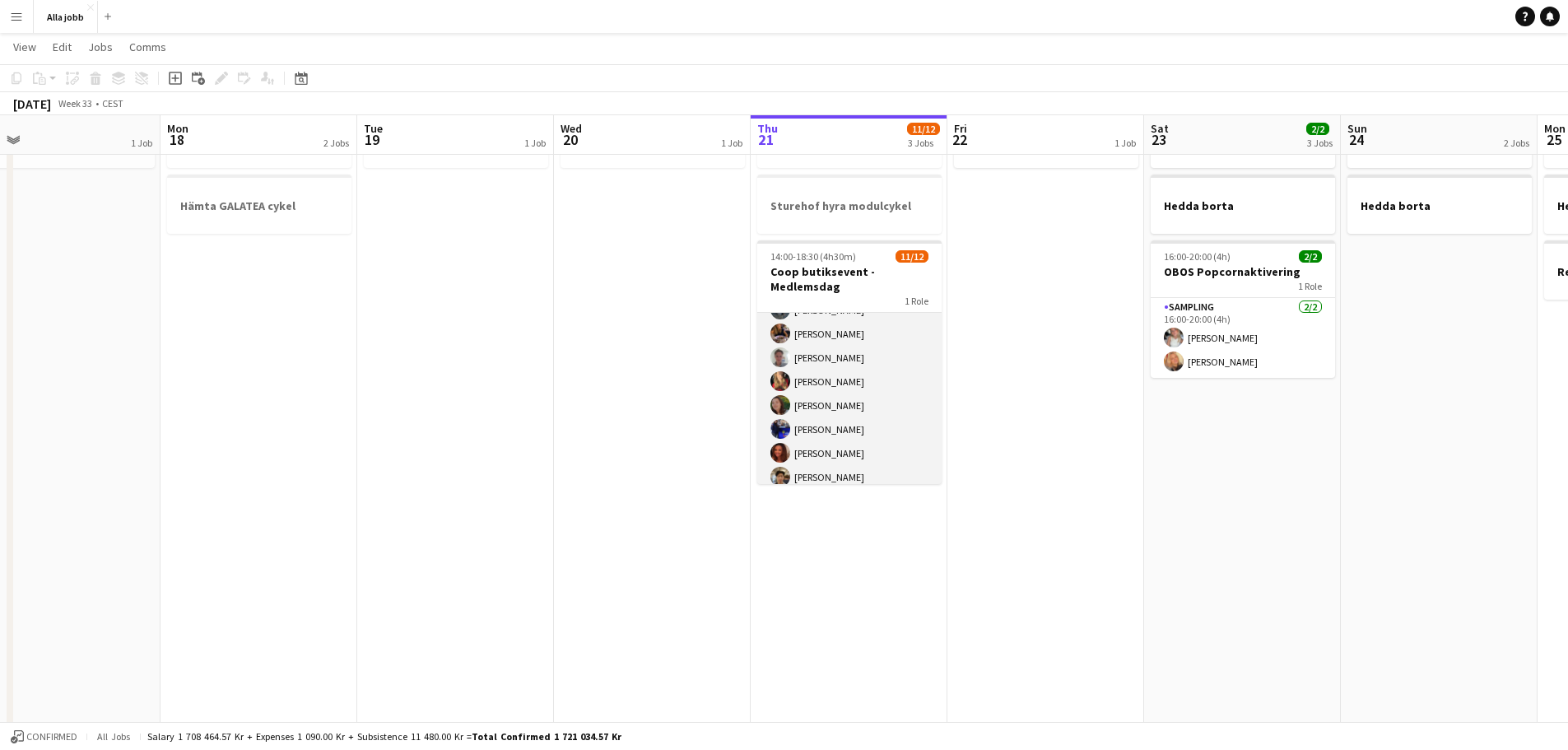
scroll to position [147, 0]
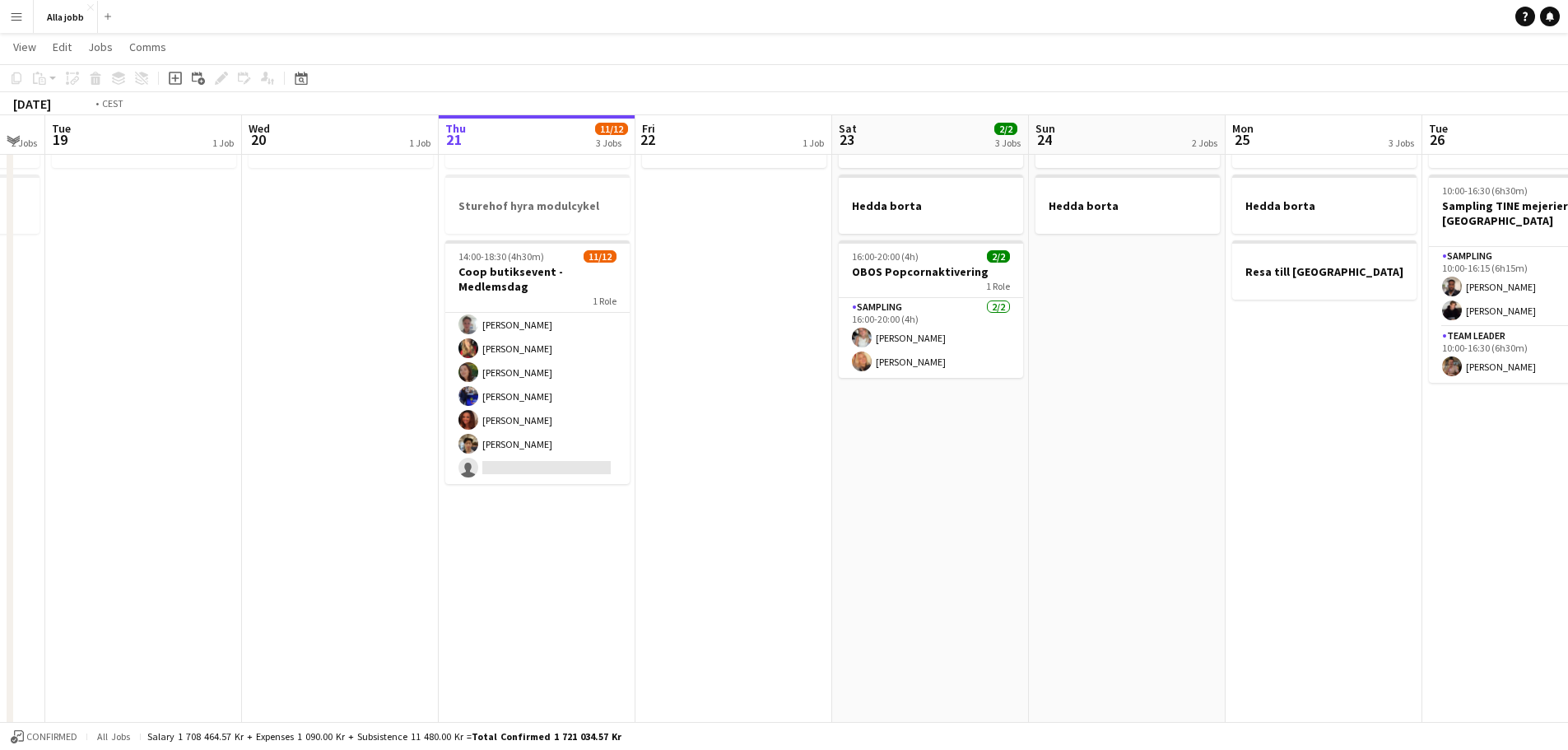
click at [217, 421] on app-calendar-viewport "Fri 15 Sat 16 2/2 3 Jobs Sun 17 1 Job Mon 18 2 Jobs Tue 19 1 Job Wed 20 1 Job T…" at bounding box center [784, 539] width 1568 height 1114
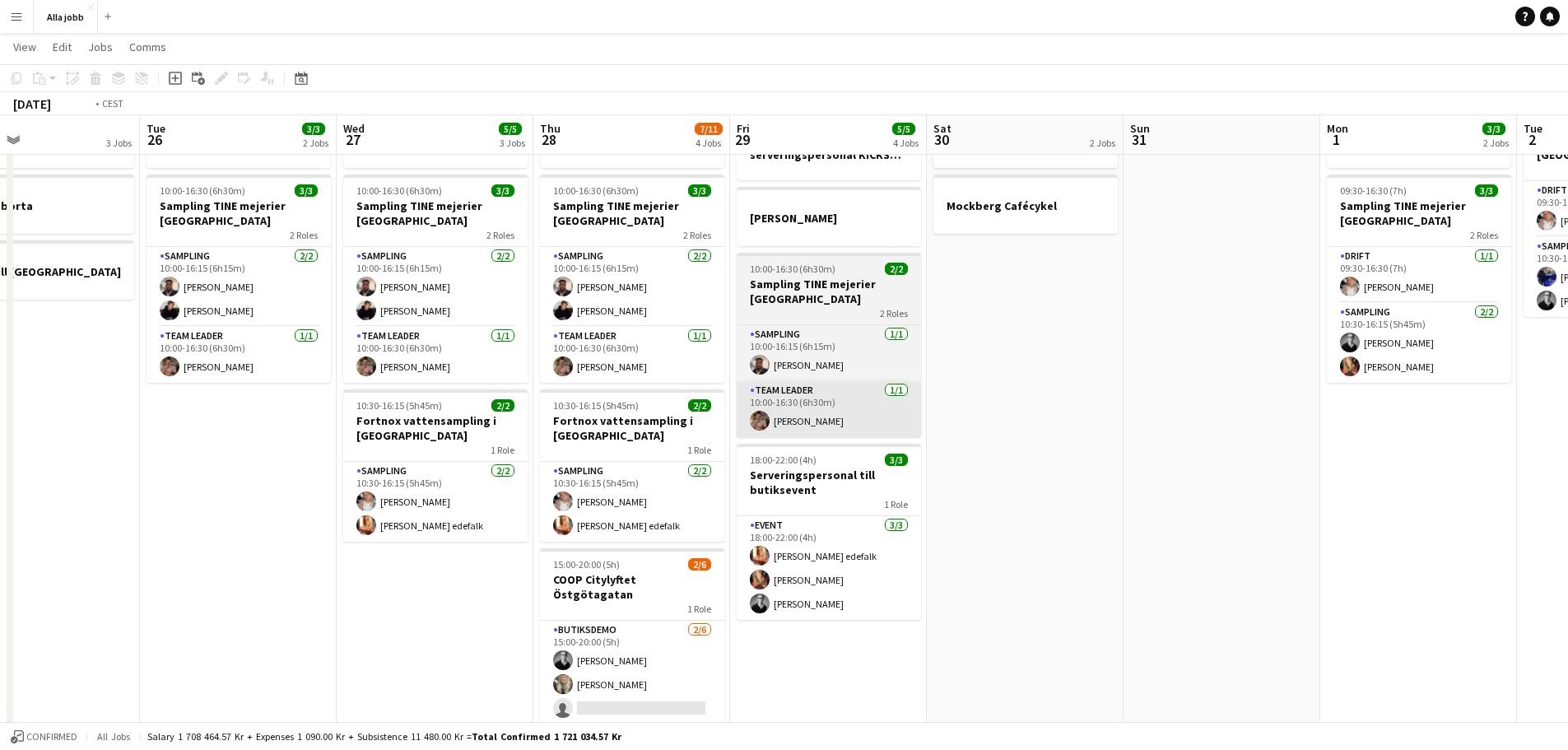
click at [242, 418] on app-calendar-viewport "Fri 22 1 Job Sat 23 2/2 3 Jobs Sun 24 2 Jobs Mon 25 3 Jobs Tue 26 3/3 2 Jobs We…" at bounding box center [784, 539] width 1568 height 1114
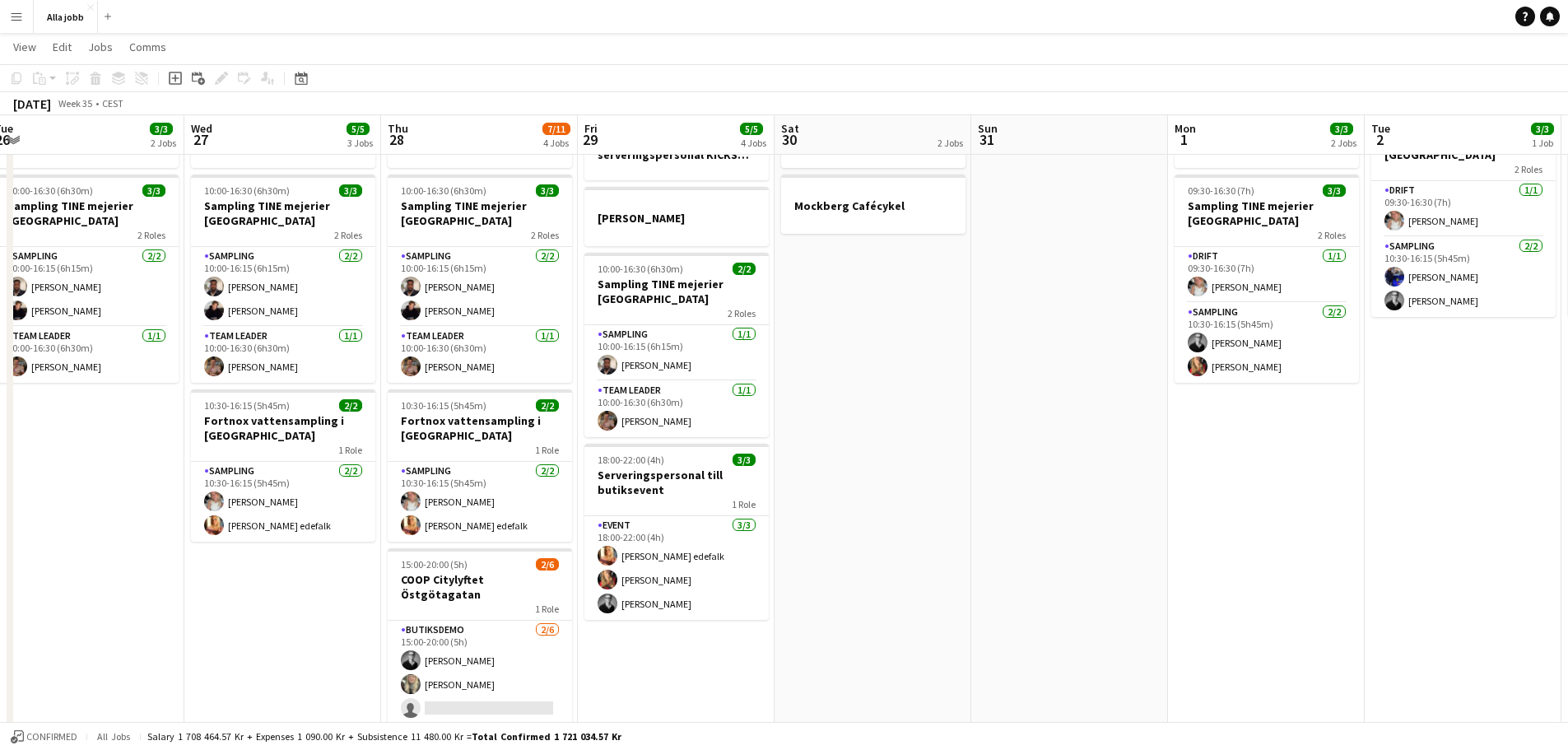
click at [962, 478] on app-calendar-viewport "Sun 24 2 Jobs Mon 25 3 Jobs Tue 26 3/3 2 Jobs Wed 27 5/5 3 Jobs Thu 28 7/11 4 J…" at bounding box center [784, 539] width 1568 height 1114
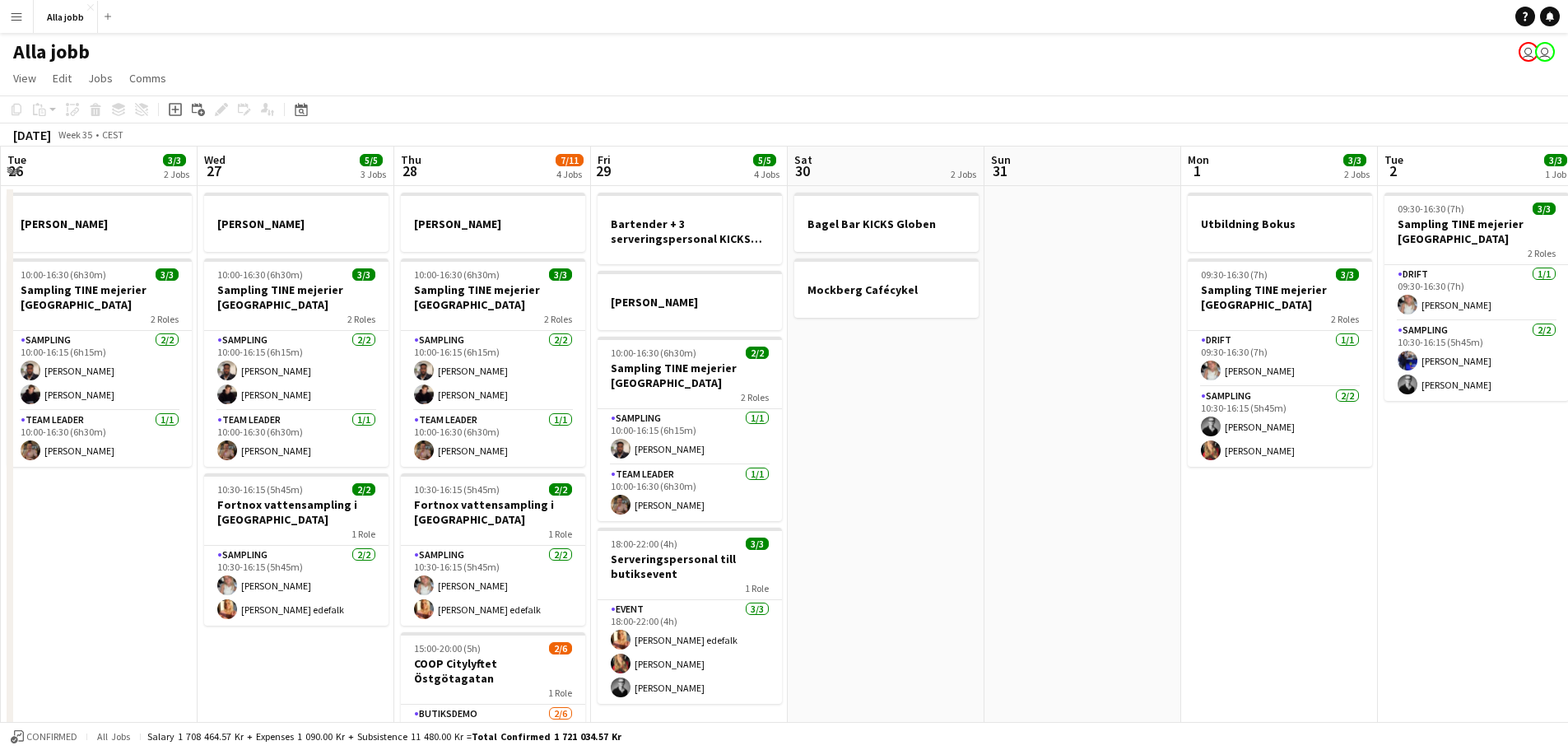
scroll to position [0, 460]
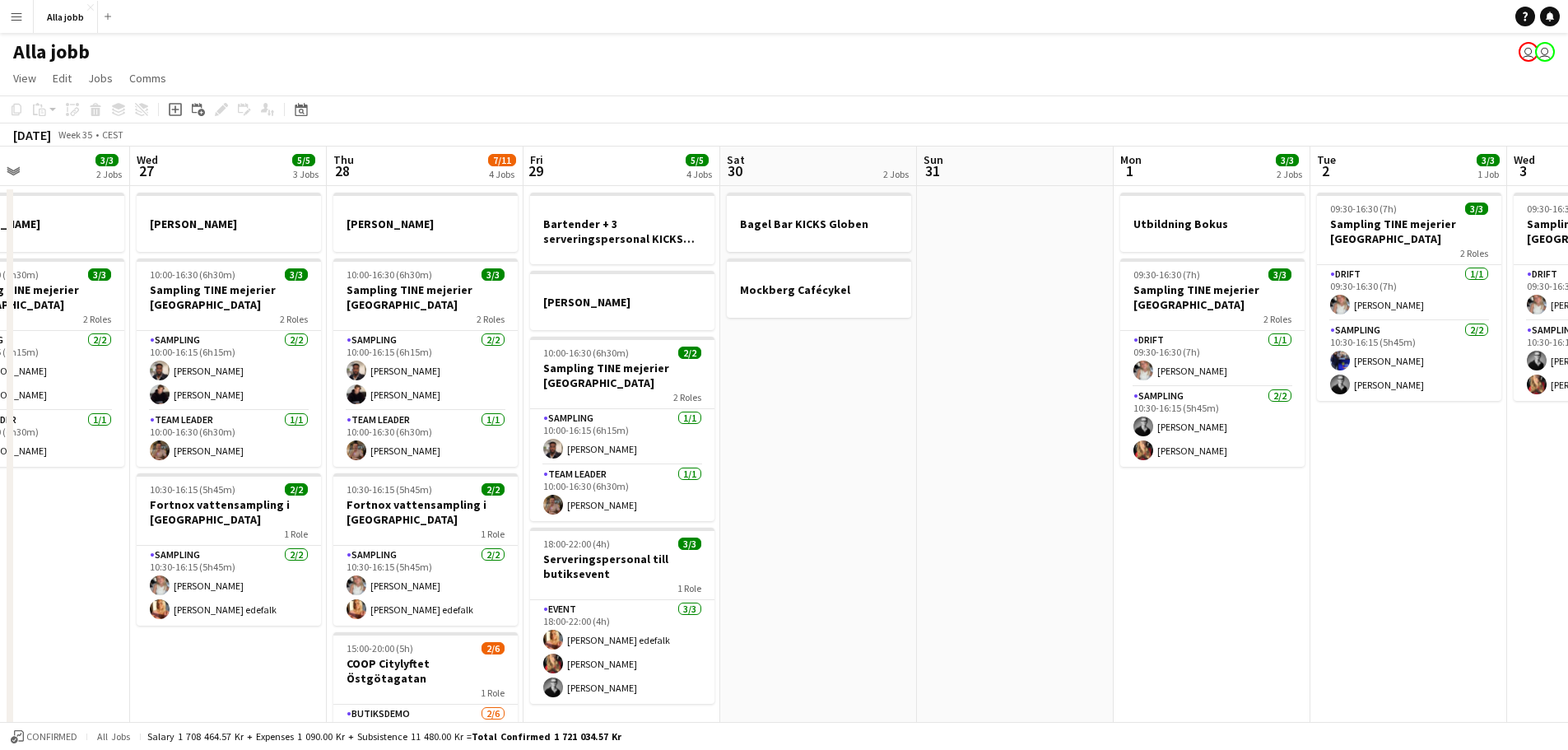
drag, startPoint x: 808, startPoint y: 636, endPoint x: 740, endPoint y: 625, distance: 68.9
click at [740, 625] on app-calendar-viewport "Sun 24 2 Jobs Mon 25 3 Jobs Tue 26 3/3 2 Jobs Wed 27 5/5 3 Jobs Thu 28 7/11 4 J…" at bounding box center [784, 663] width 1568 height 1034
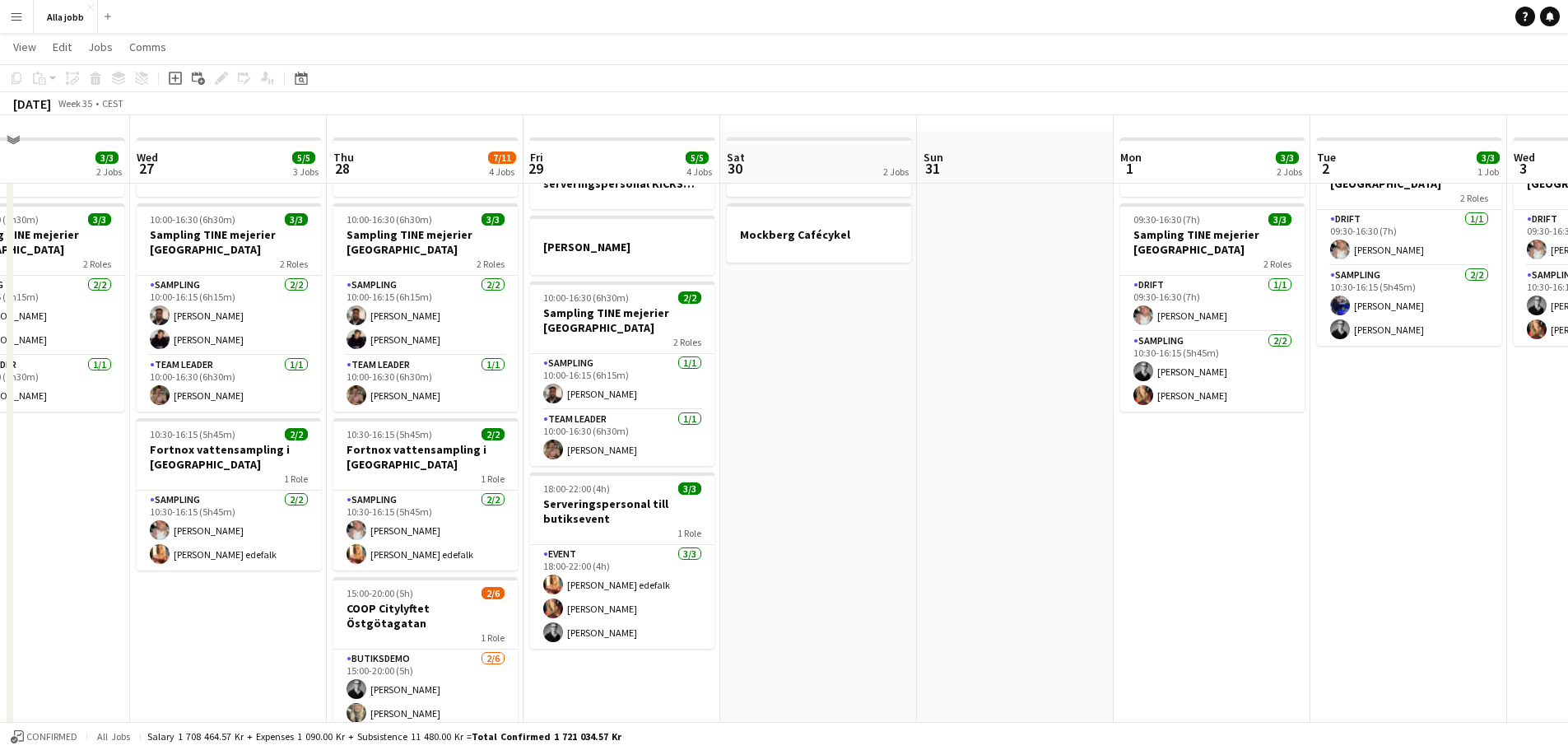
scroll to position [82, 0]
